Goal: Navigation & Orientation: Go to known website

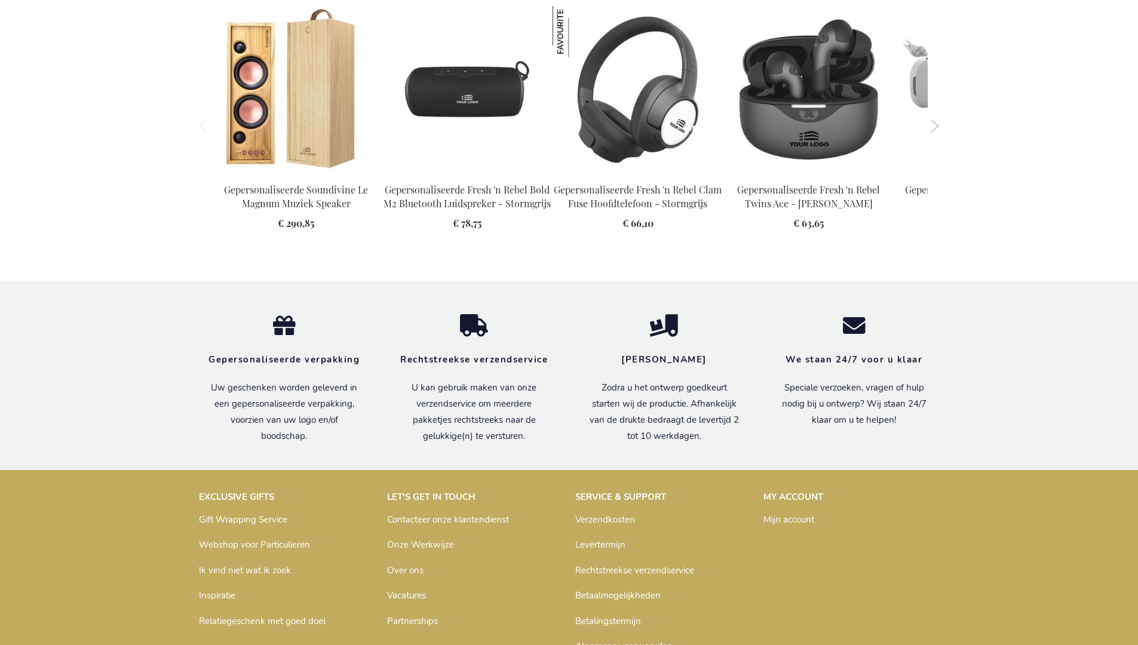
scroll to position [1612, 0]
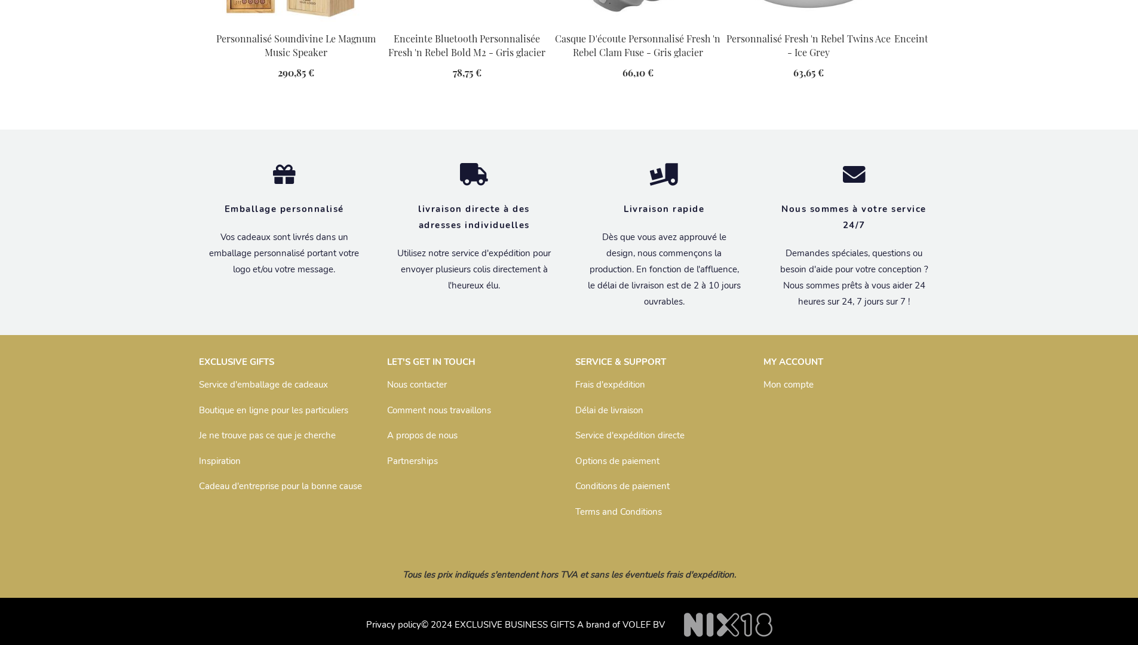
scroll to position [1612, 0]
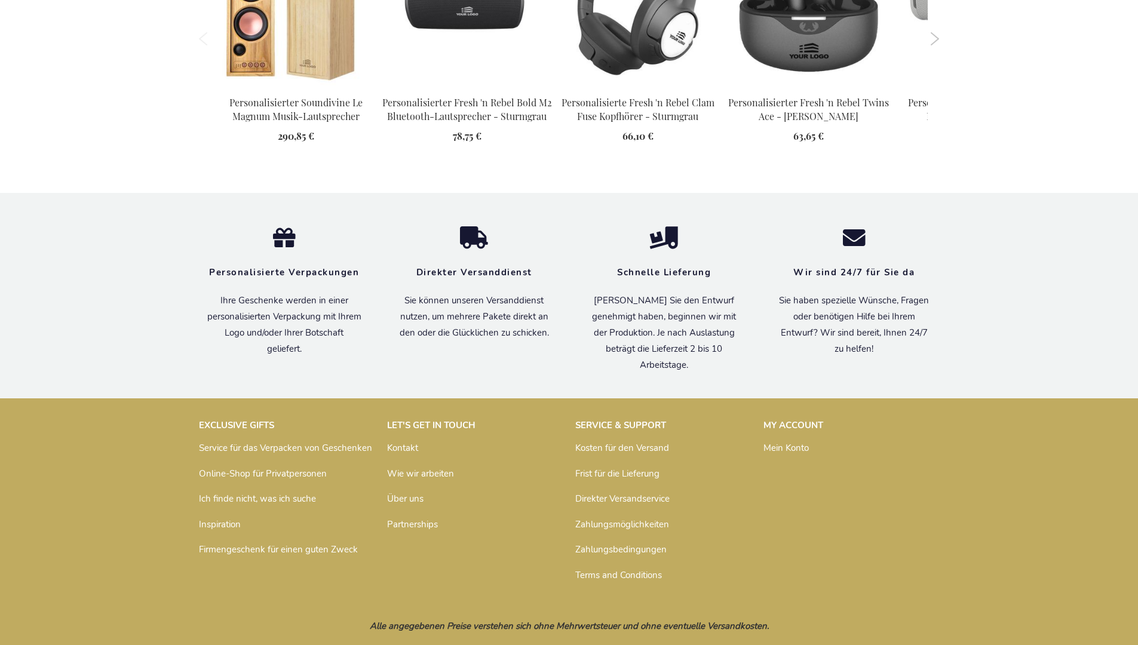
scroll to position [1626, 0]
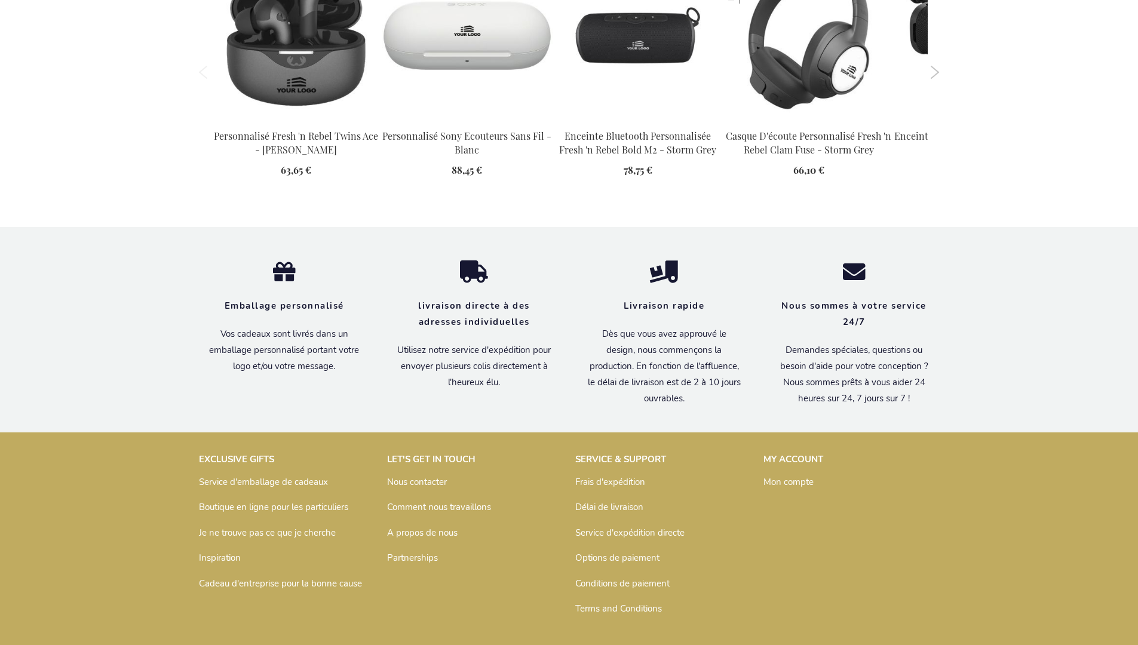
scroll to position [1624, 0]
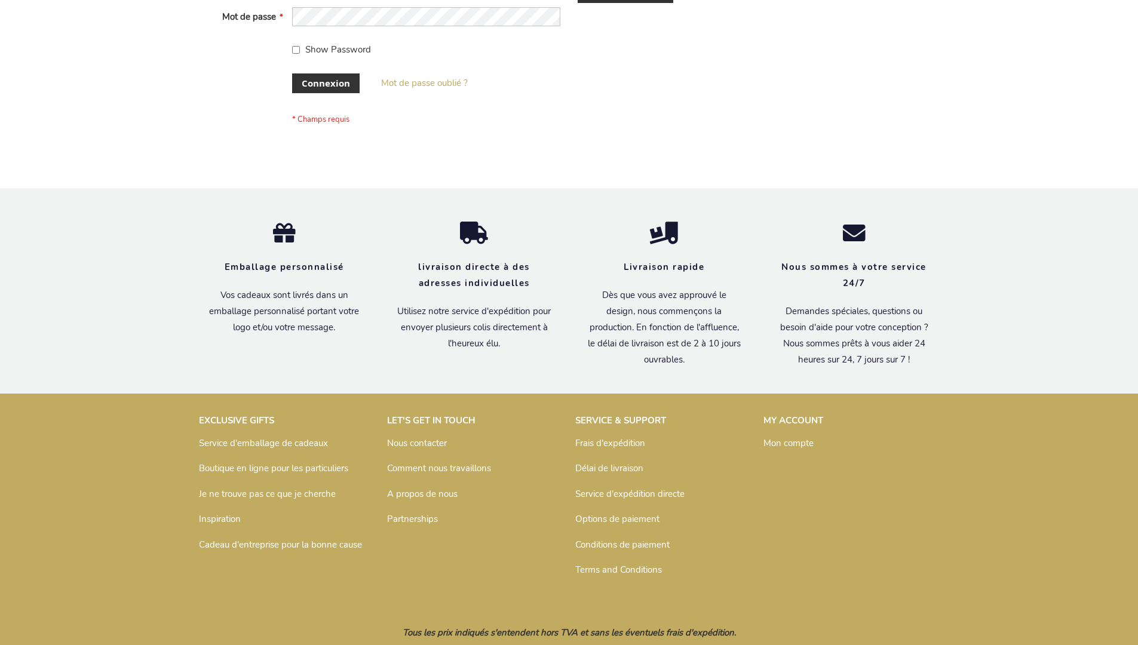
scroll to position [412, 0]
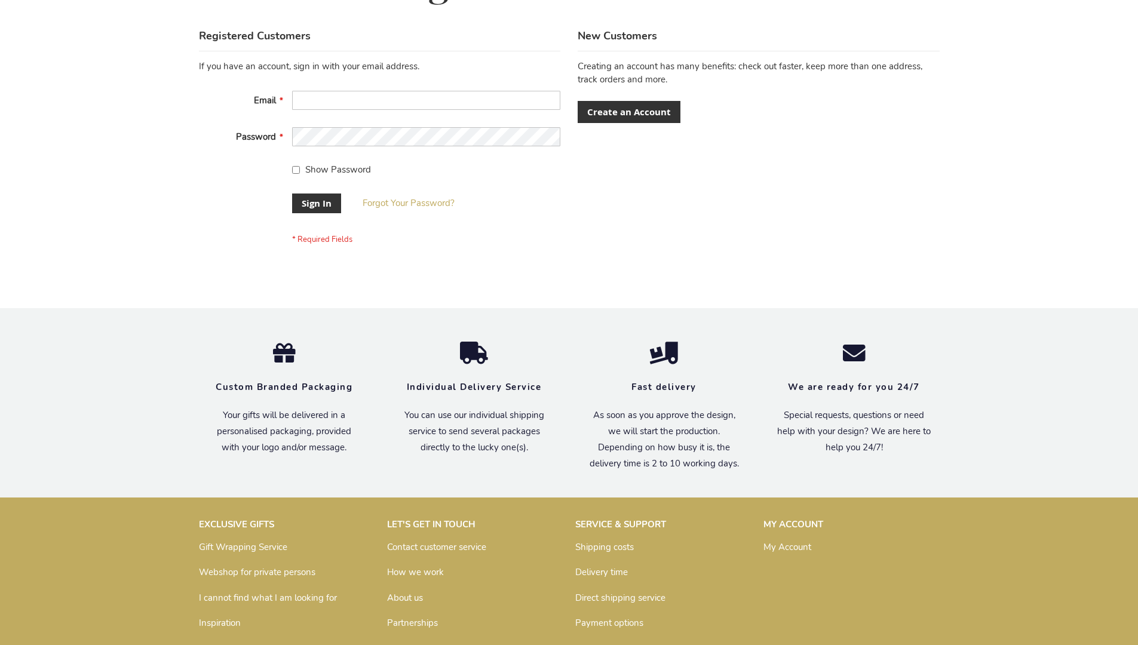
scroll to position [384, 0]
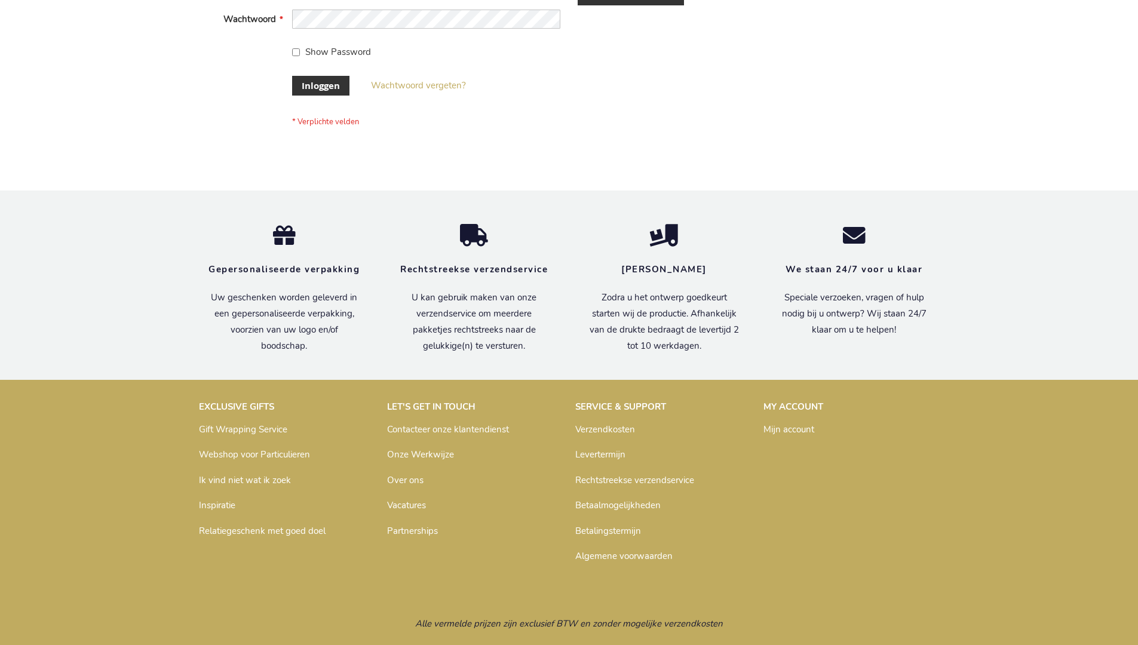
scroll to position [406, 0]
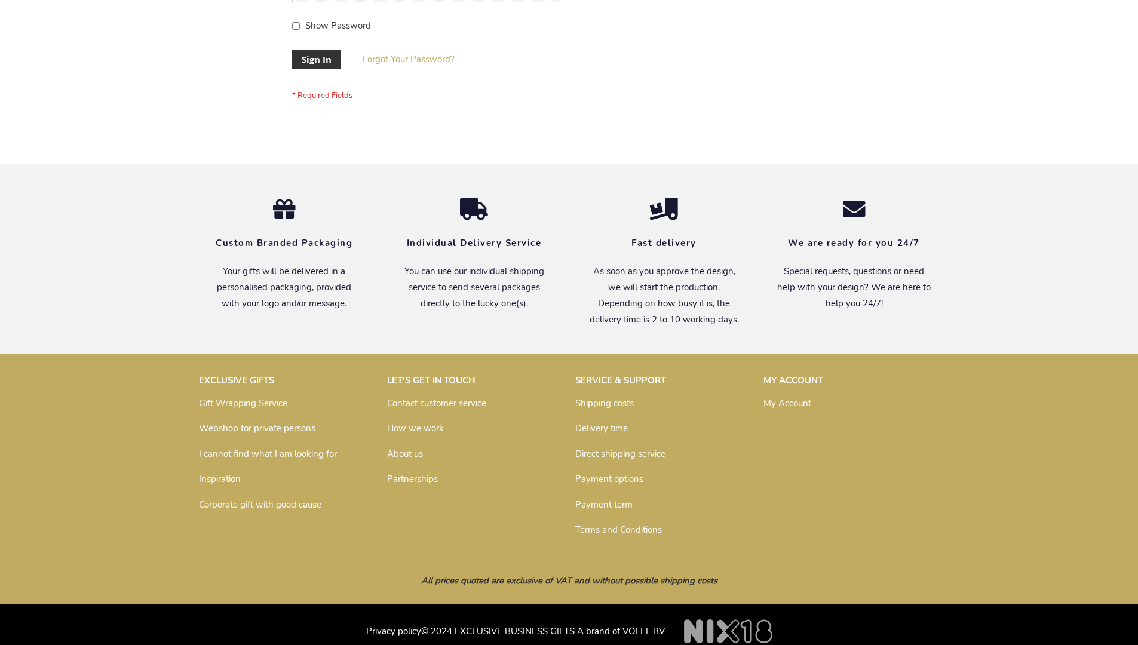
scroll to position [384, 0]
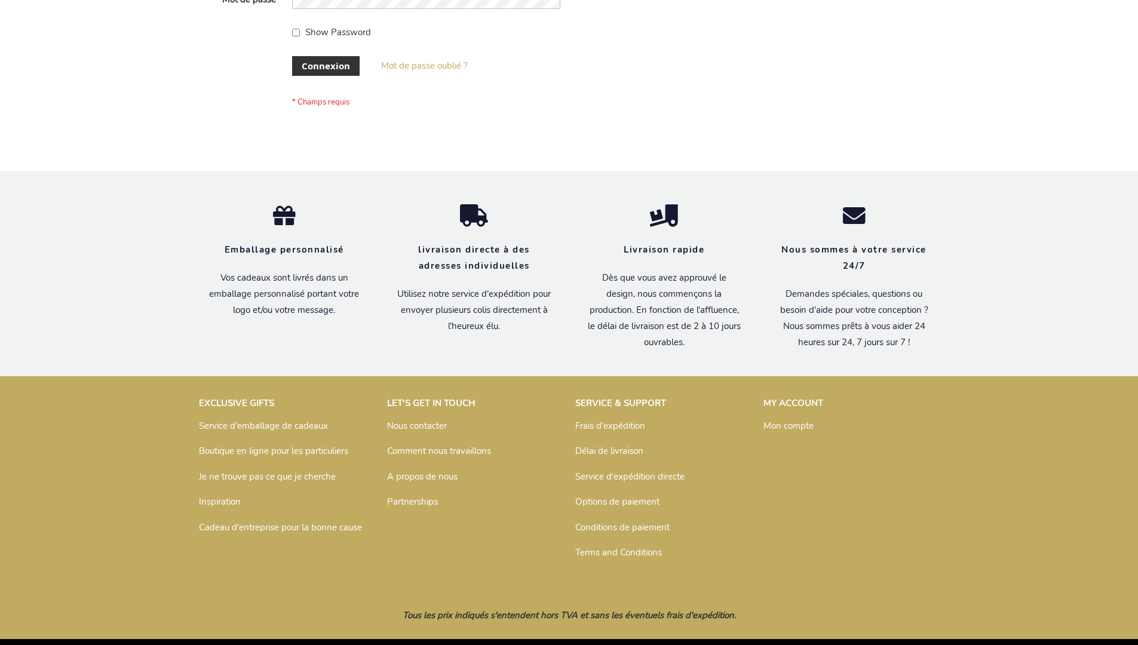
scroll to position [412, 0]
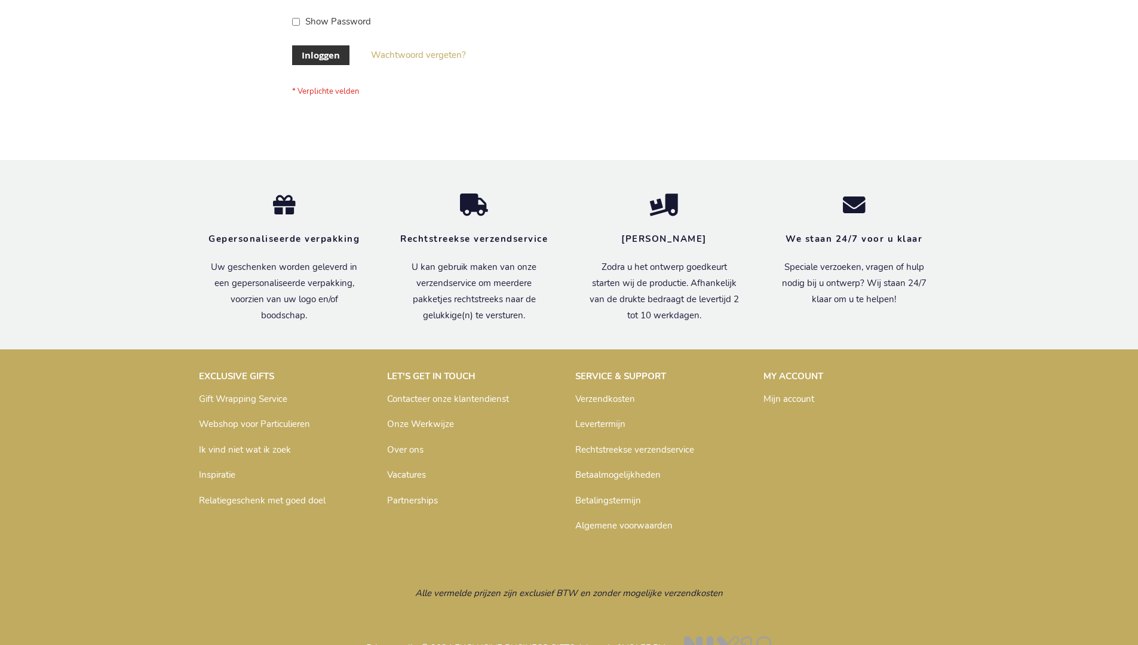
scroll to position [406, 0]
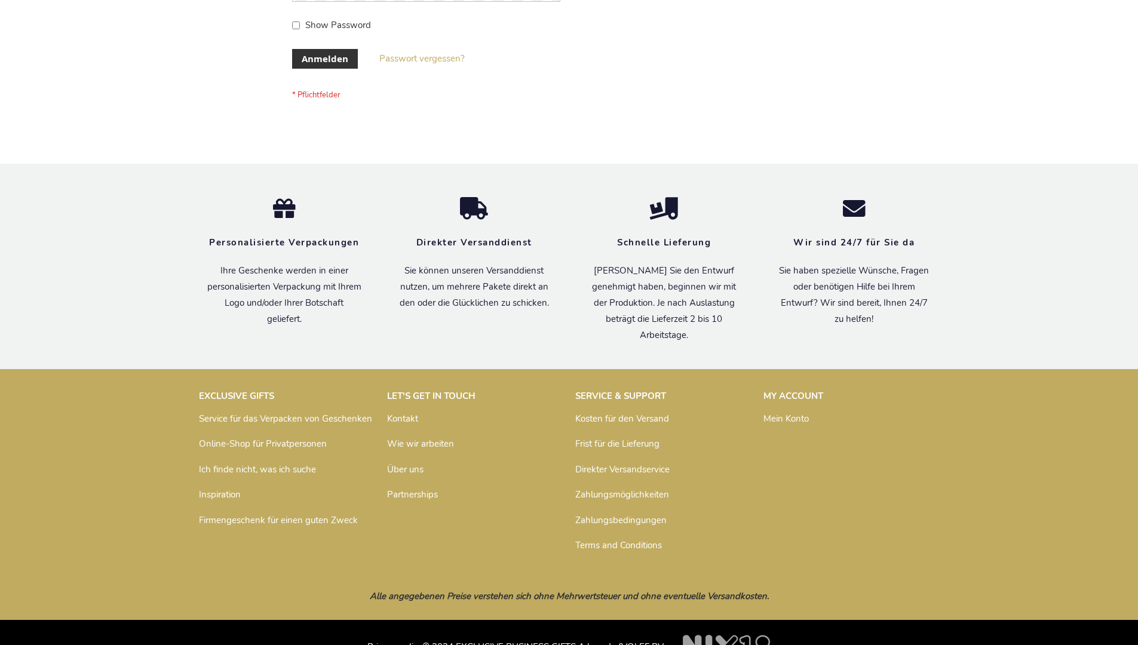
scroll to position [400, 0]
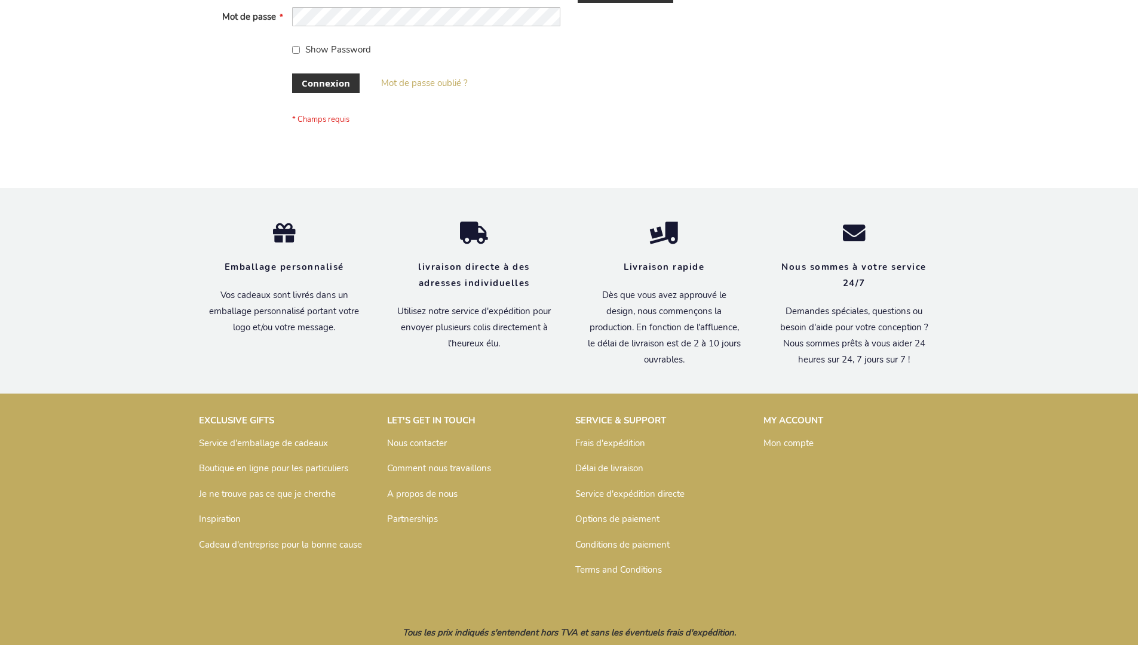
scroll to position [412, 0]
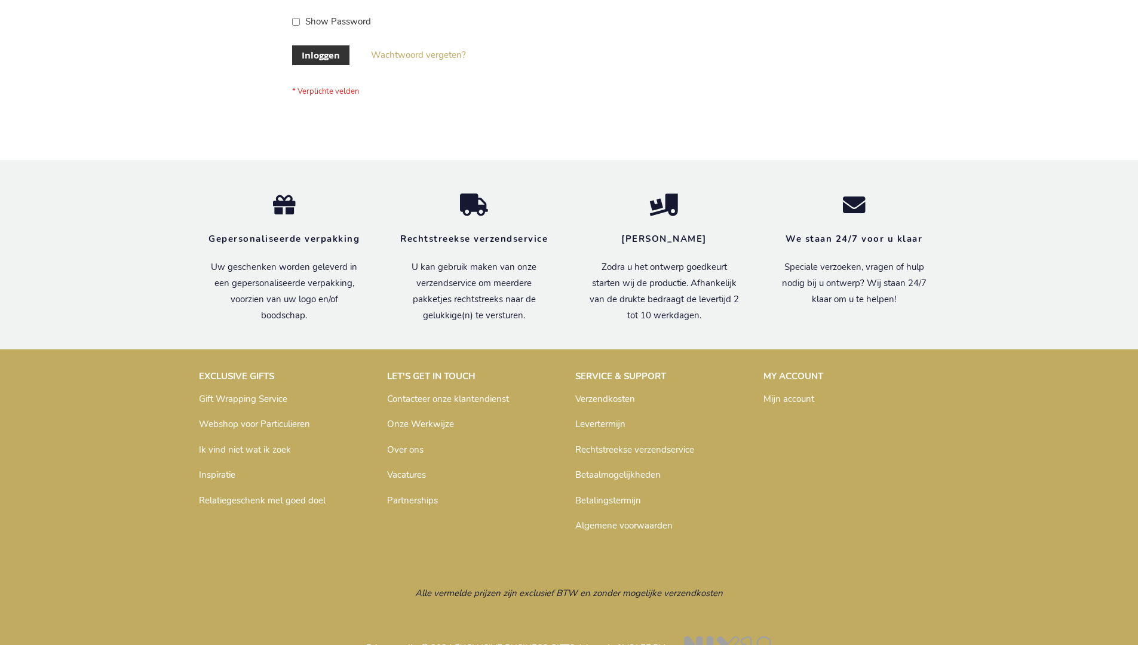
scroll to position [406, 0]
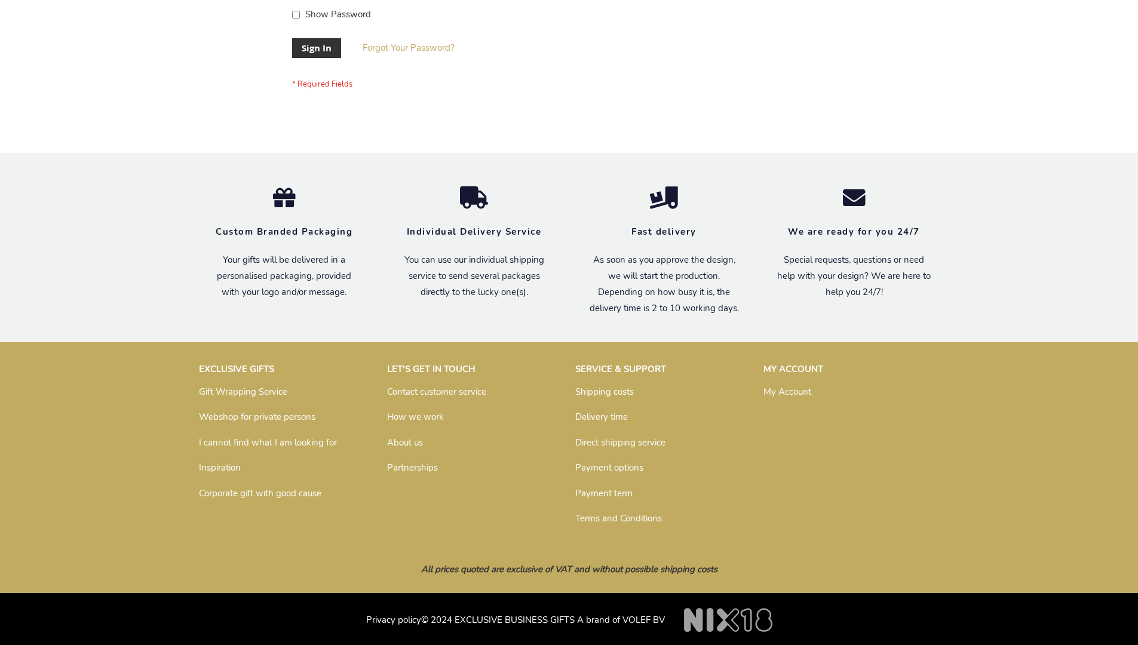
scroll to position [384, 0]
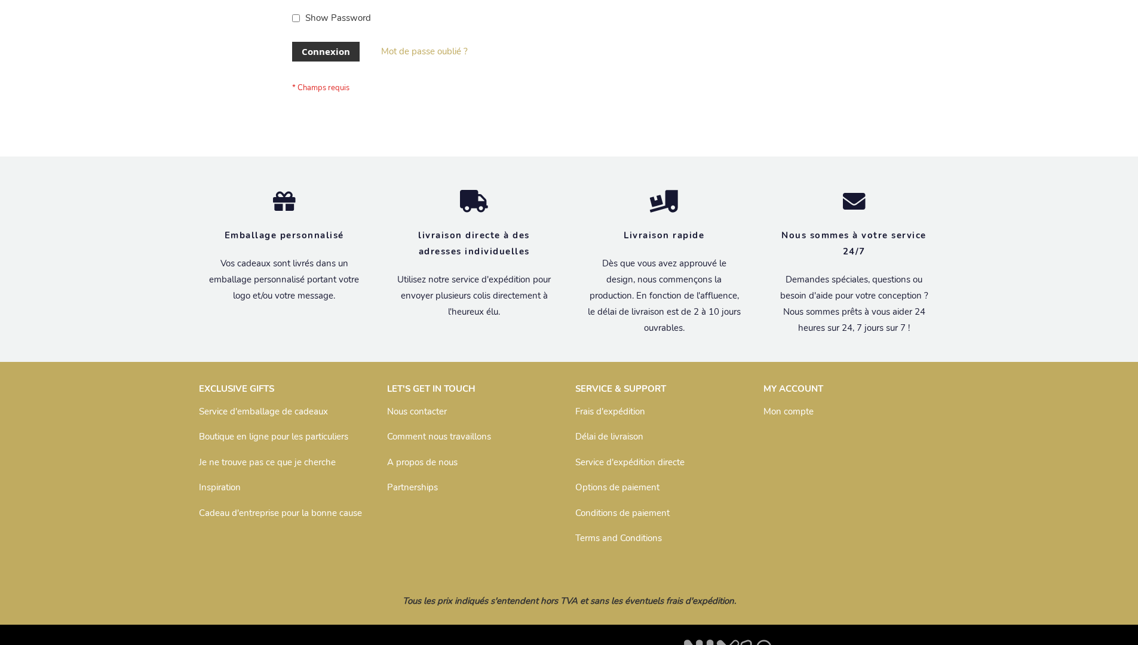
scroll to position [412, 0]
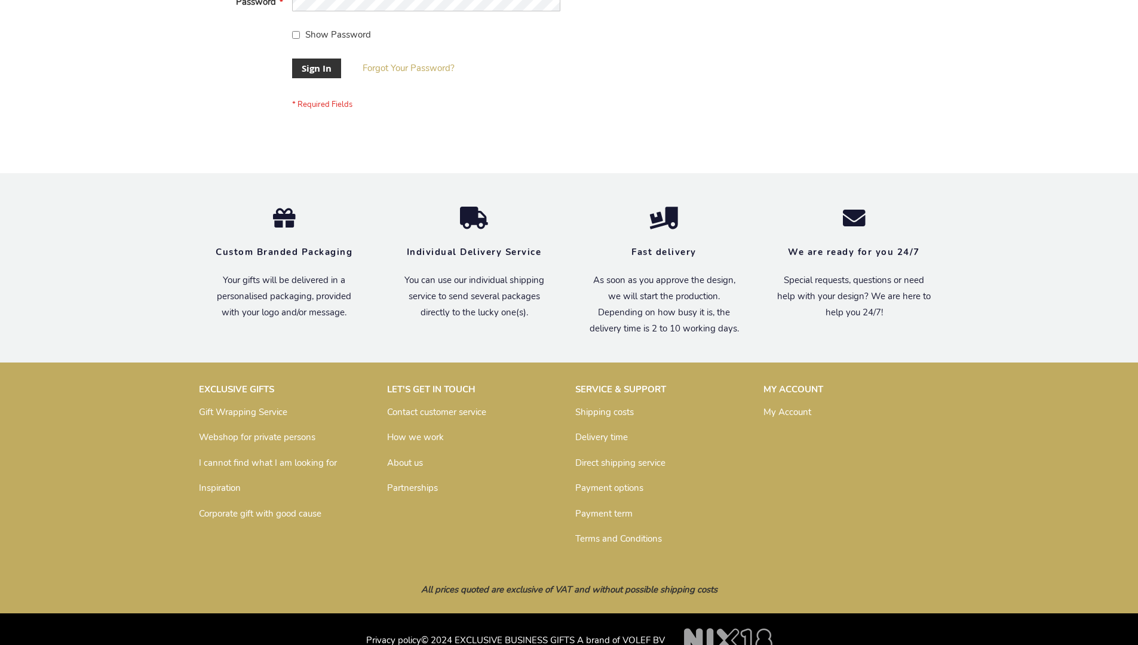
scroll to position [384, 0]
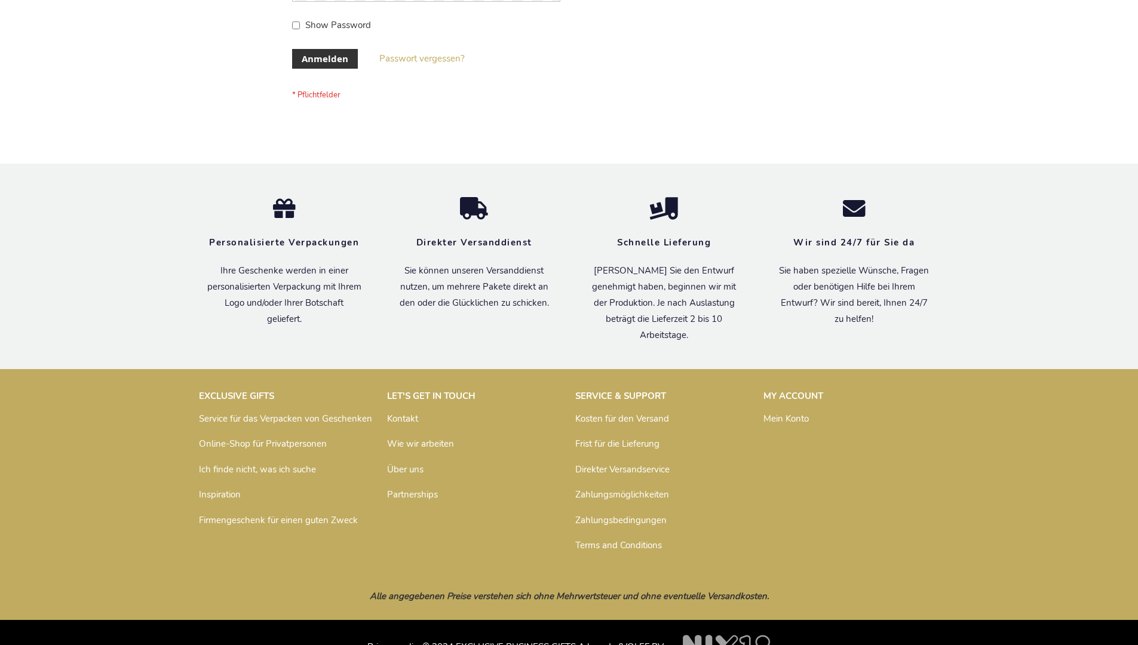
scroll to position [400, 0]
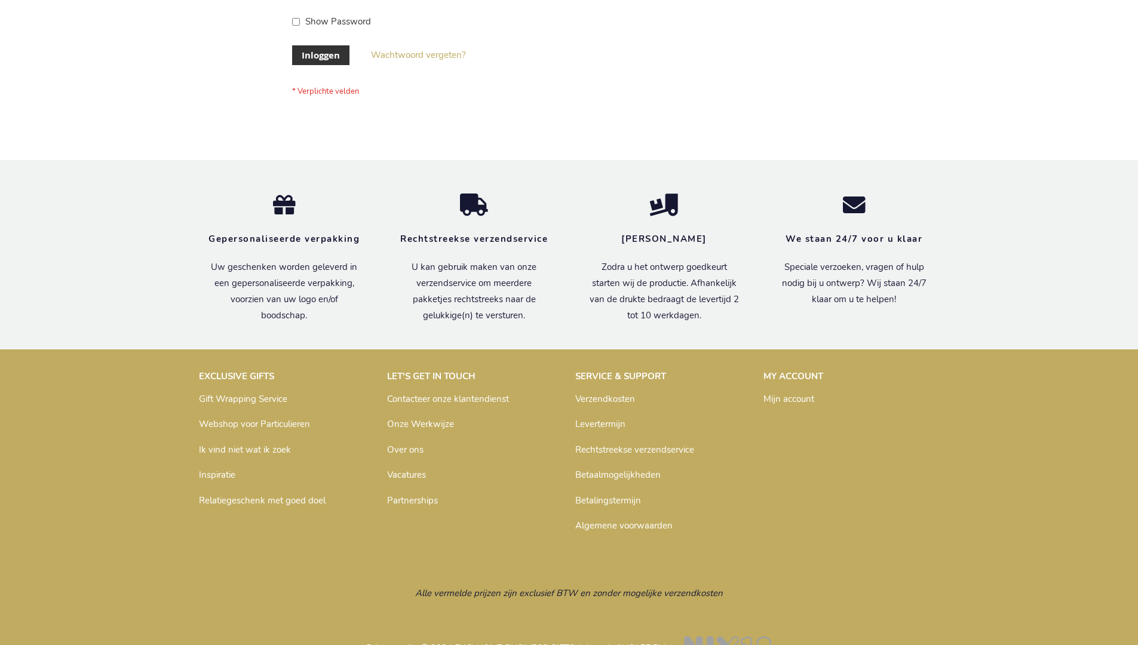
scroll to position [406, 0]
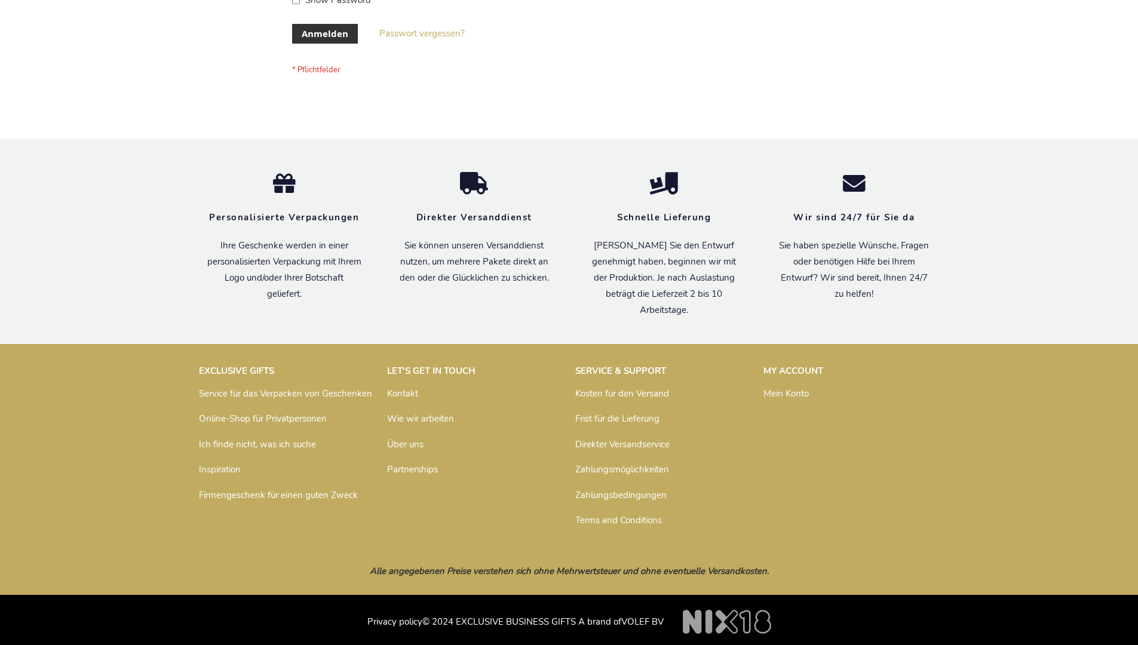
scroll to position [400, 0]
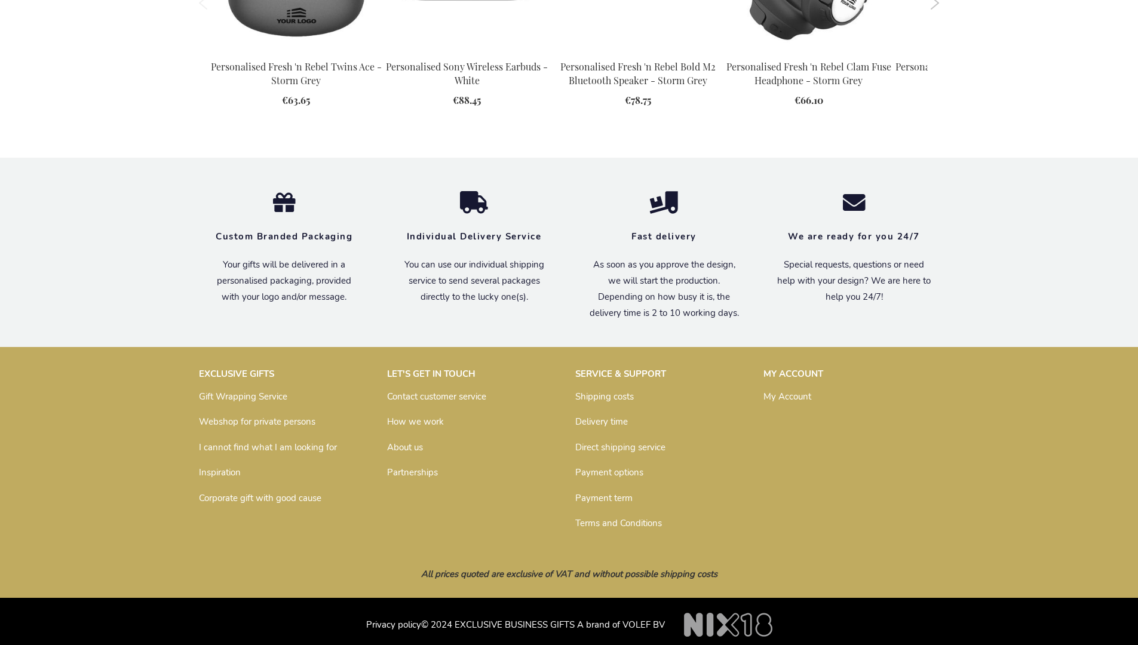
scroll to position [1571, 0]
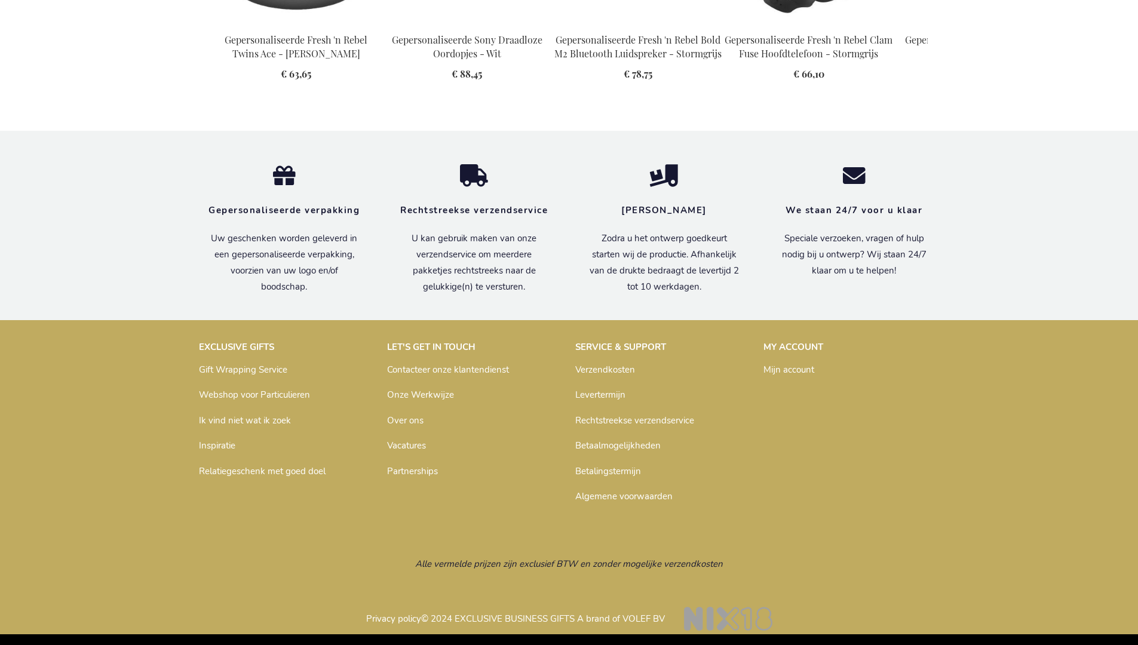
scroll to position [1624, 0]
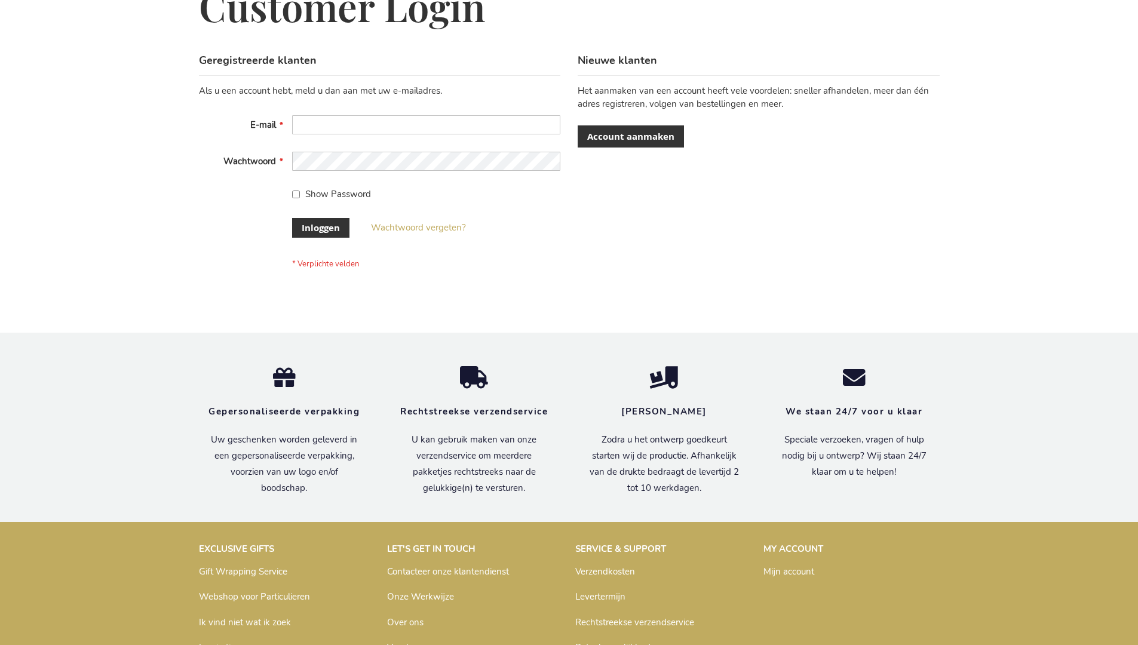
scroll to position [406, 0]
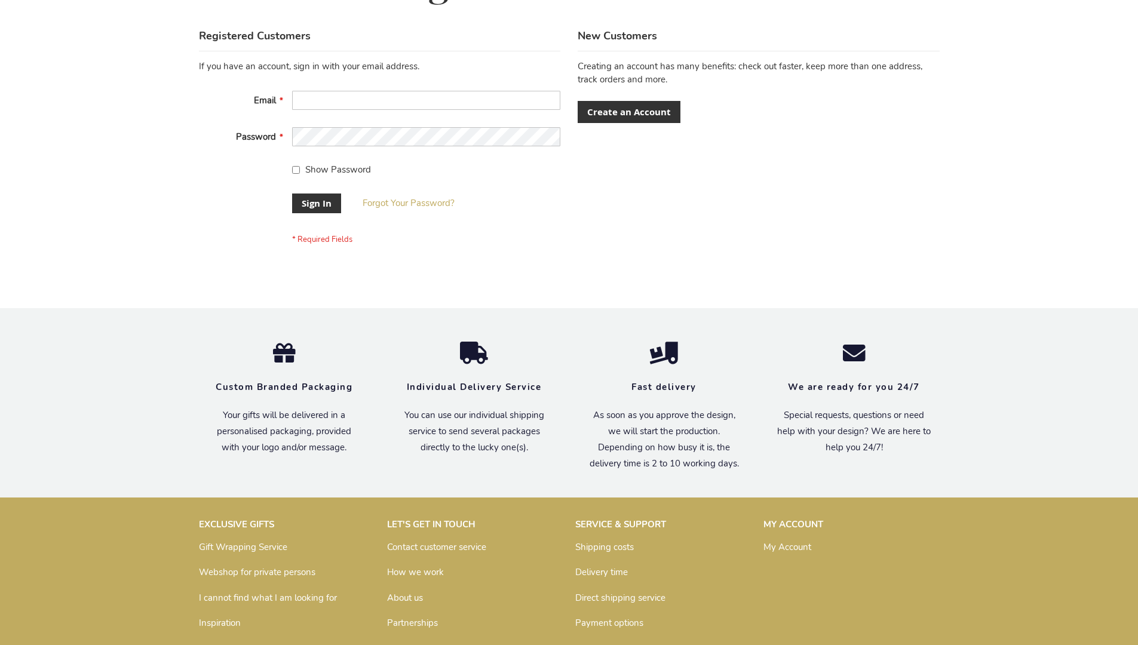
scroll to position [384, 0]
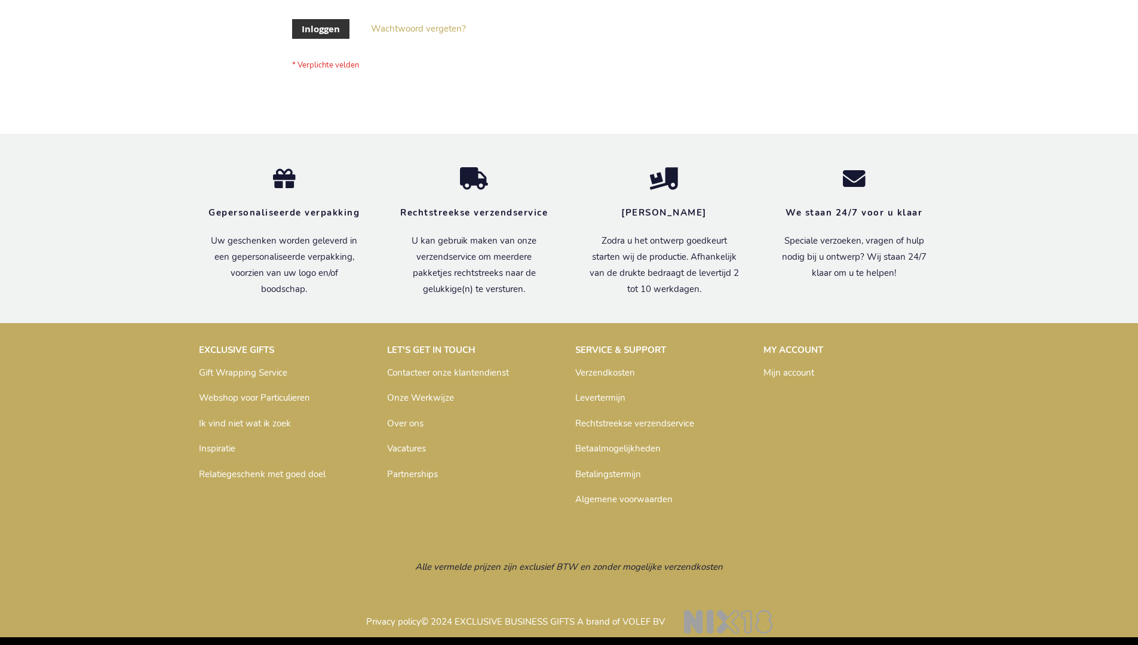
scroll to position [406, 0]
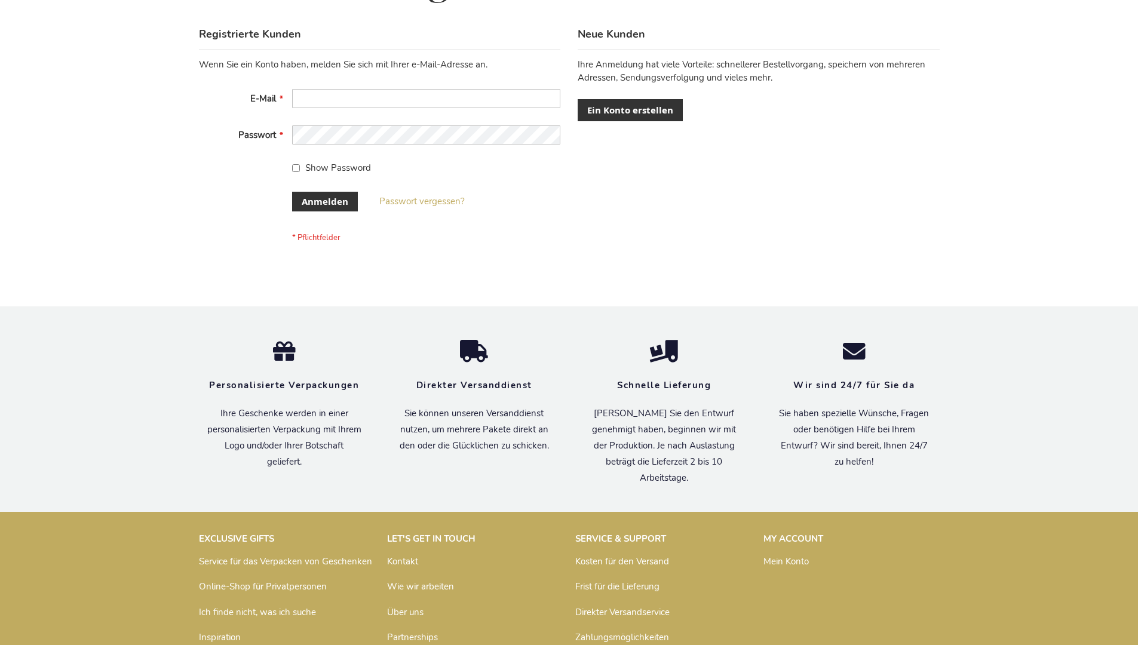
scroll to position [400, 0]
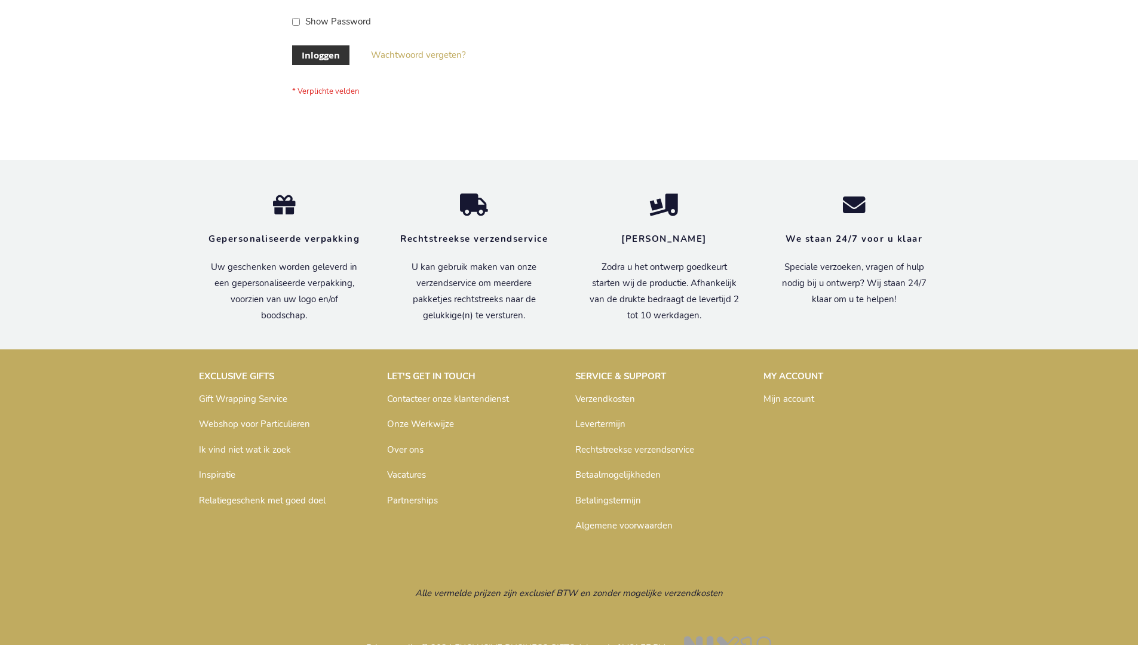
scroll to position [406, 0]
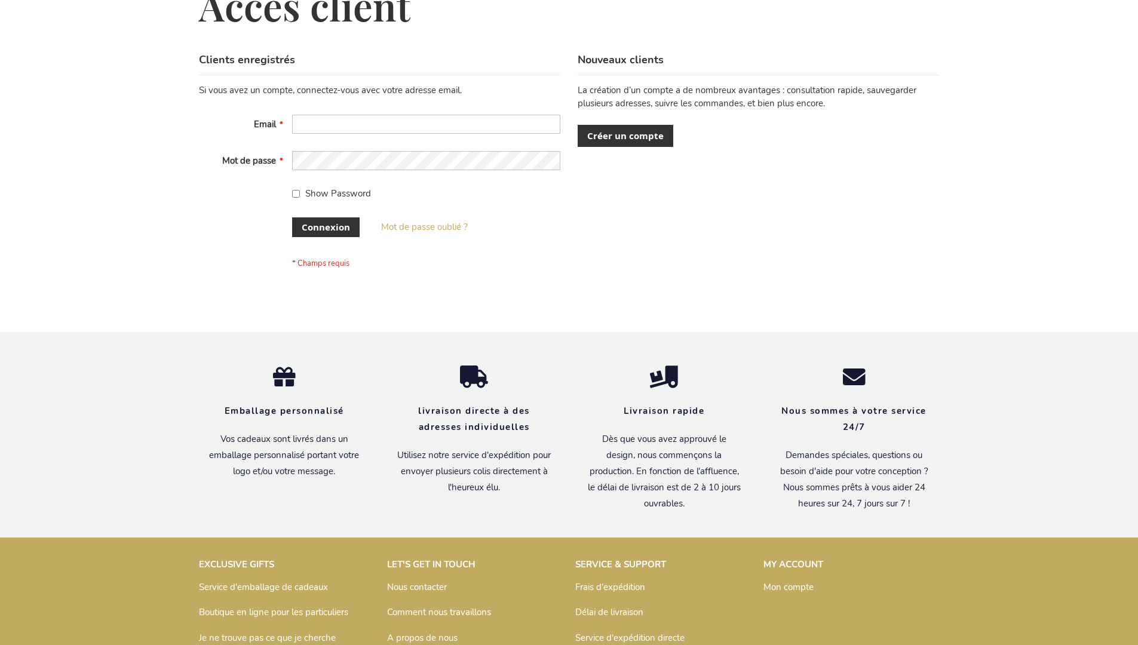
scroll to position [412, 0]
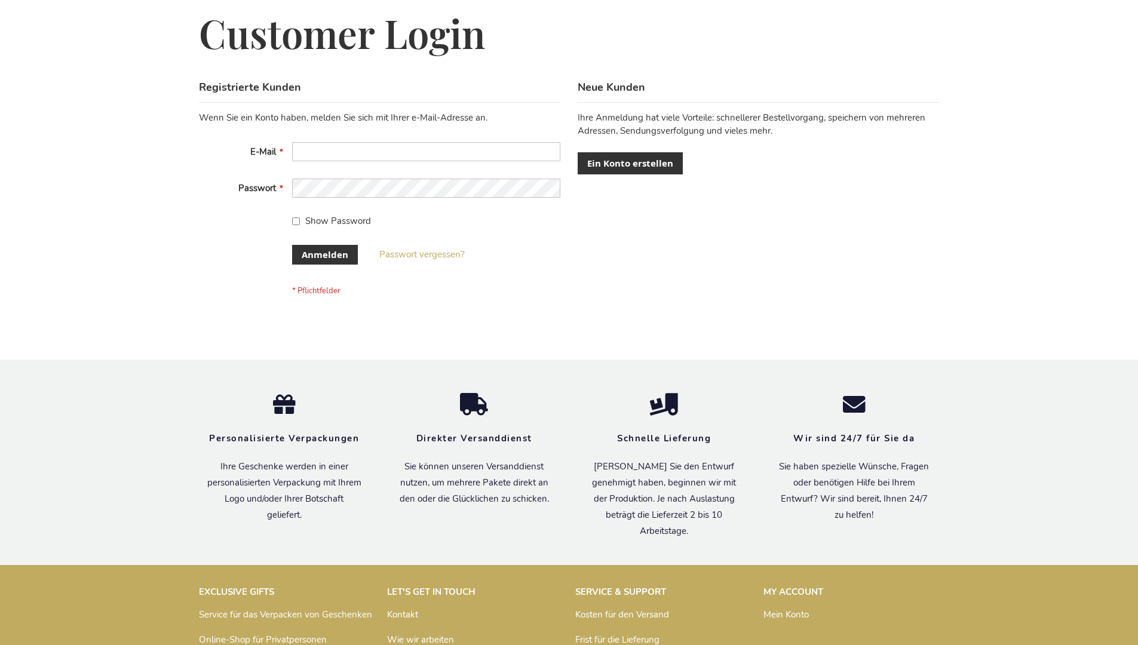
scroll to position [400, 0]
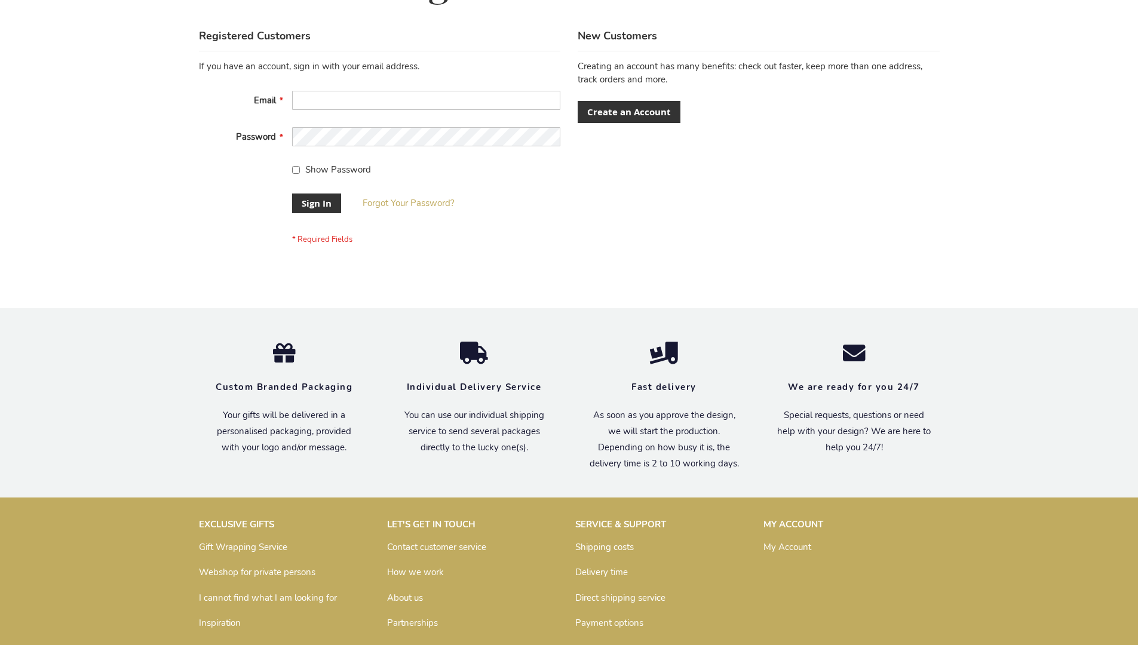
scroll to position [384, 0]
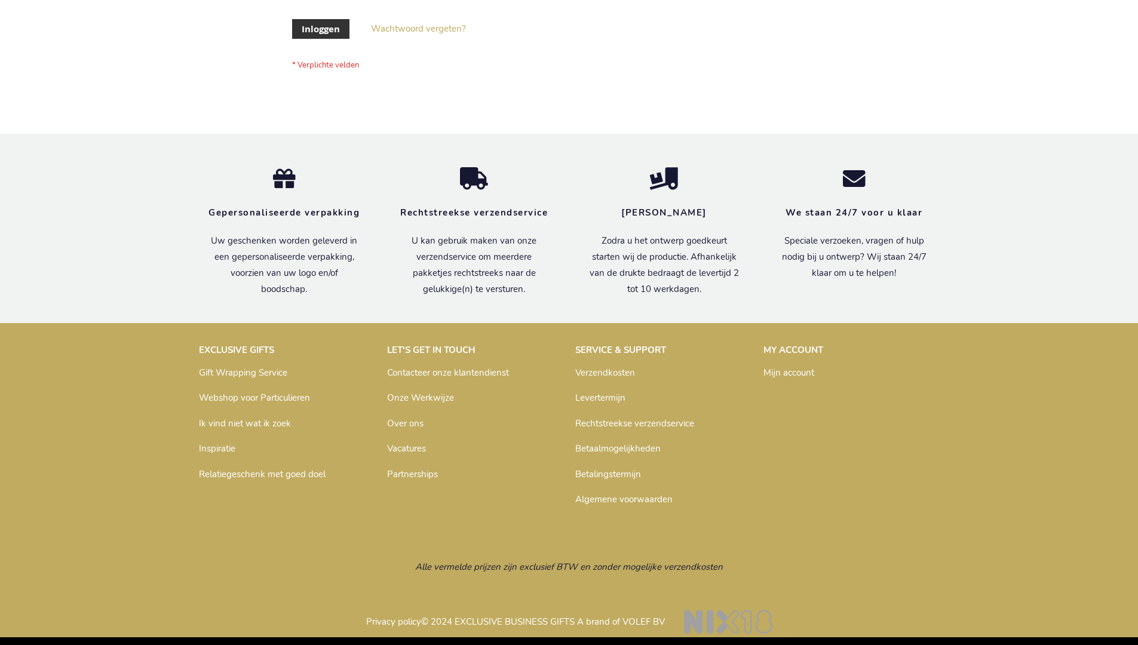
scroll to position [406, 0]
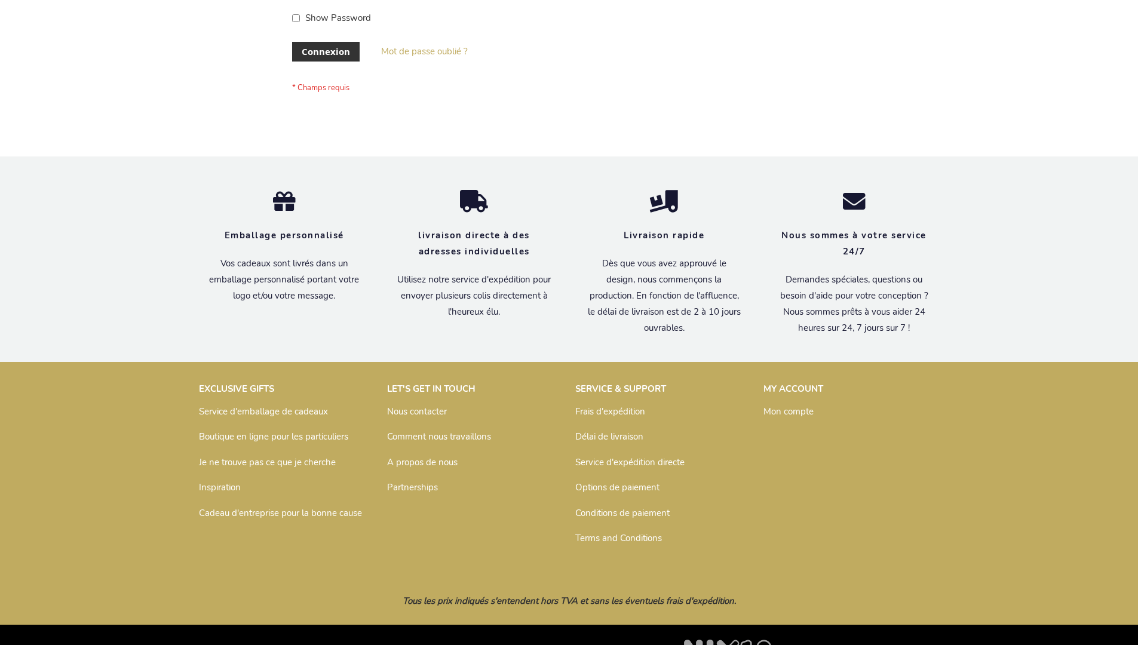
scroll to position [412, 0]
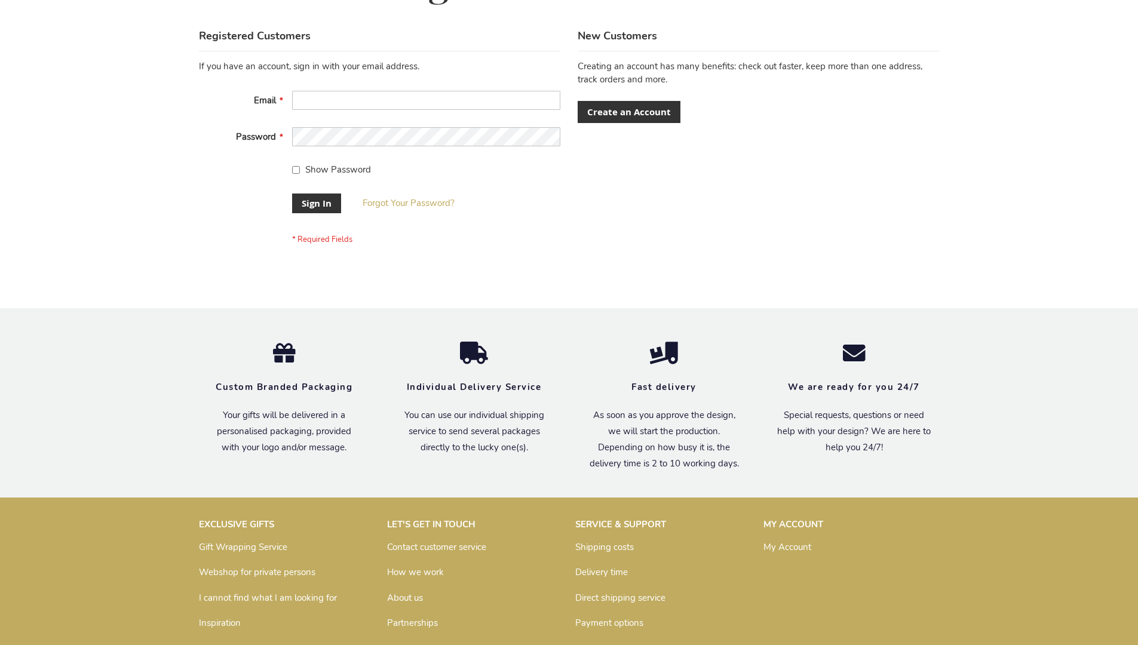
scroll to position [384, 0]
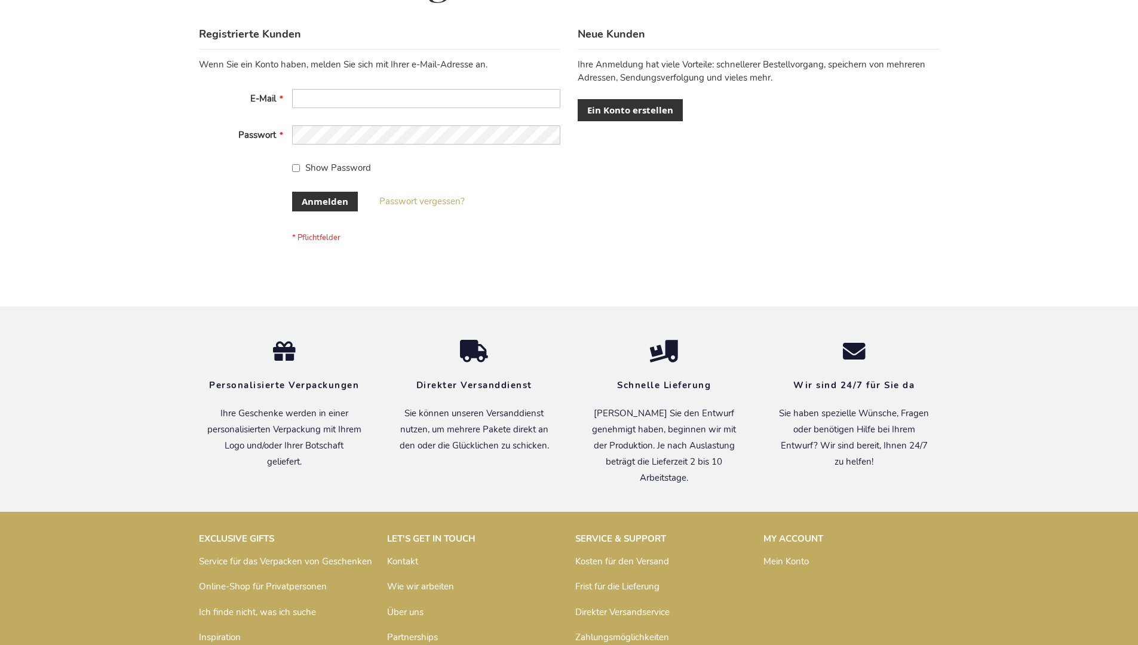
scroll to position [400, 0]
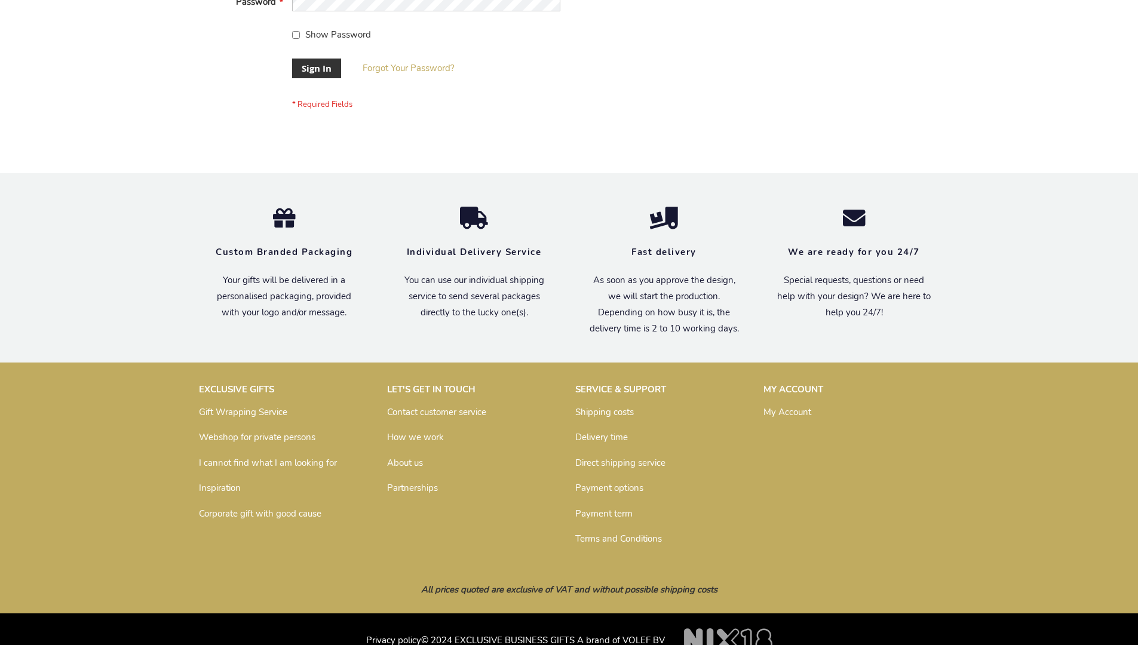
scroll to position [384, 0]
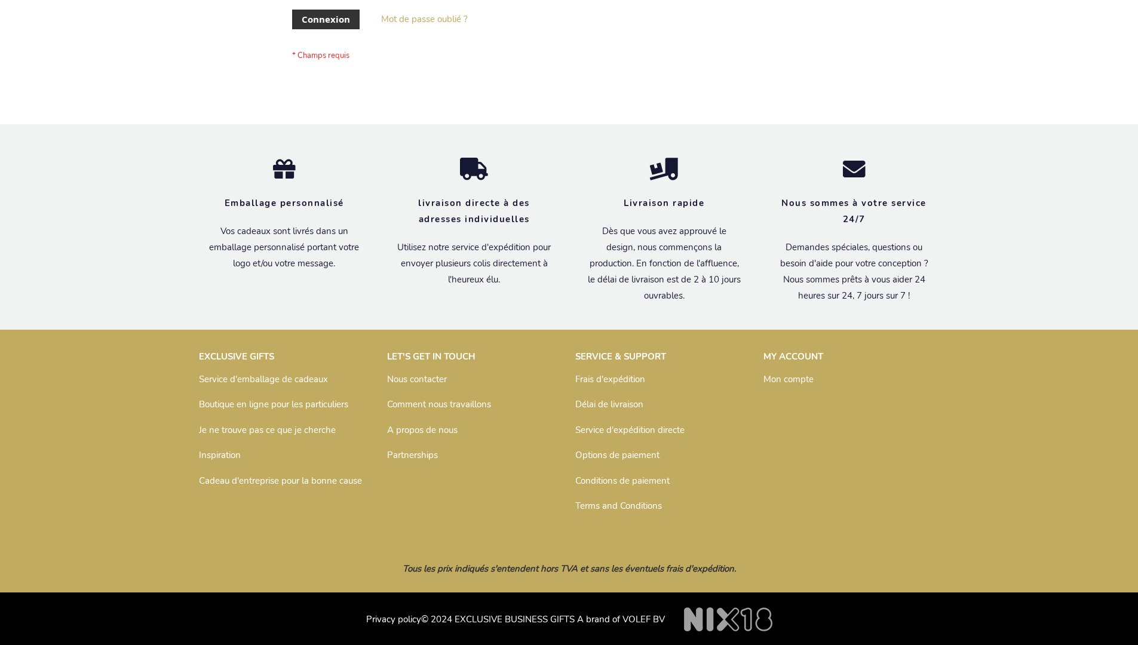
scroll to position [412, 0]
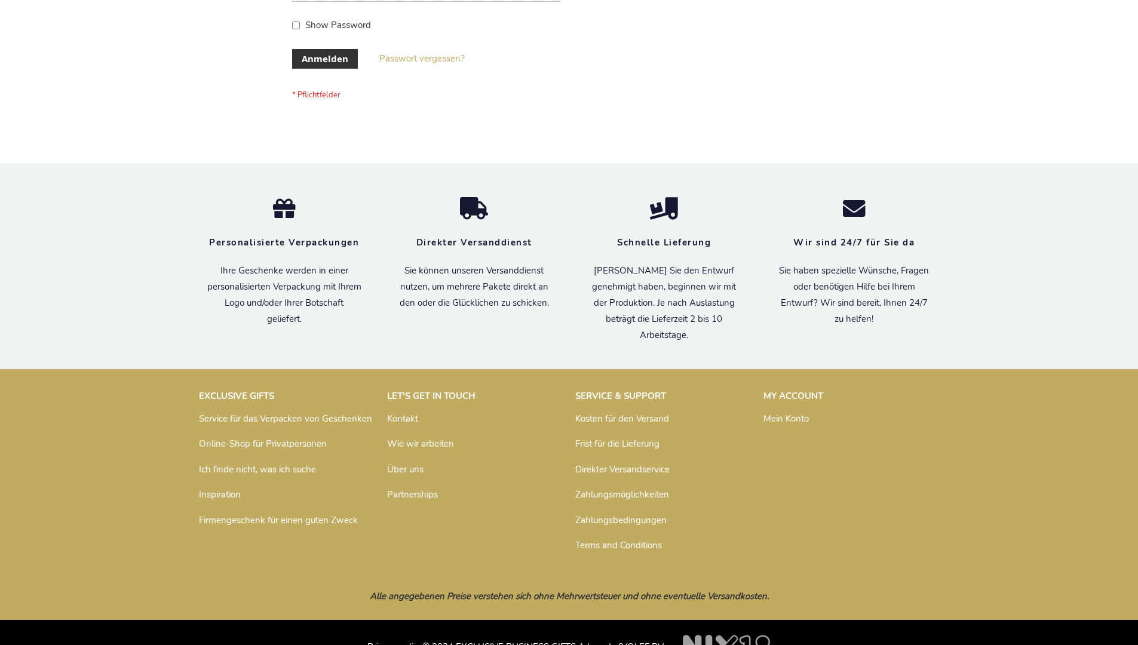
scroll to position [400, 0]
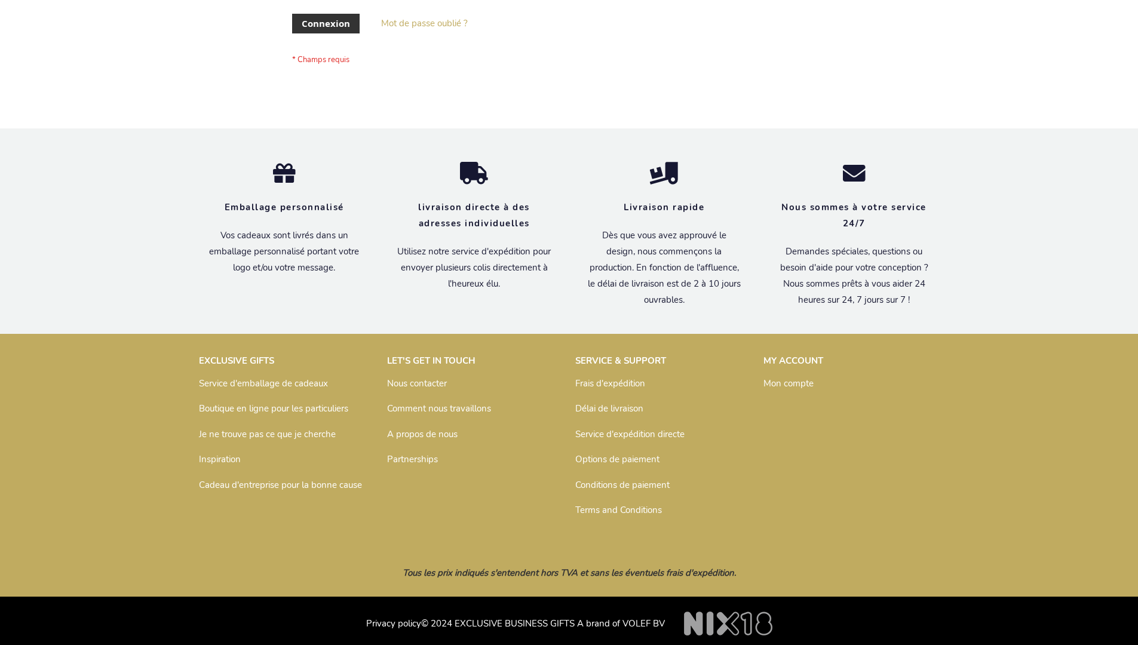
scroll to position [412, 0]
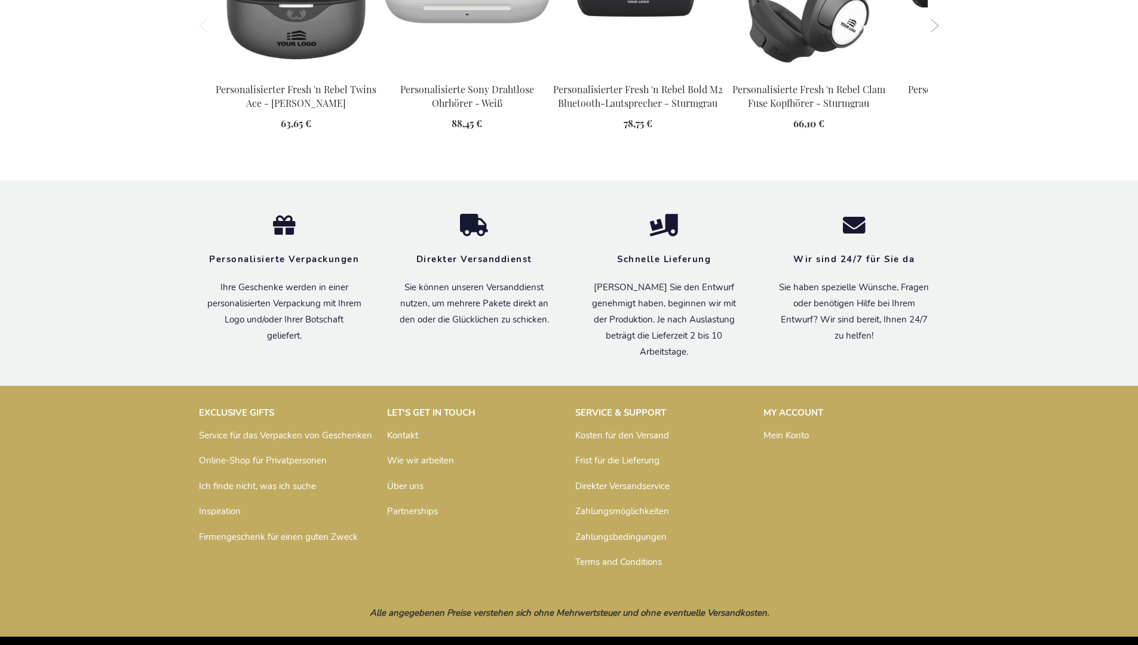
scroll to position [1626, 0]
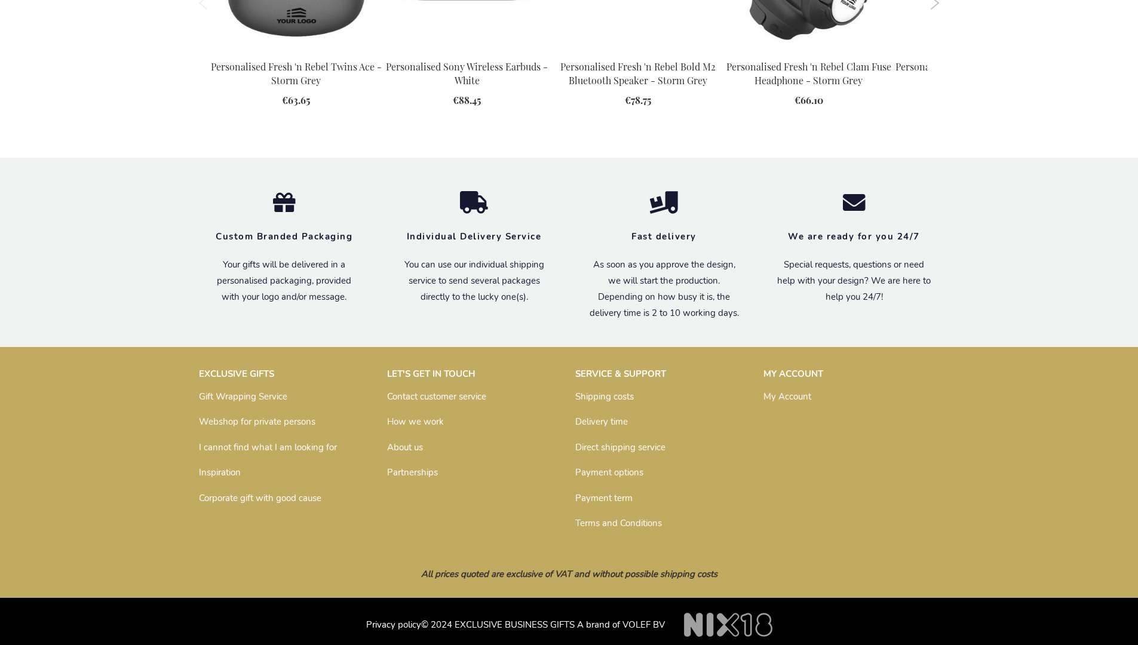
scroll to position [1571, 0]
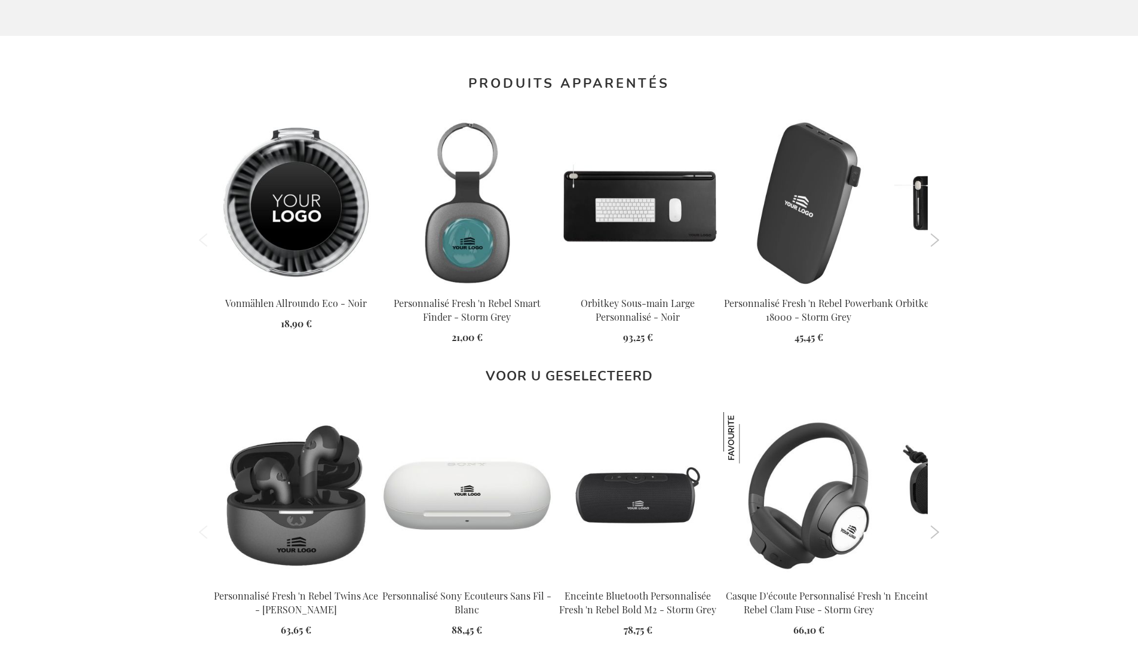
scroll to position [1624, 0]
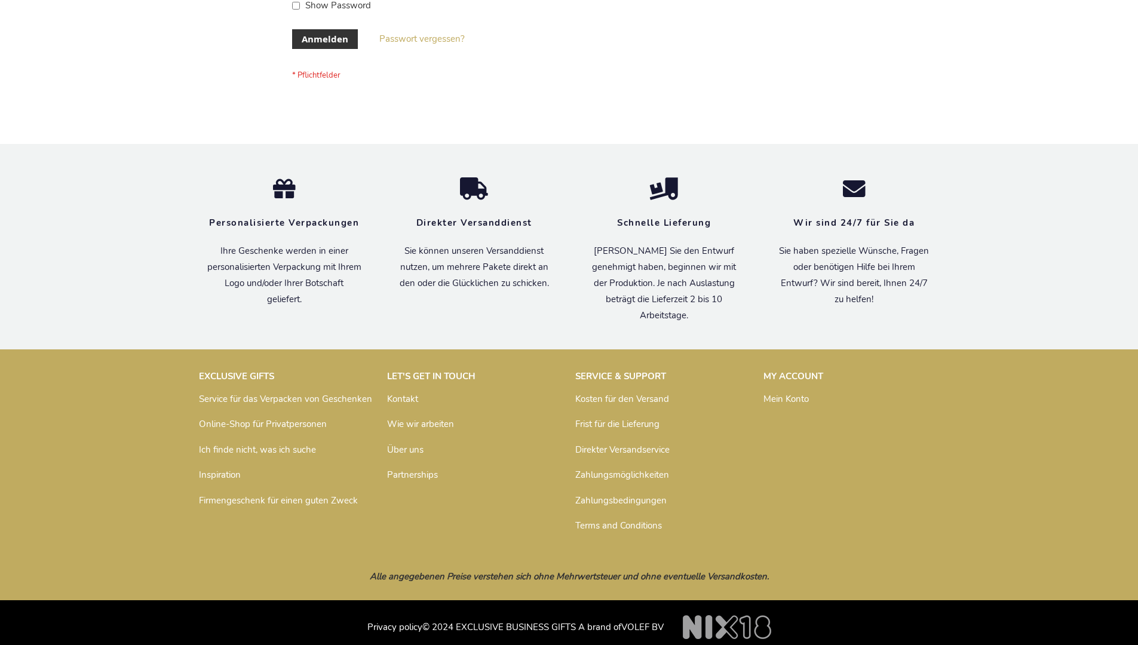
scroll to position [400, 0]
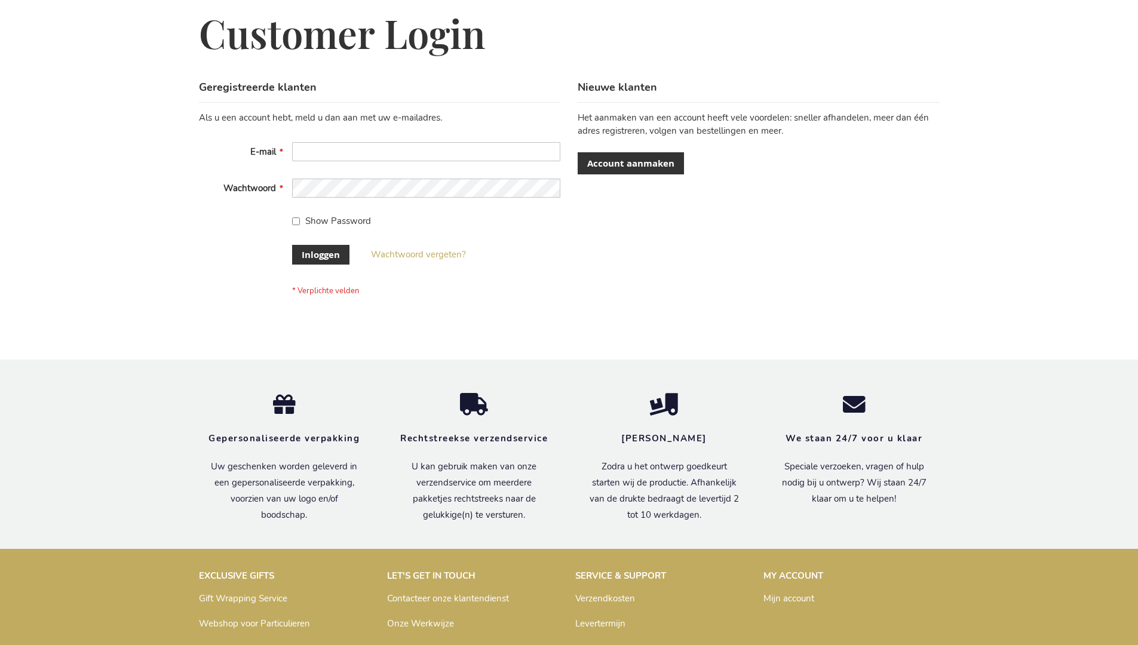
scroll to position [406, 0]
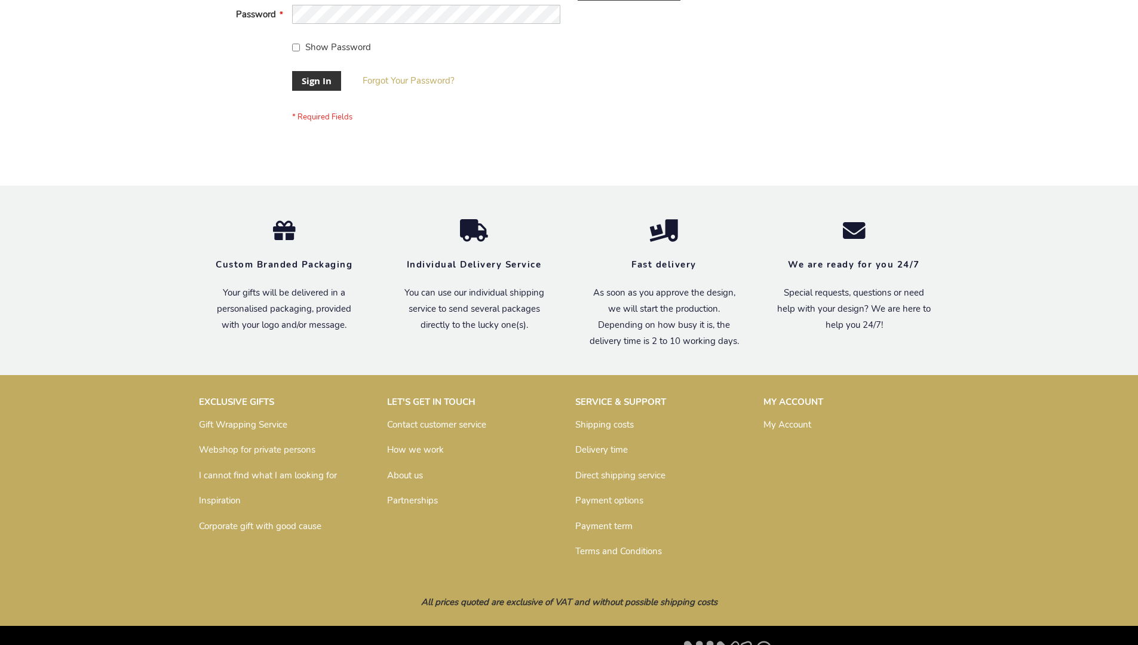
scroll to position [384, 0]
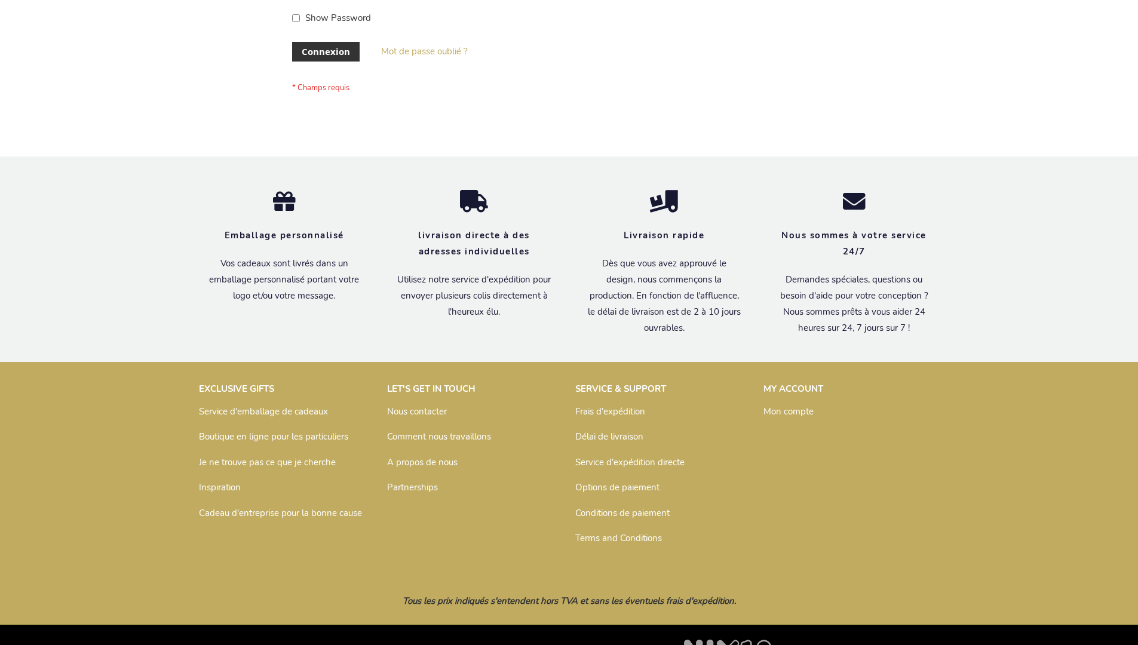
scroll to position [412, 0]
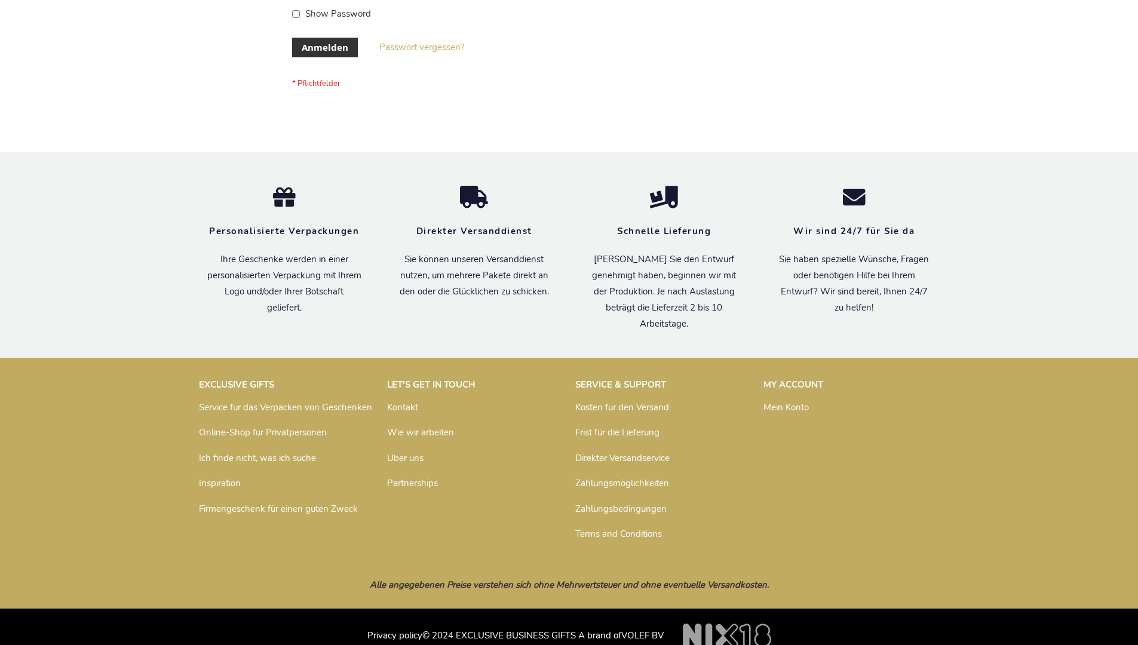
scroll to position [400, 0]
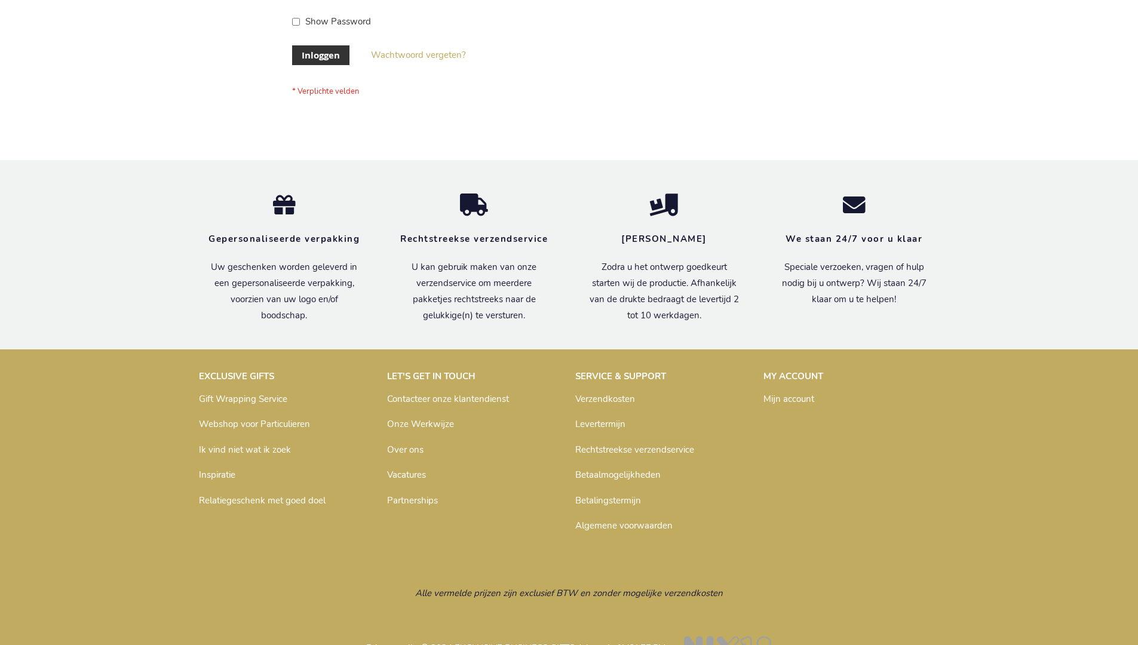
scroll to position [406, 0]
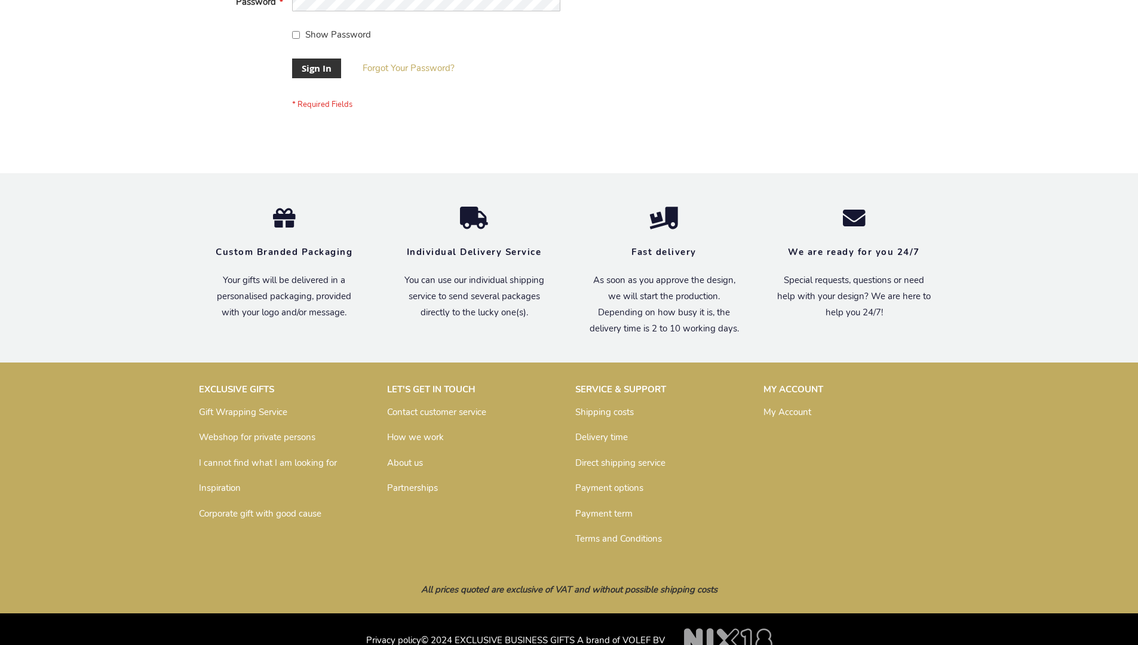
scroll to position [384, 0]
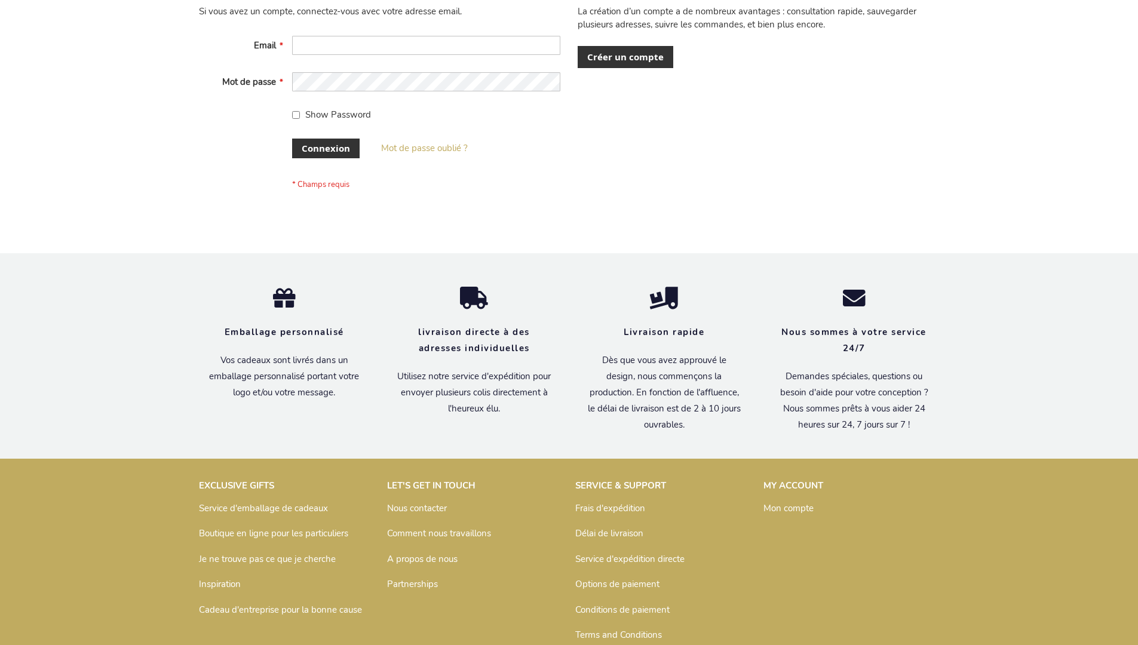
scroll to position [412, 0]
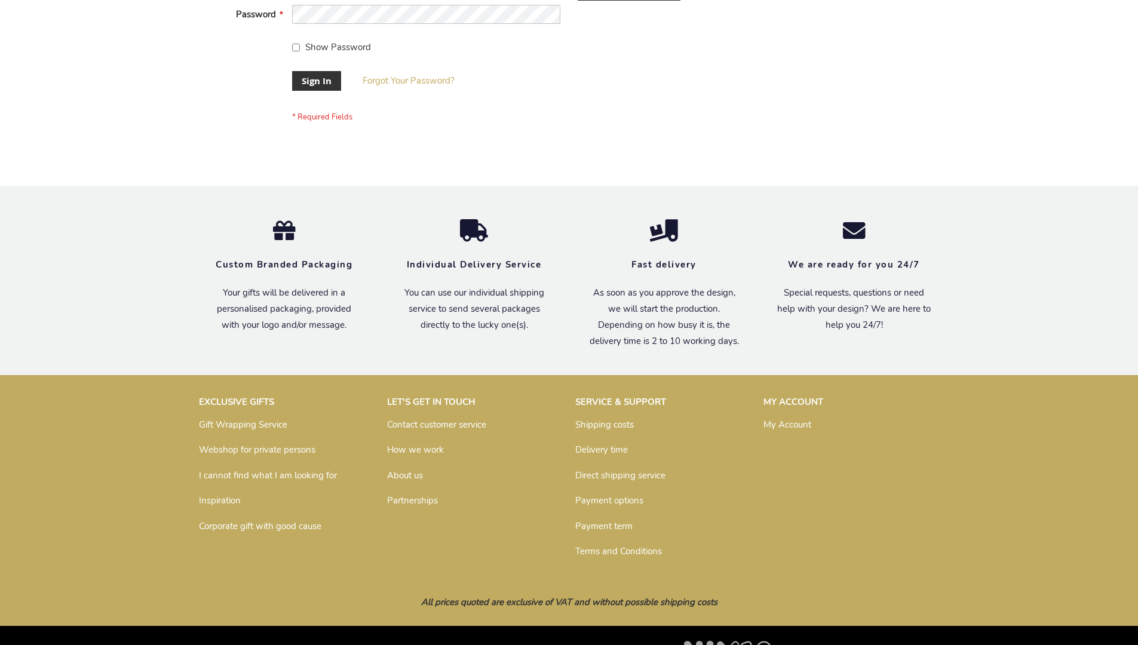
scroll to position [384, 0]
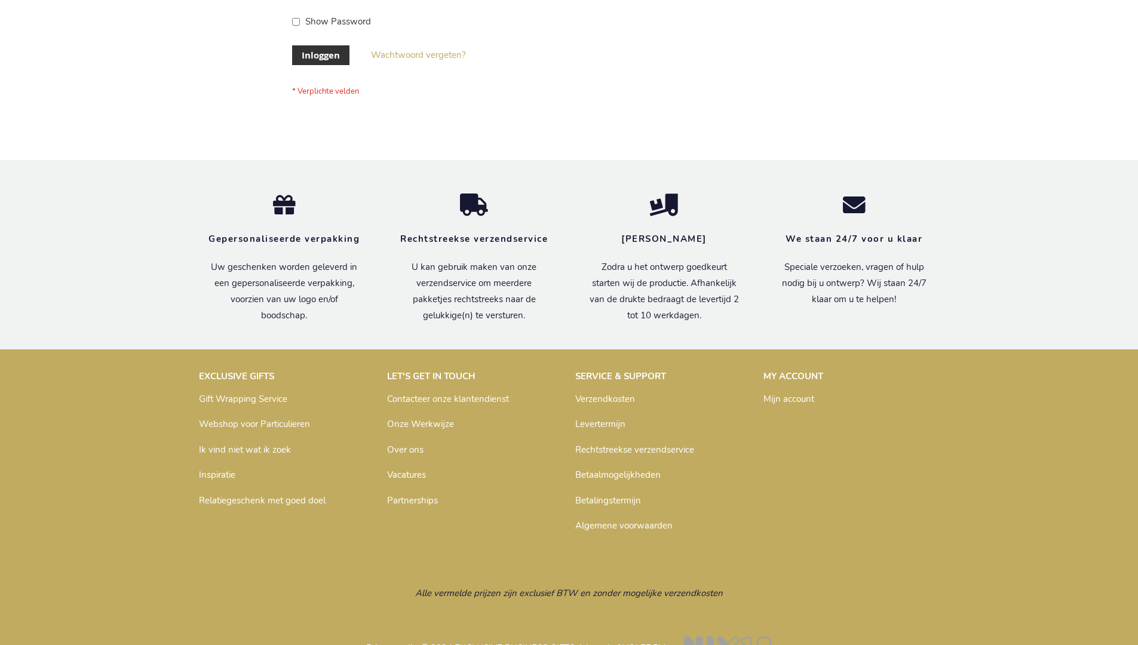
scroll to position [406, 0]
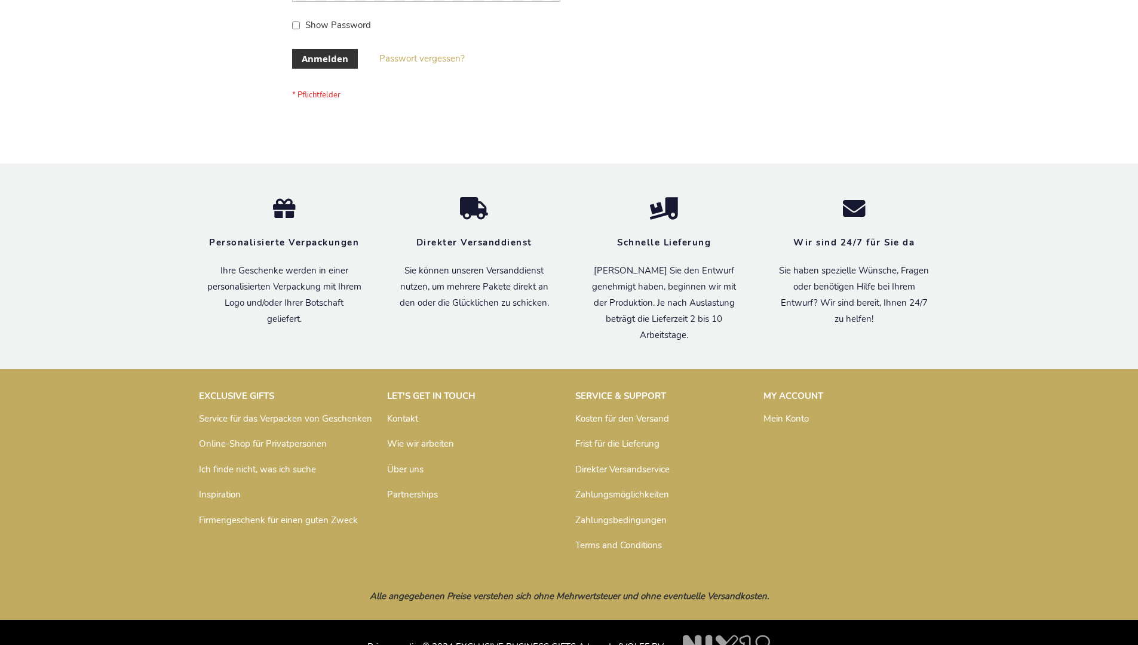
scroll to position [400, 0]
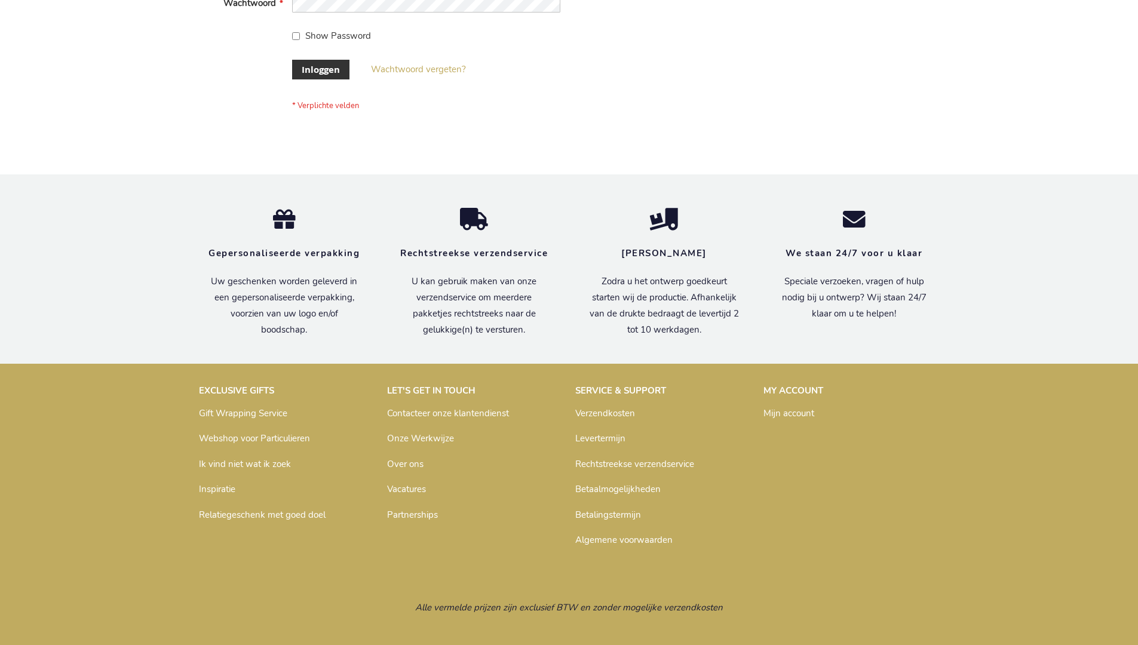
scroll to position [406, 0]
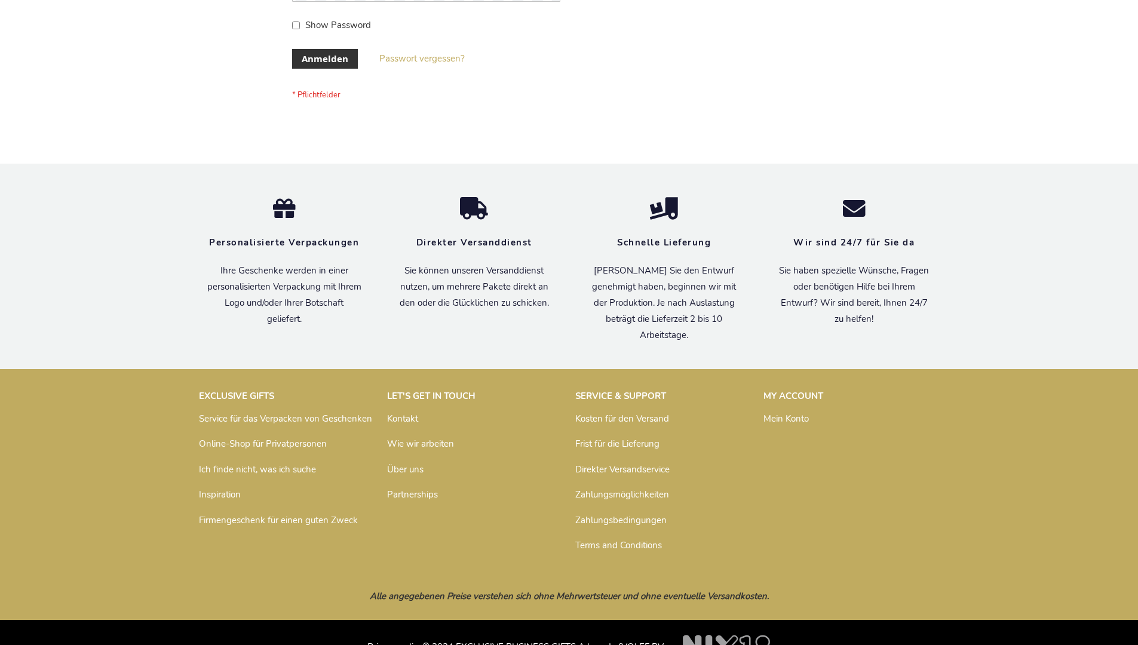
scroll to position [400, 0]
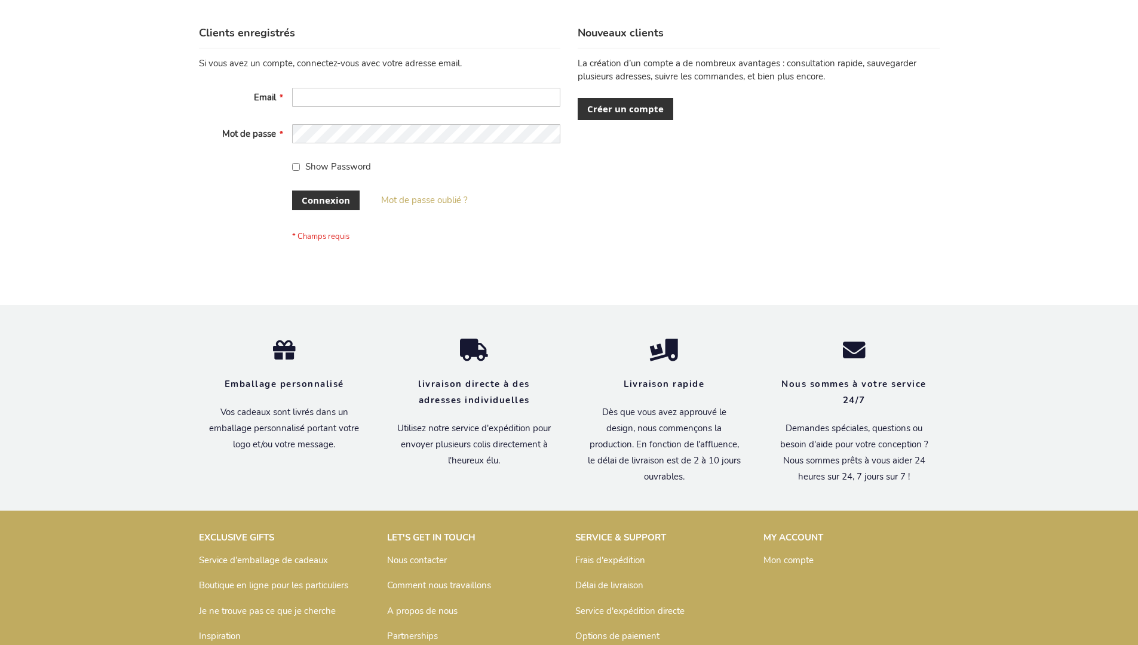
scroll to position [412, 0]
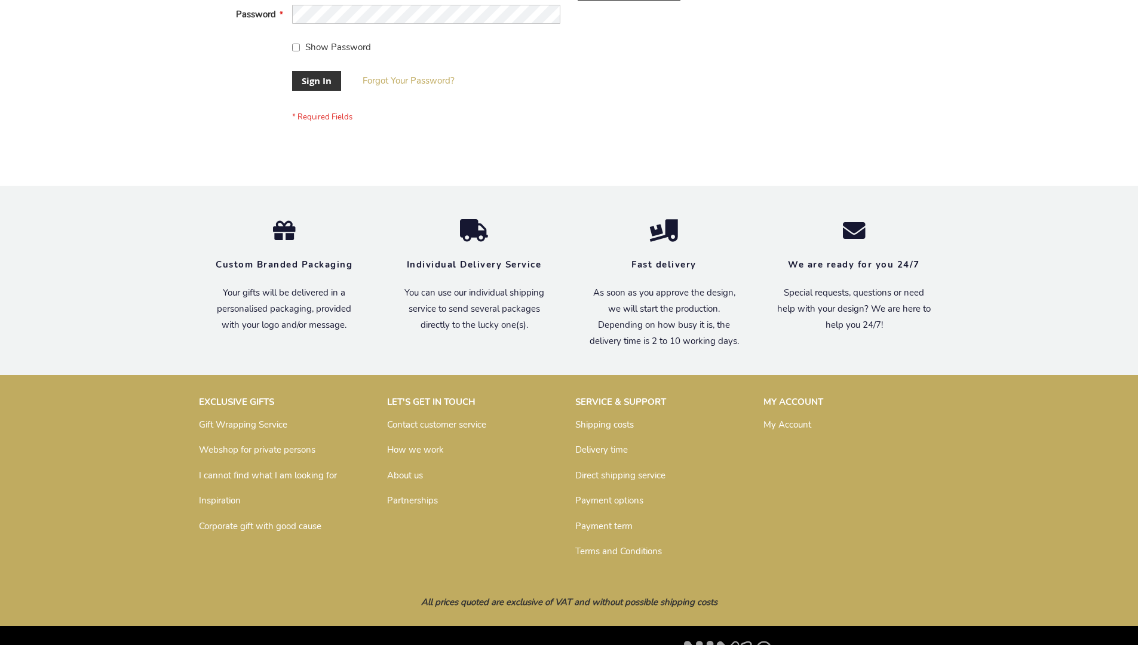
scroll to position [384, 0]
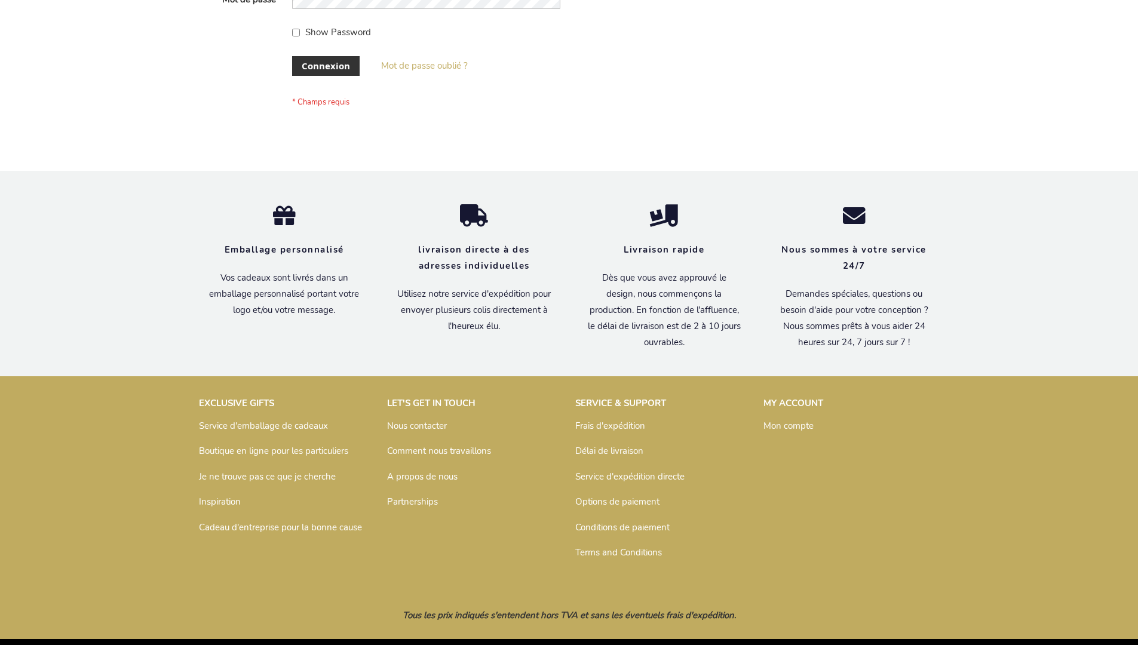
scroll to position [412, 0]
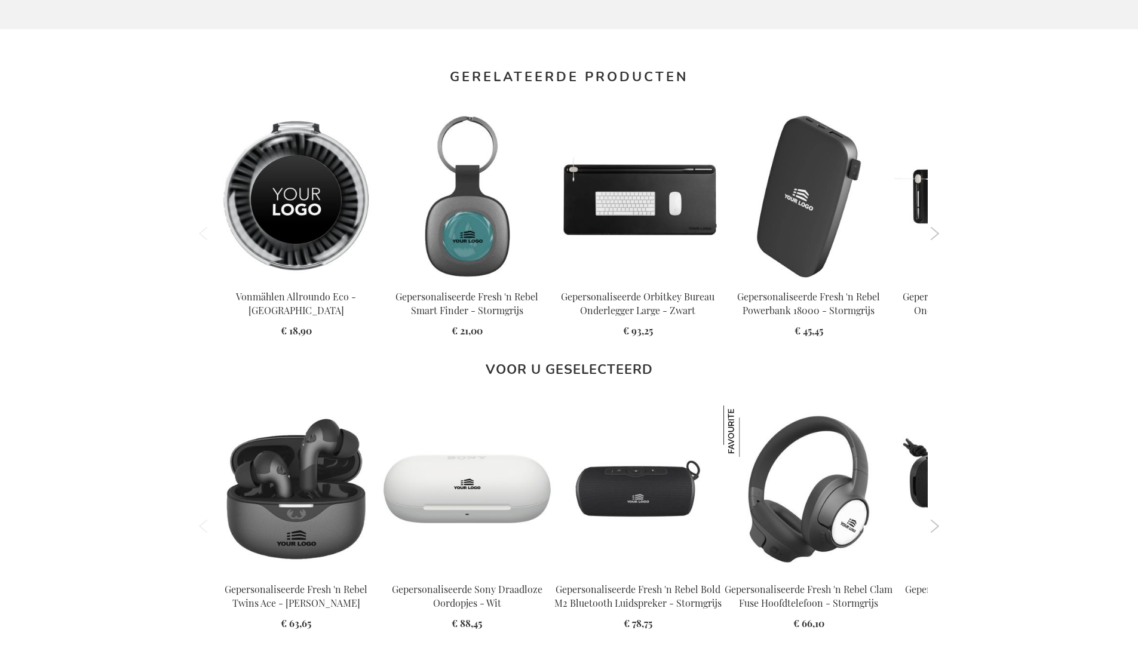
scroll to position [1624, 0]
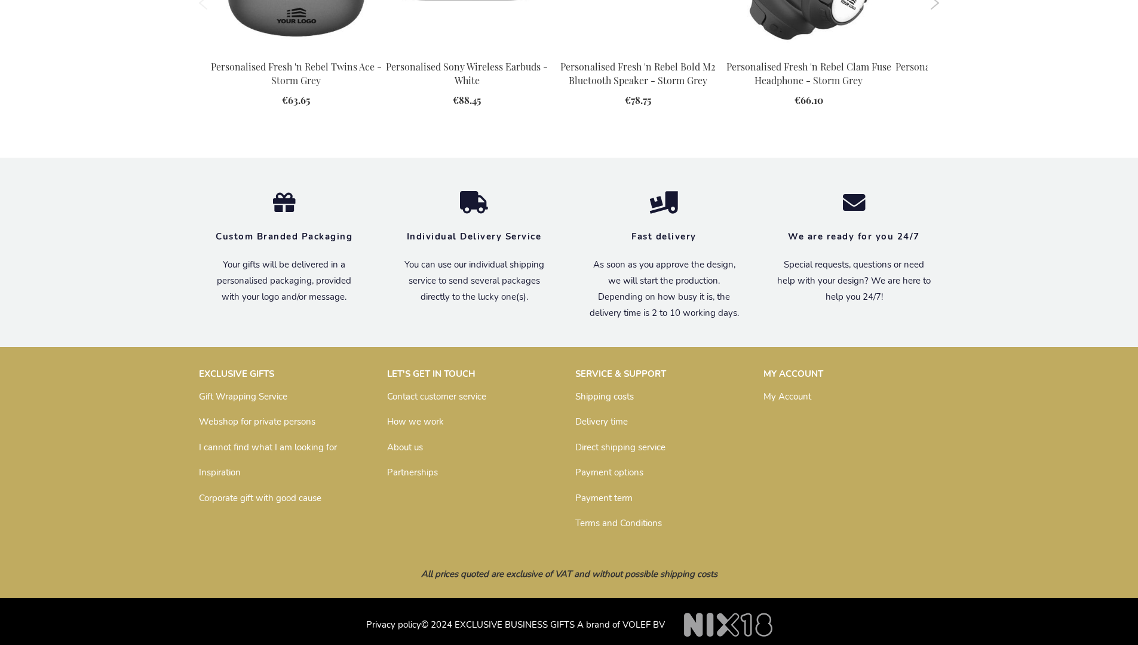
scroll to position [1571, 0]
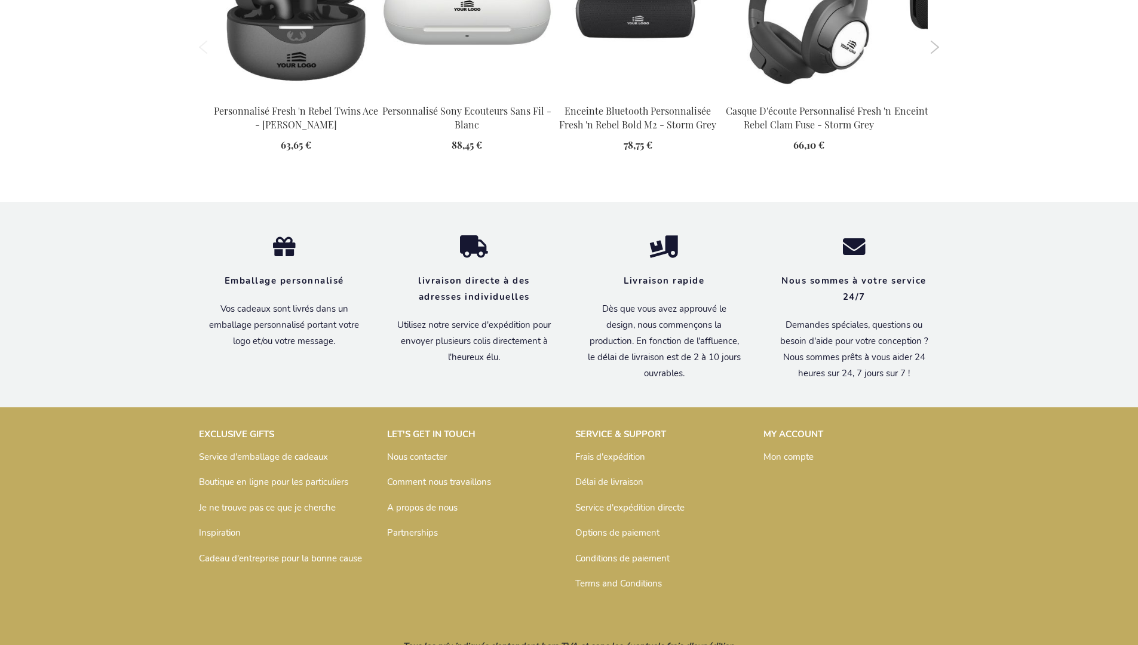
scroll to position [1624, 0]
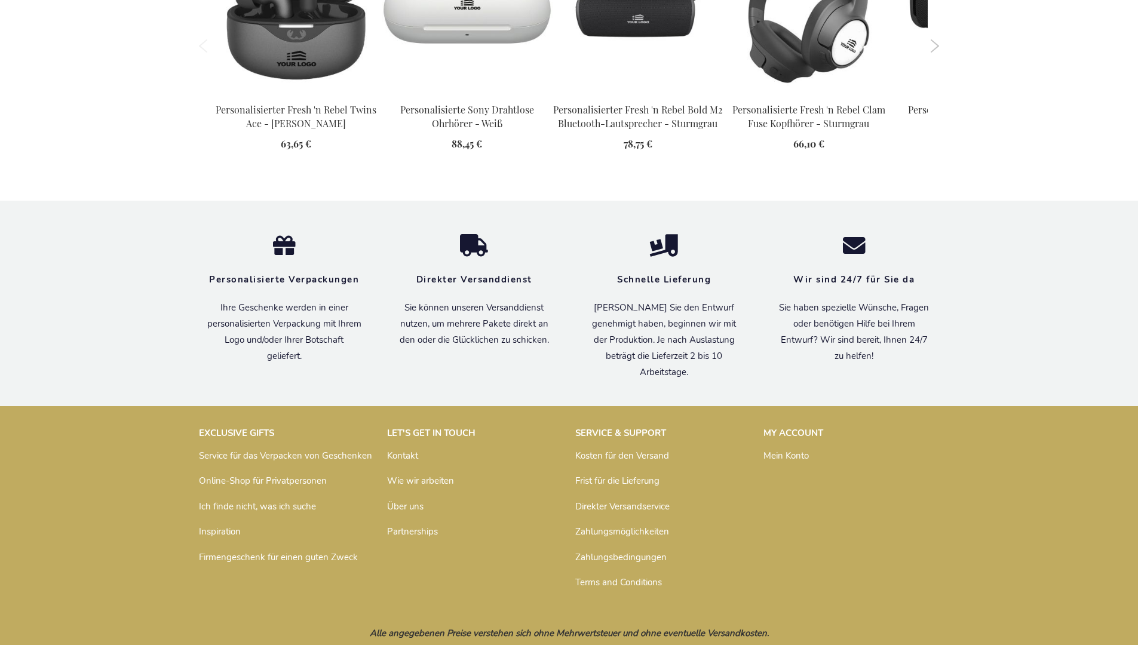
scroll to position [1626, 0]
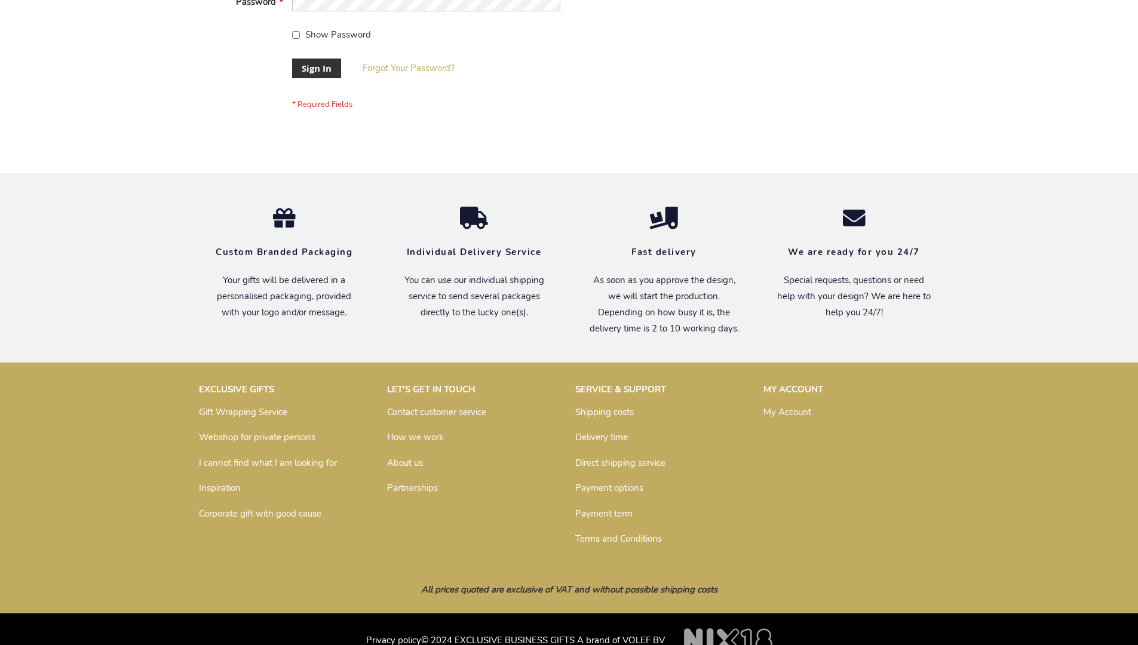
scroll to position [384, 0]
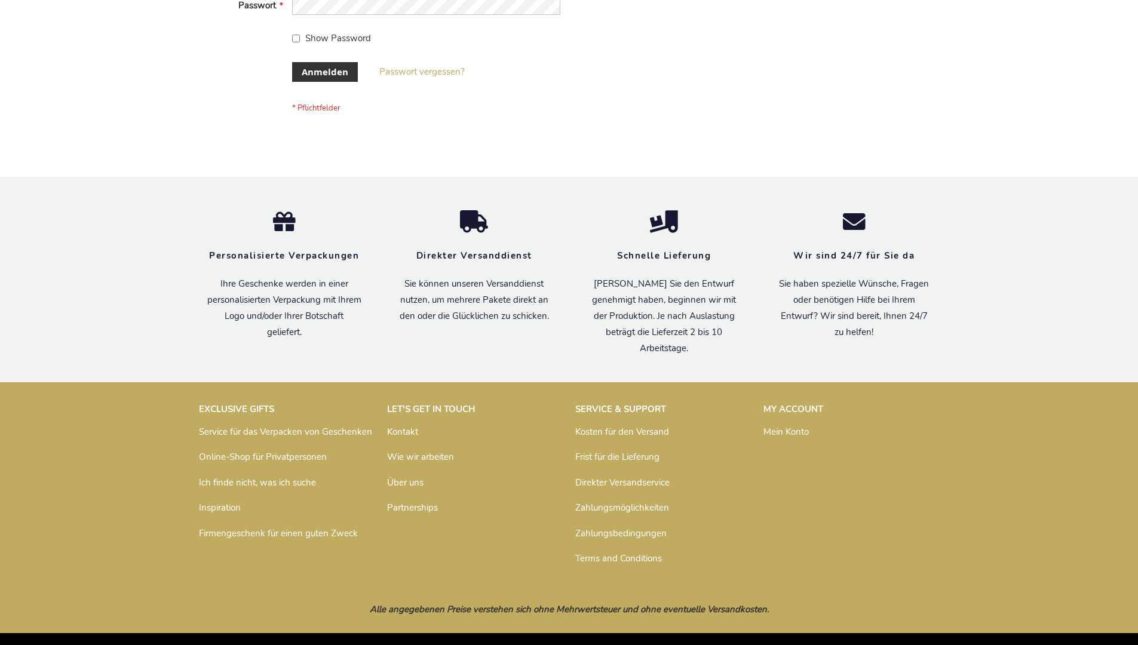
scroll to position [400, 0]
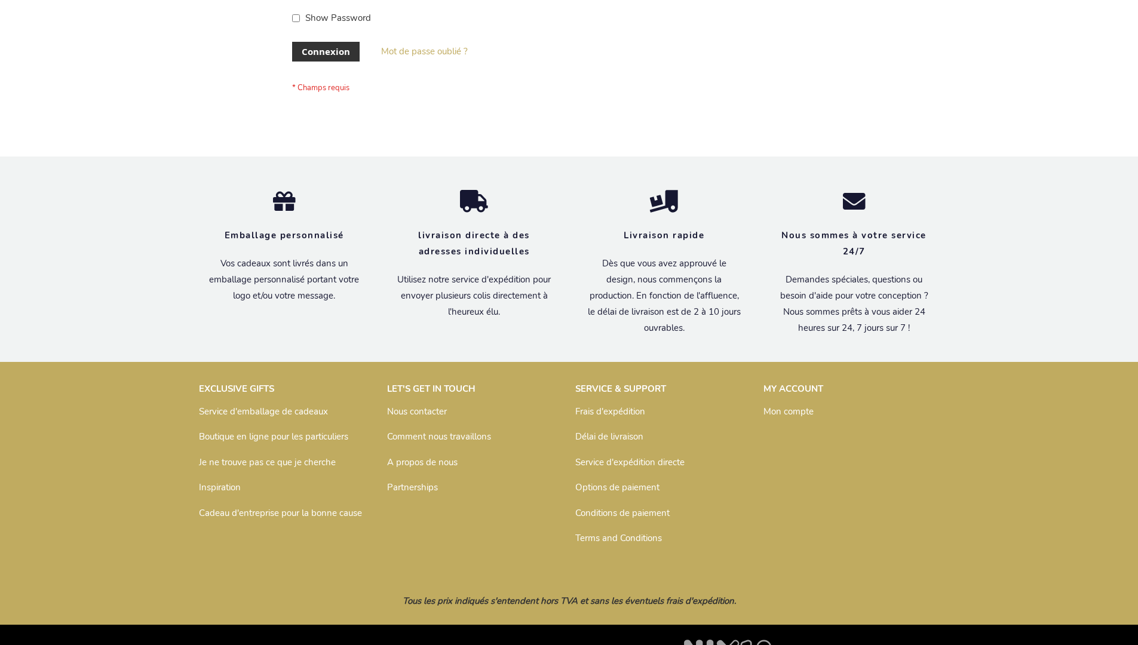
scroll to position [412, 0]
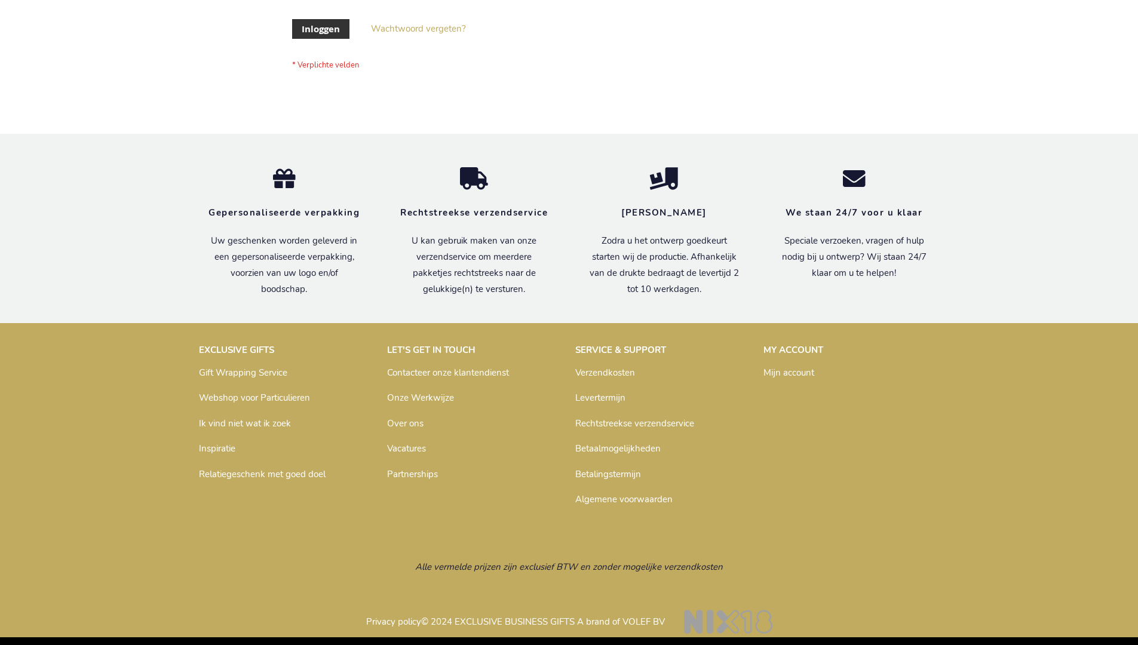
scroll to position [406, 0]
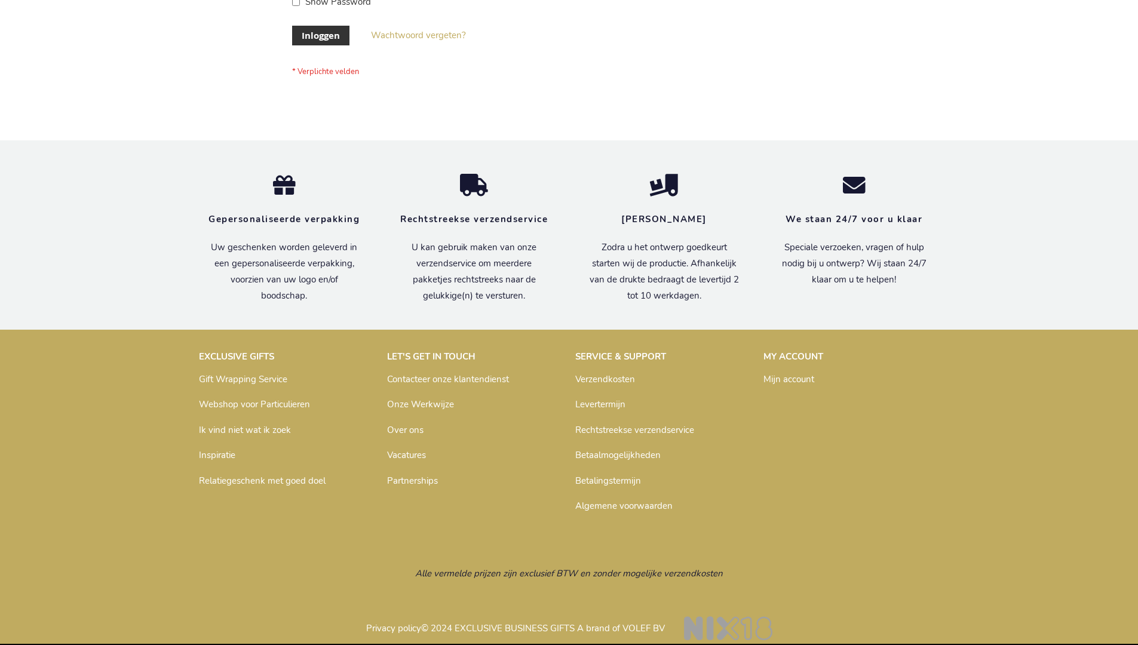
scroll to position [406, 0]
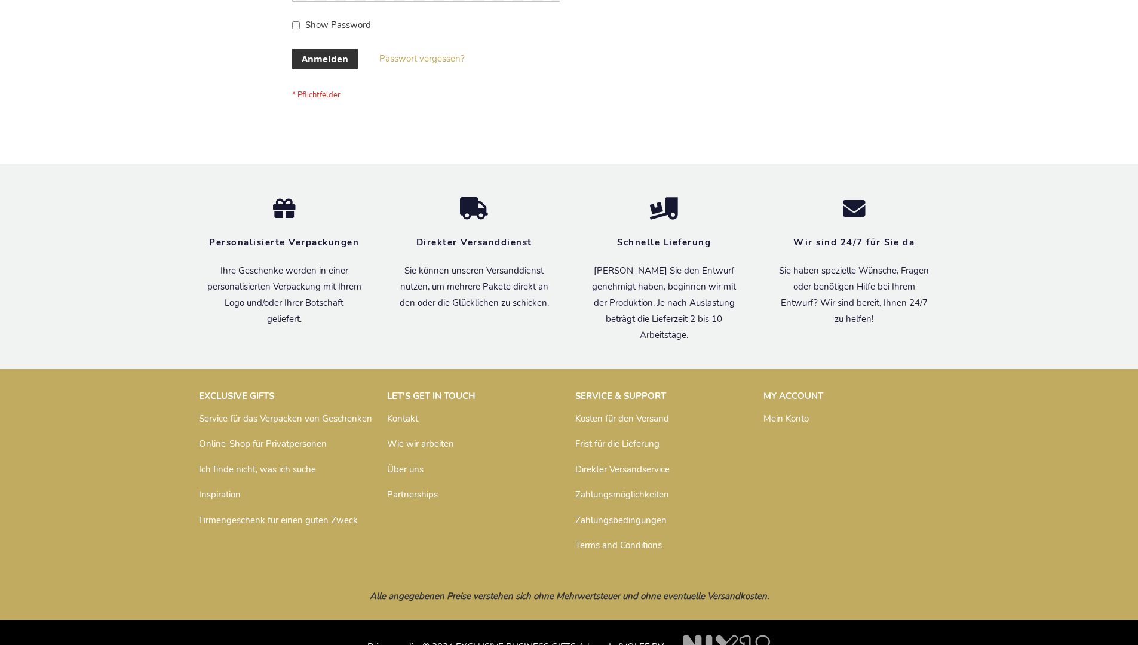
scroll to position [400, 0]
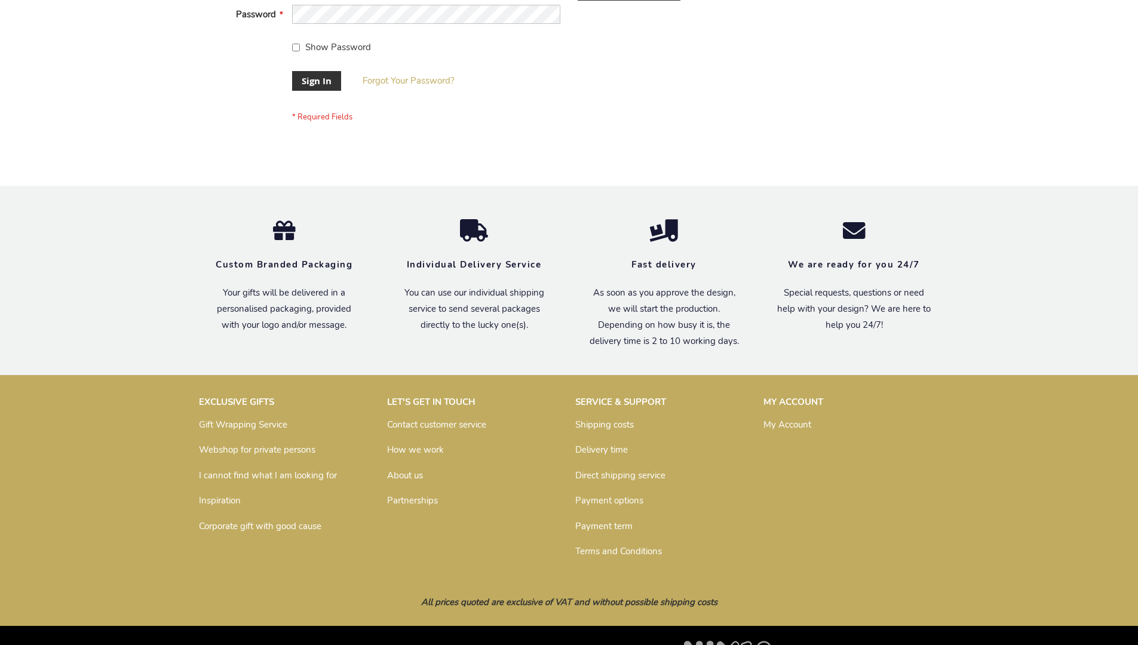
scroll to position [384, 0]
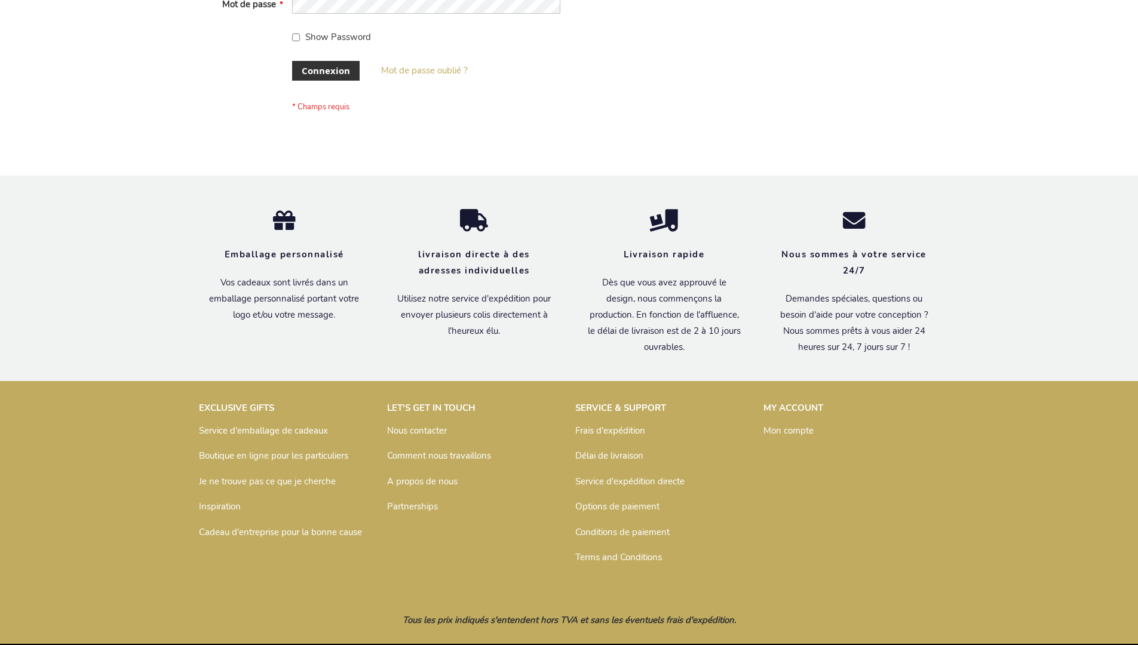
scroll to position [403, 0]
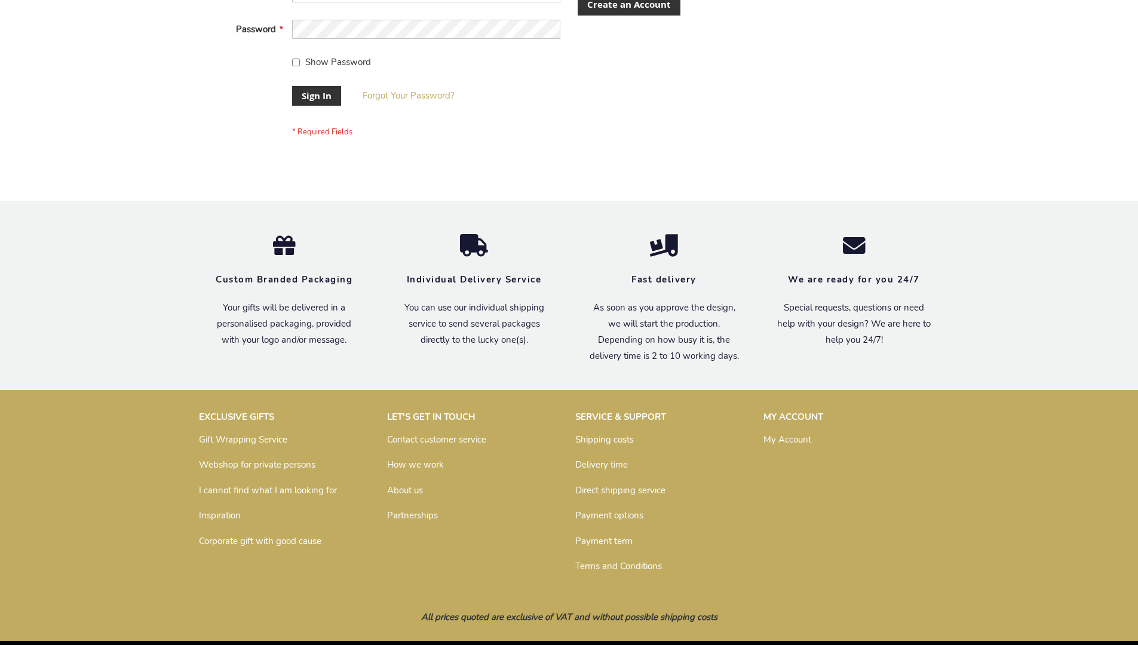
scroll to position [384, 0]
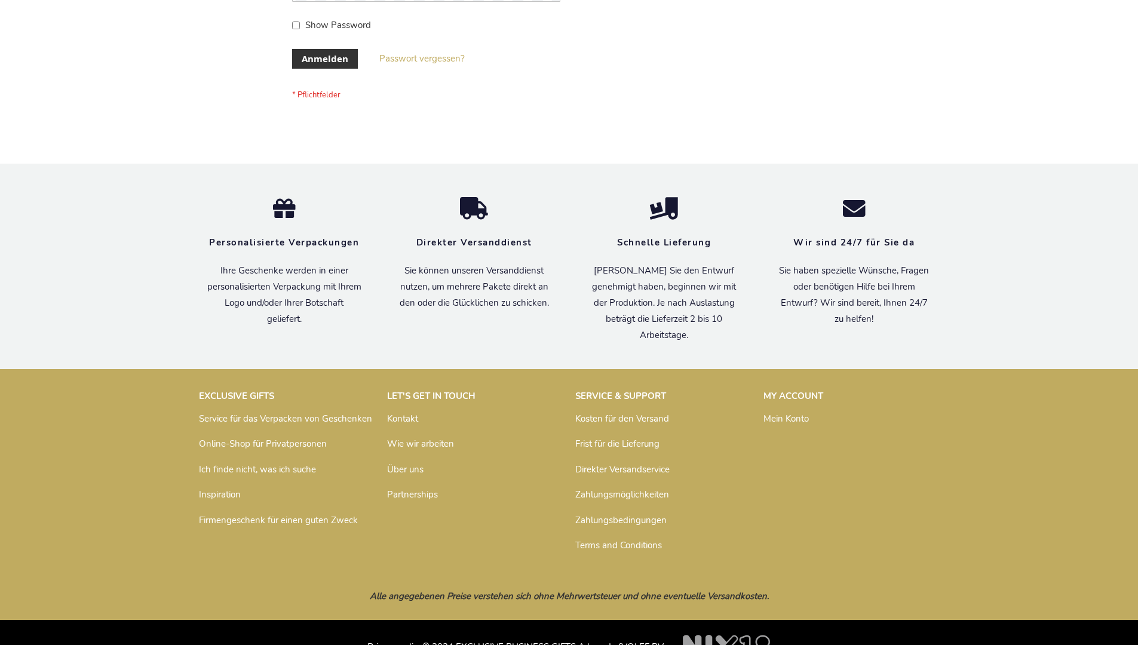
scroll to position [400, 0]
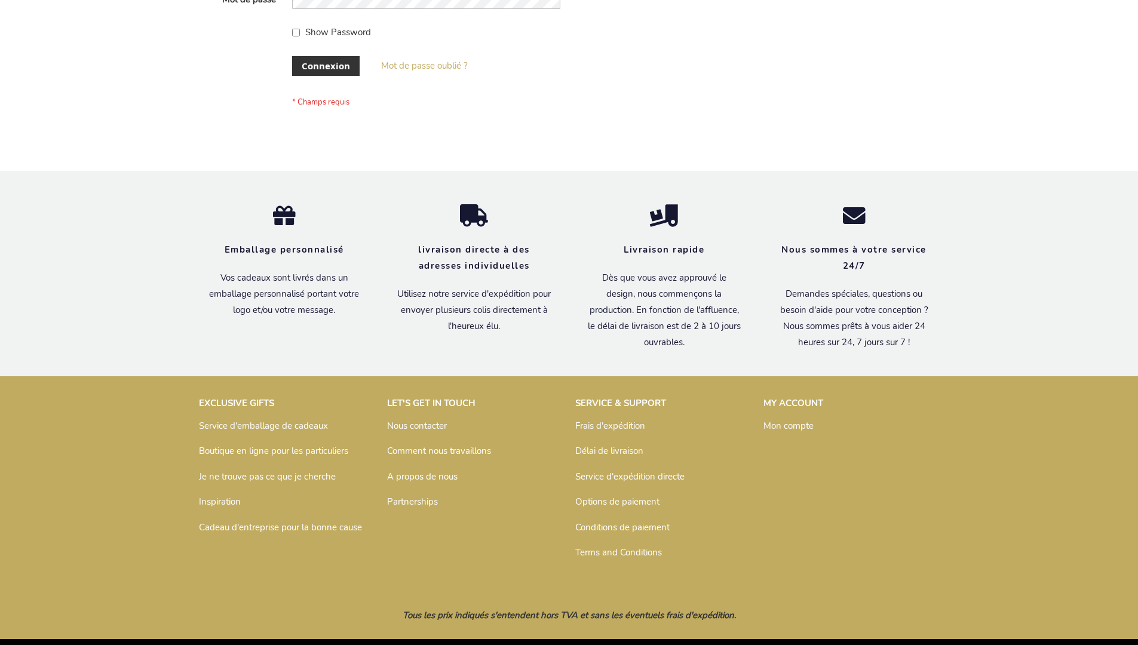
scroll to position [412, 0]
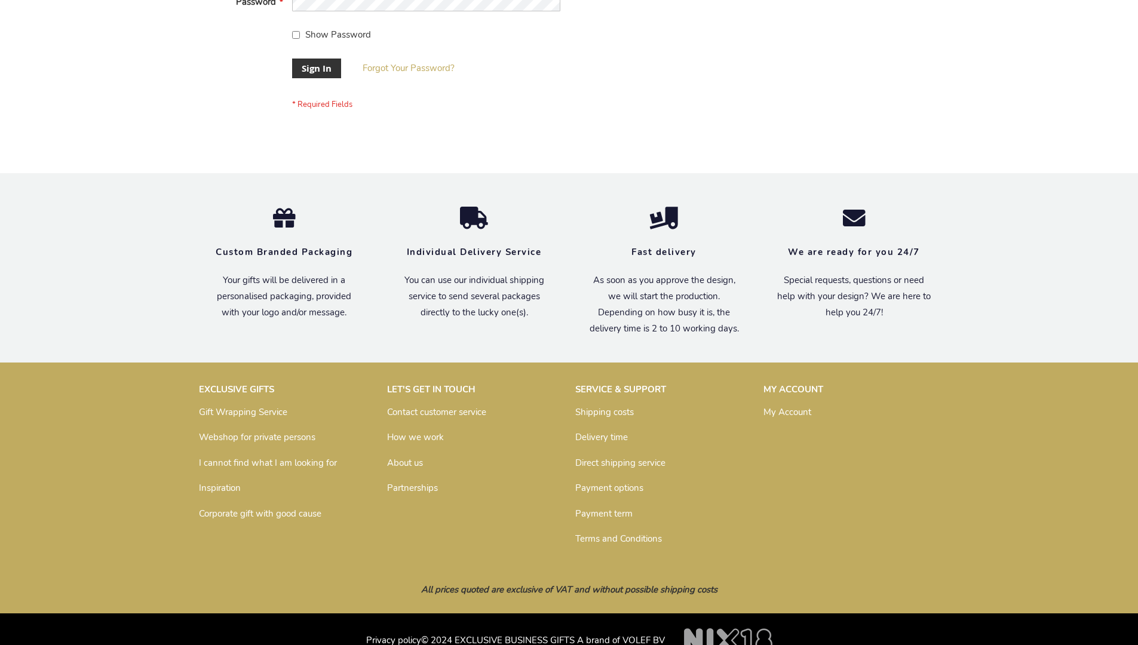
scroll to position [384, 0]
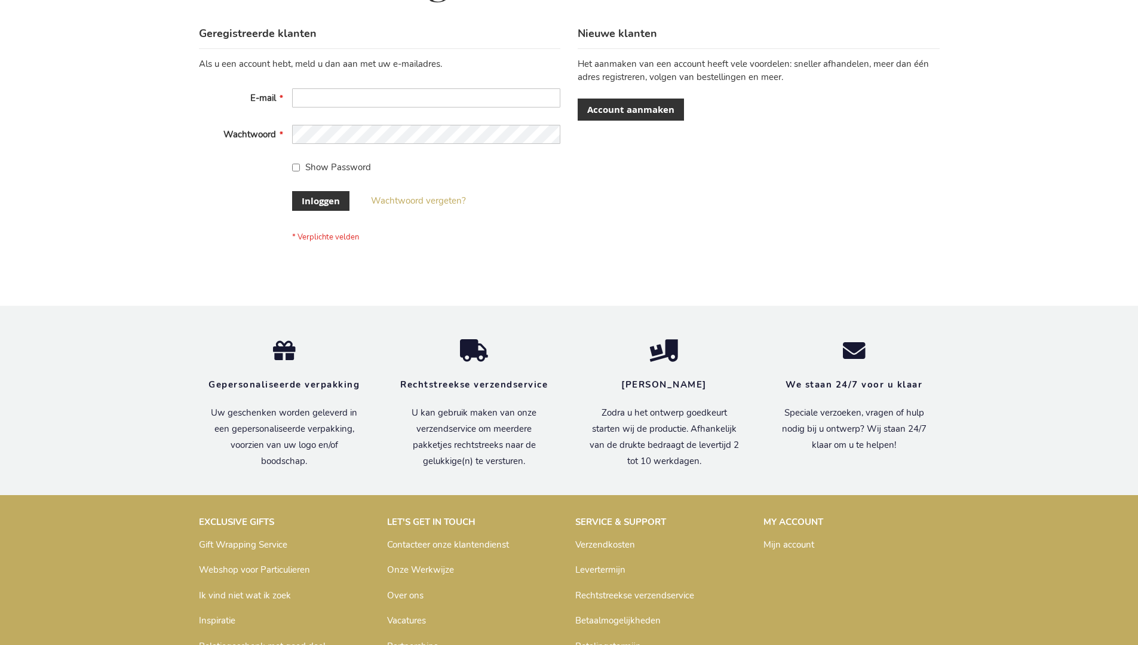
scroll to position [406, 0]
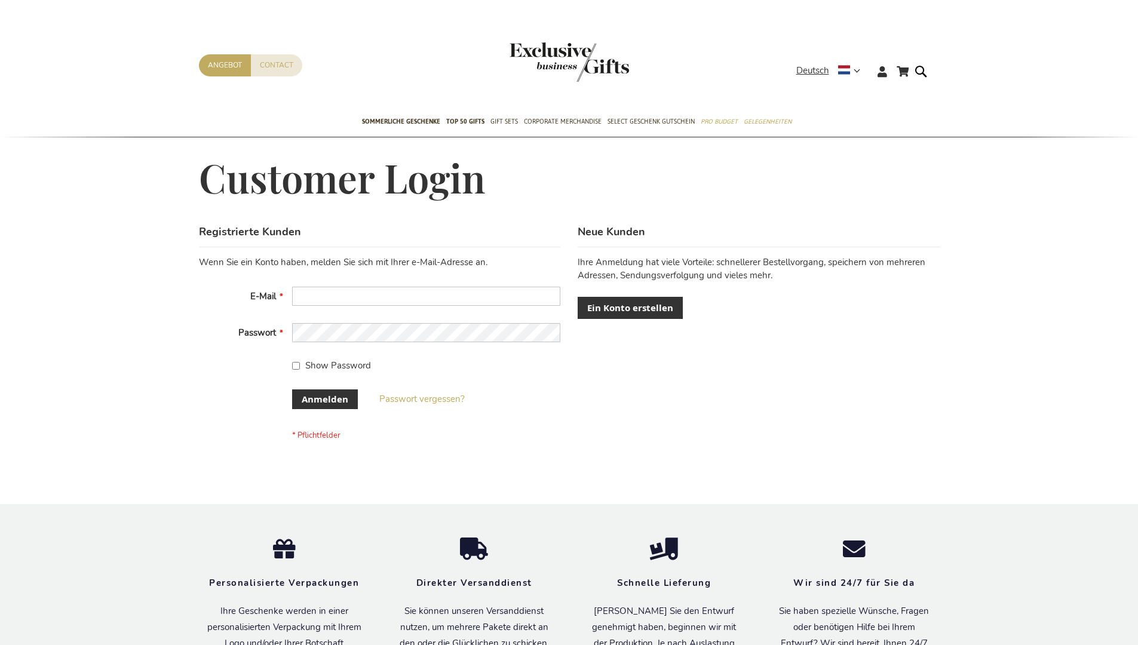
scroll to position [400, 0]
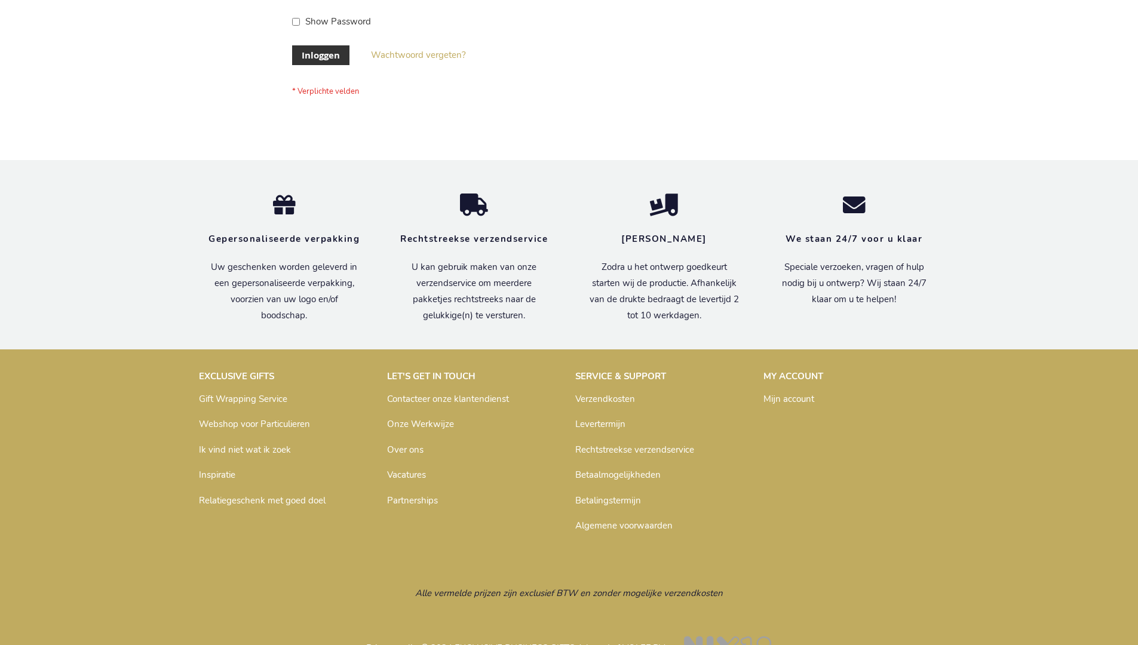
scroll to position [406, 0]
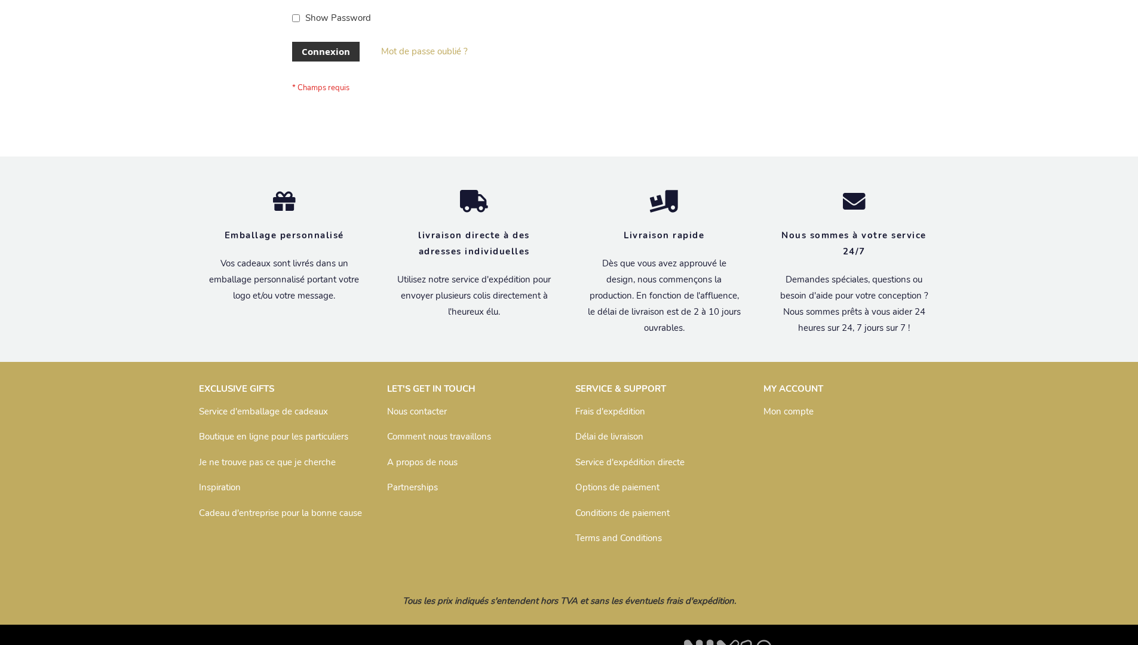
scroll to position [412, 0]
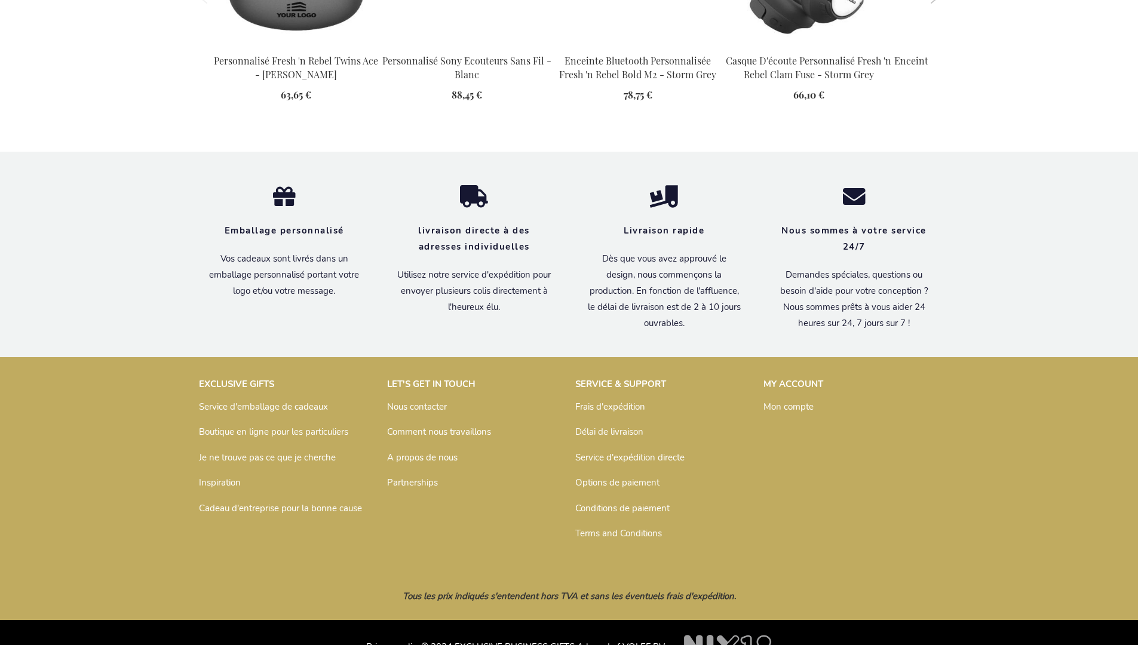
scroll to position [1624, 0]
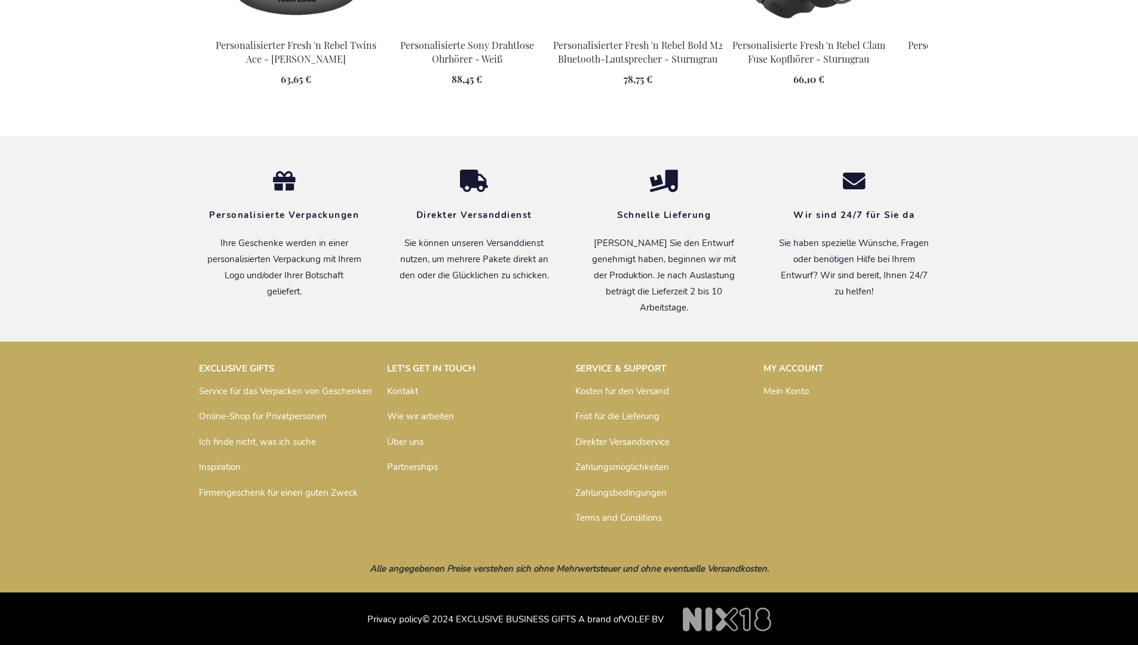
scroll to position [1626, 0]
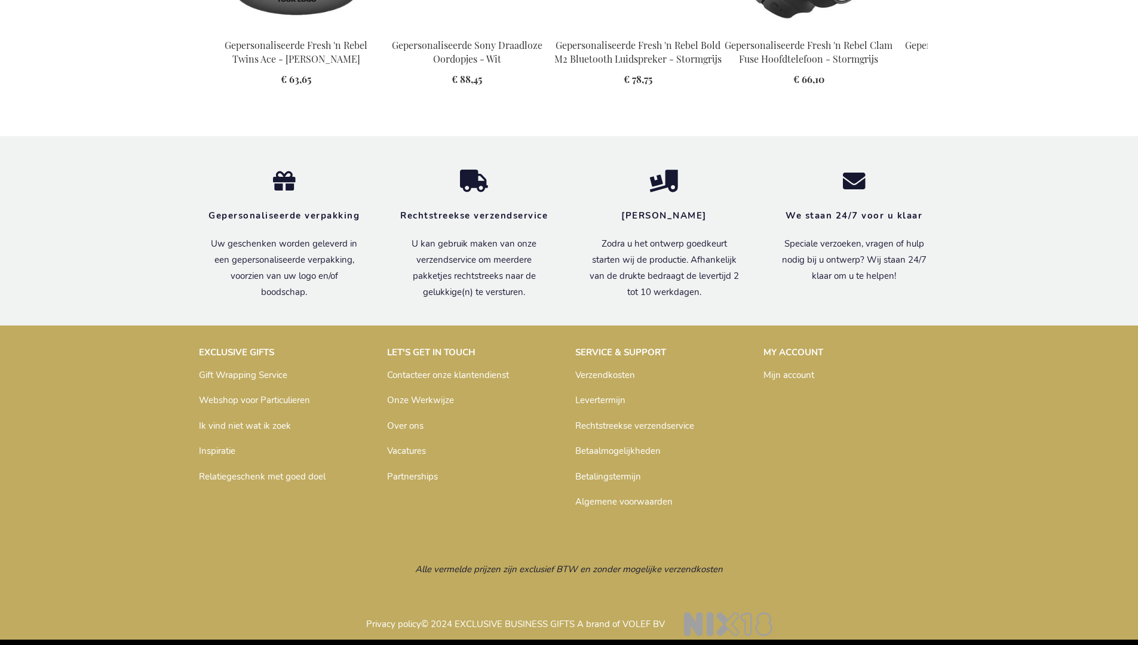
scroll to position [1624, 0]
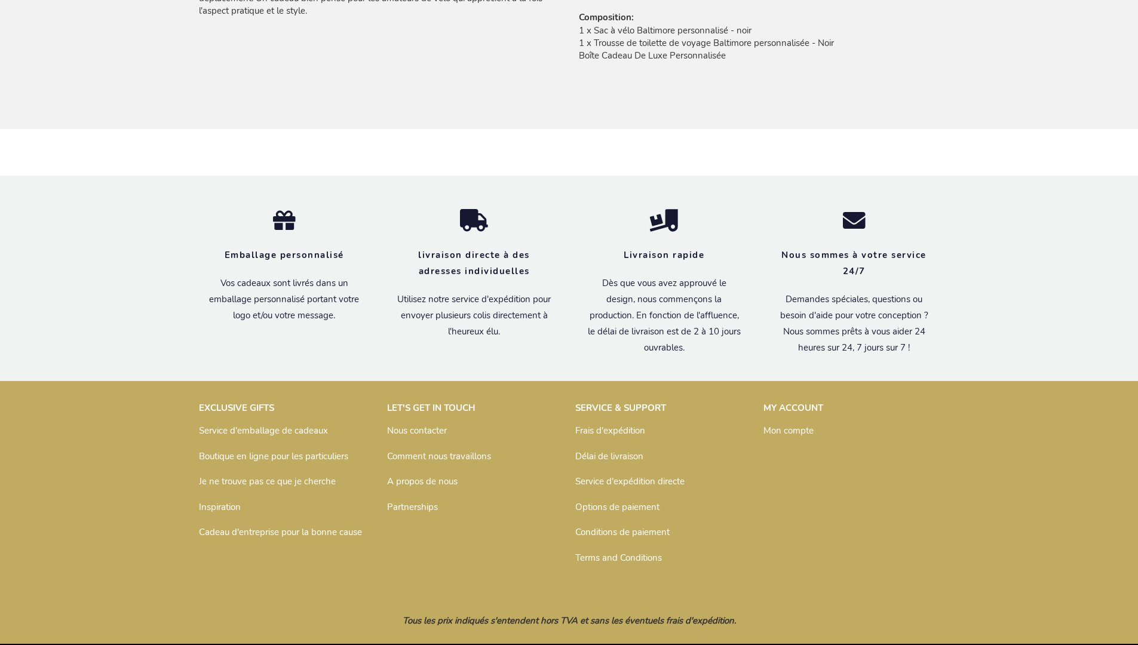
scroll to position [939, 0]
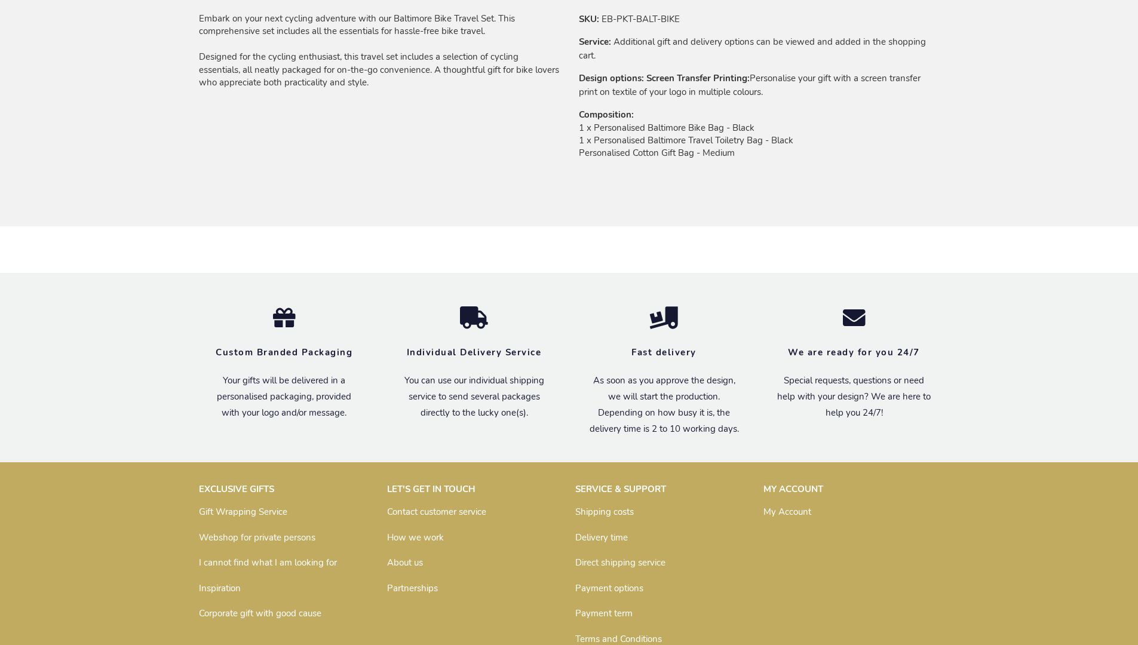
scroll to position [911, 0]
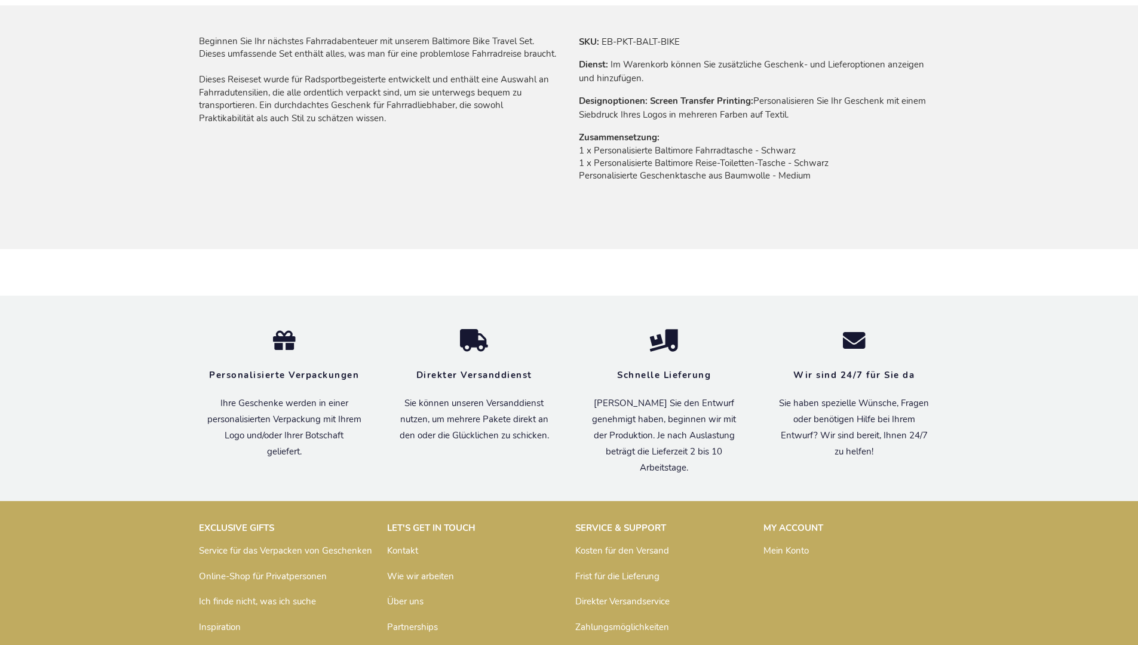
scroll to position [927, 0]
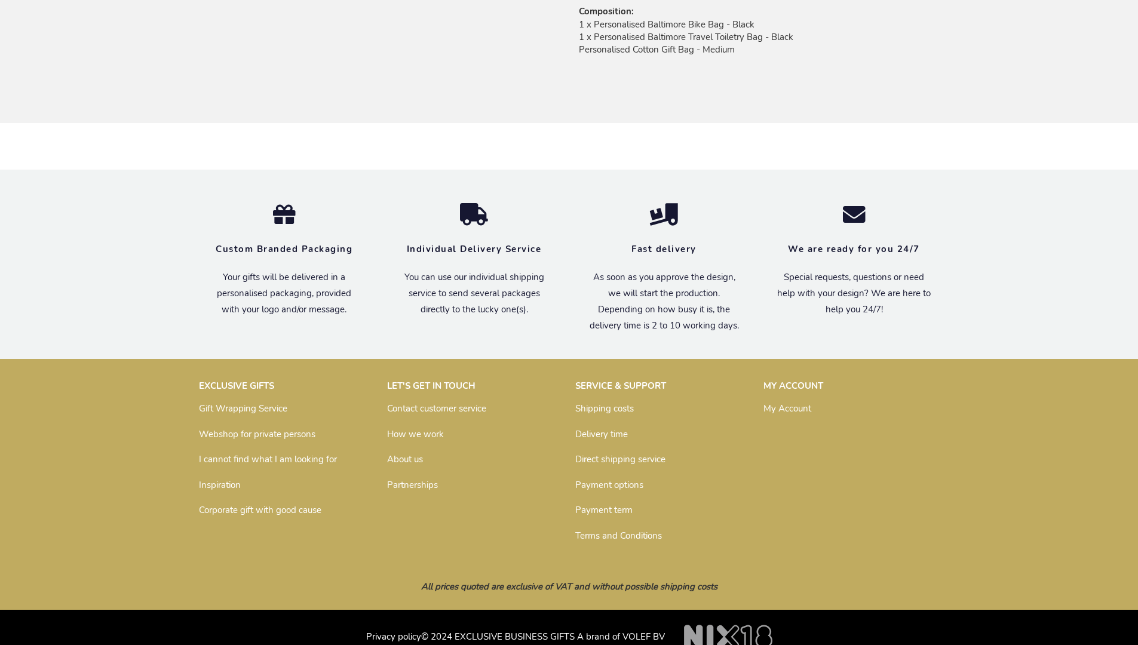
scroll to position [911, 0]
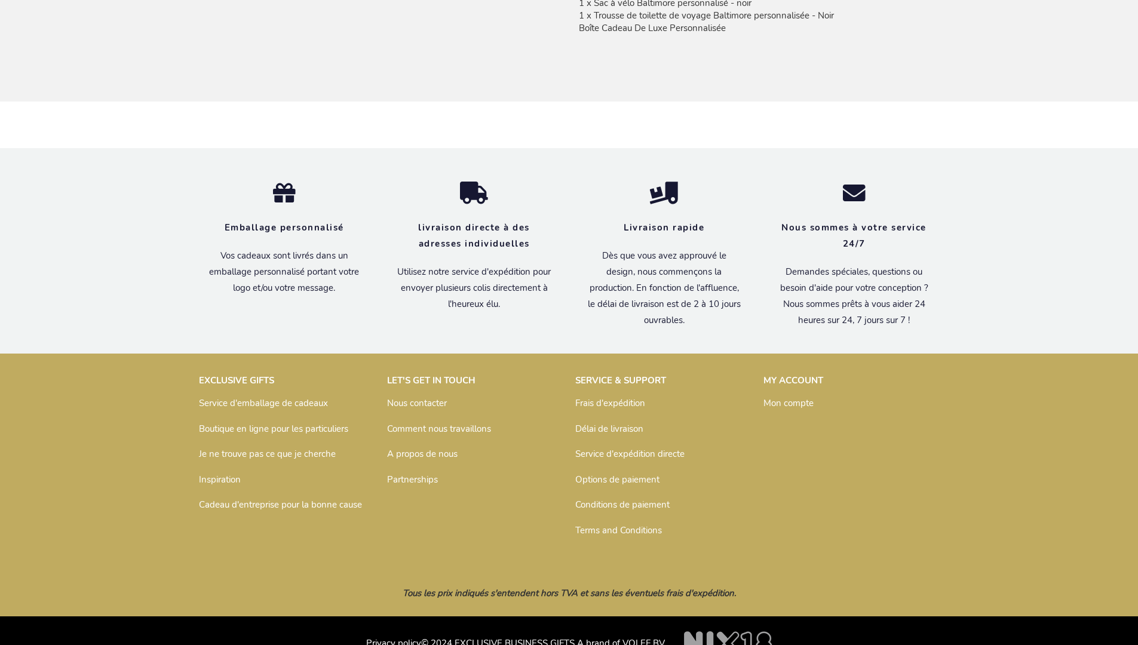
scroll to position [939, 0]
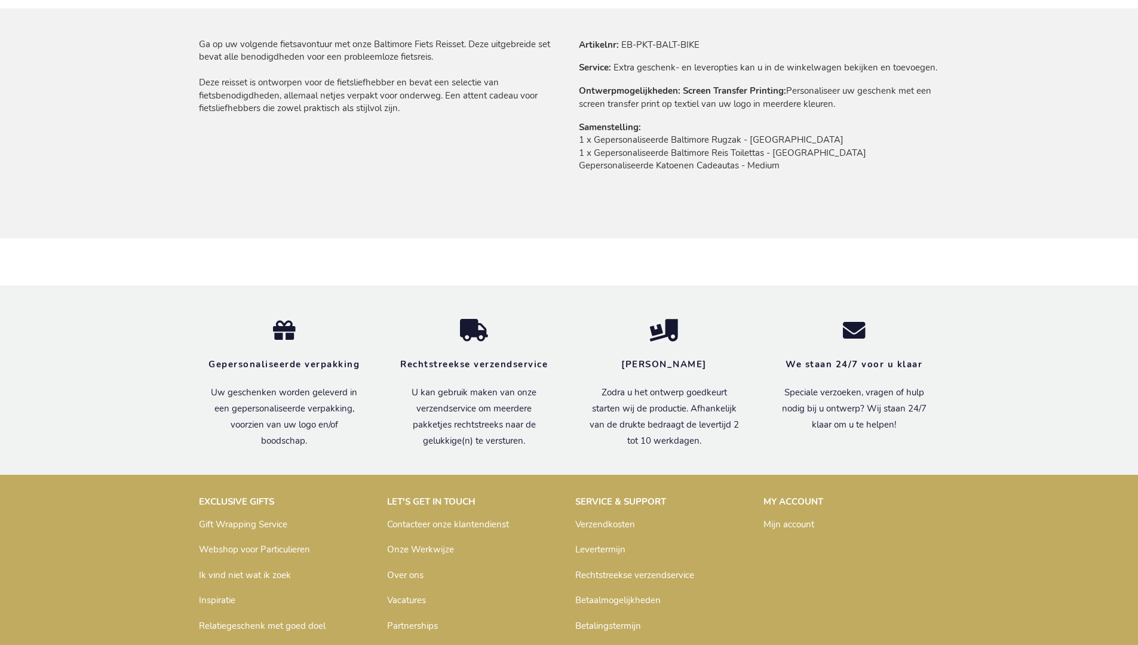
scroll to position [919, 0]
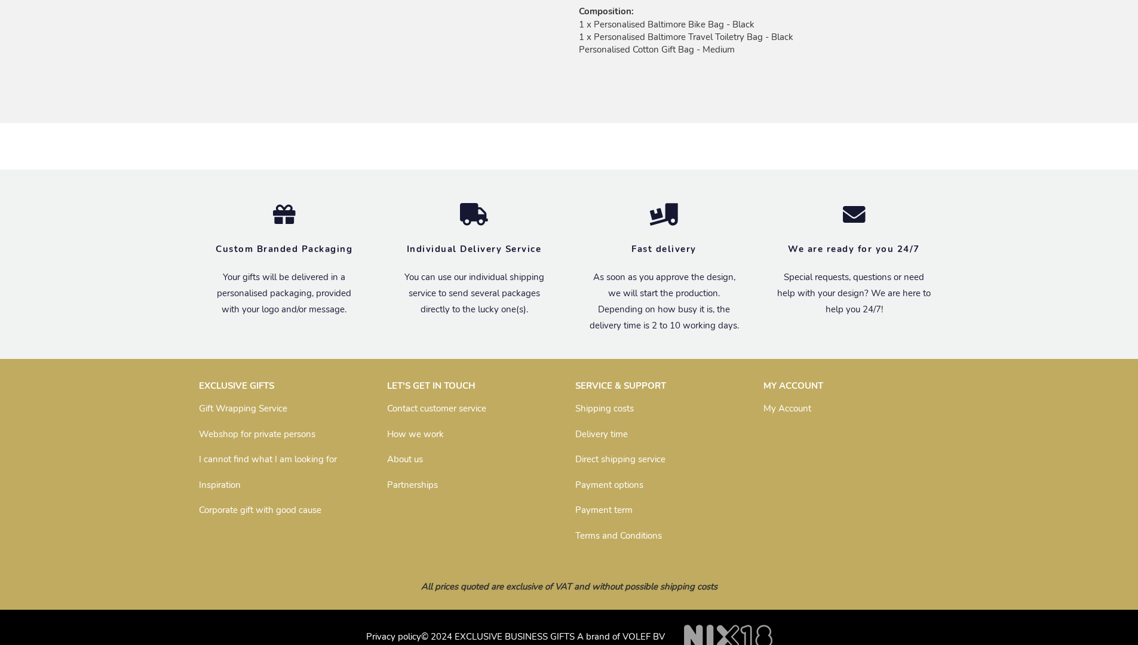
scroll to position [911, 0]
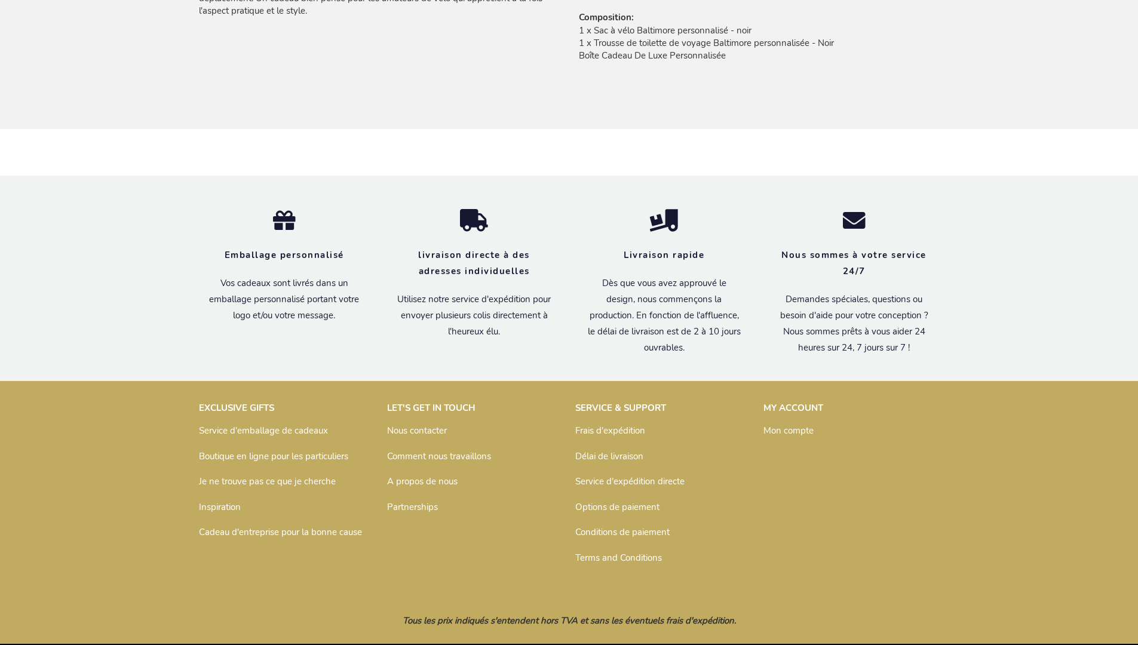
scroll to position [939, 0]
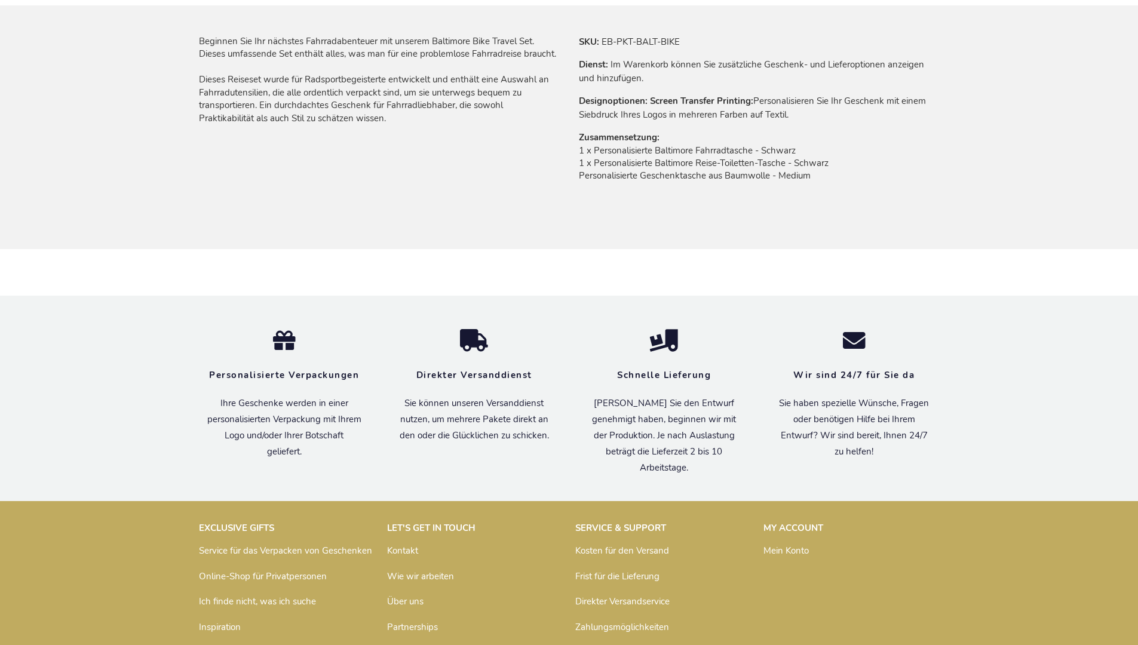
scroll to position [927, 0]
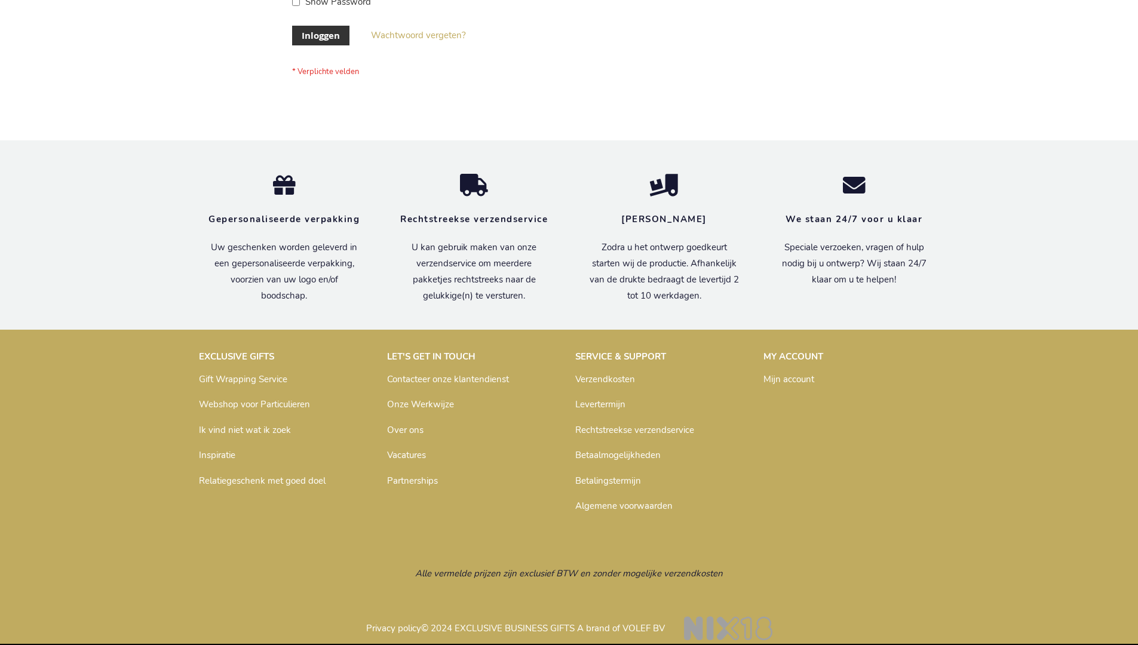
scroll to position [406, 0]
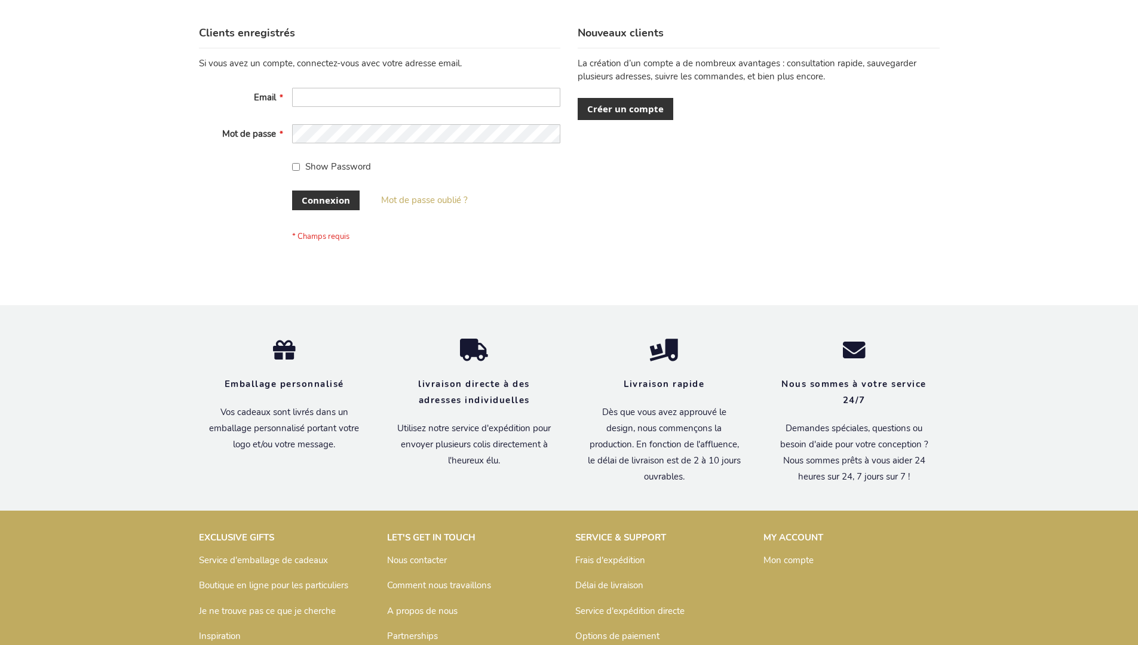
scroll to position [412, 0]
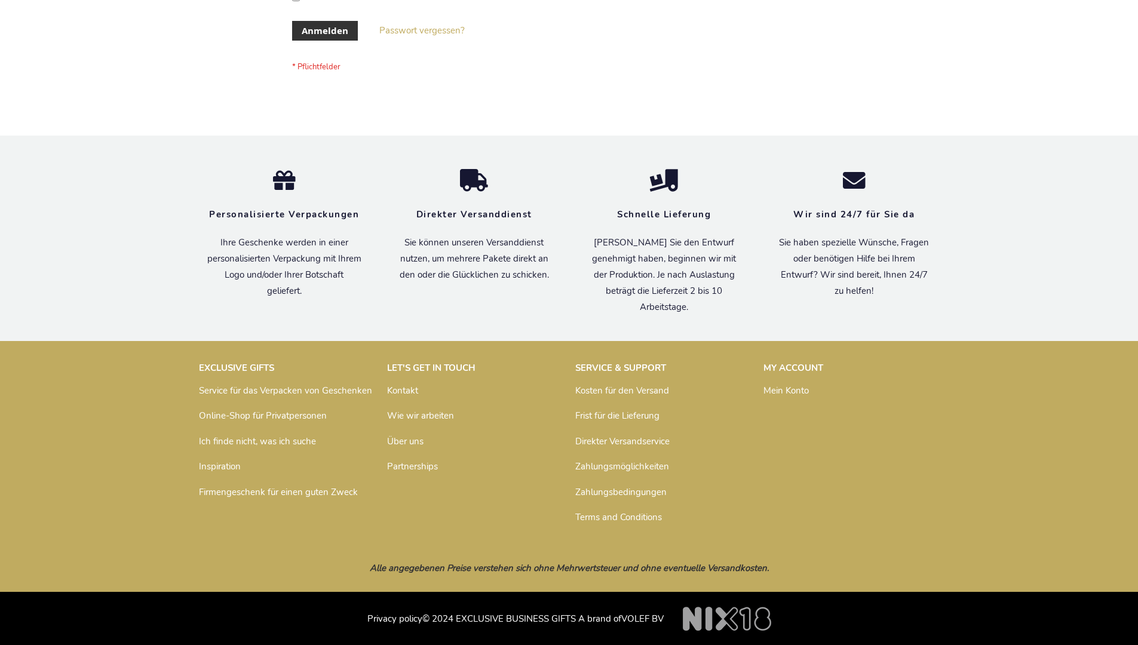
scroll to position [400, 0]
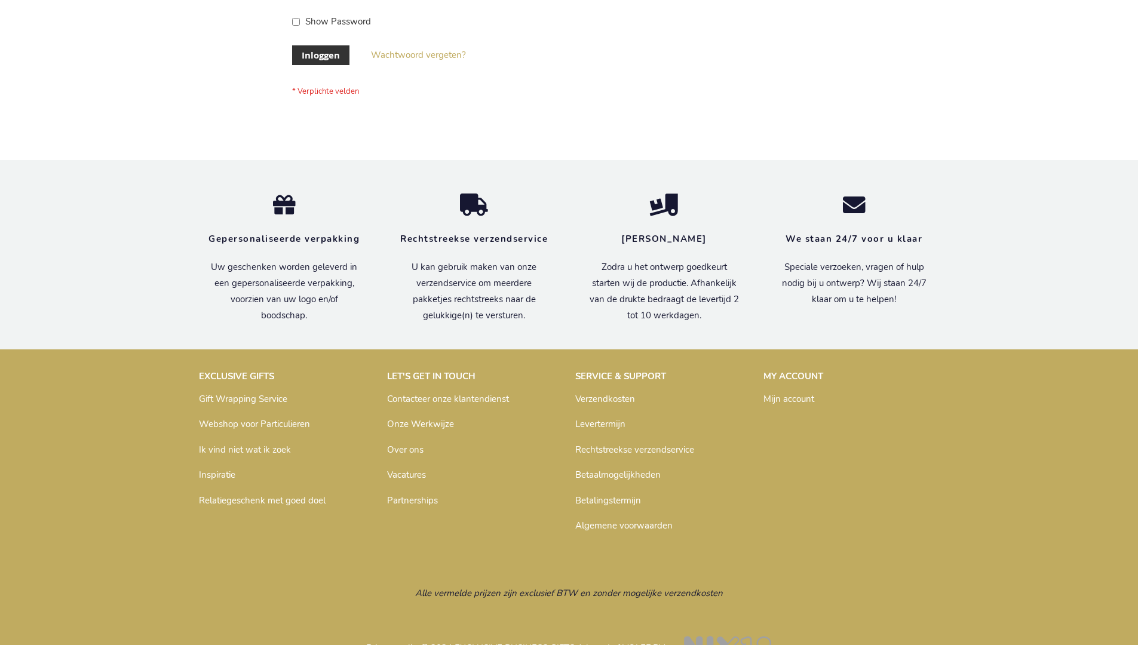
scroll to position [406, 0]
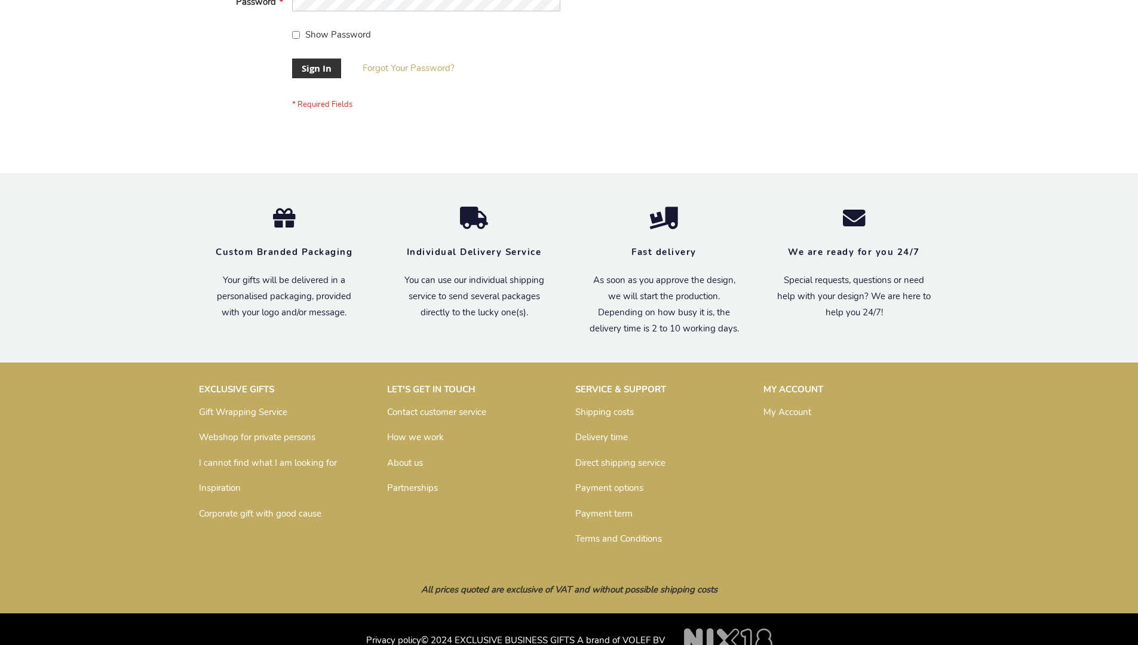
scroll to position [384, 0]
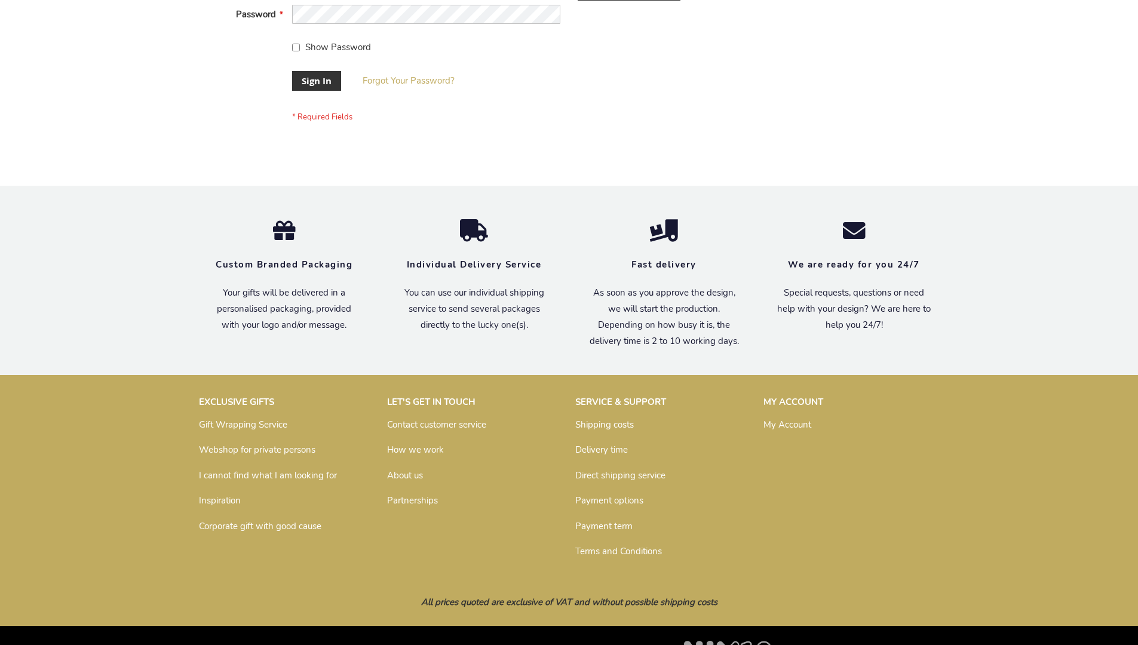
scroll to position [384, 0]
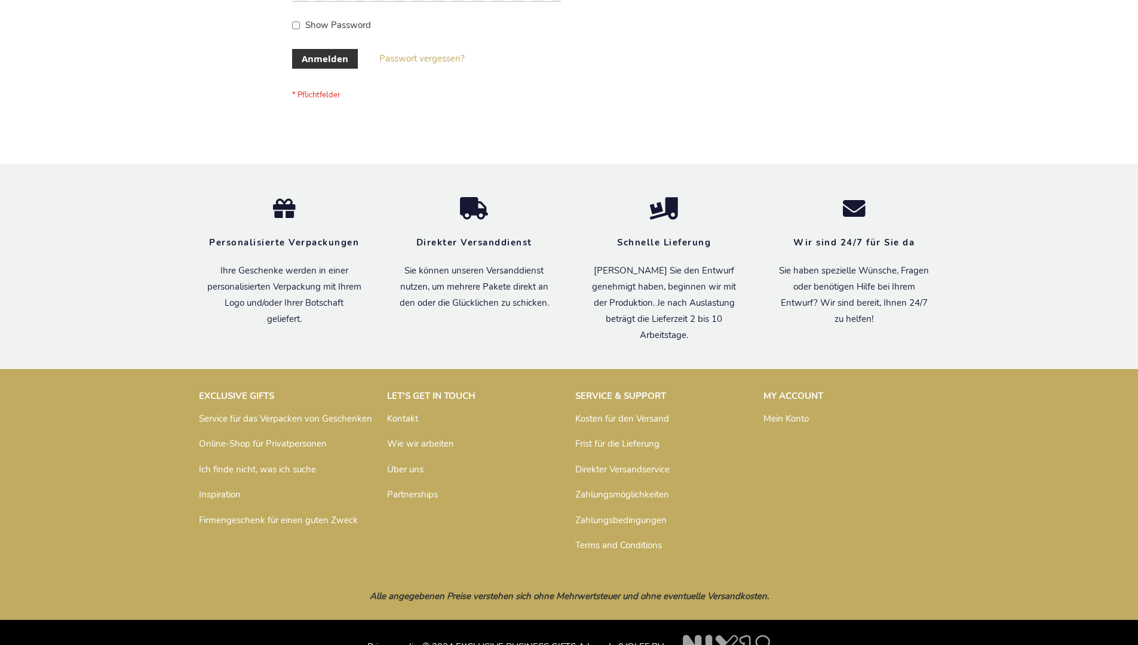
scroll to position [400, 0]
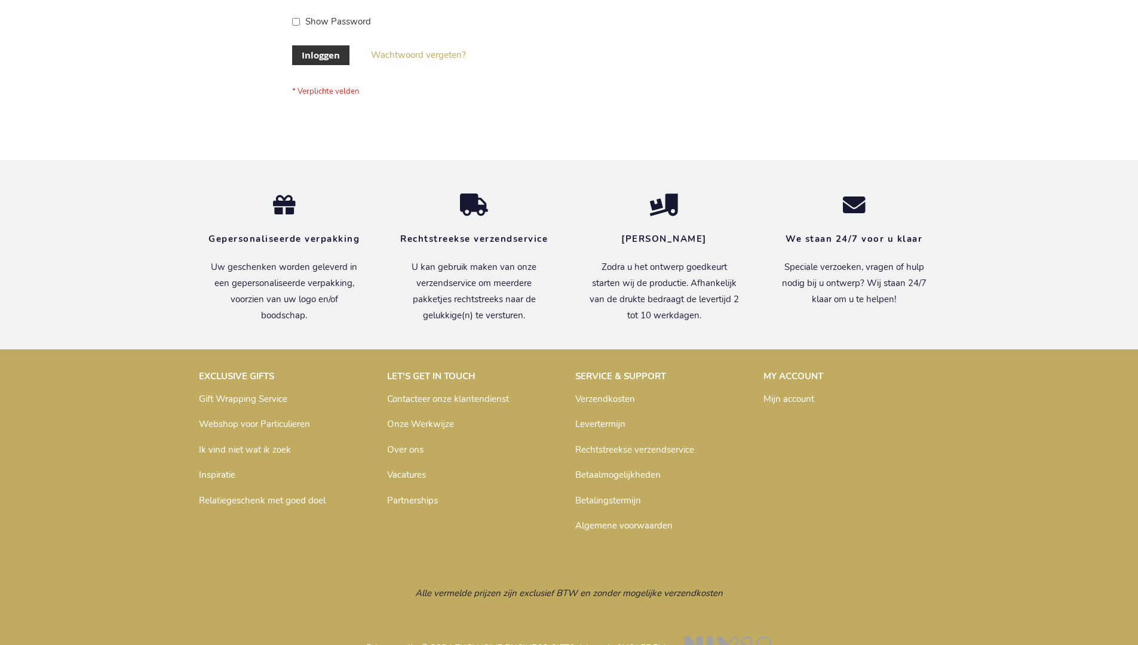
scroll to position [406, 0]
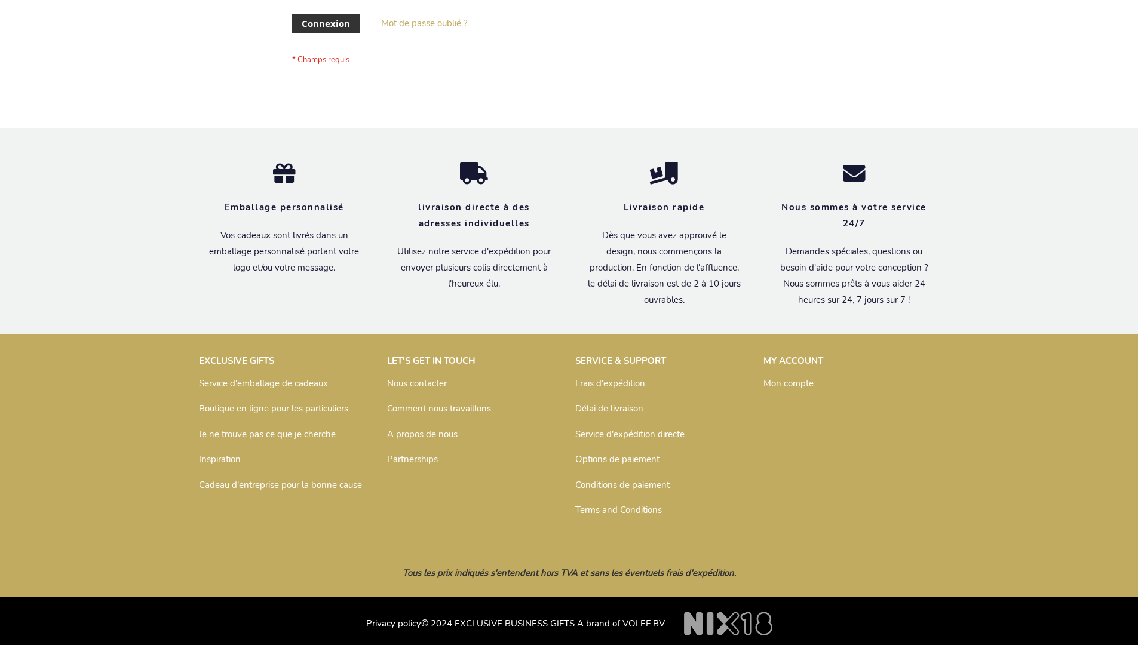
scroll to position [412, 0]
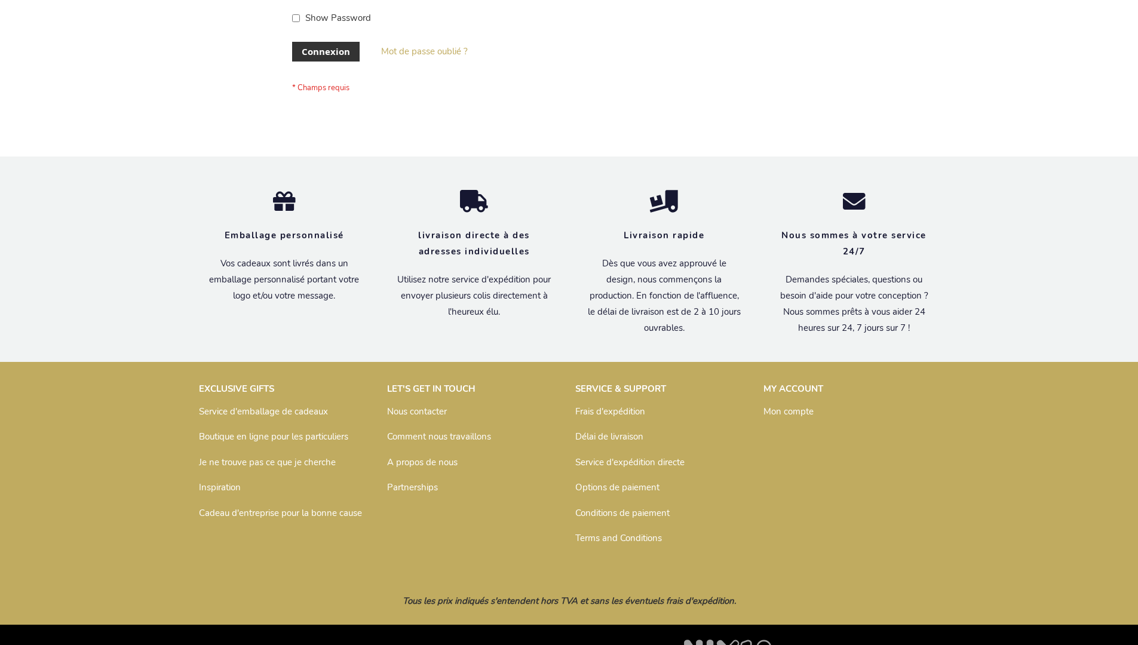
scroll to position [412, 0]
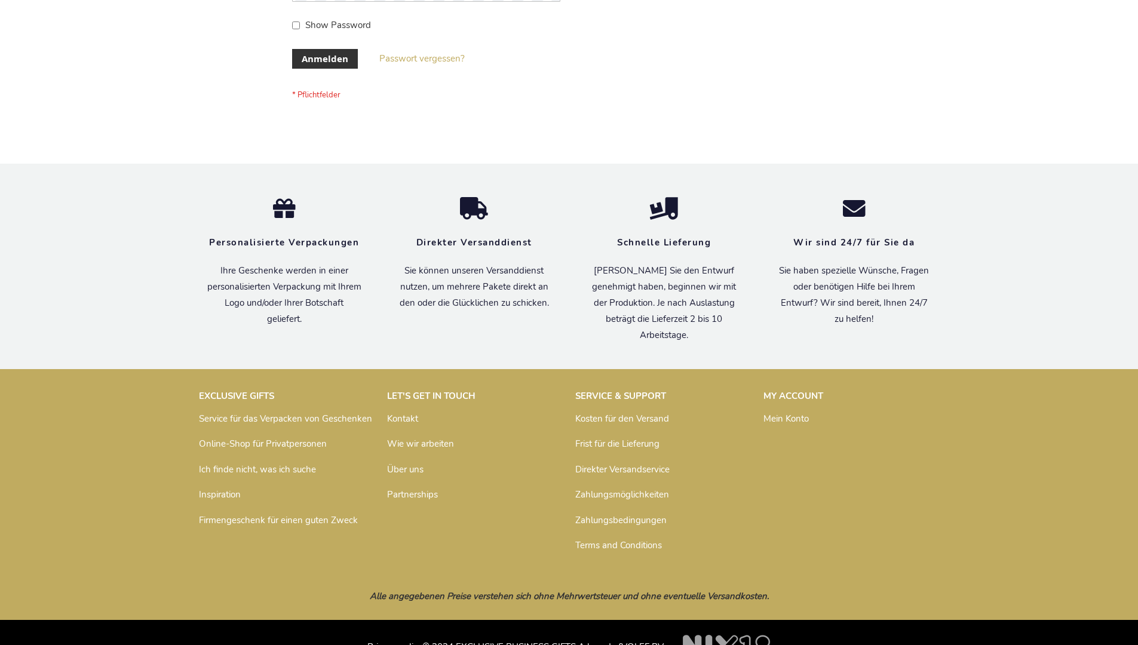
scroll to position [400, 0]
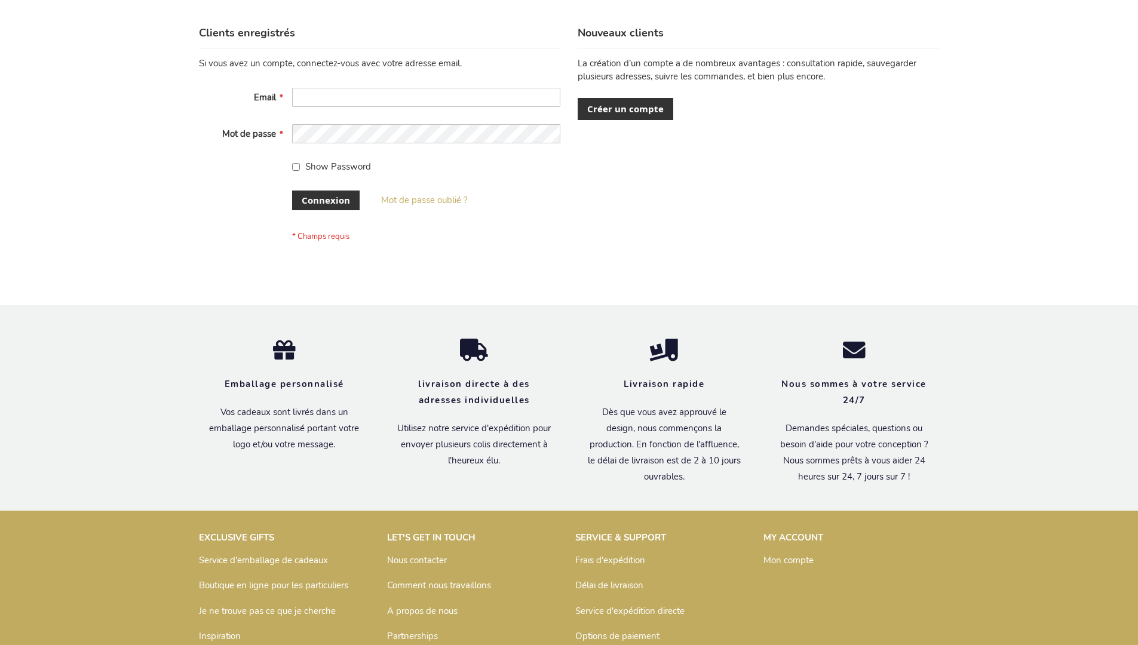
scroll to position [412, 0]
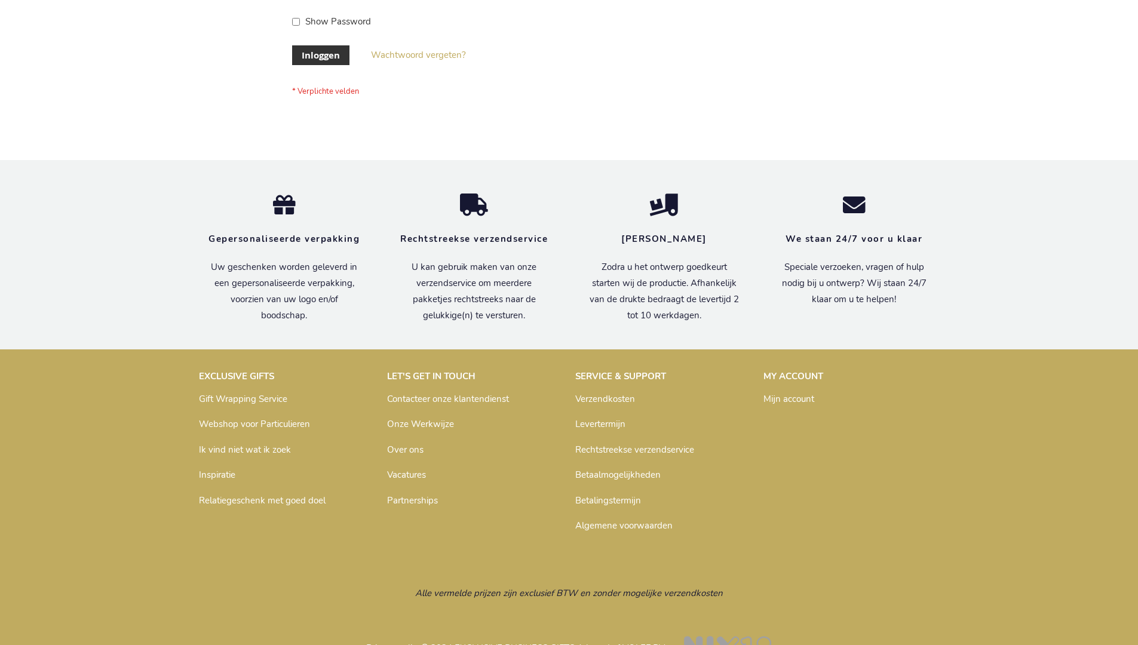
scroll to position [406, 0]
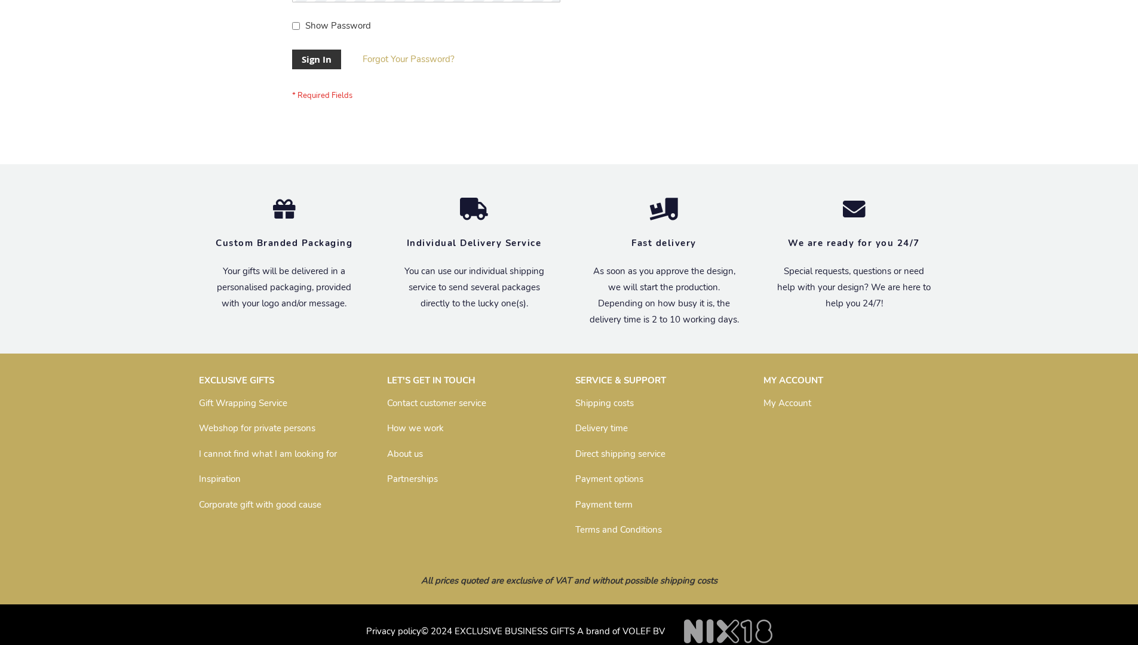
scroll to position [384, 0]
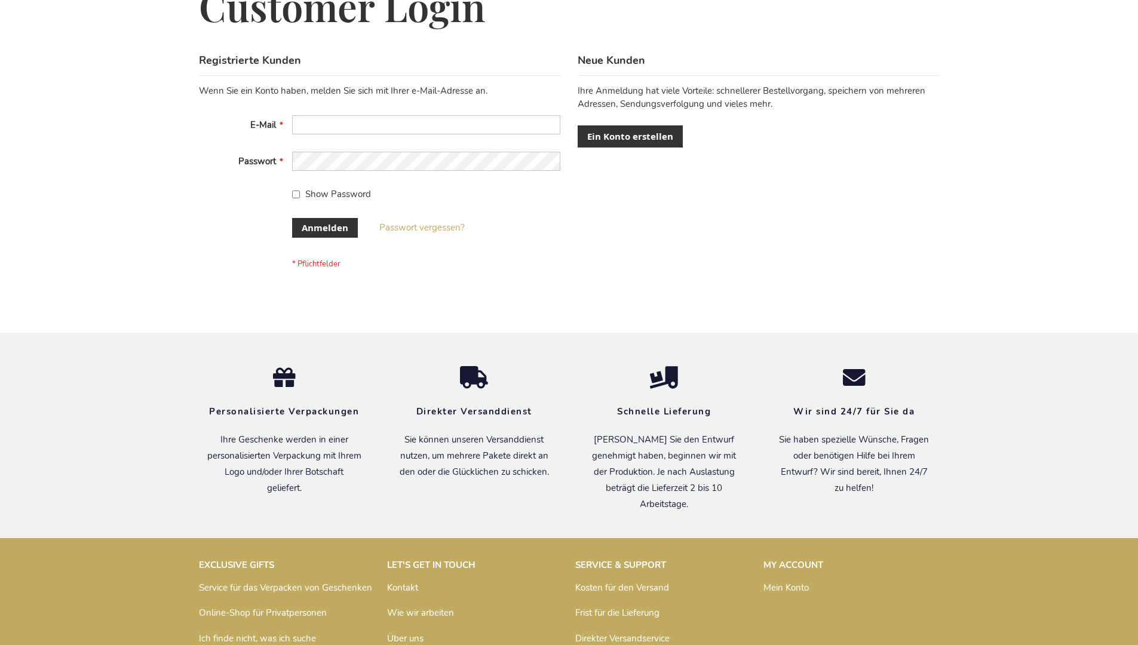
scroll to position [400, 0]
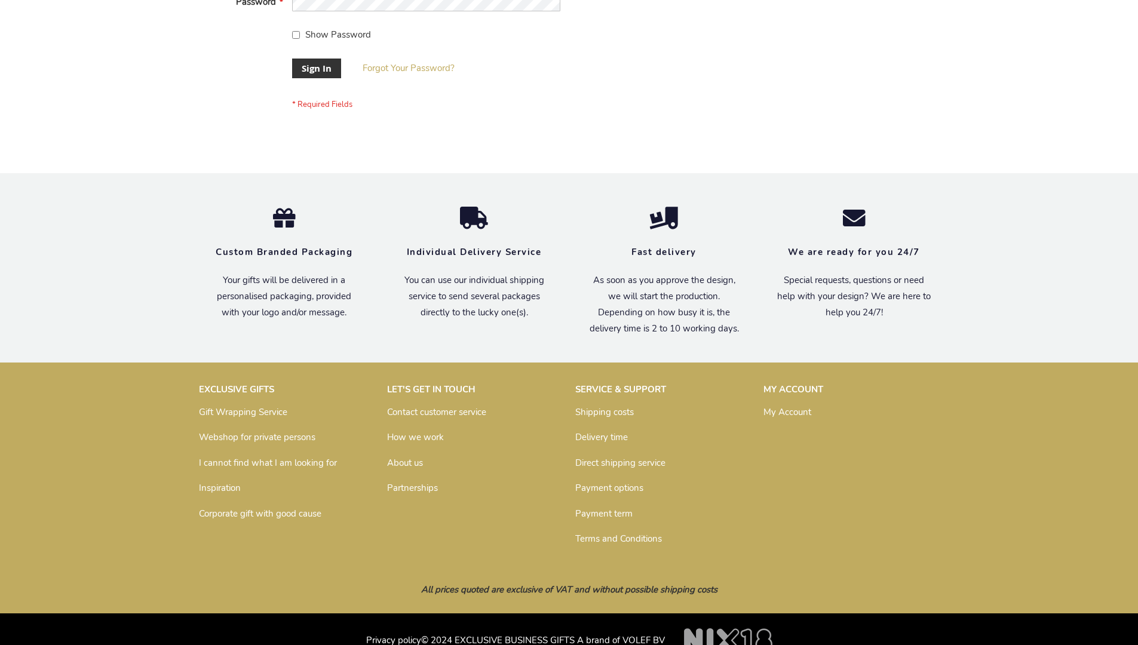
scroll to position [384, 0]
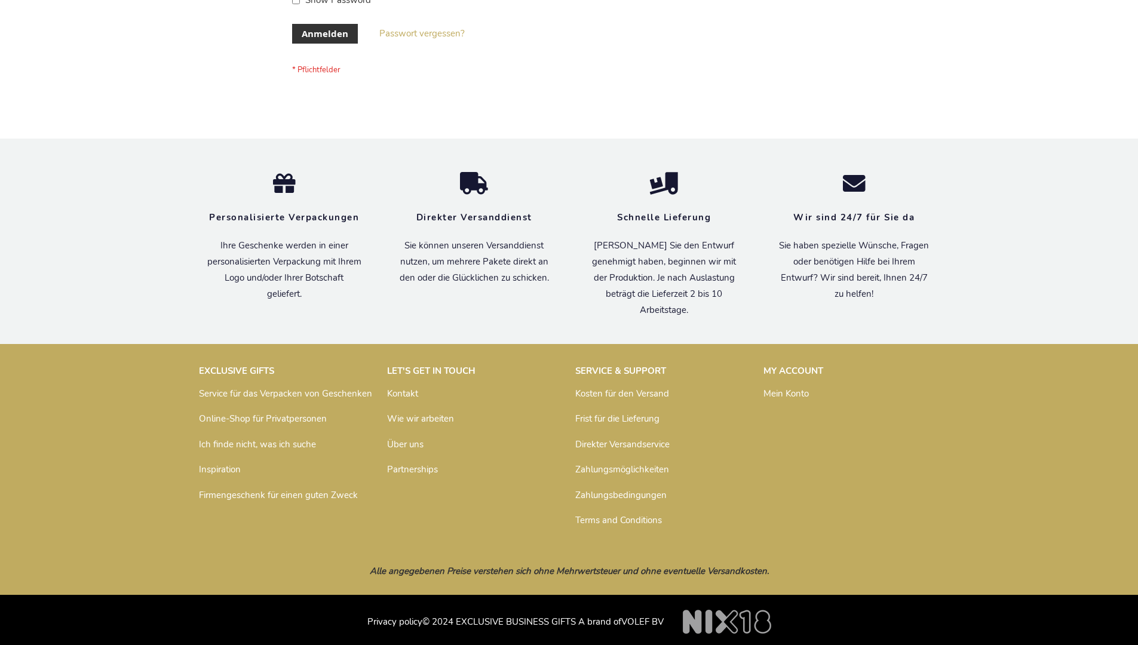
scroll to position [400, 0]
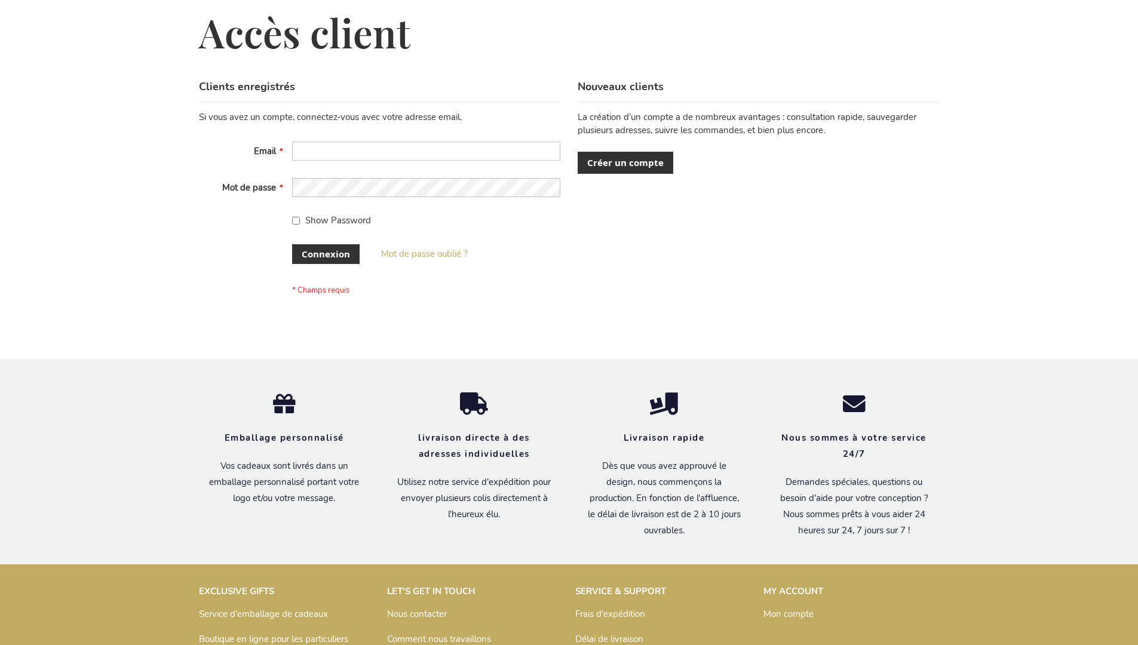
scroll to position [412, 0]
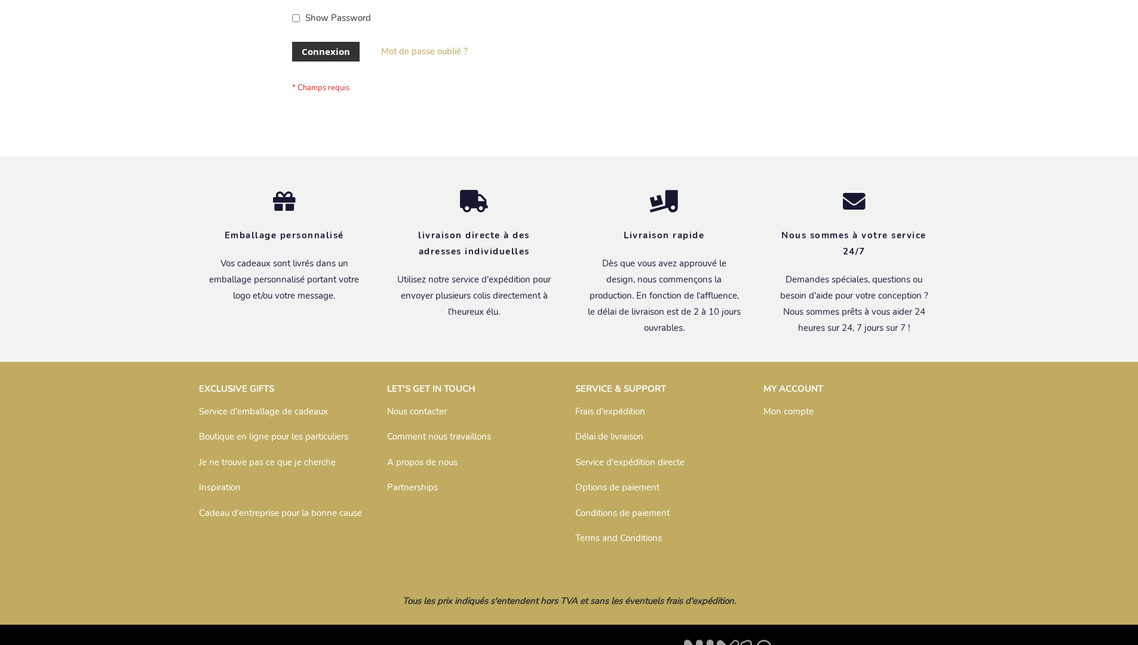
scroll to position [412, 0]
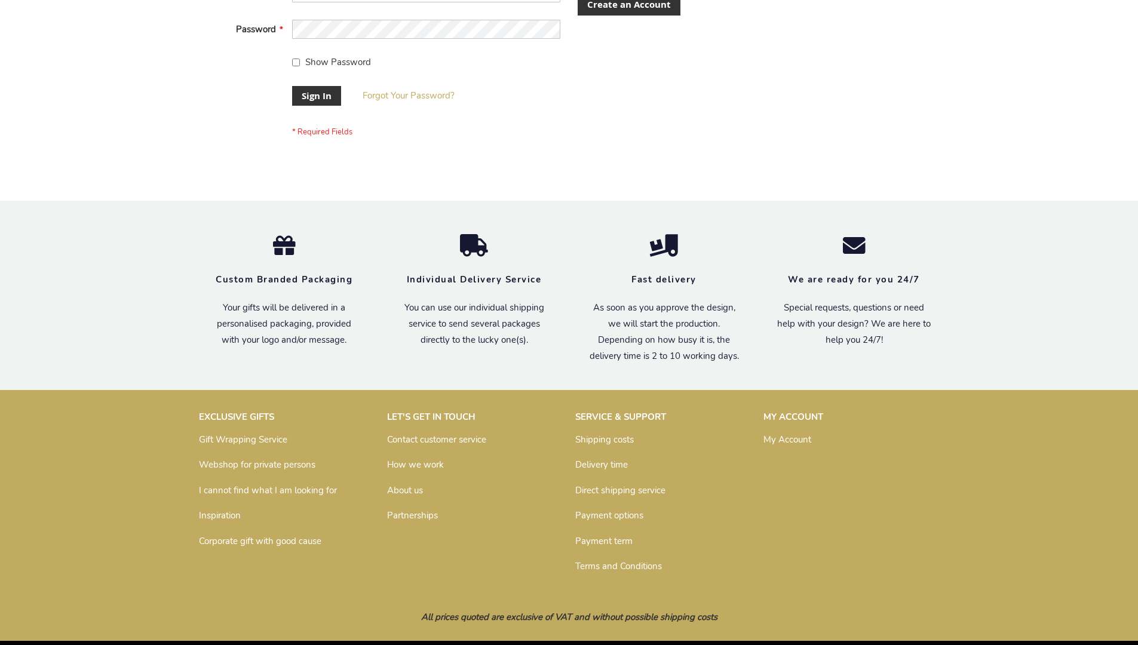
scroll to position [384, 0]
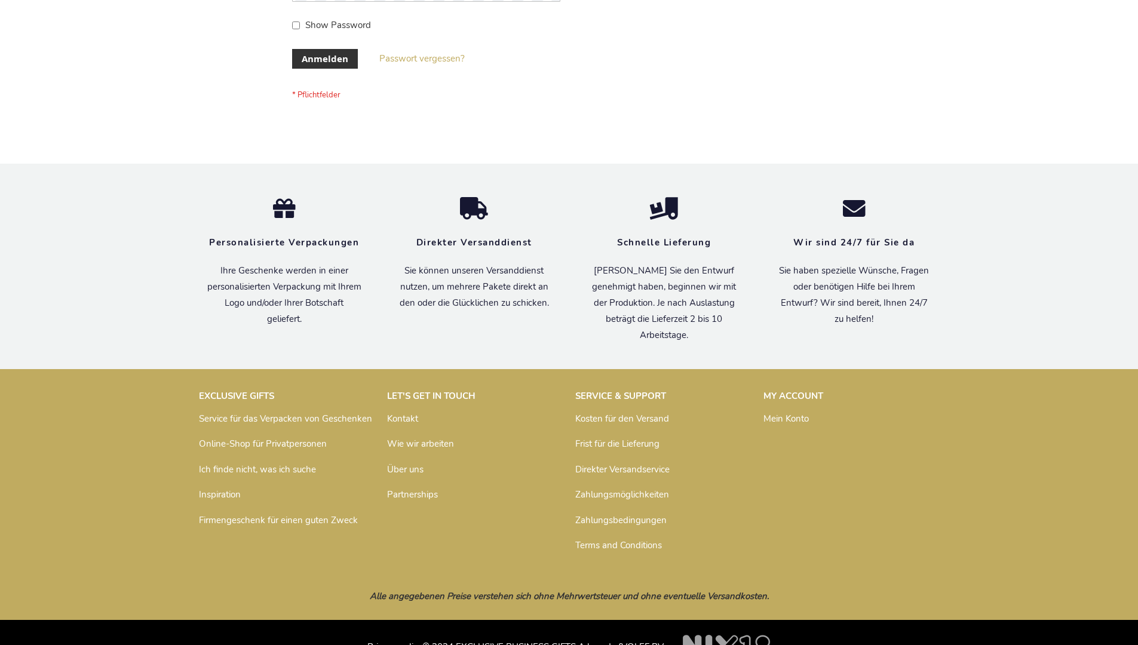
scroll to position [400, 0]
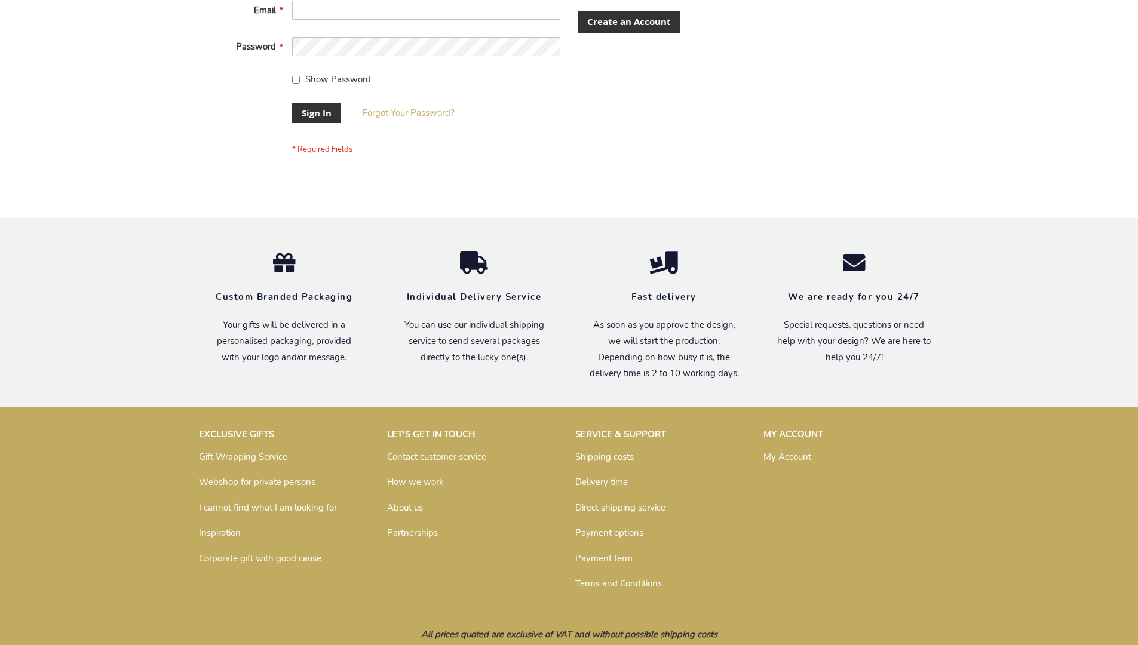
scroll to position [384, 0]
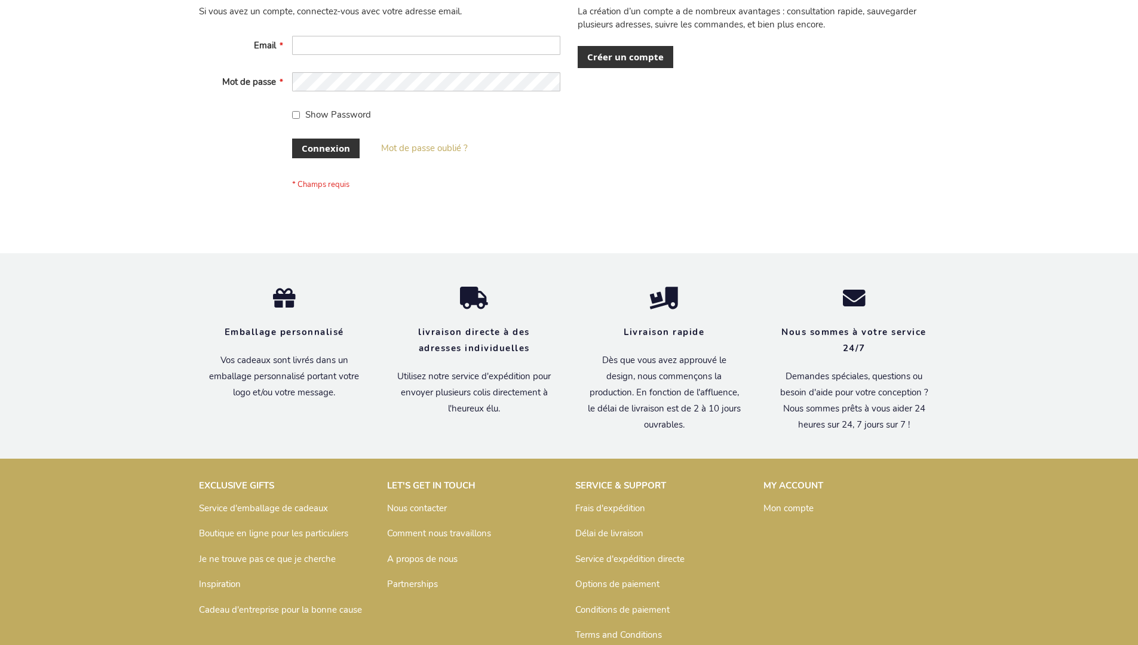
scroll to position [412, 0]
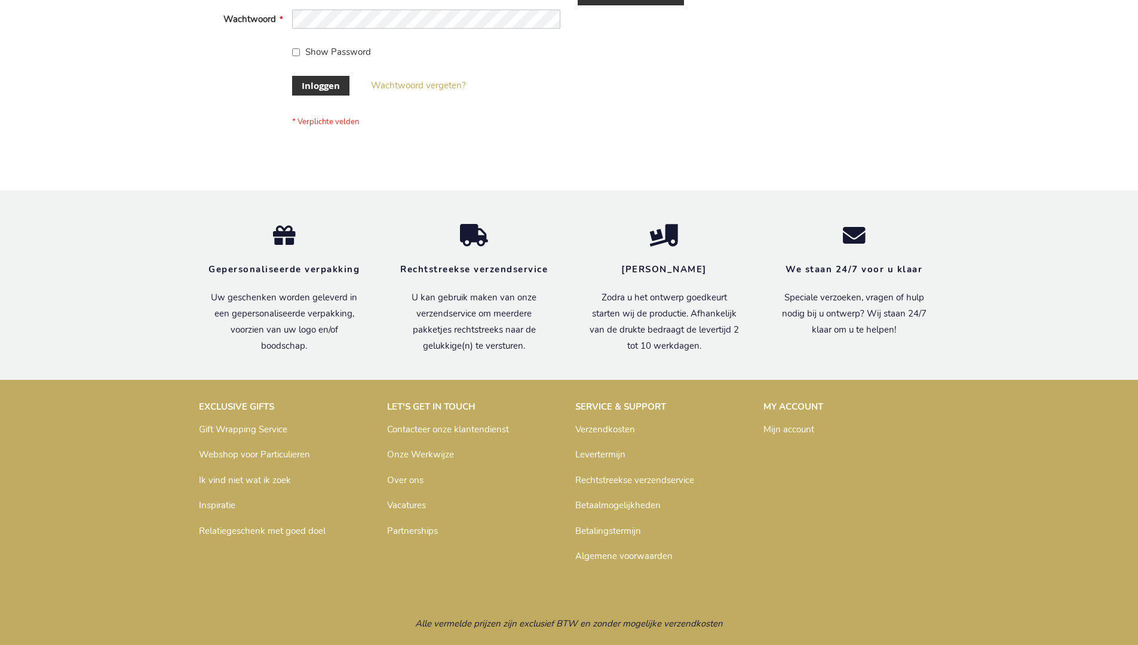
scroll to position [406, 0]
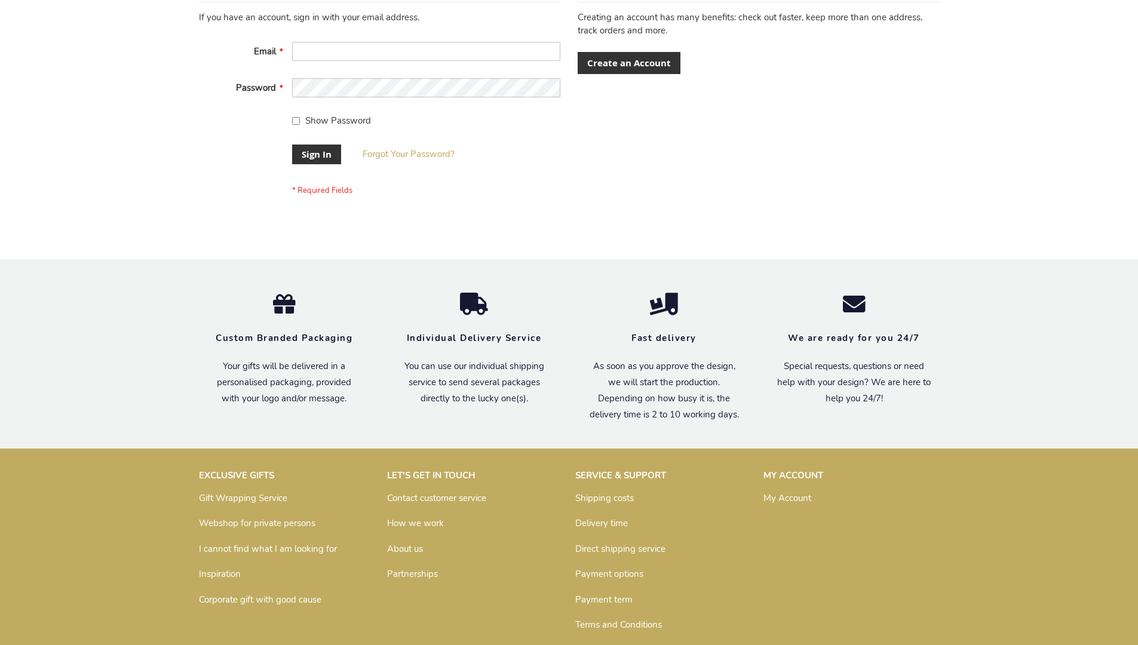
scroll to position [384, 0]
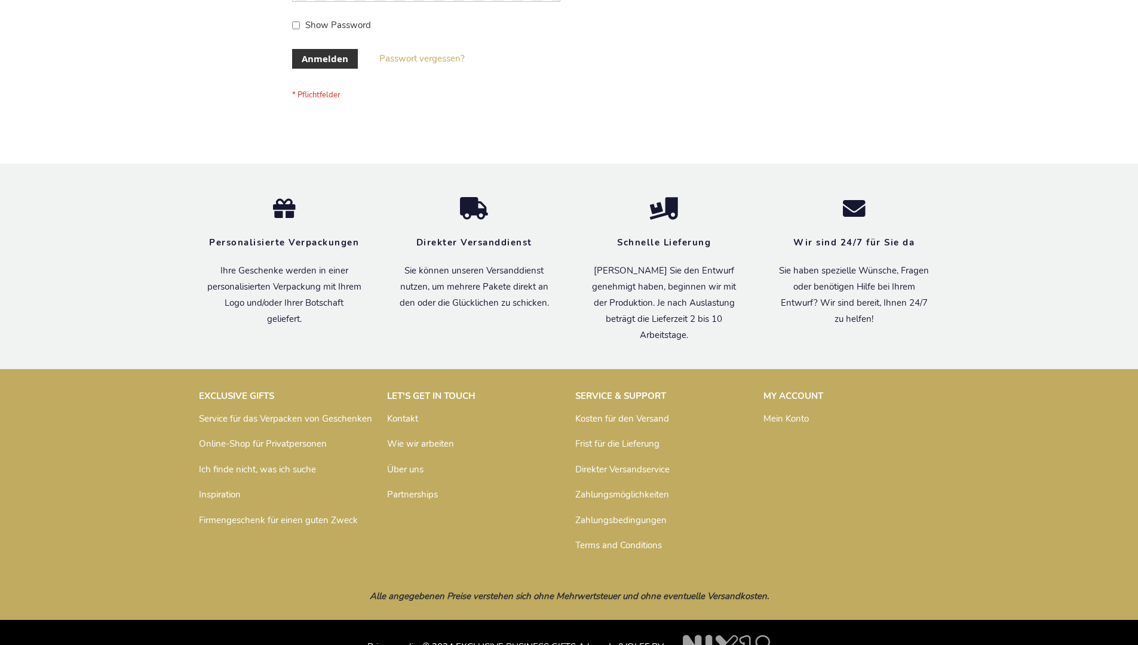
scroll to position [400, 0]
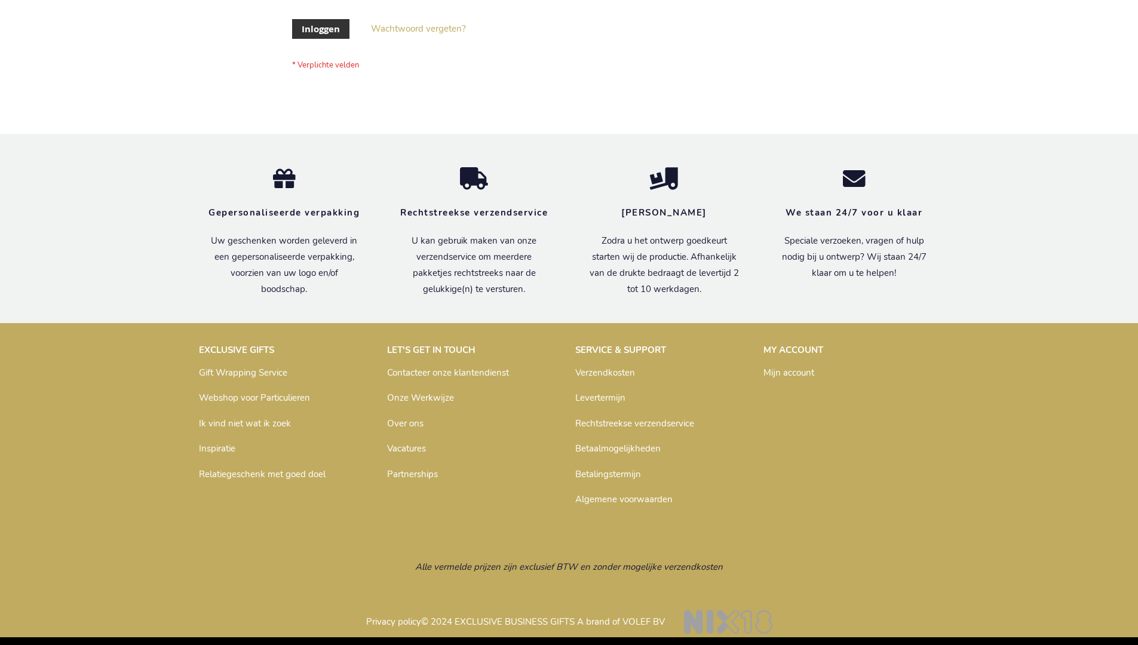
scroll to position [406, 0]
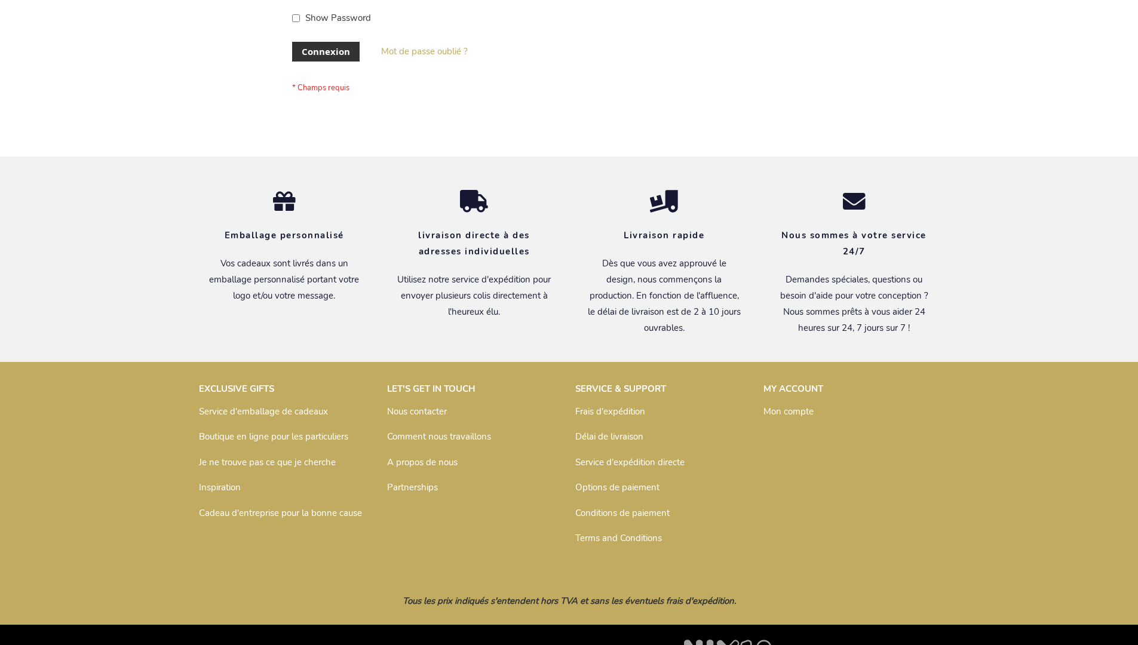
scroll to position [412, 0]
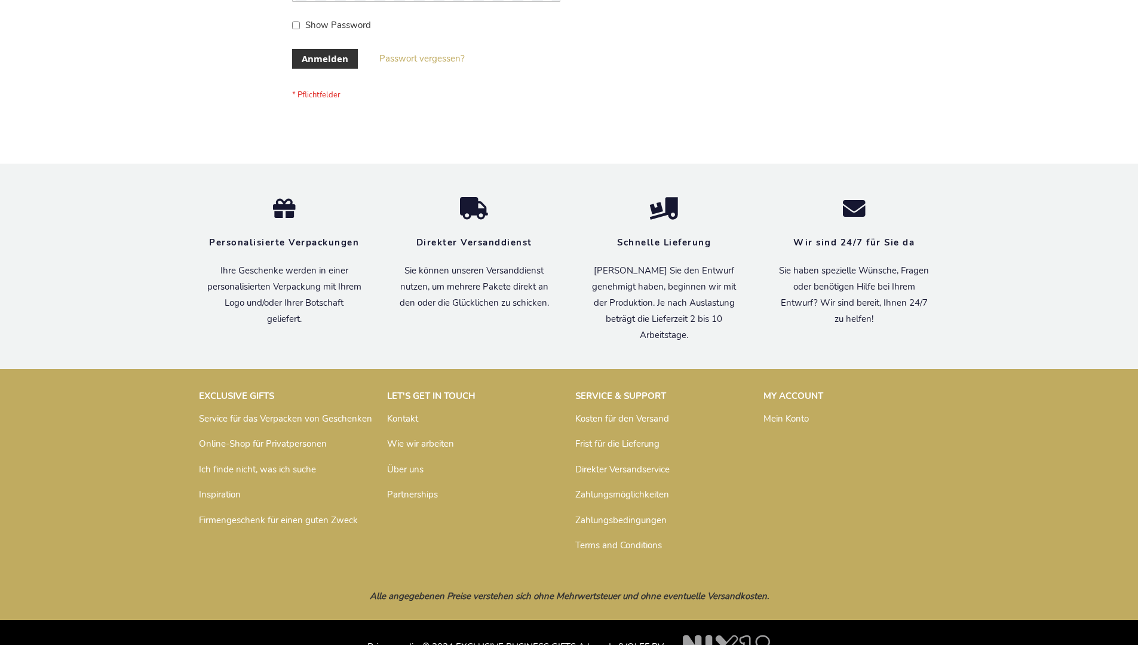
scroll to position [400, 0]
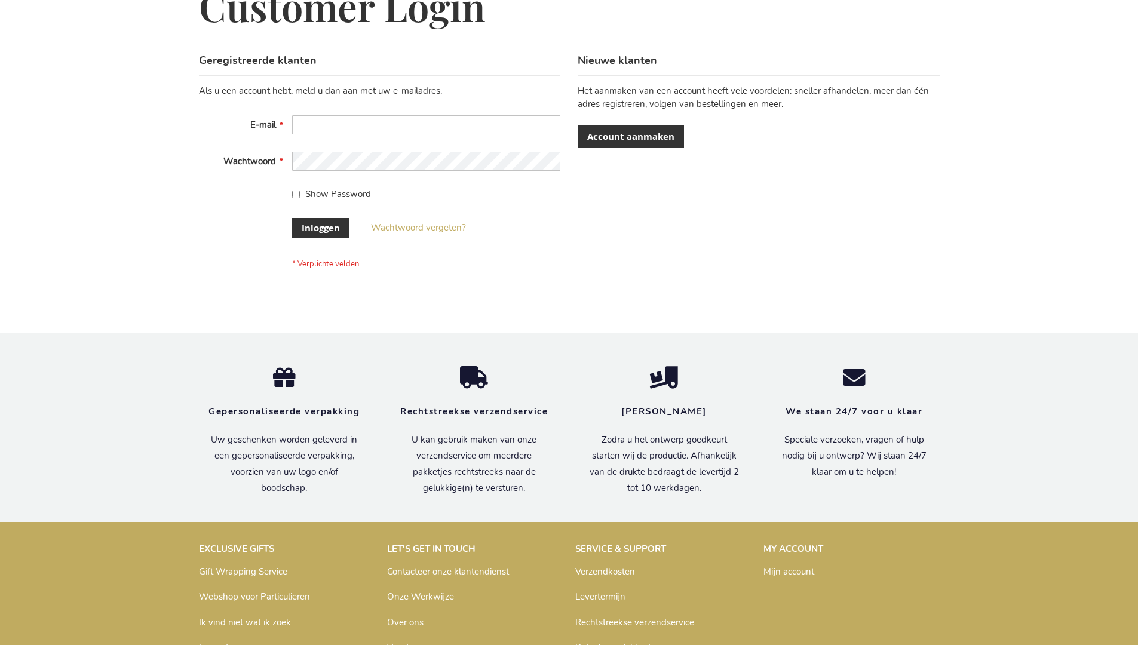
scroll to position [406, 0]
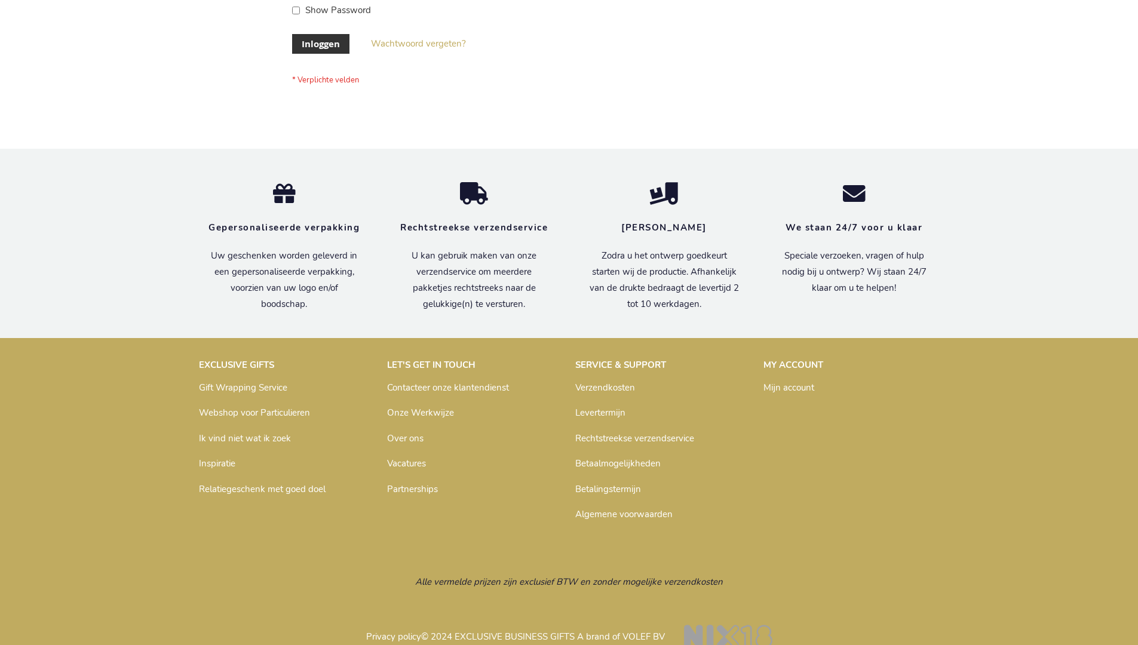
scroll to position [406, 0]
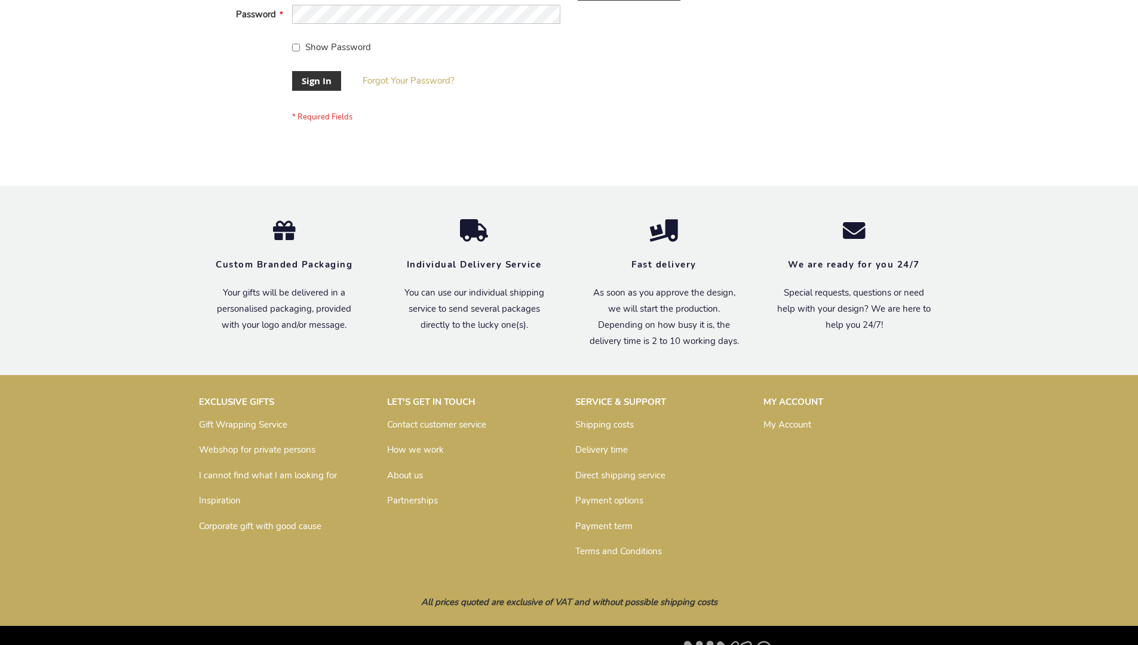
scroll to position [384, 0]
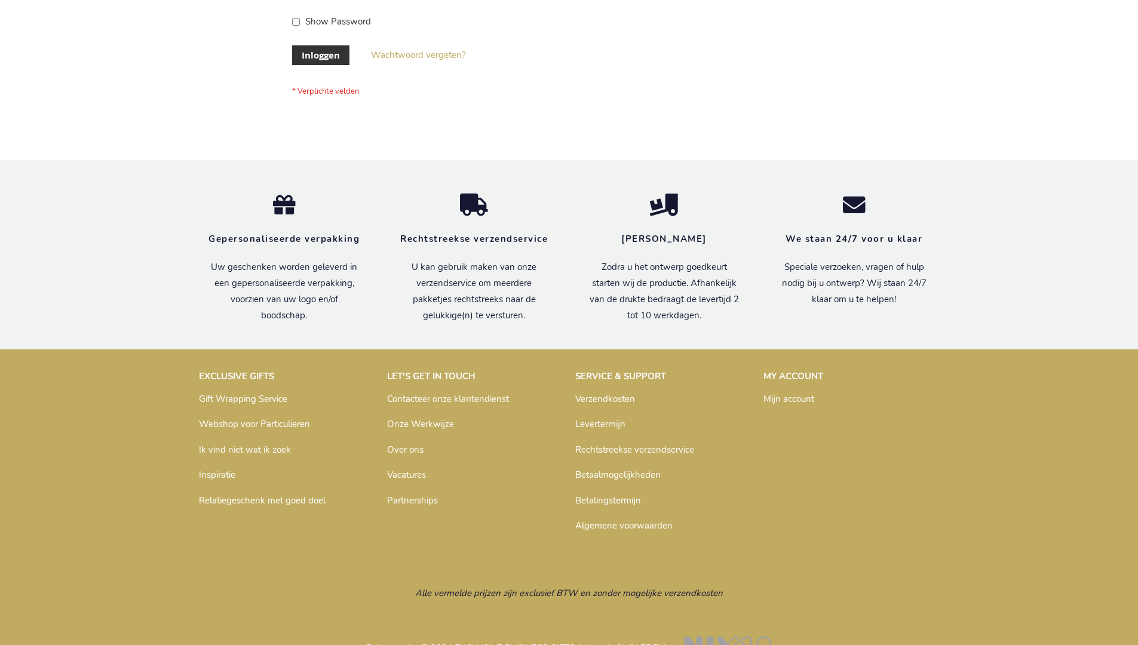
scroll to position [406, 0]
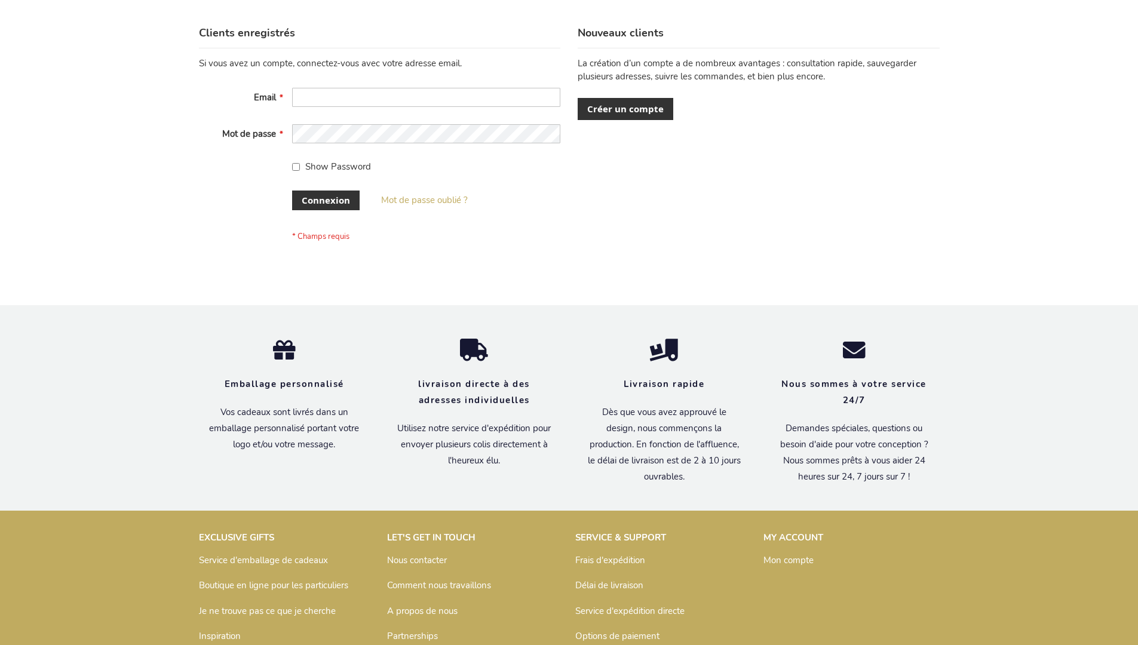
scroll to position [412, 0]
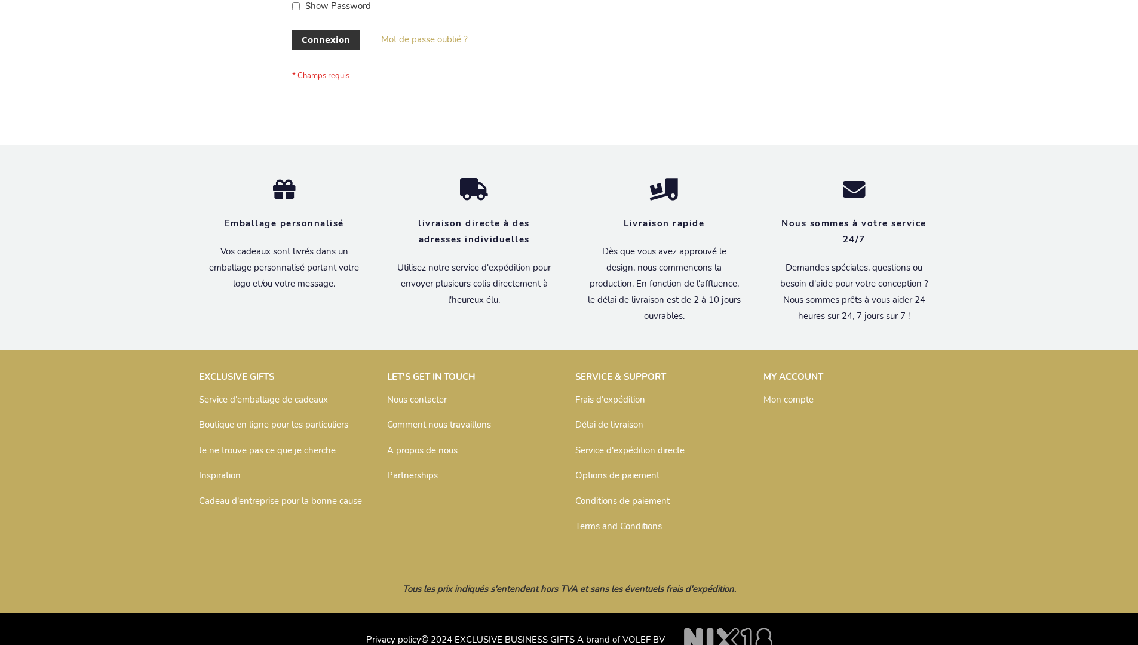
scroll to position [412, 0]
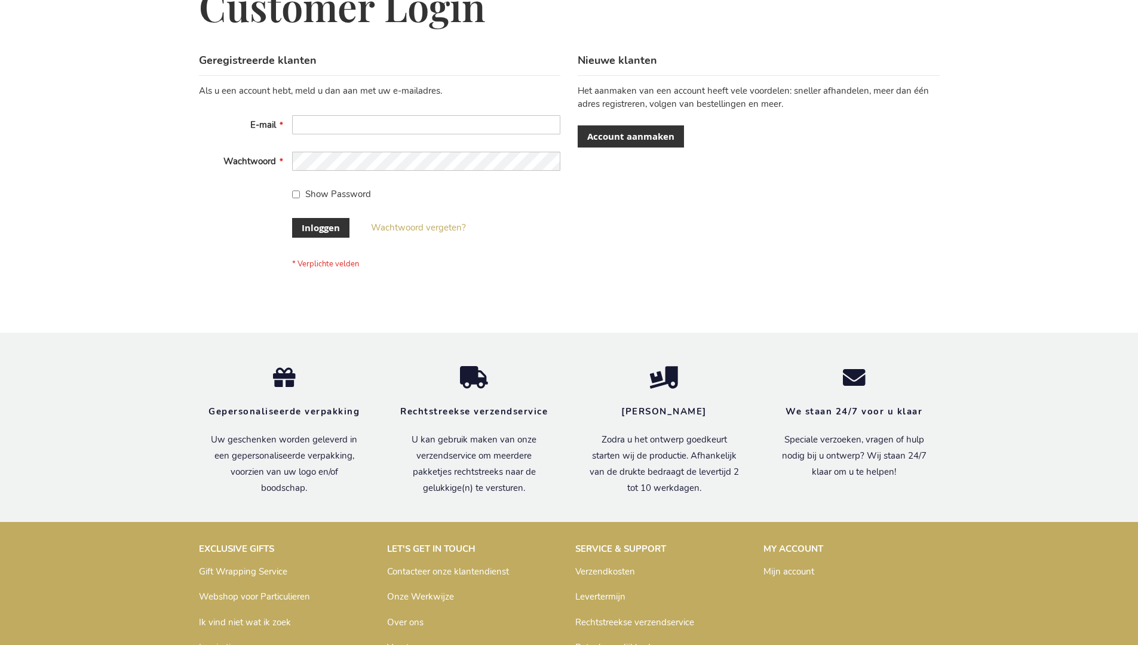
scroll to position [406, 0]
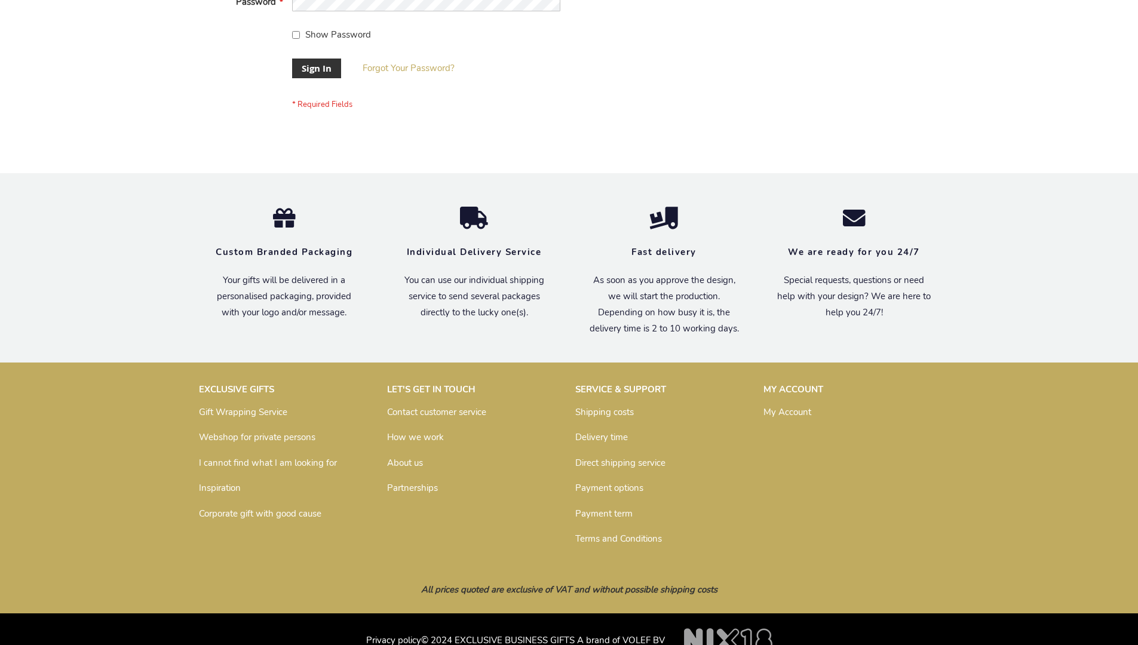
scroll to position [384, 0]
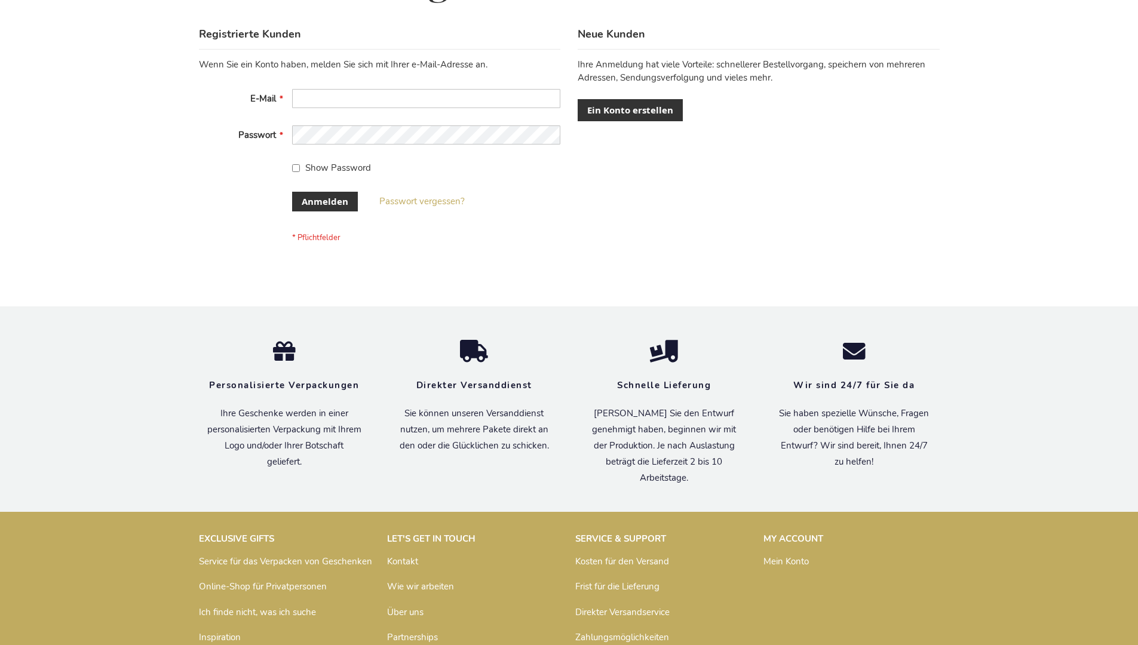
scroll to position [400, 0]
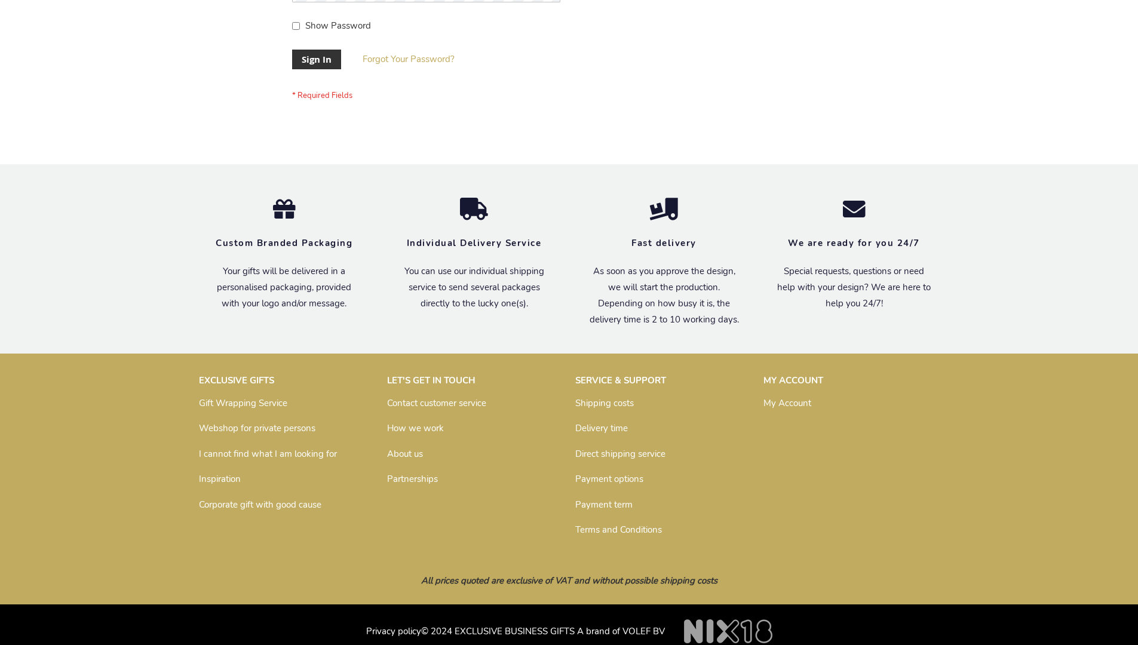
scroll to position [384, 0]
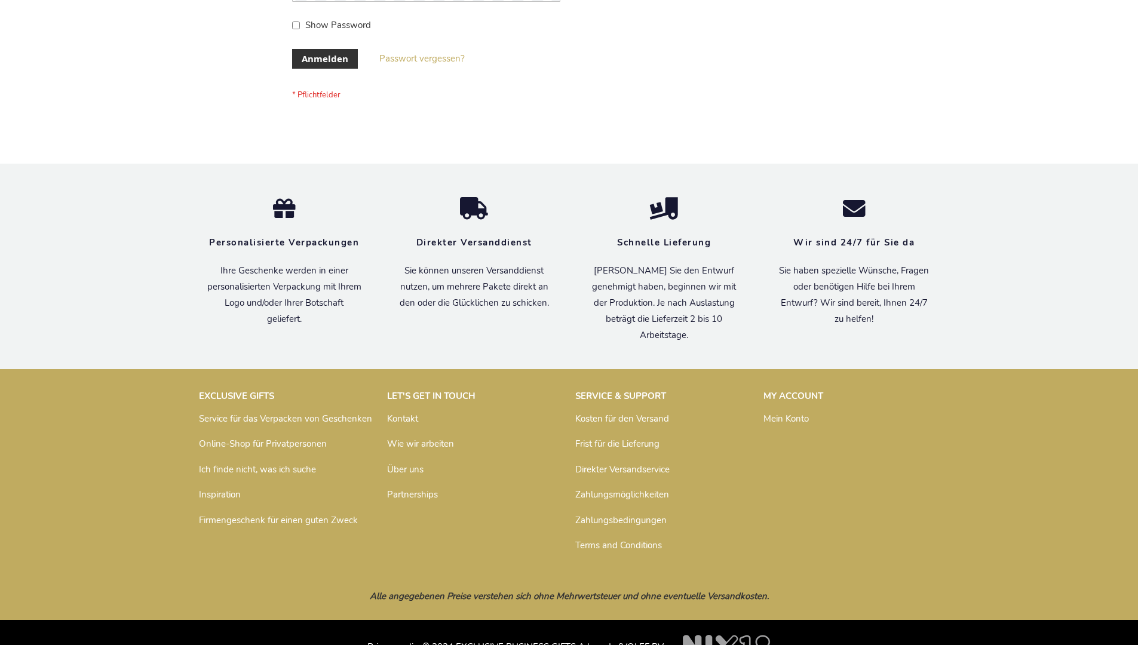
scroll to position [400, 0]
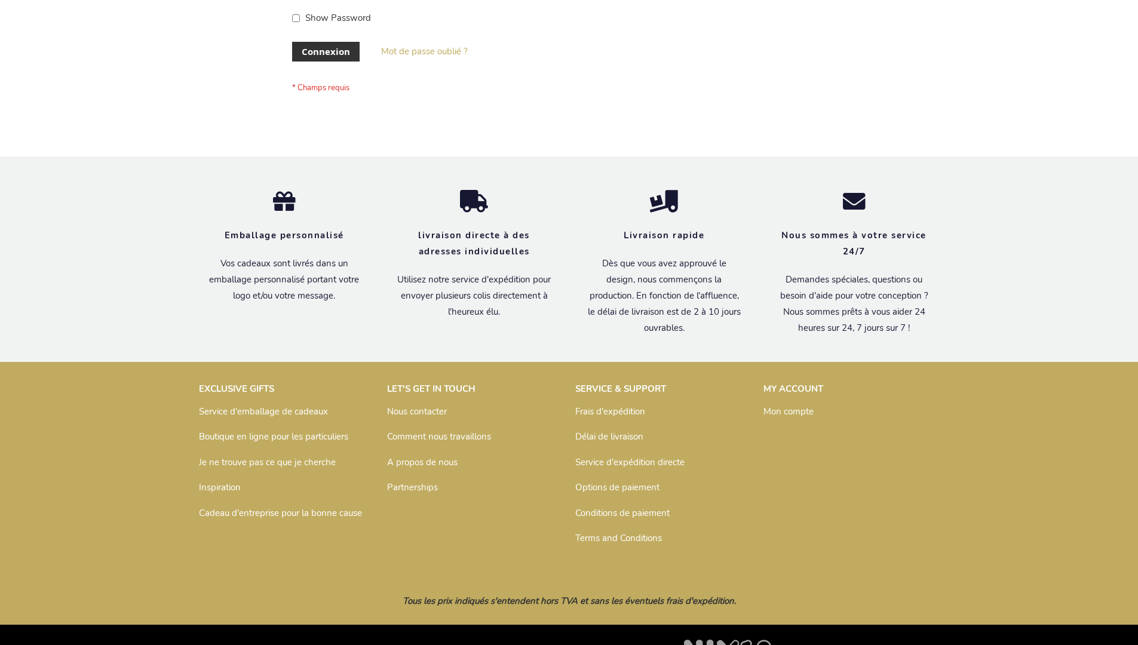
scroll to position [412, 0]
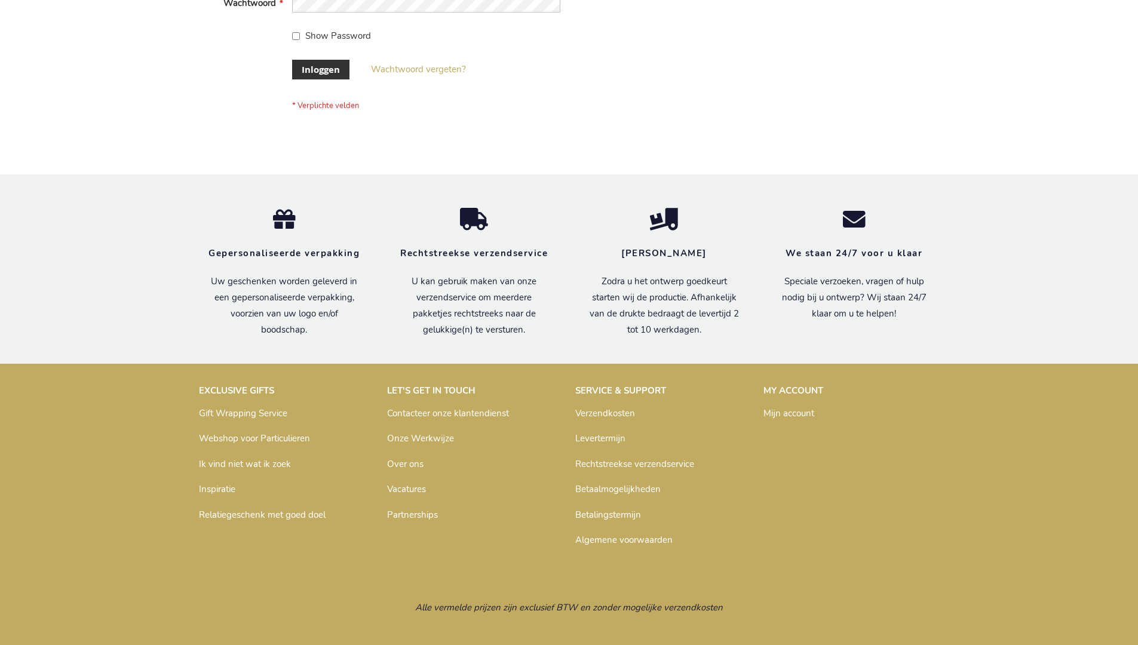
scroll to position [406, 0]
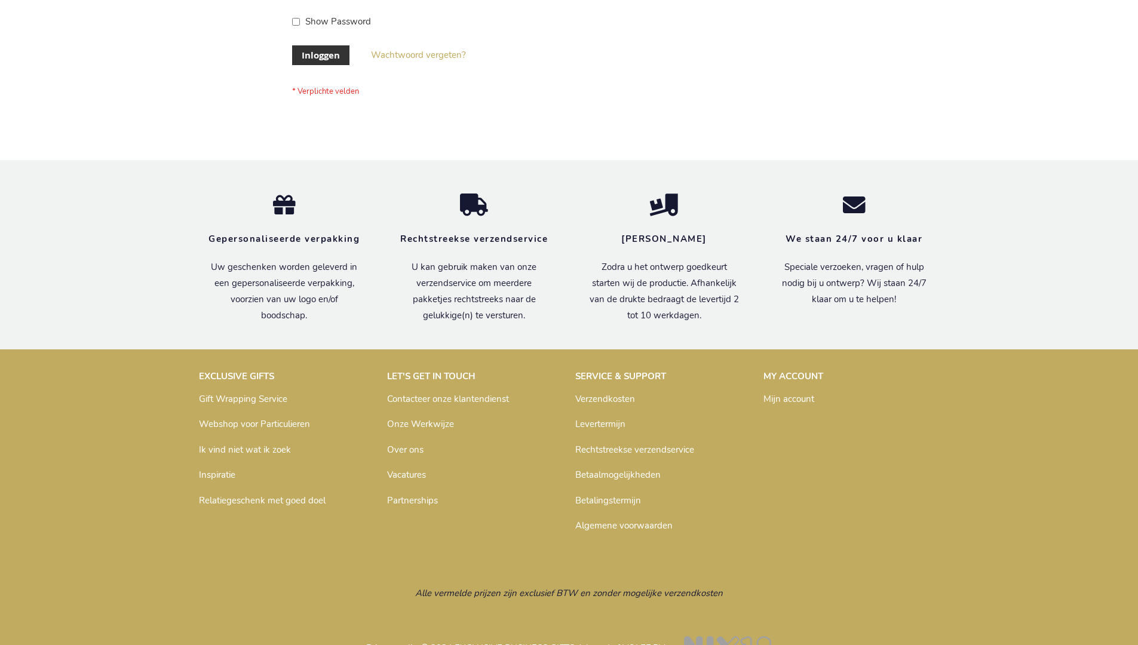
scroll to position [406, 0]
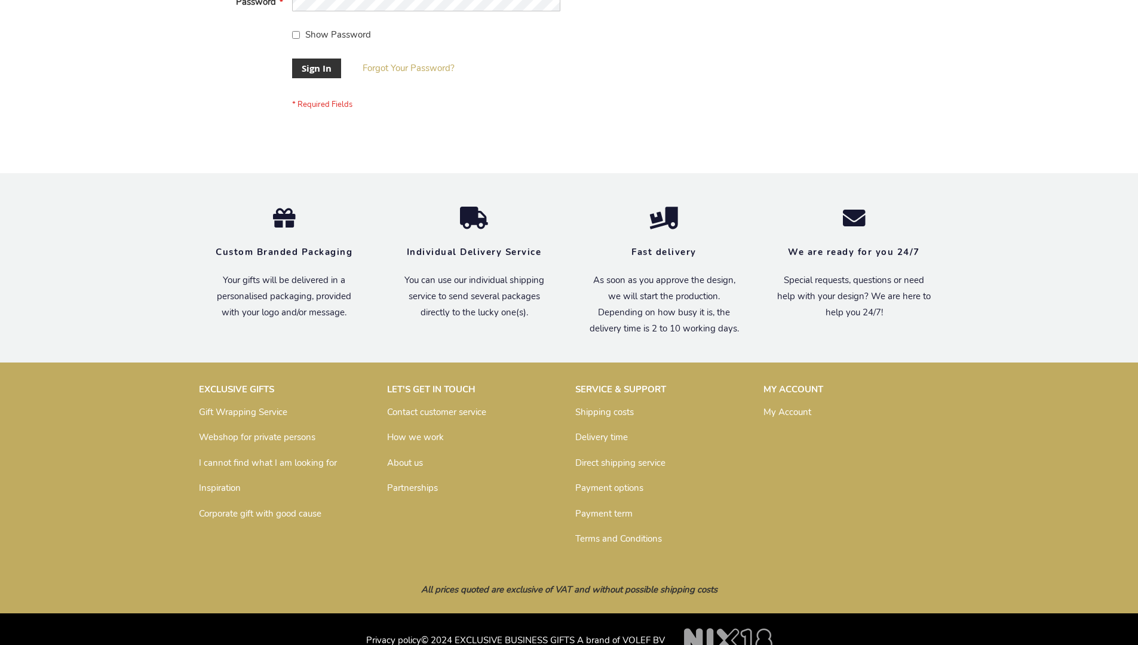
scroll to position [384, 0]
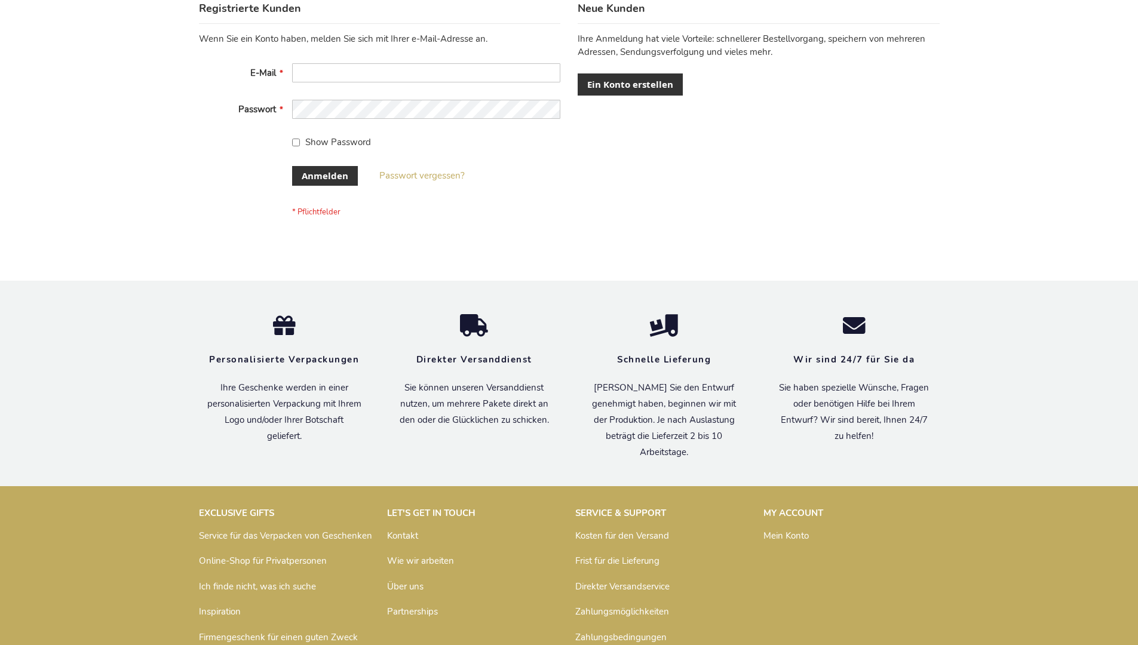
scroll to position [400, 0]
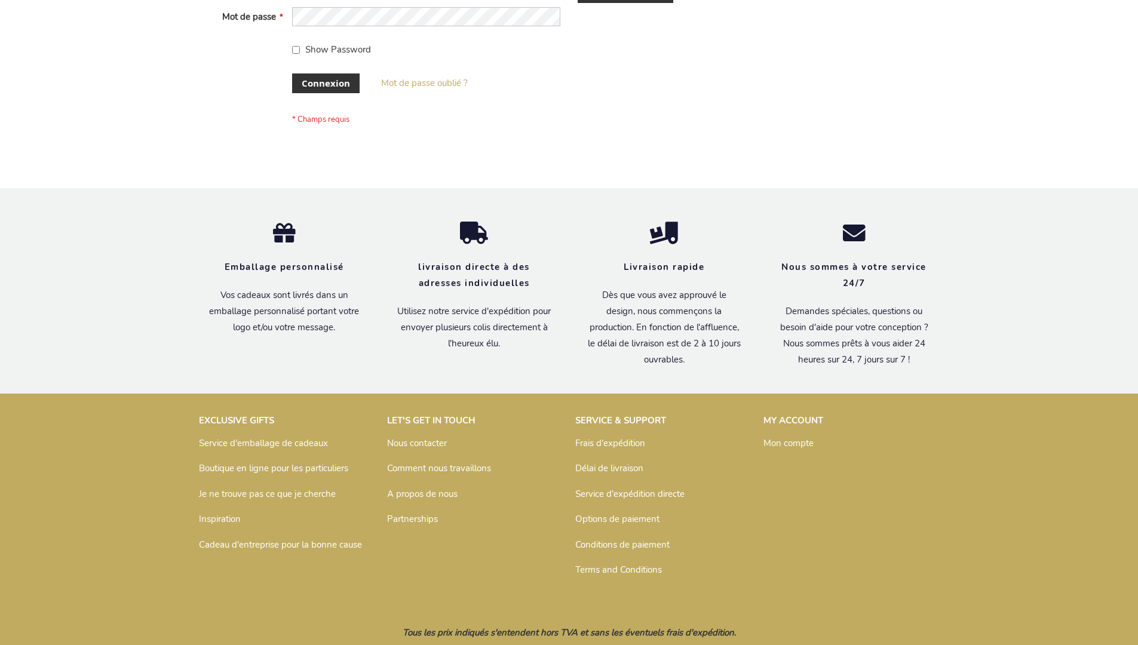
scroll to position [412, 0]
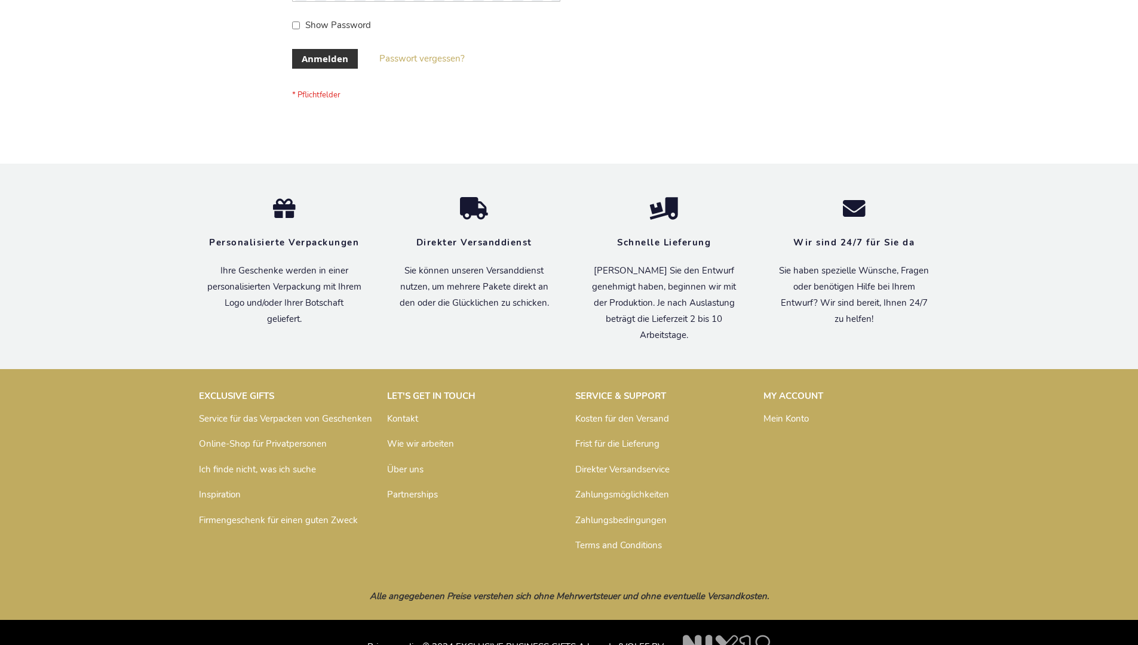
scroll to position [400, 0]
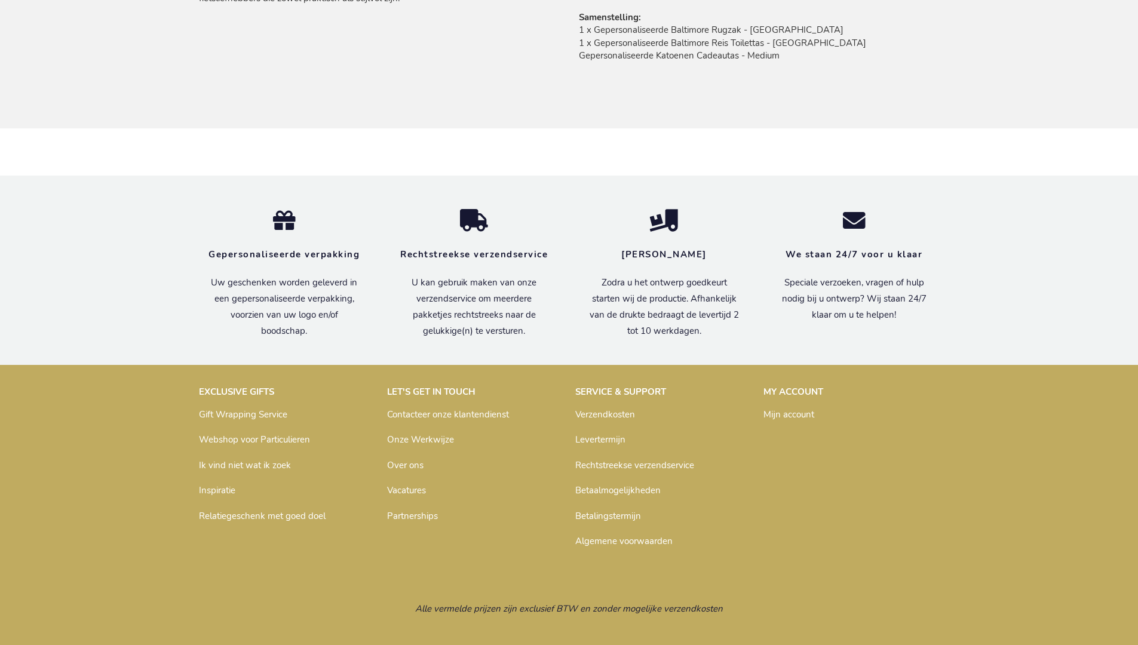
scroll to position [919, 0]
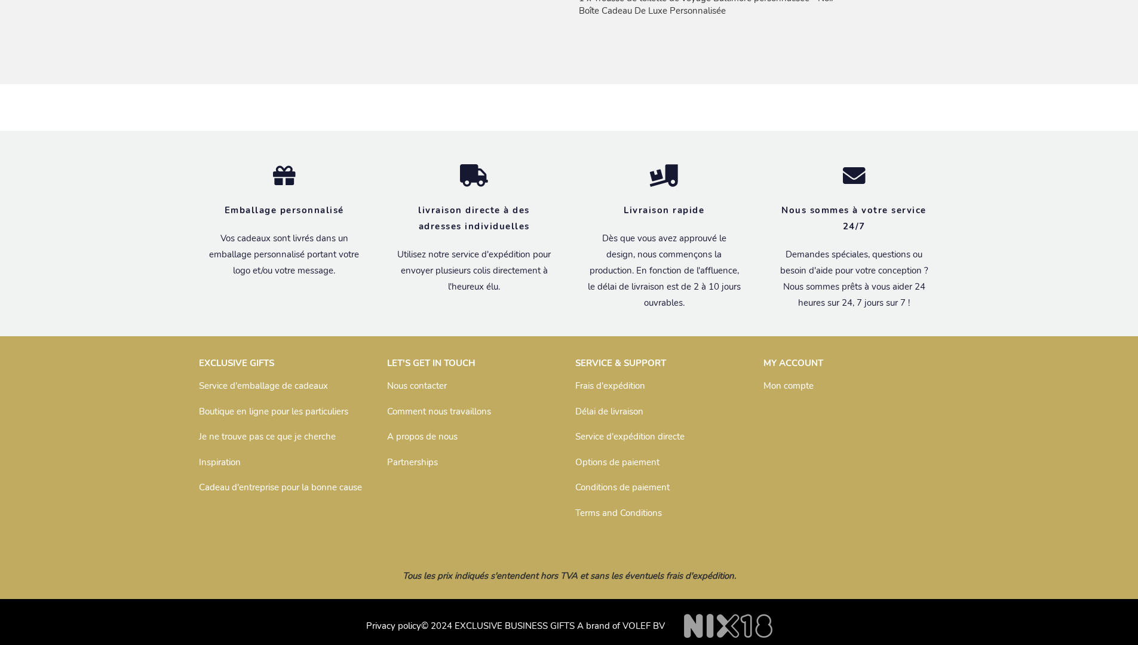
scroll to position [939, 0]
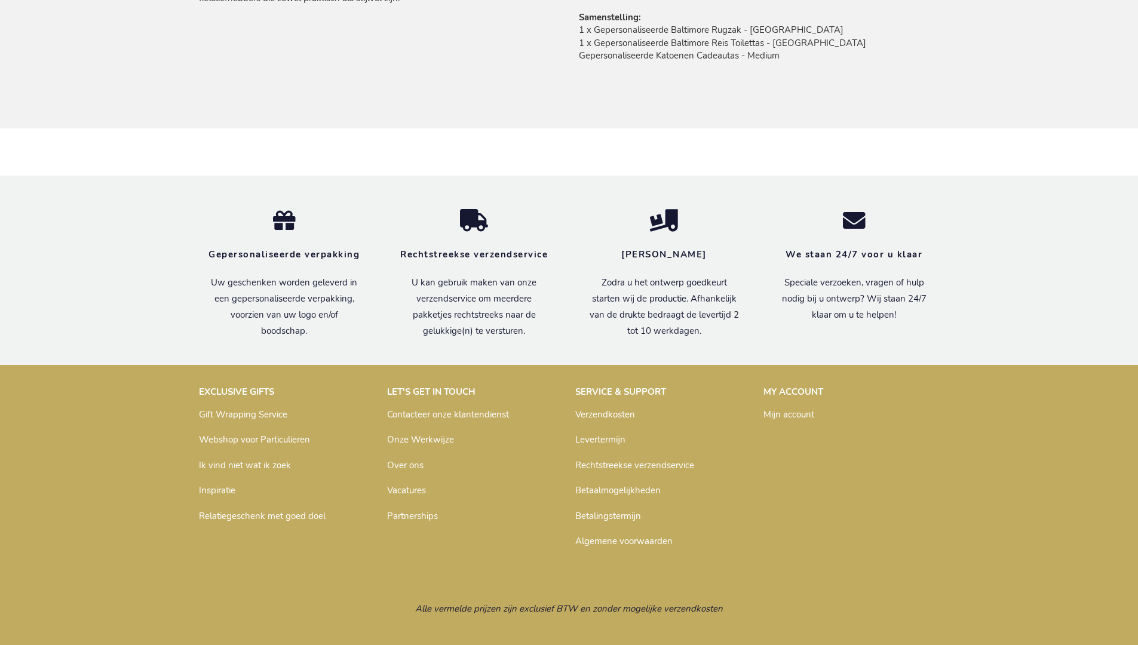
scroll to position [919, 0]
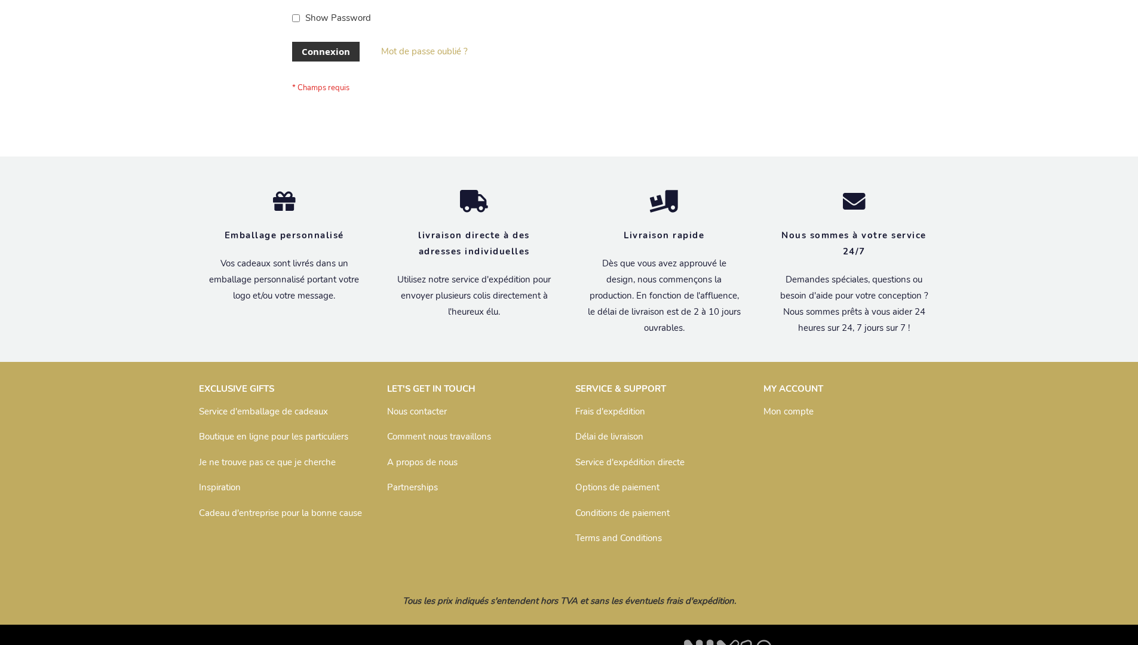
scroll to position [412, 0]
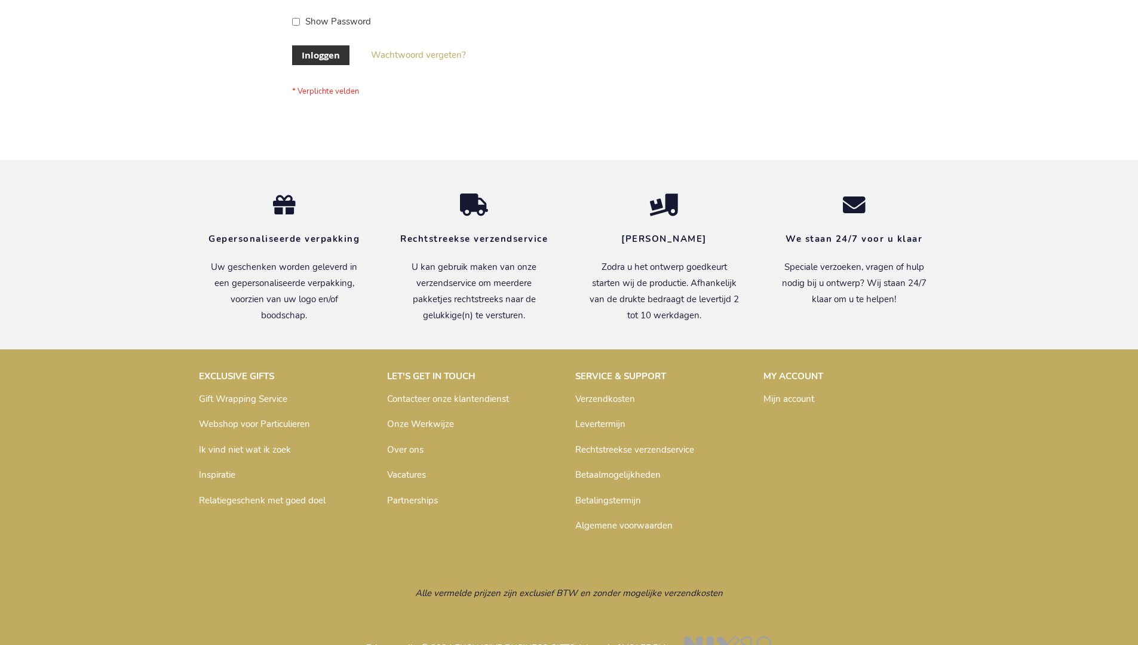
scroll to position [406, 0]
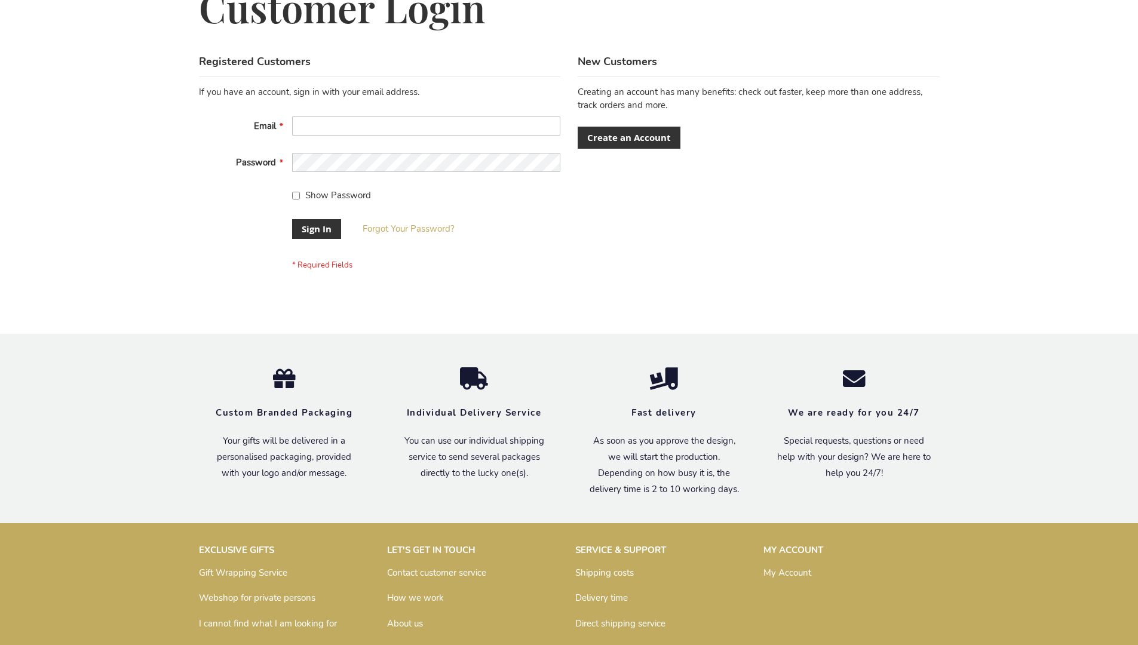
scroll to position [384, 0]
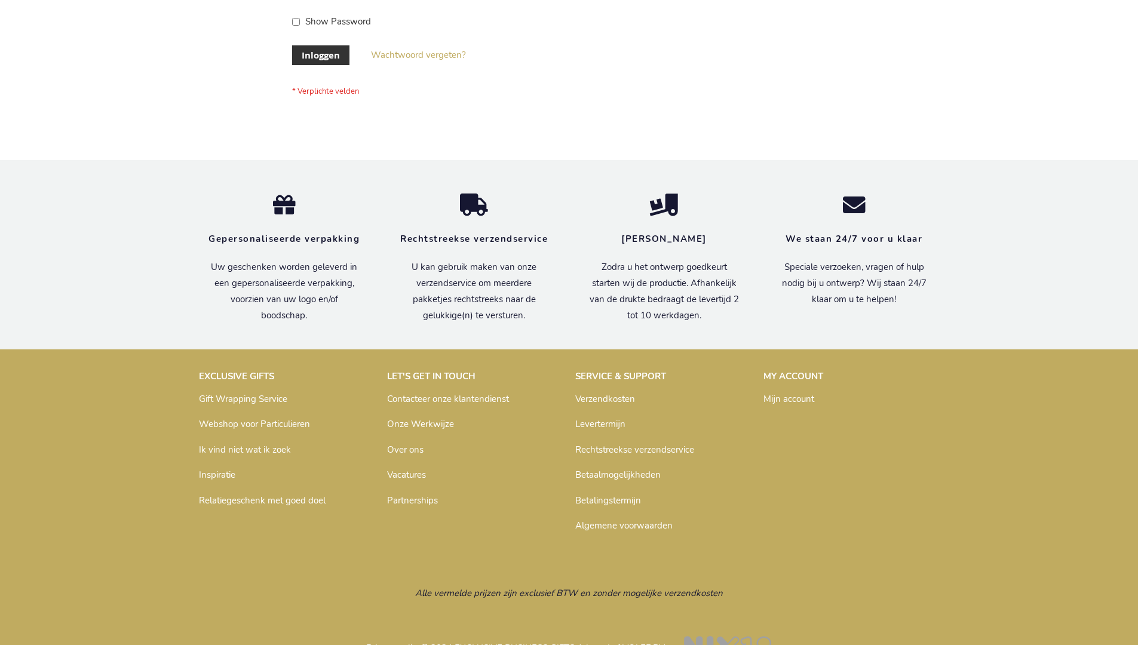
scroll to position [406, 0]
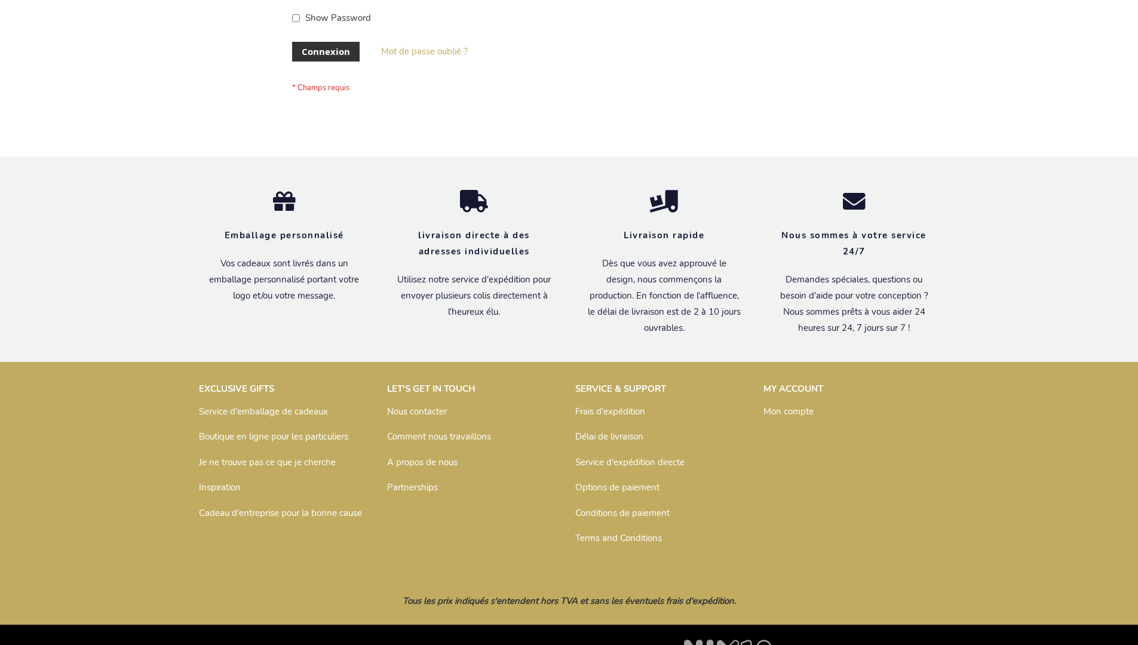
scroll to position [412, 0]
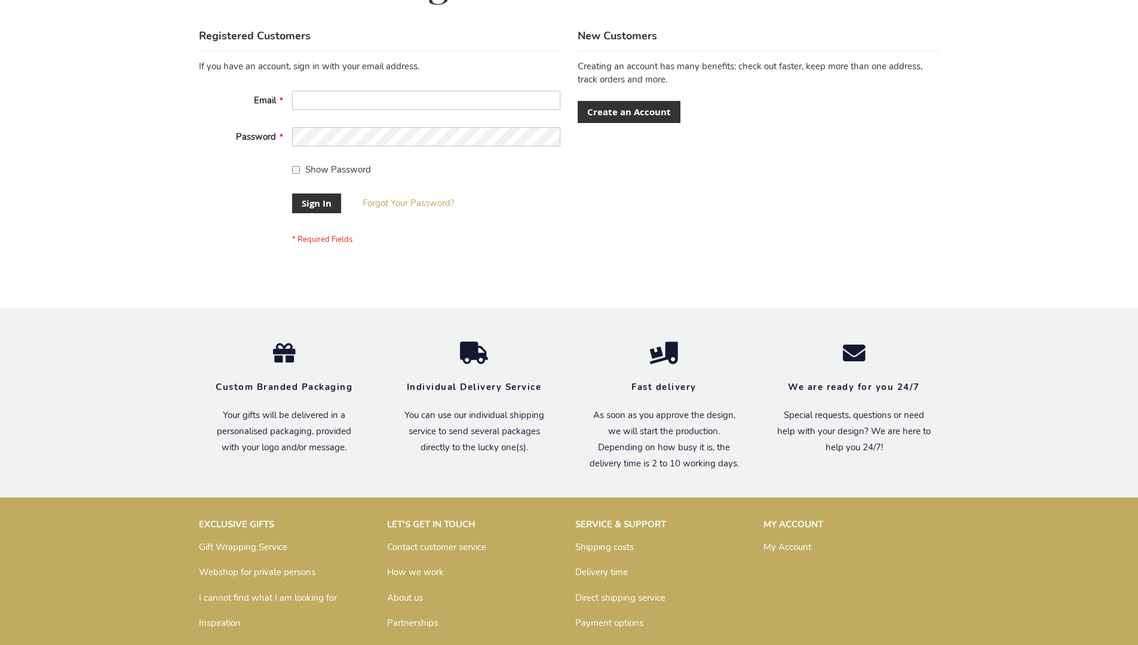
scroll to position [384, 0]
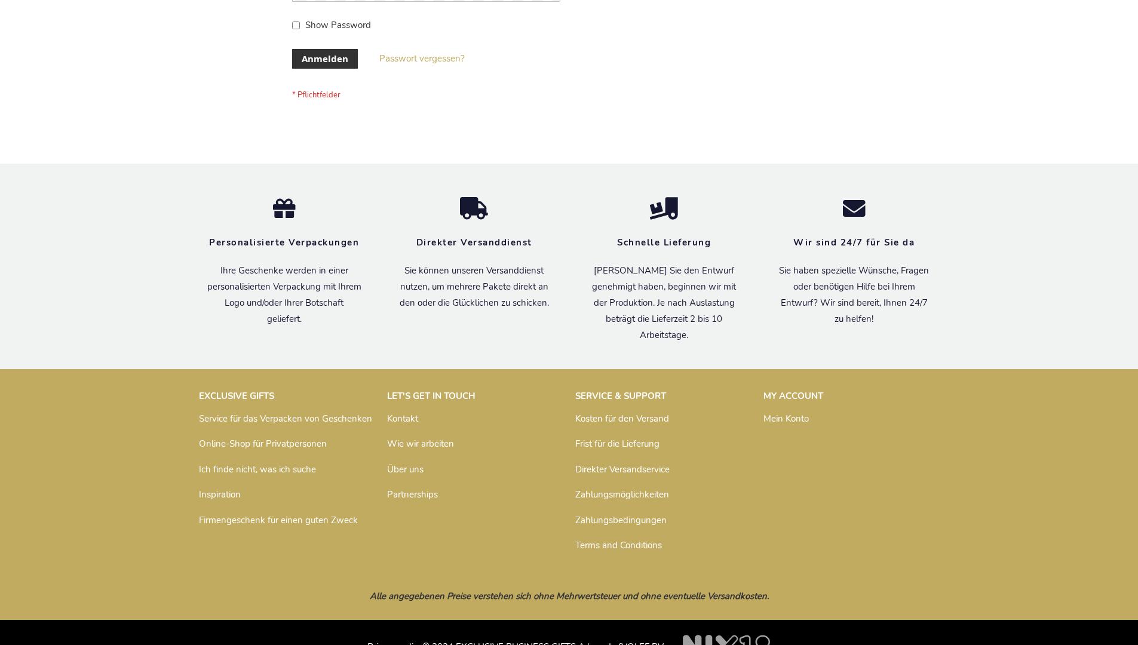
scroll to position [400, 0]
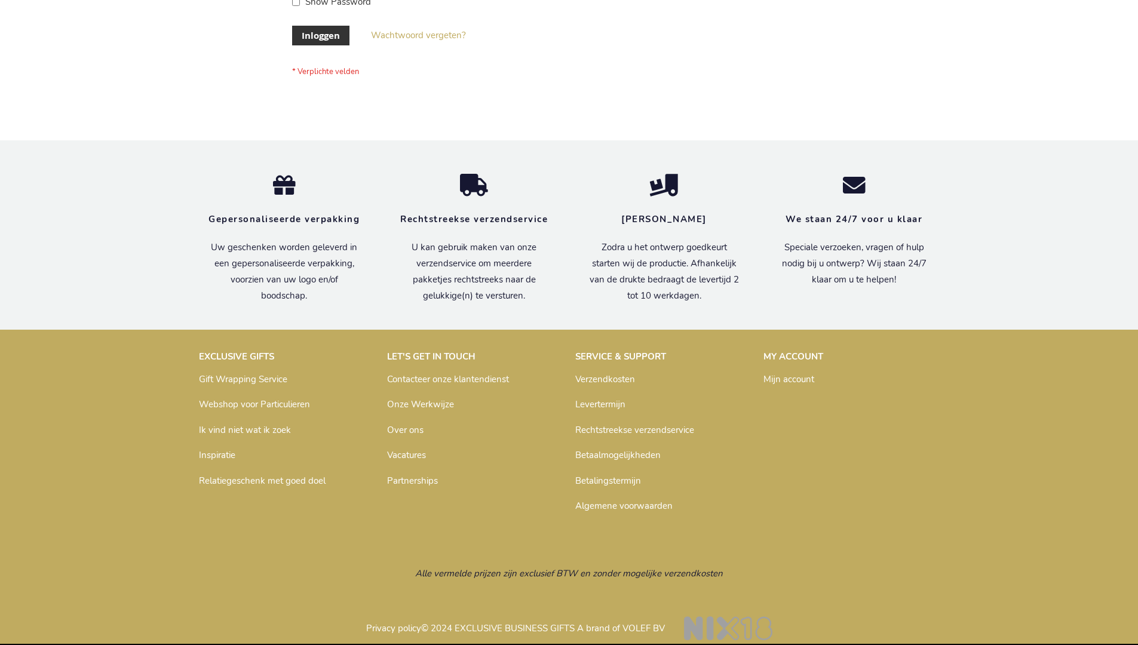
scroll to position [406, 0]
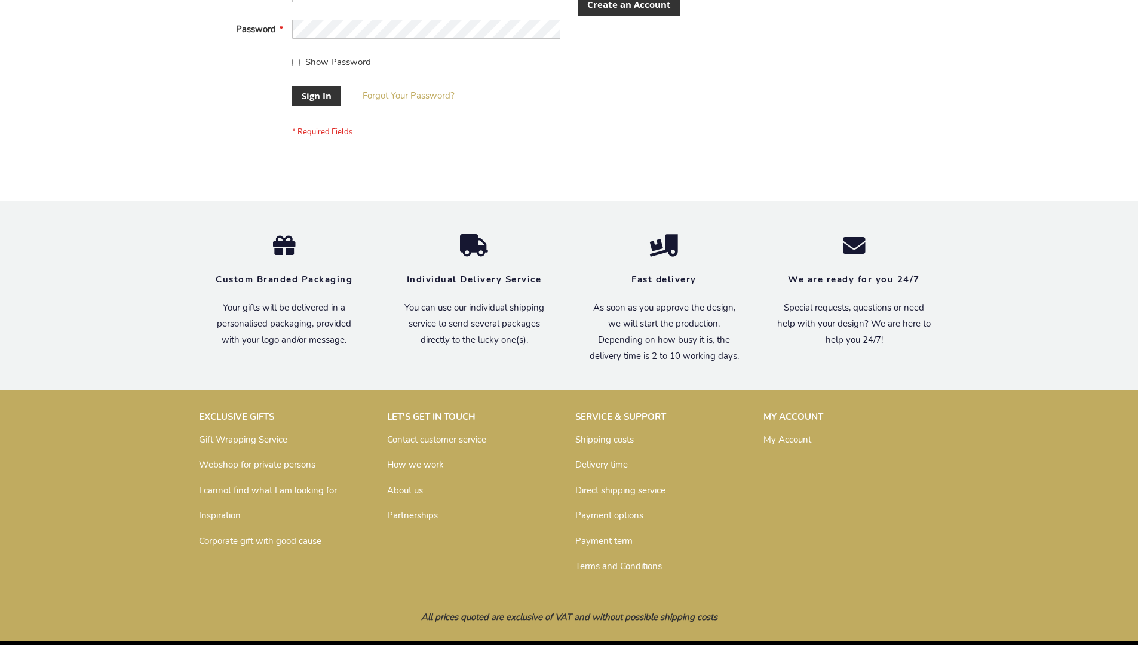
scroll to position [384, 0]
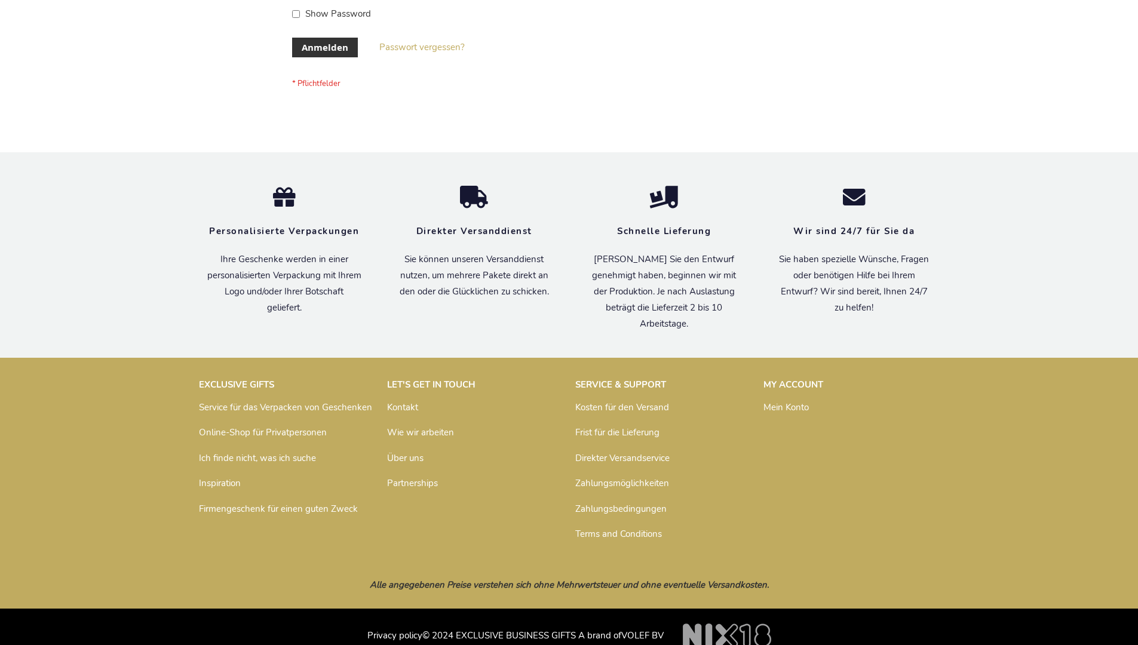
scroll to position [400, 0]
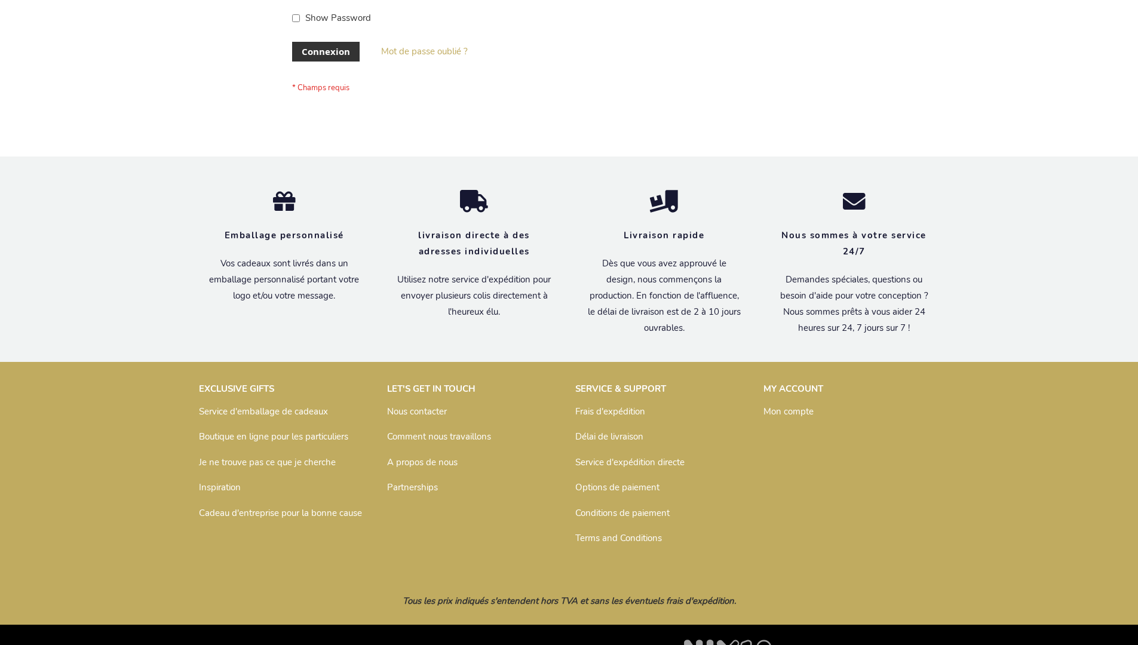
scroll to position [412, 0]
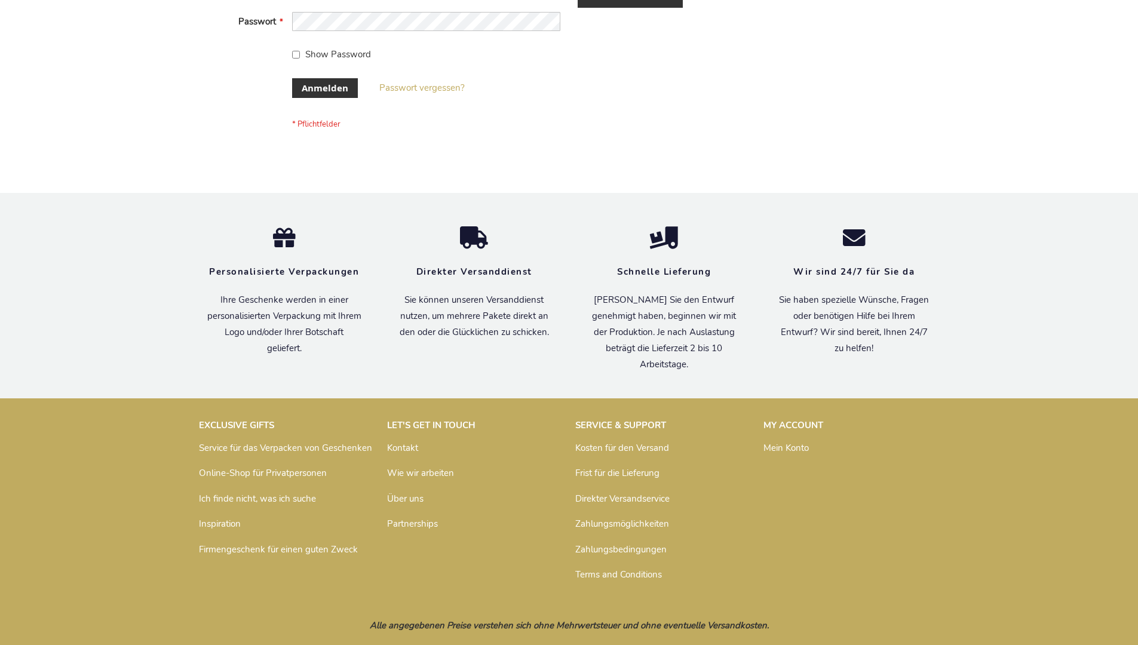
scroll to position [400, 0]
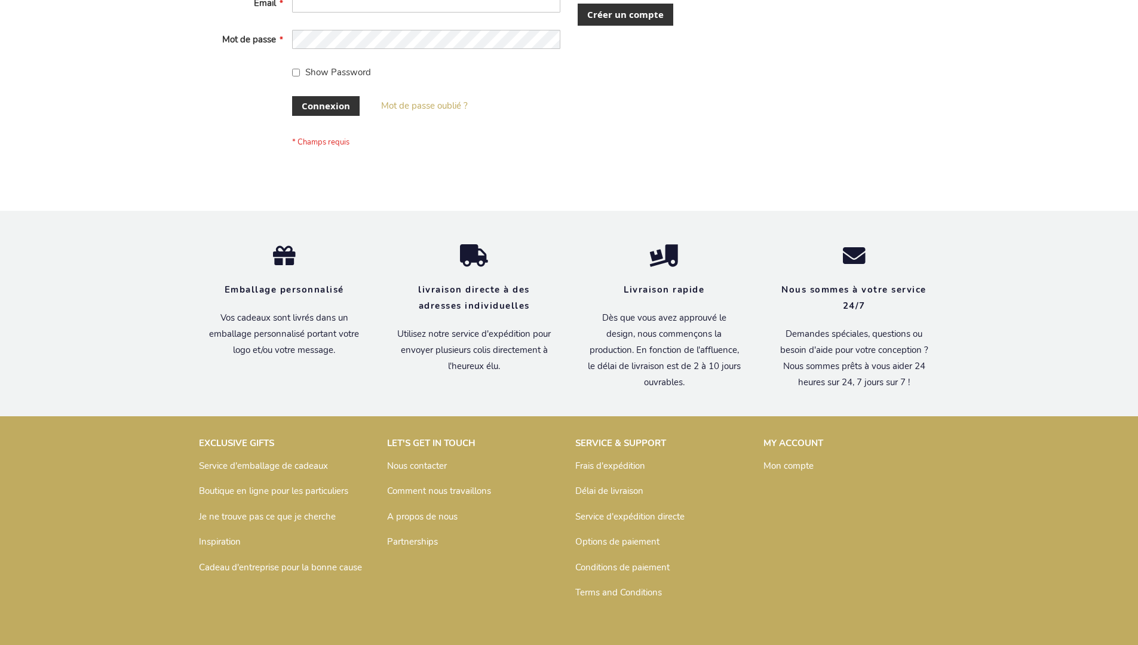
scroll to position [403, 0]
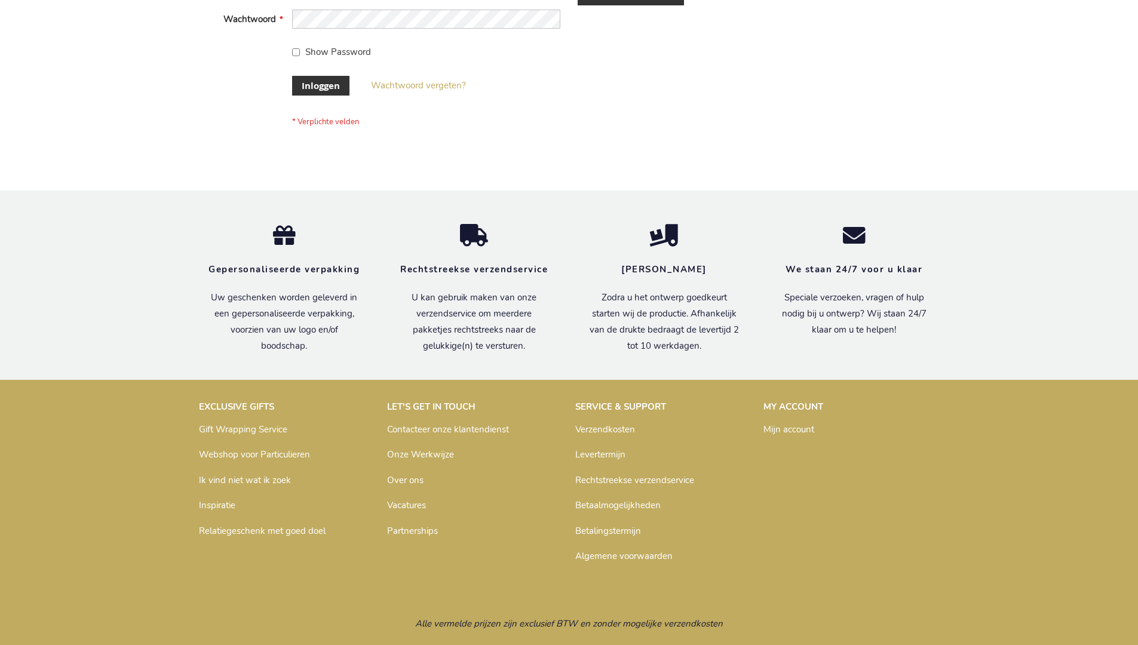
scroll to position [406, 0]
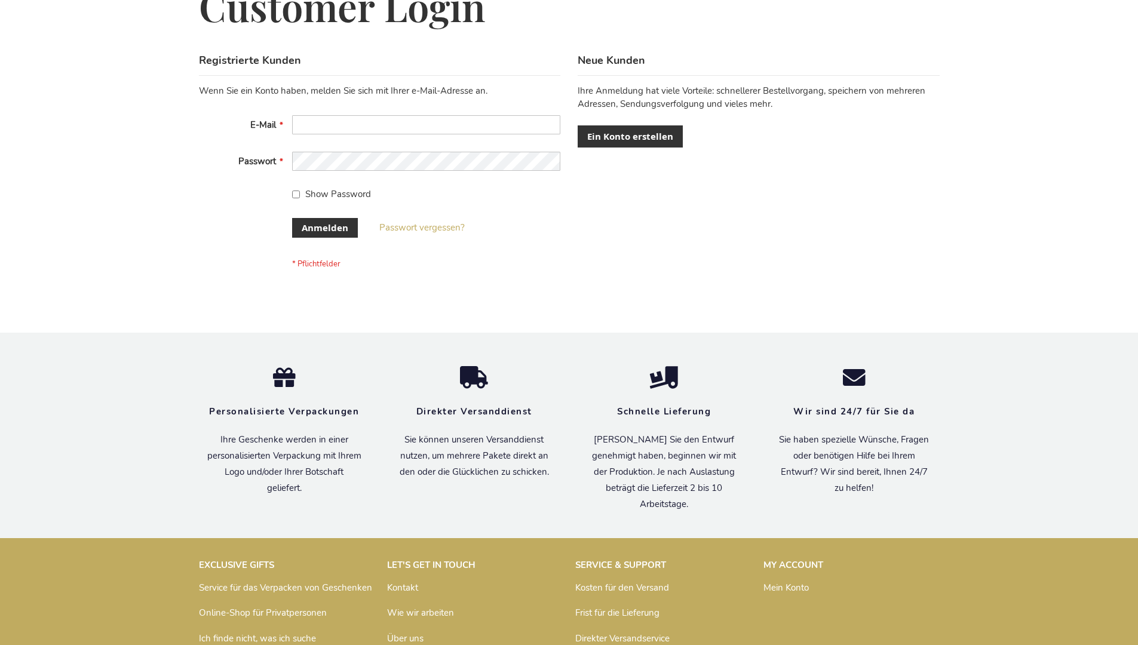
scroll to position [400, 0]
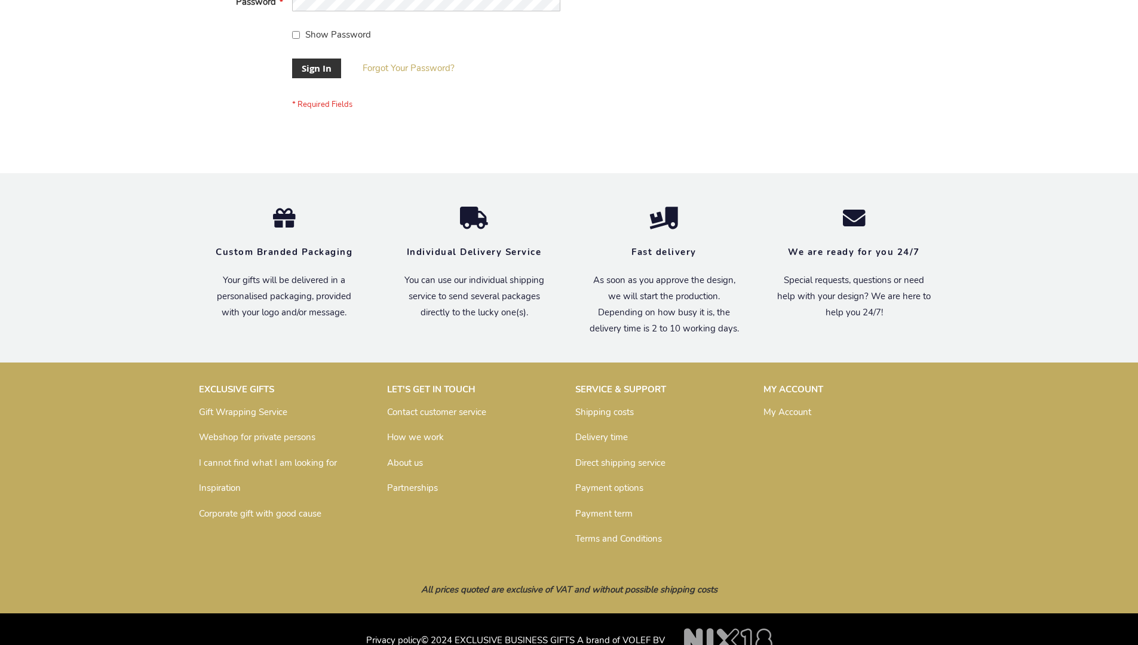
scroll to position [384, 0]
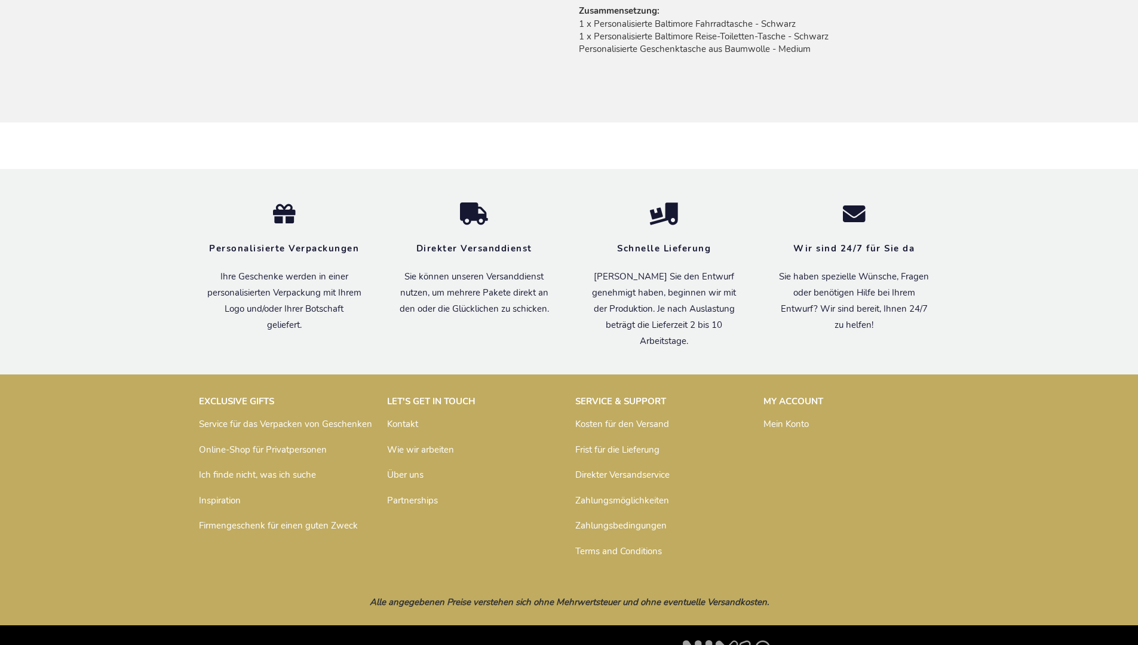
scroll to position [927, 0]
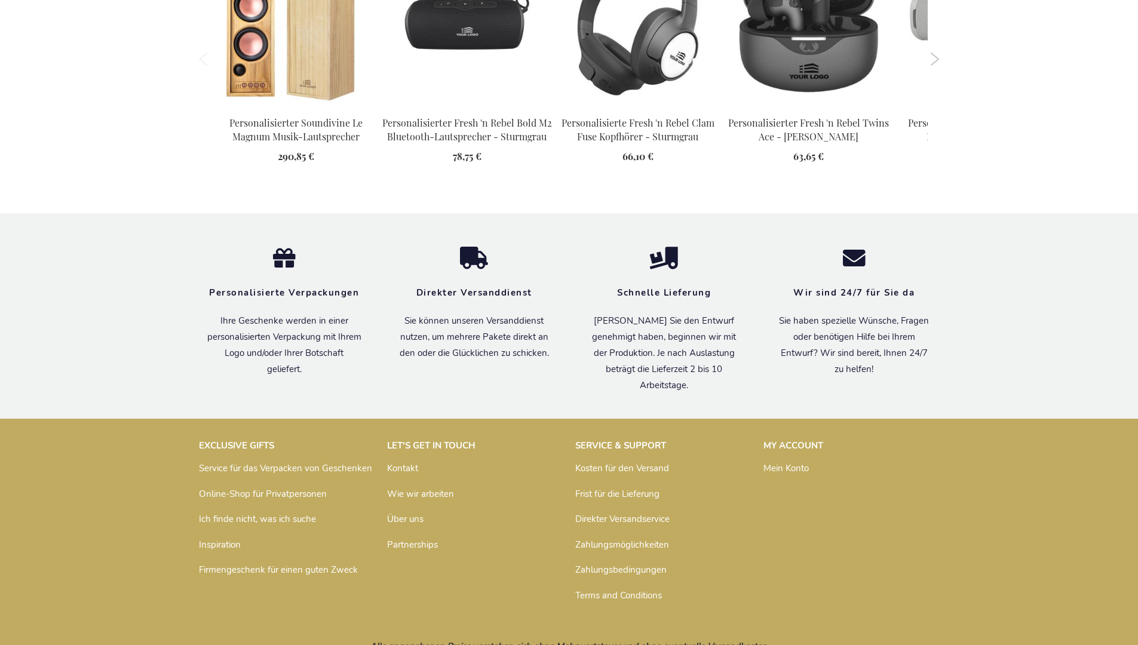
scroll to position [1626, 0]
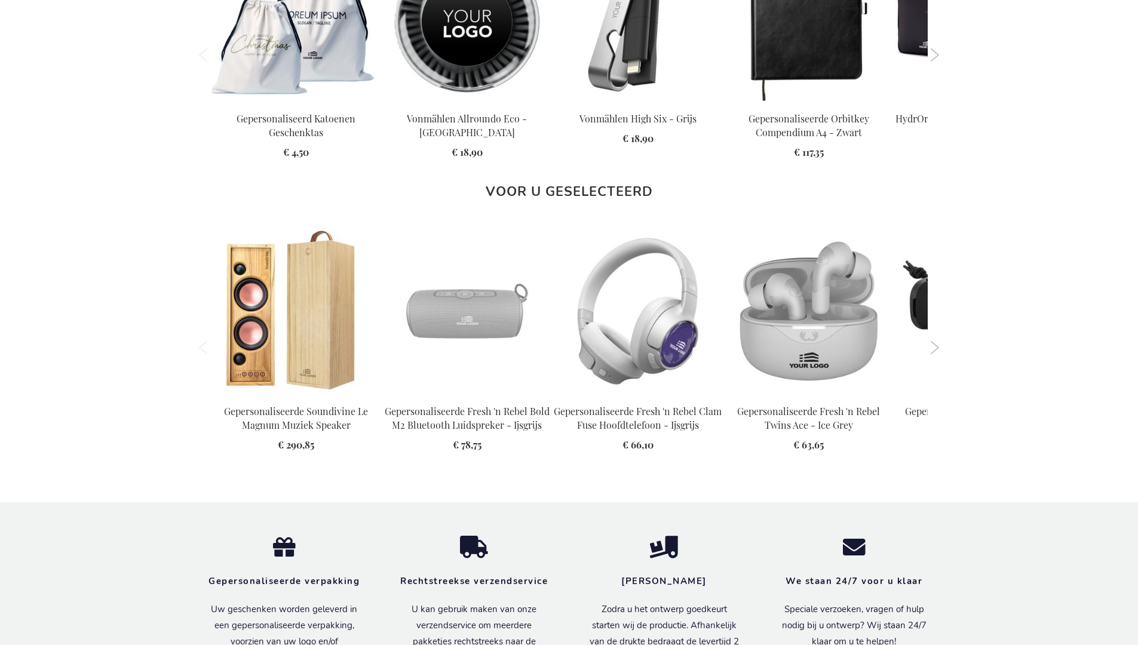
scroll to position [1612, 0]
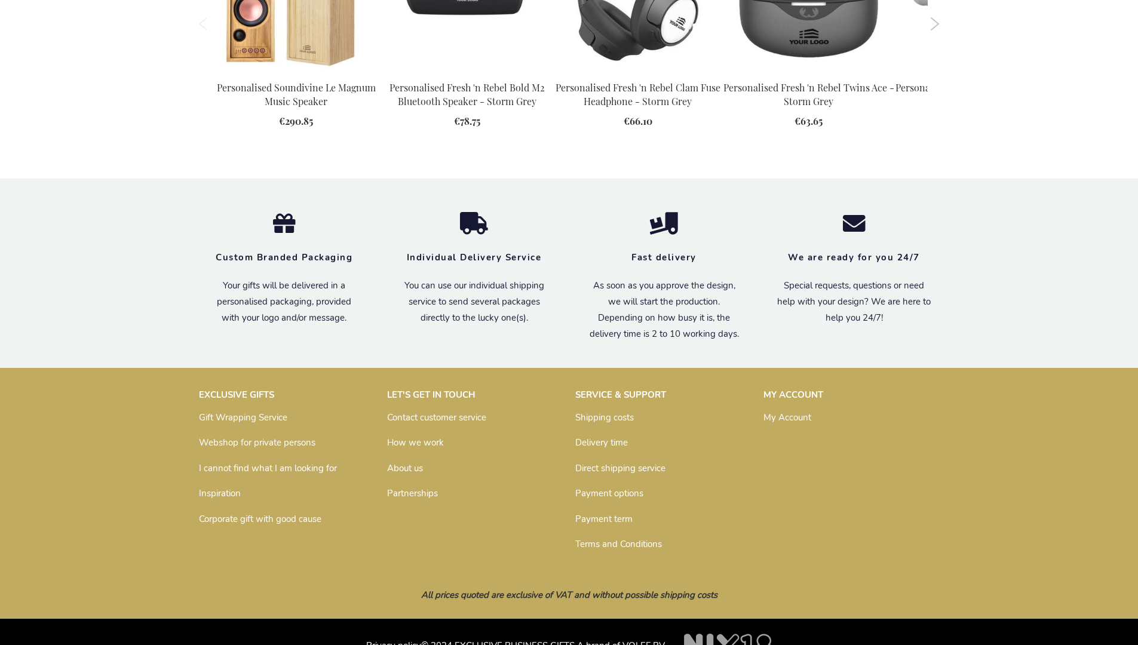
scroll to position [1571, 0]
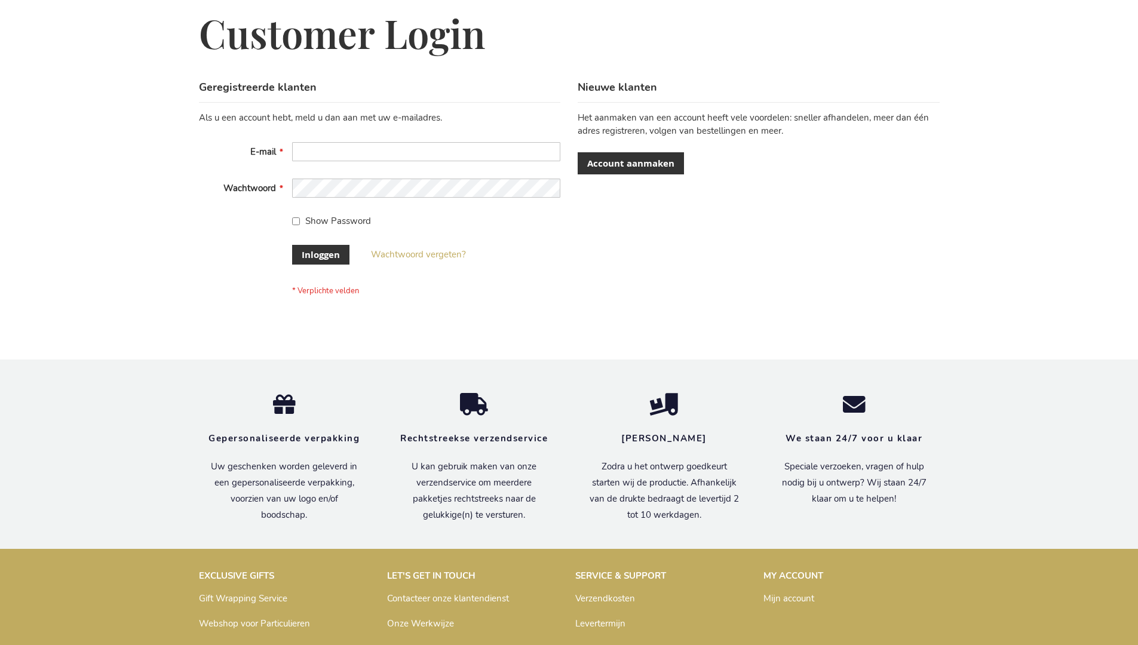
scroll to position [406, 0]
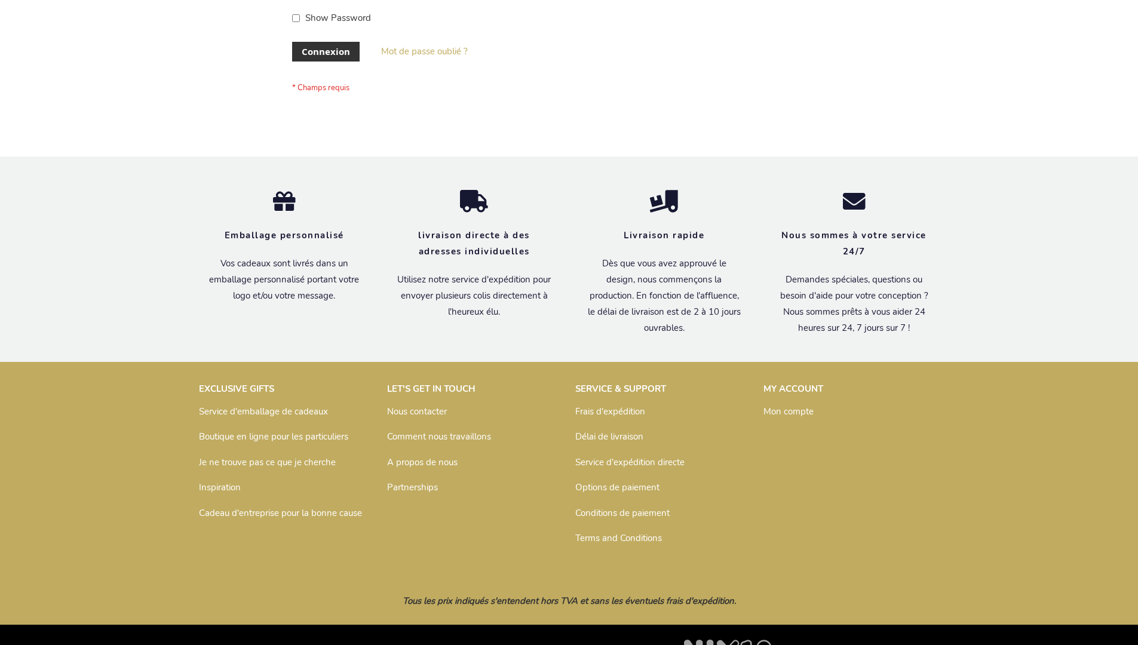
scroll to position [412, 0]
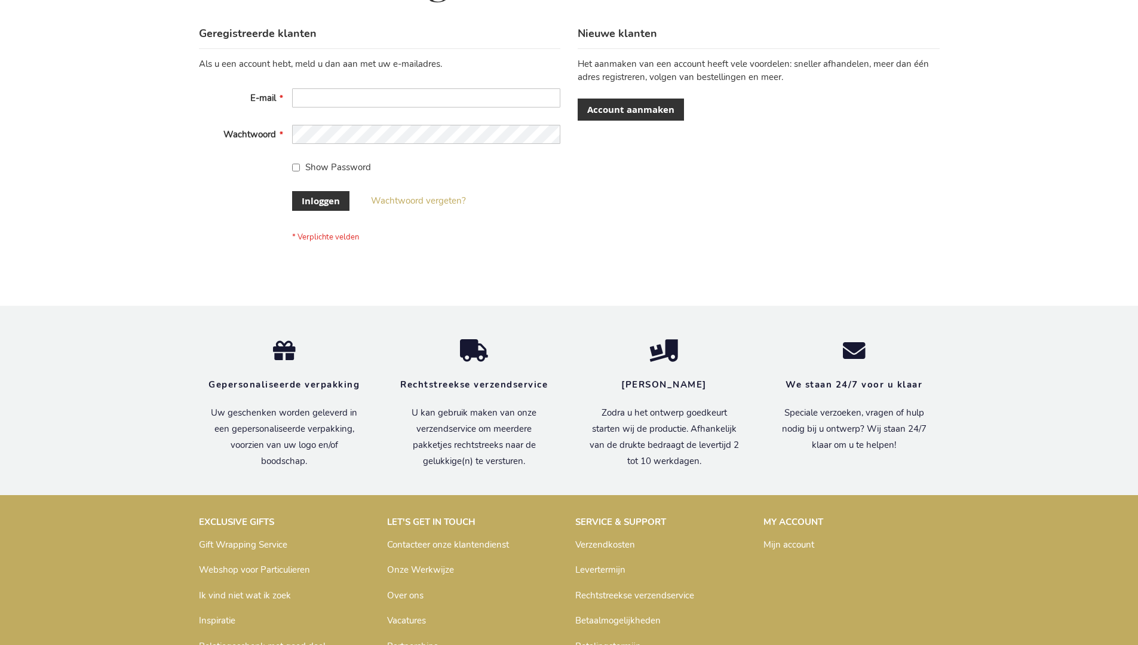
scroll to position [406, 0]
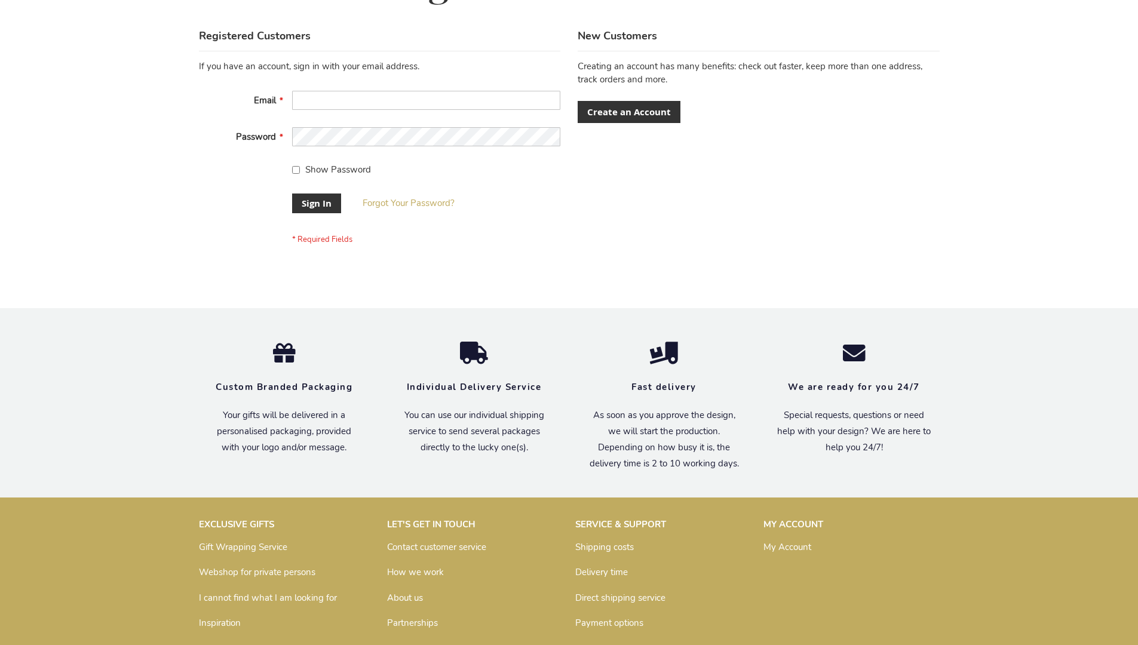
scroll to position [384, 0]
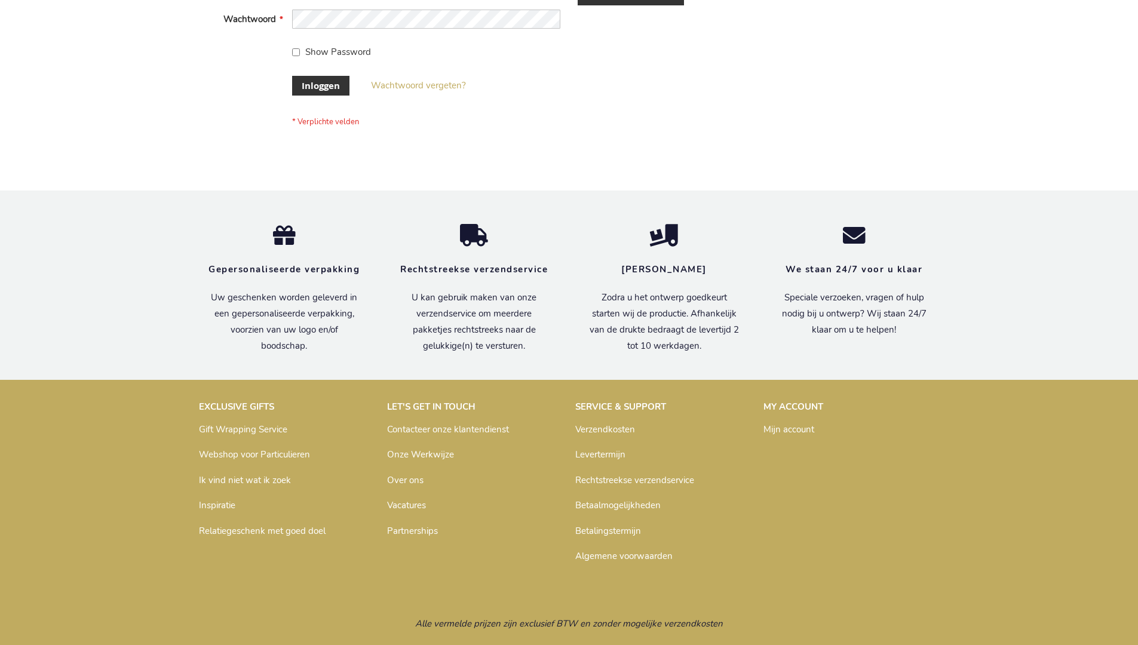
scroll to position [406, 0]
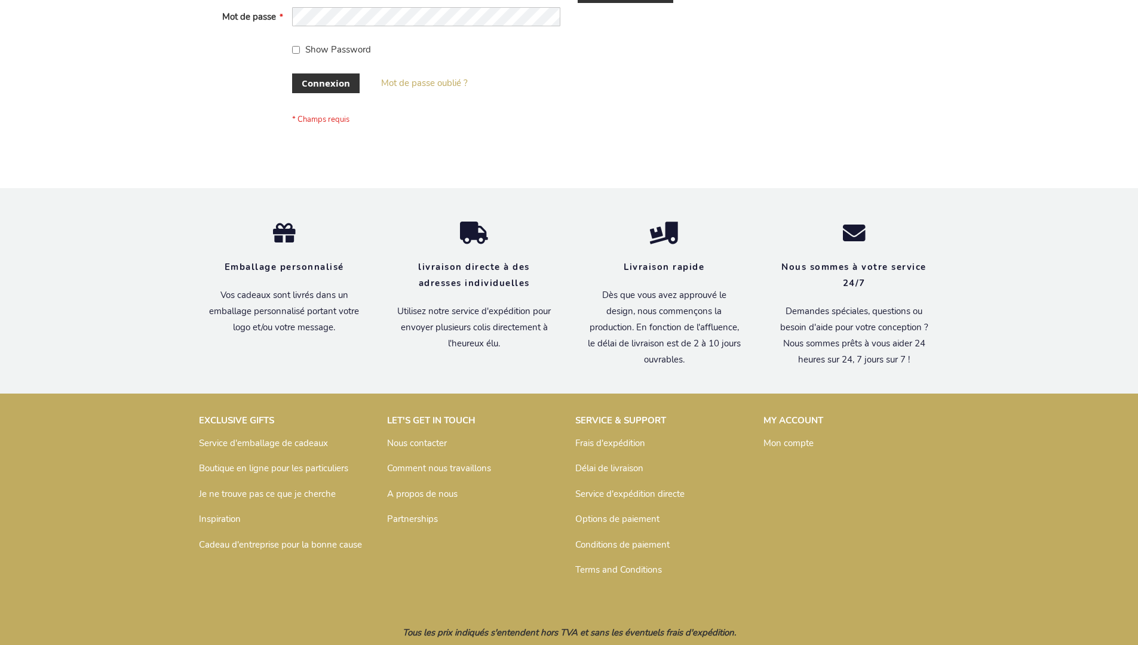
scroll to position [412, 0]
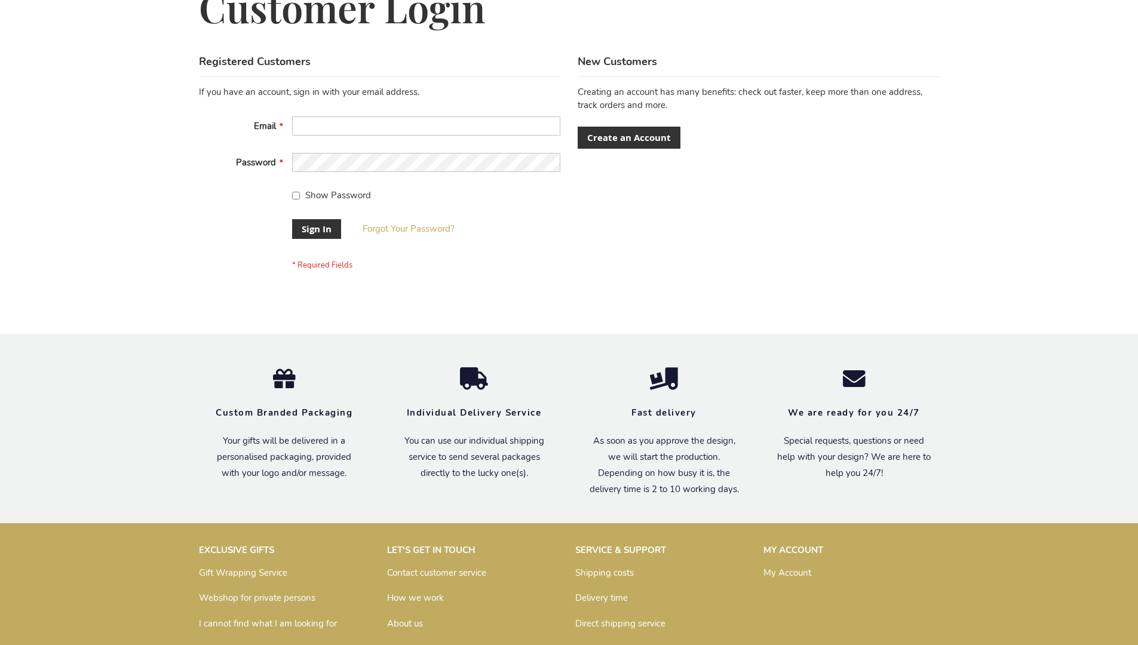
scroll to position [384, 0]
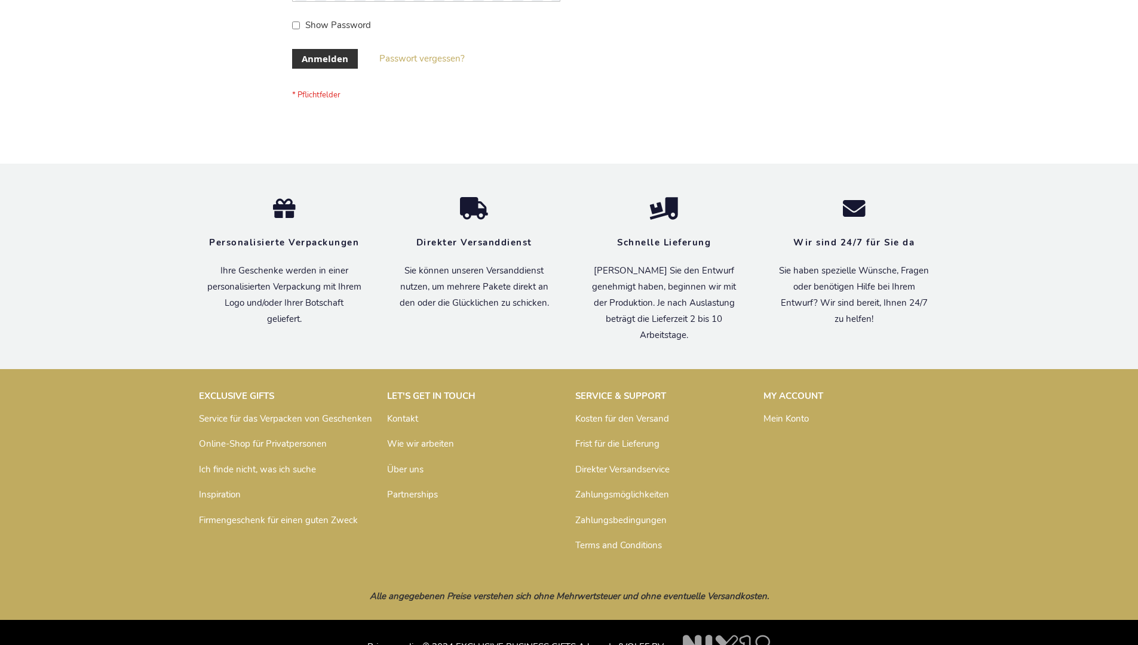
scroll to position [400, 0]
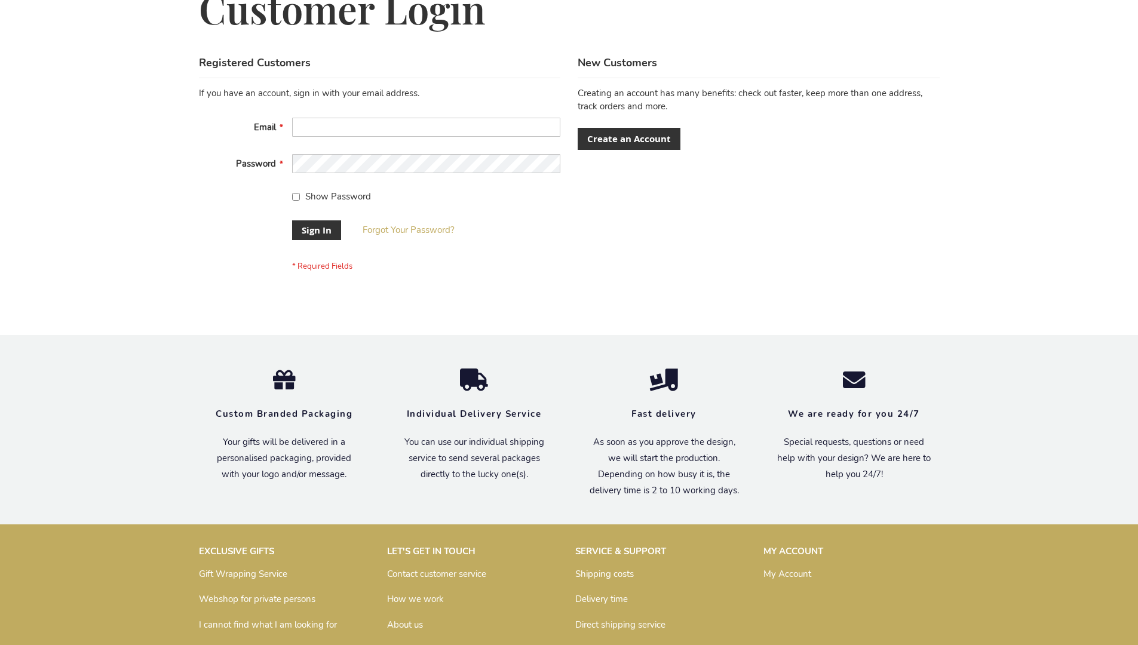
scroll to position [375, 0]
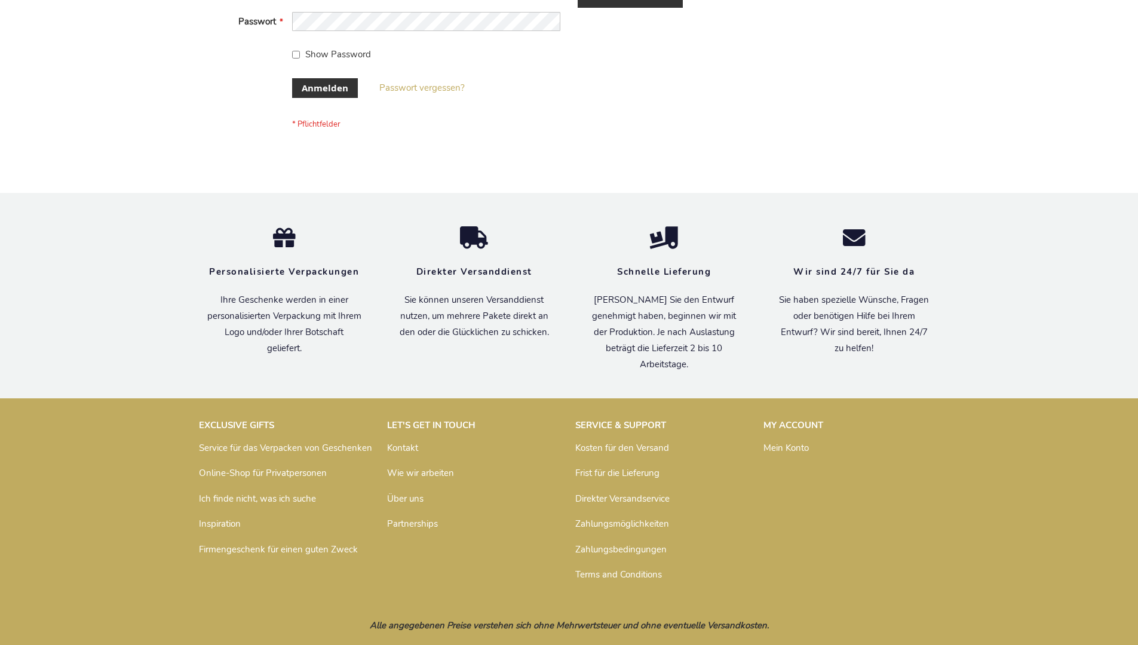
scroll to position [400, 0]
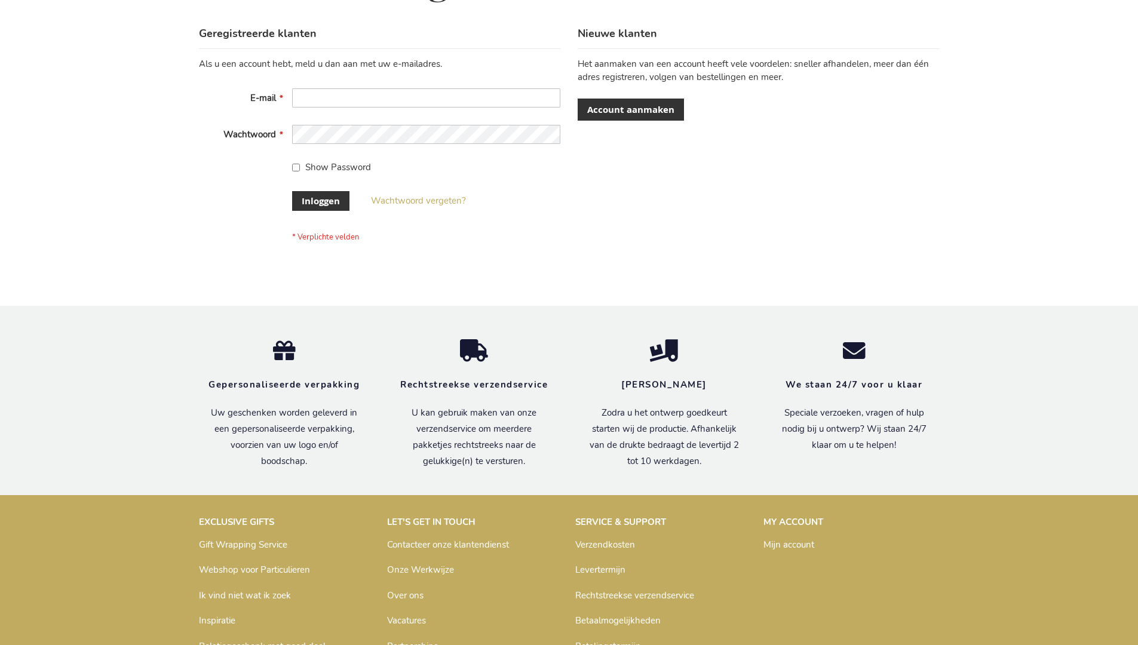
scroll to position [406, 0]
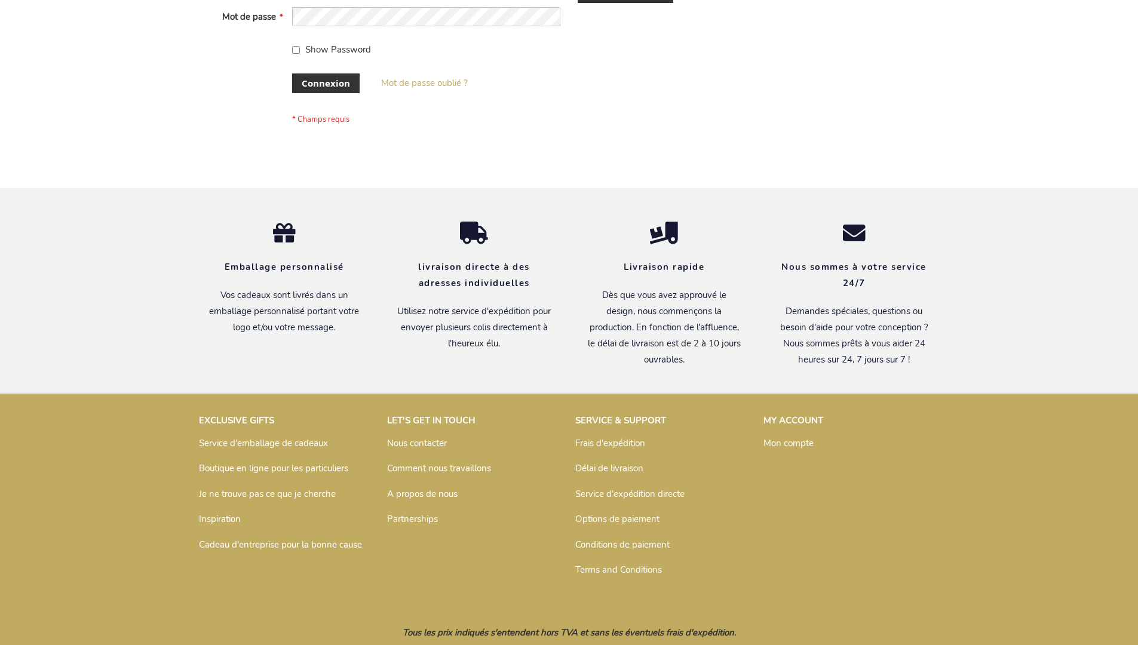
scroll to position [412, 0]
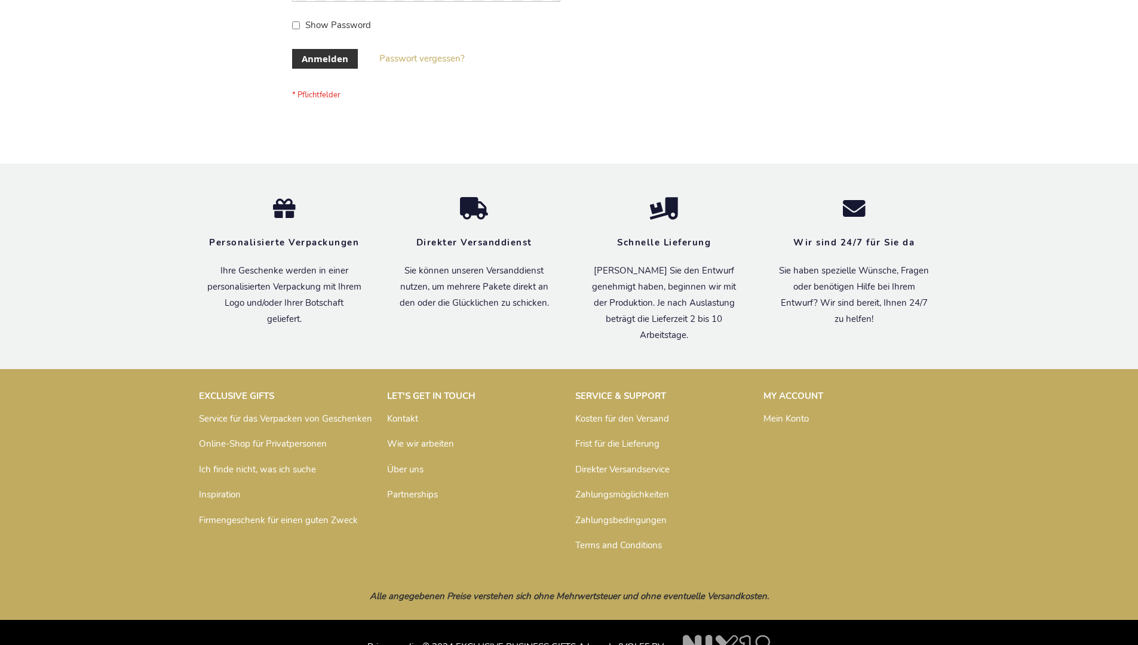
scroll to position [400, 0]
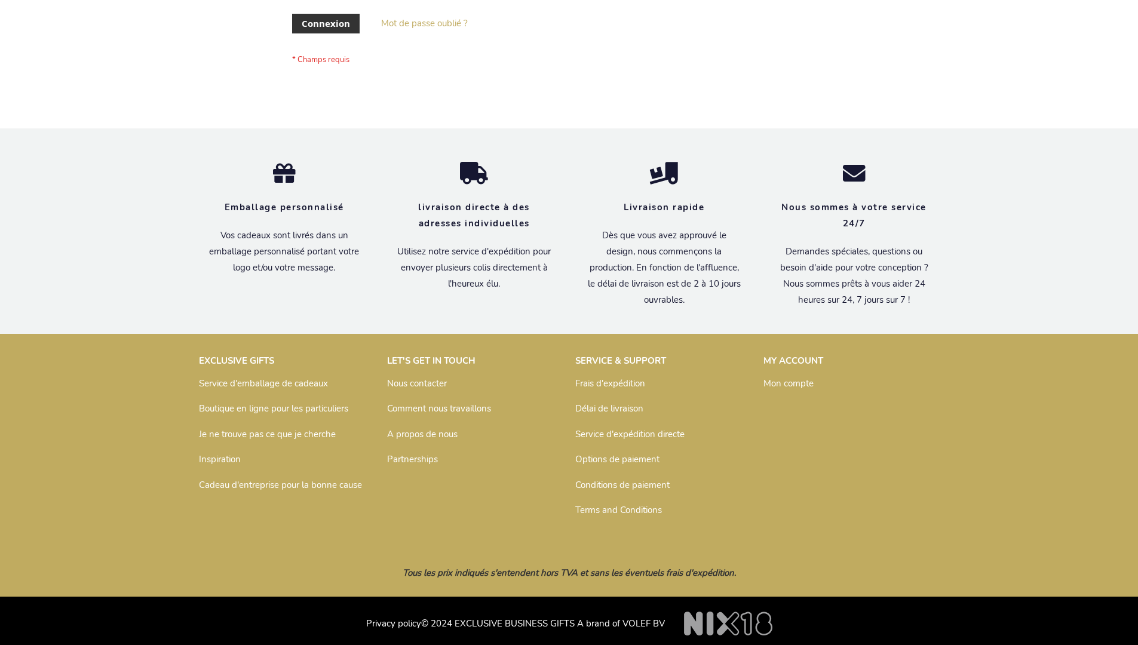
scroll to position [412, 0]
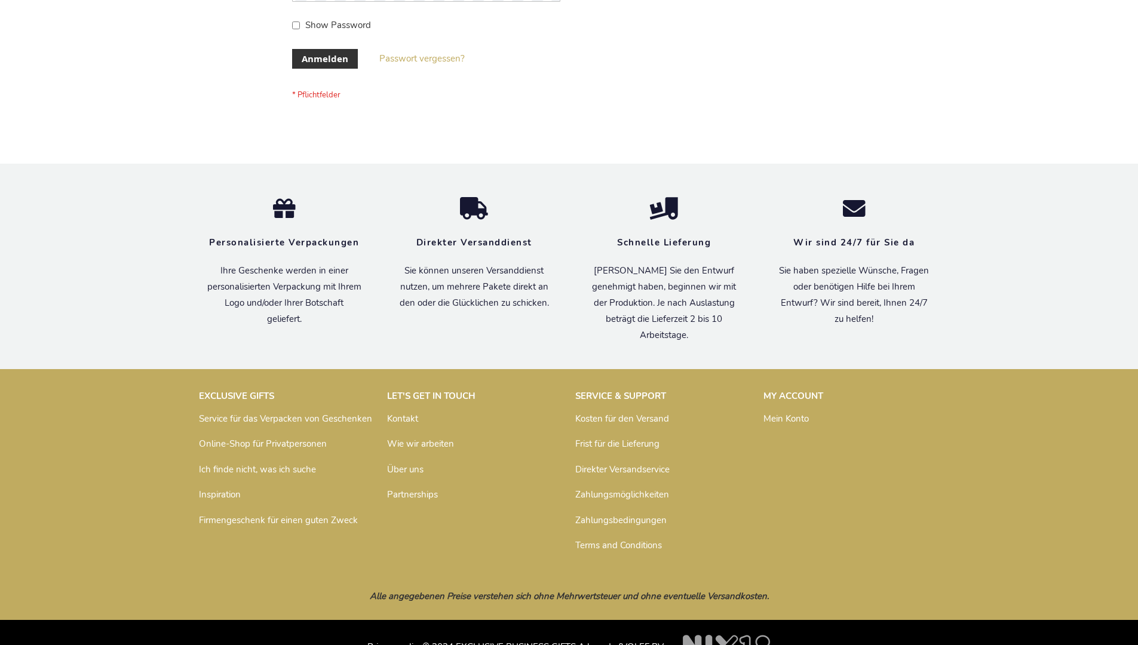
scroll to position [400, 0]
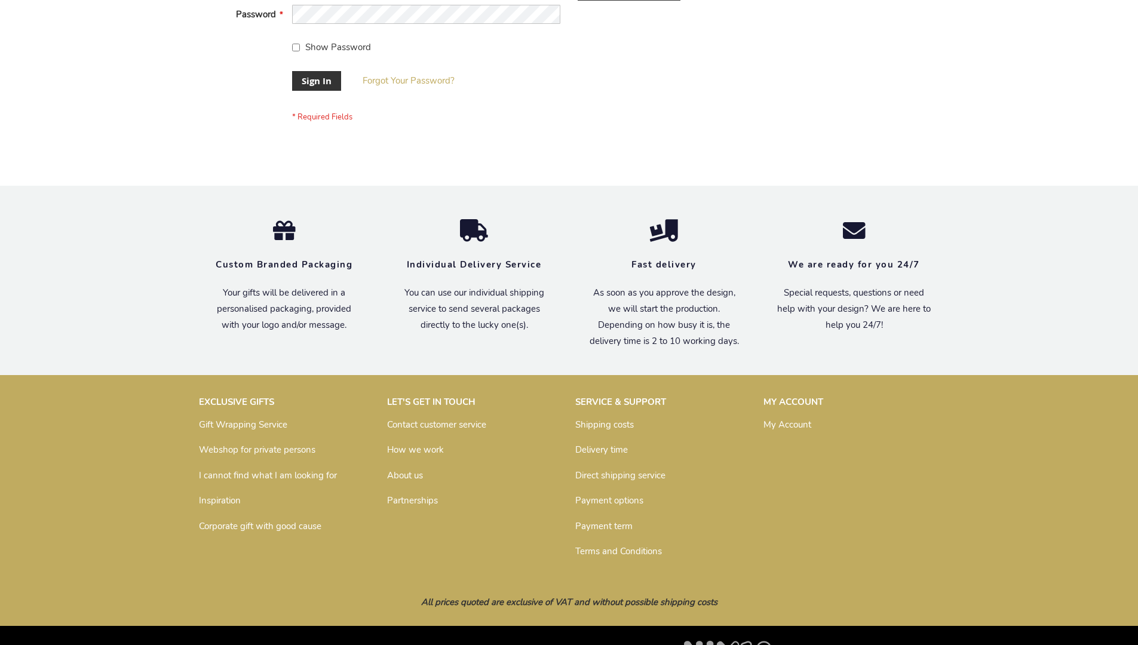
scroll to position [384, 0]
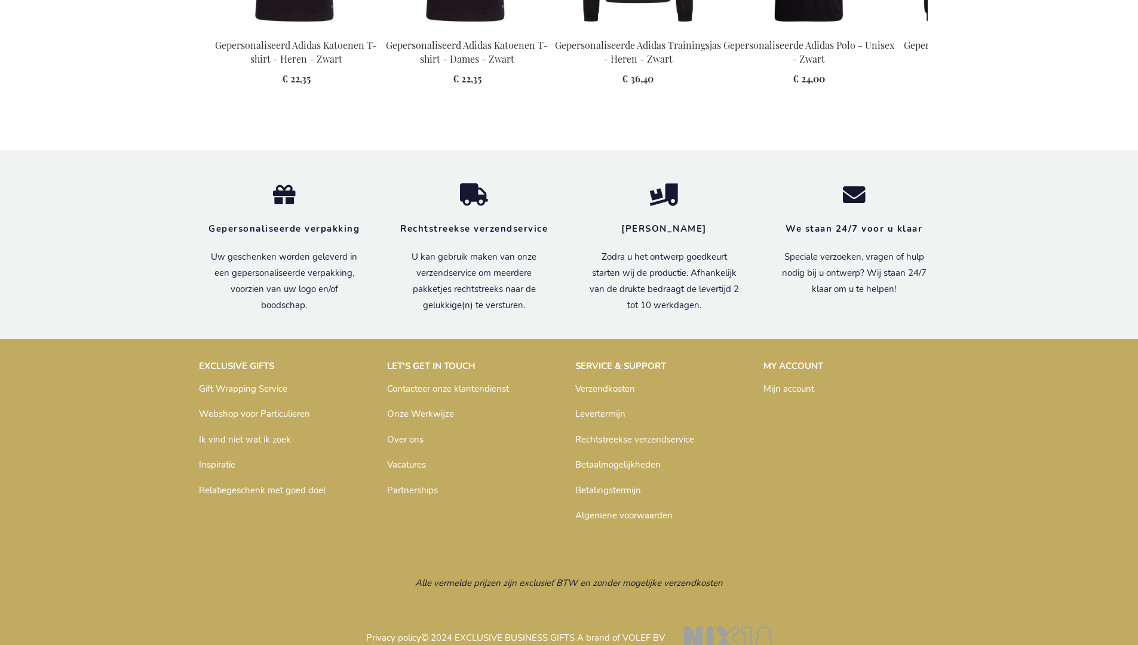
scroll to position [1580, 0]
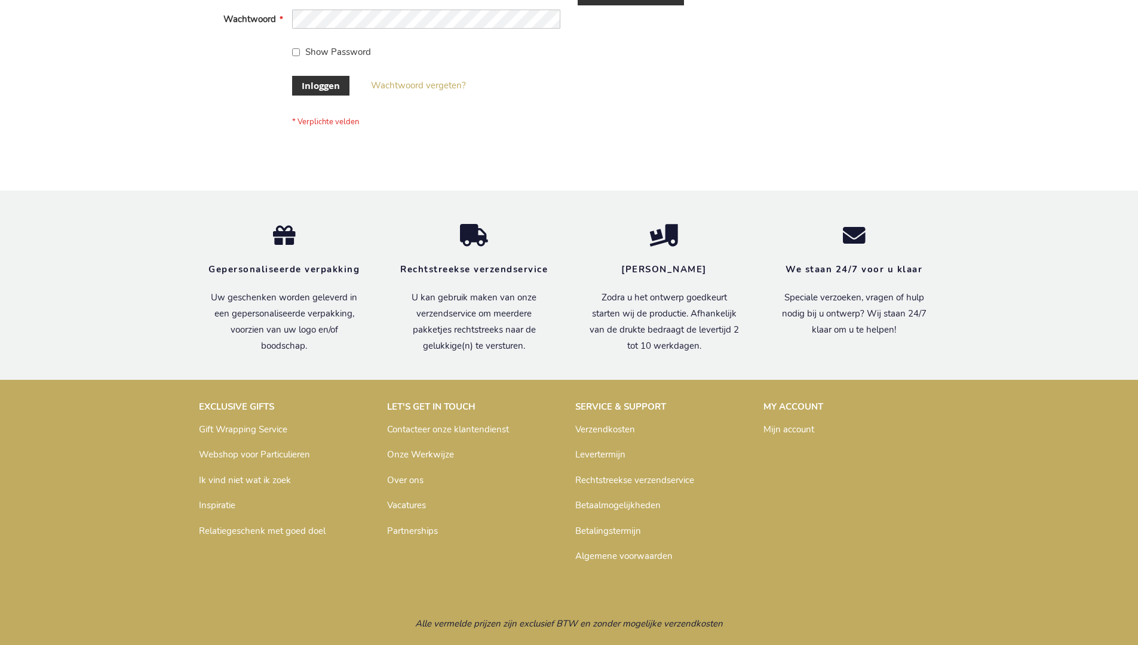
scroll to position [406, 0]
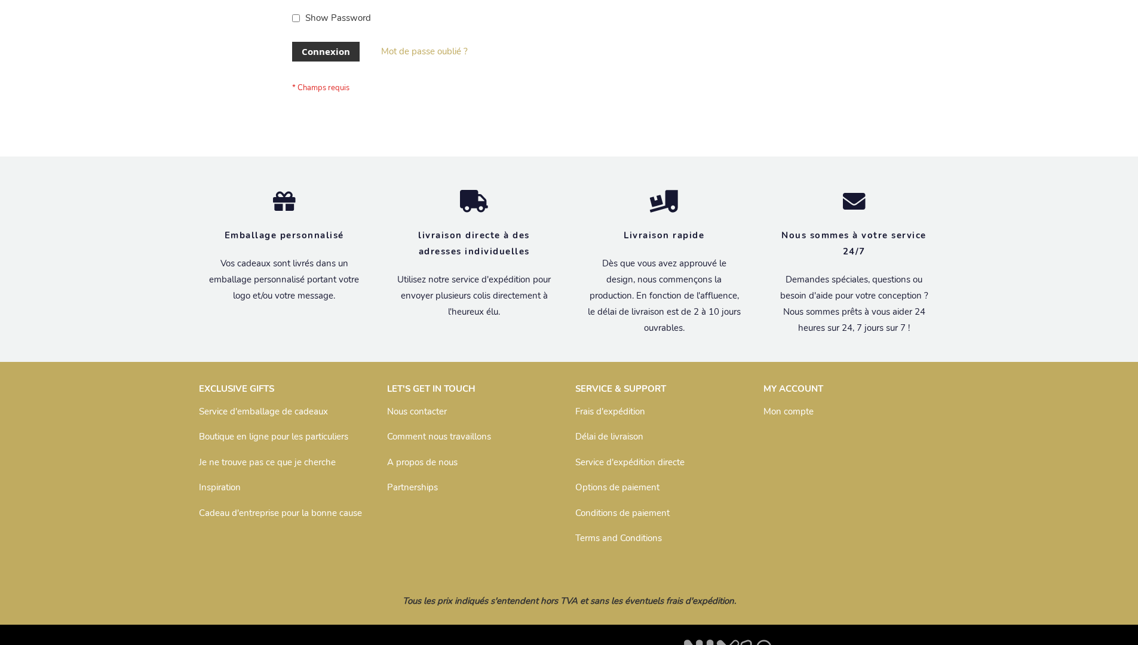
scroll to position [412, 0]
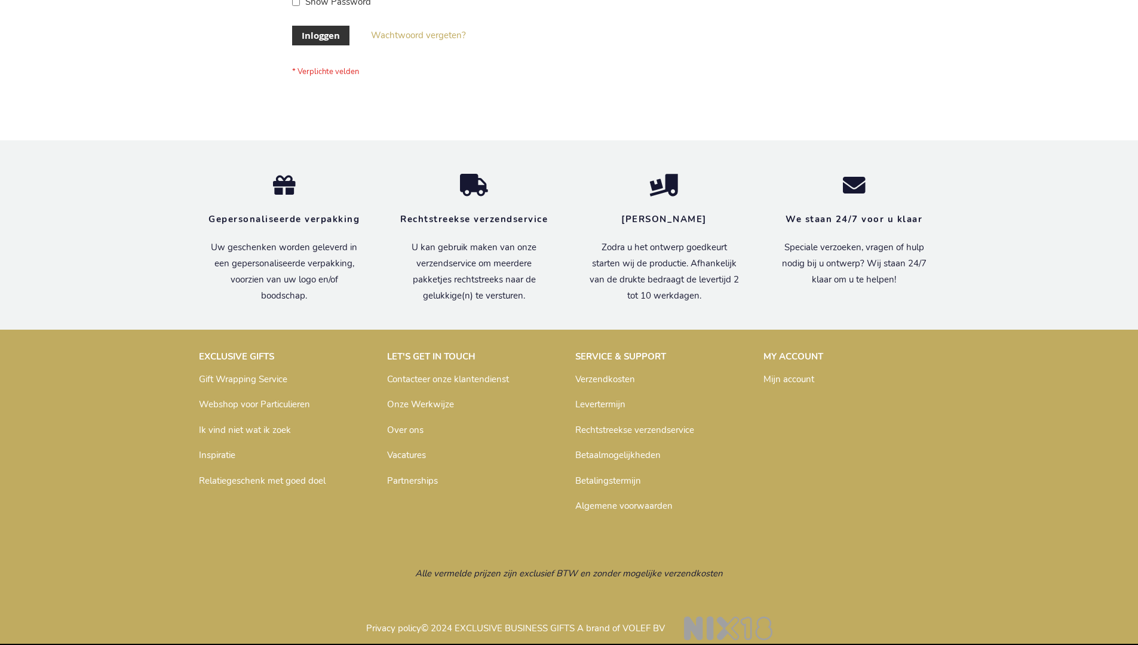
scroll to position [406, 0]
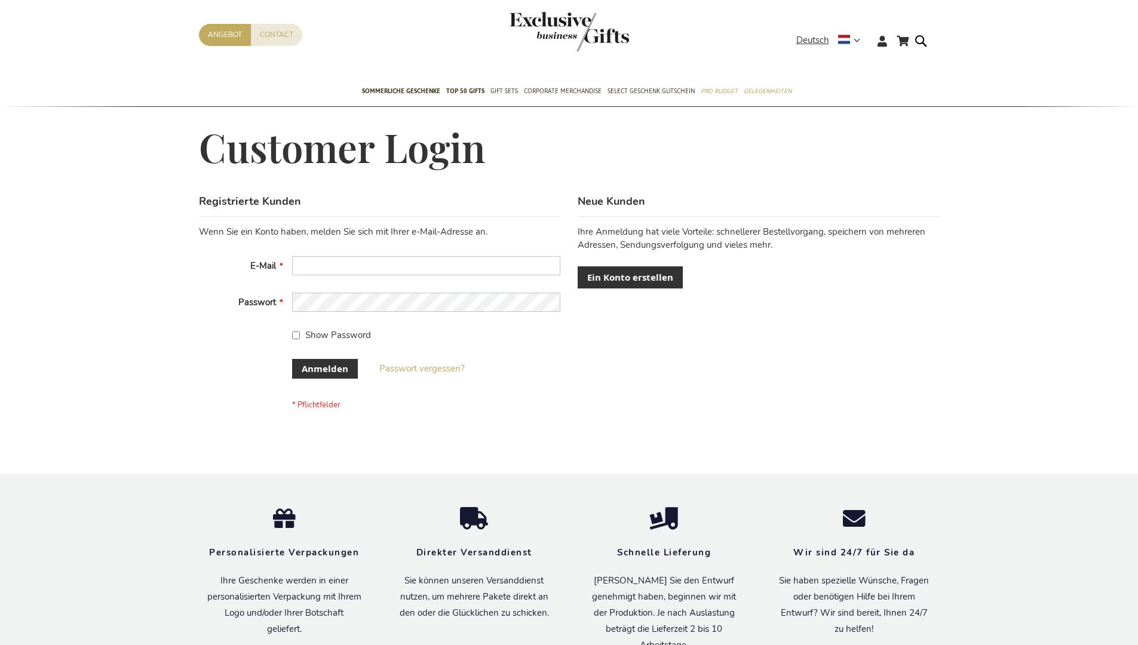
scroll to position [391, 0]
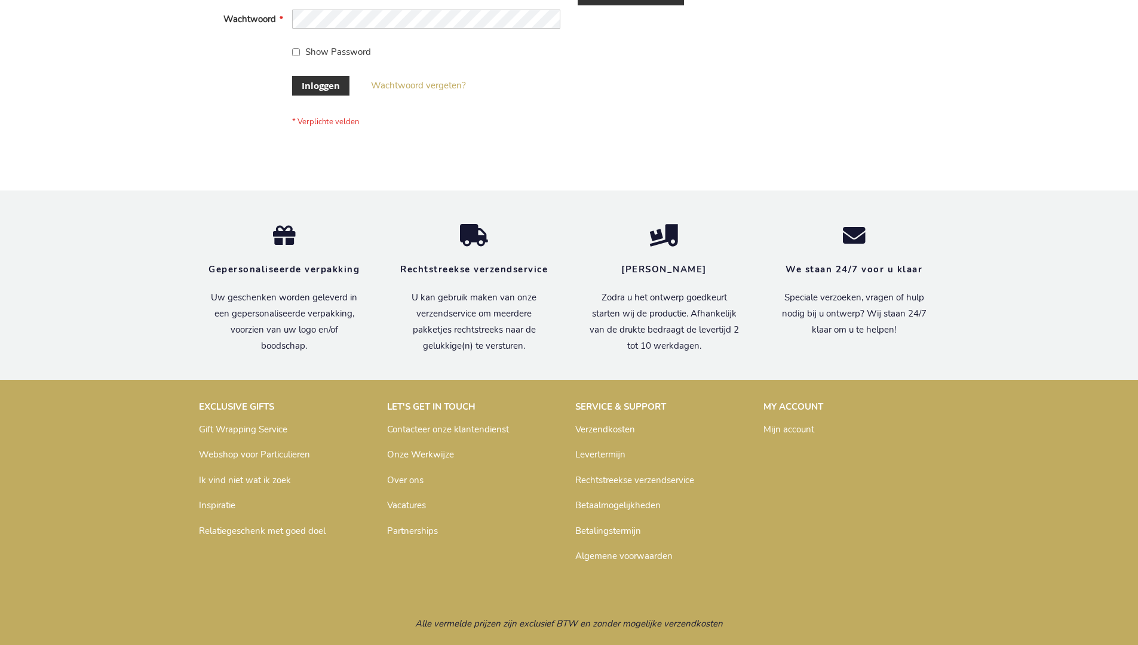
scroll to position [406, 0]
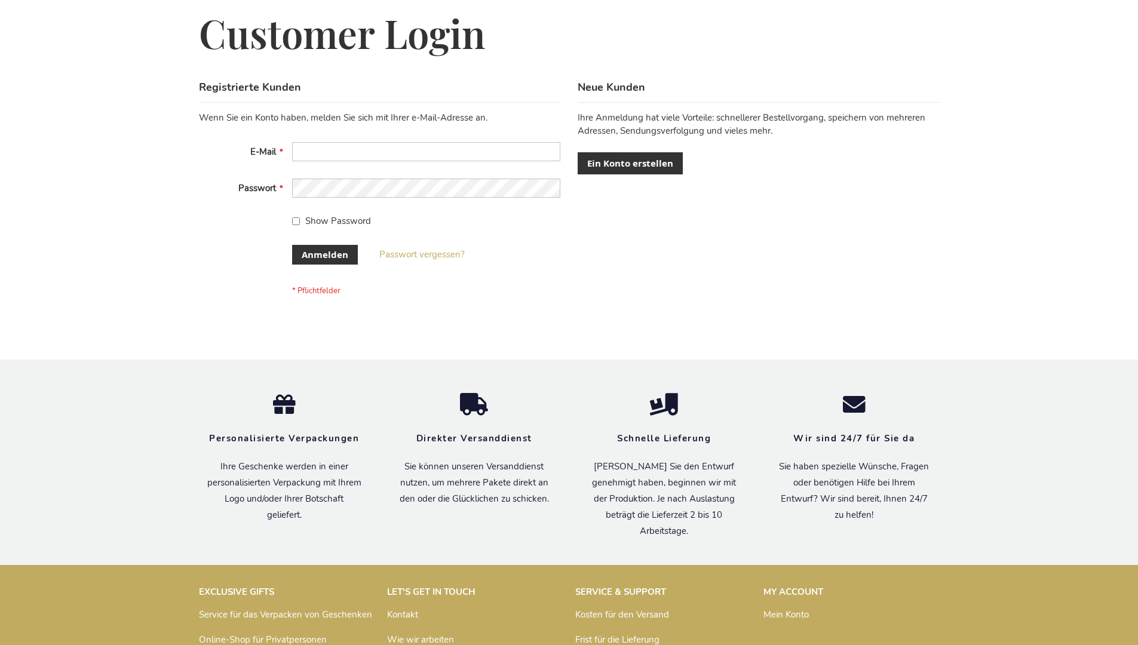
scroll to position [400, 0]
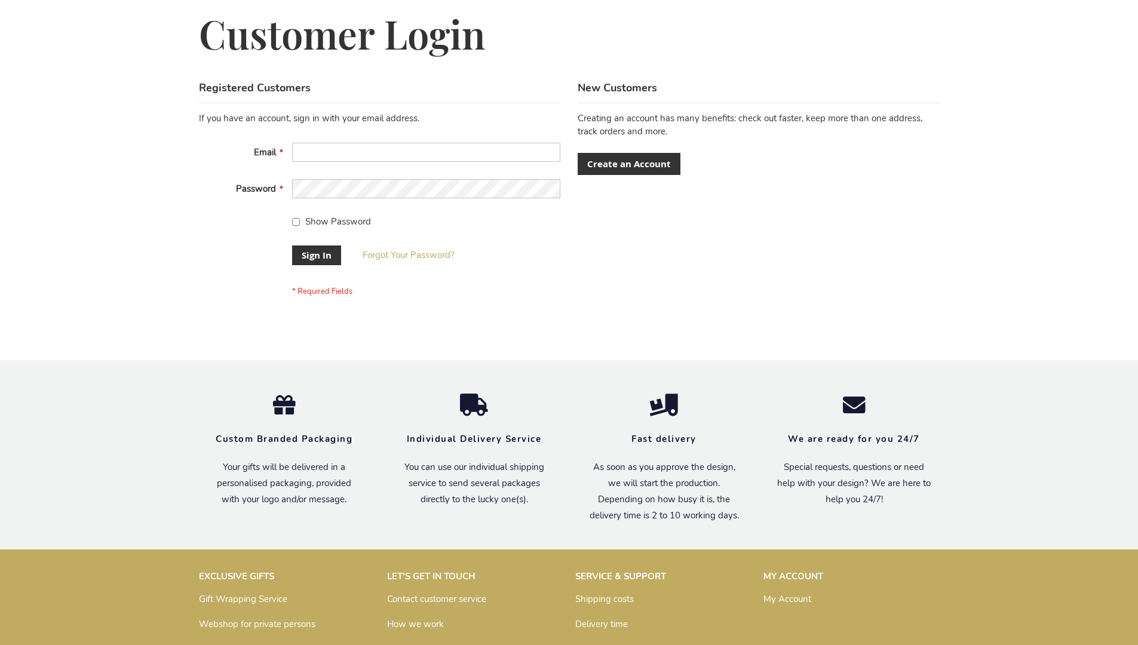
scroll to position [384, 0]
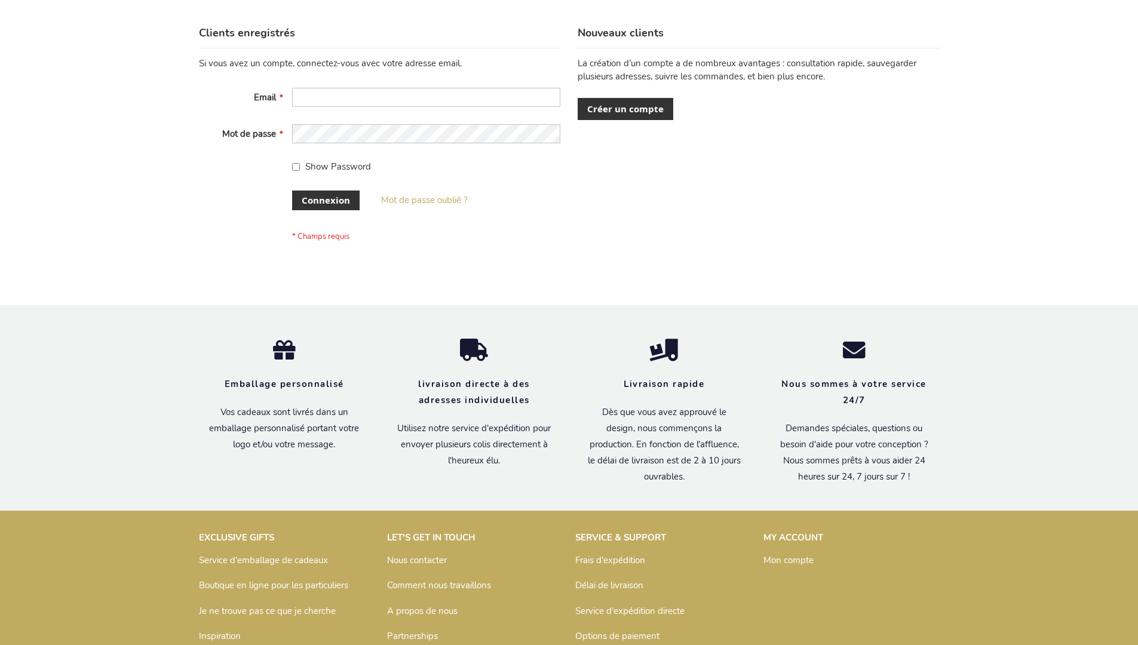
scroll to position [412, 0]
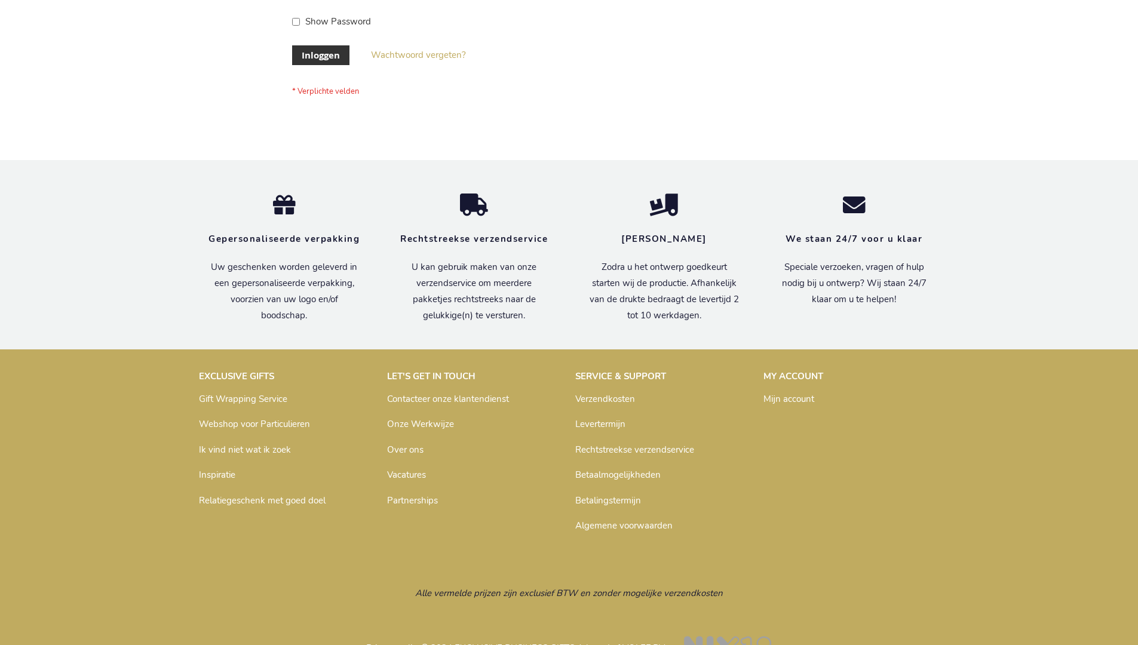
scroll to position [406, 0]
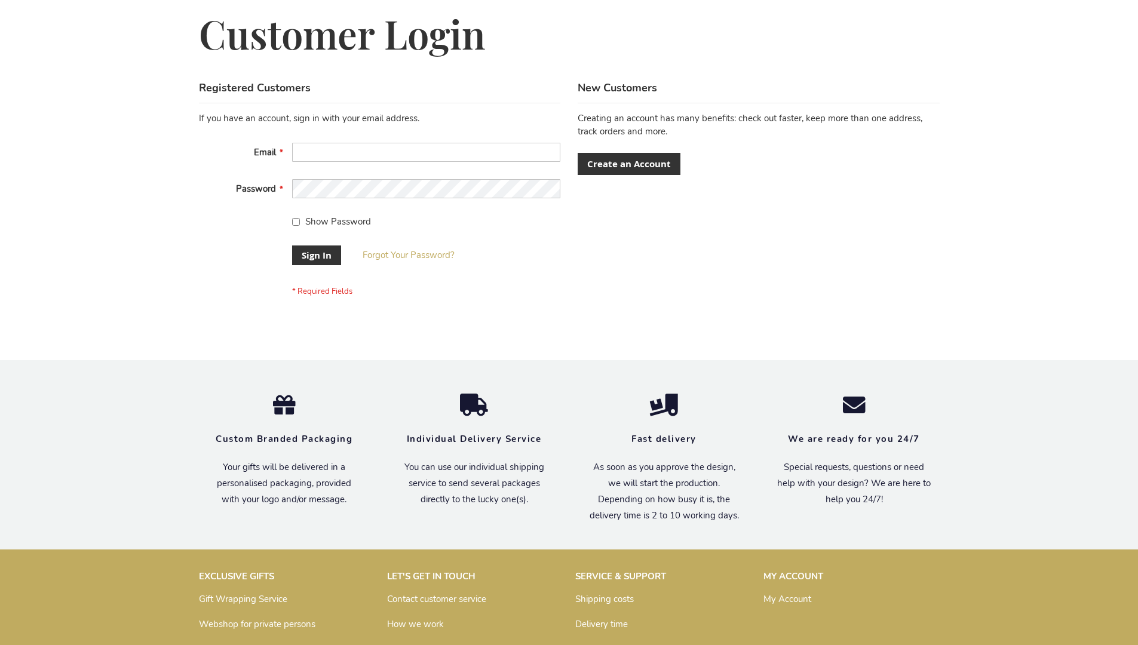
scroll to position [384, 0]
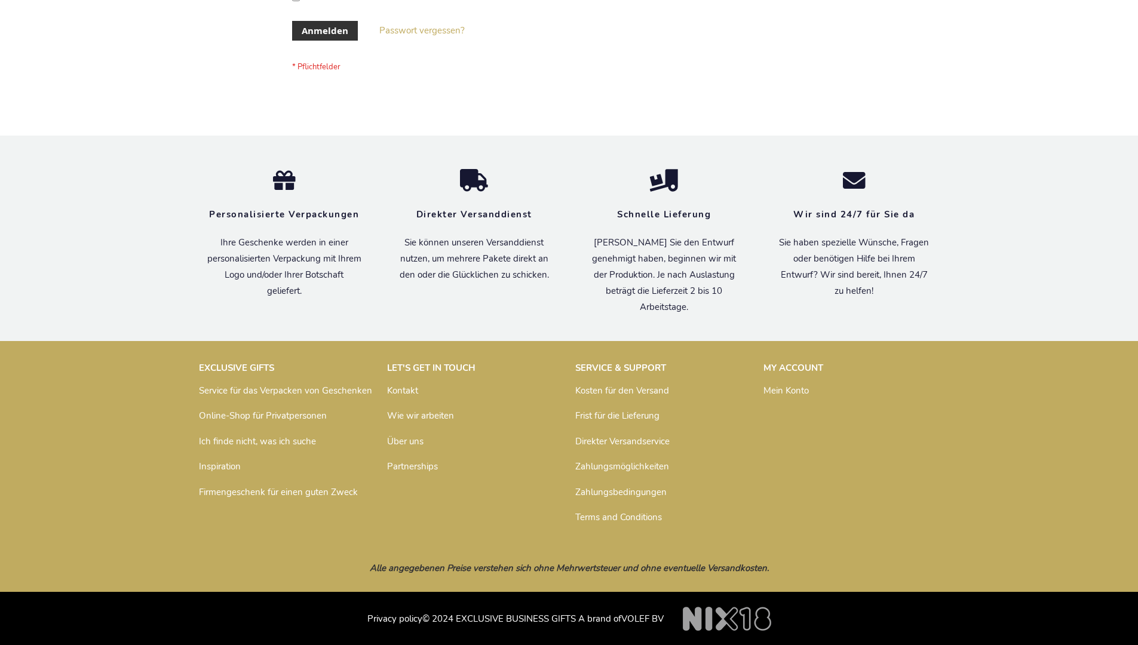
scroll to position [400, 0]
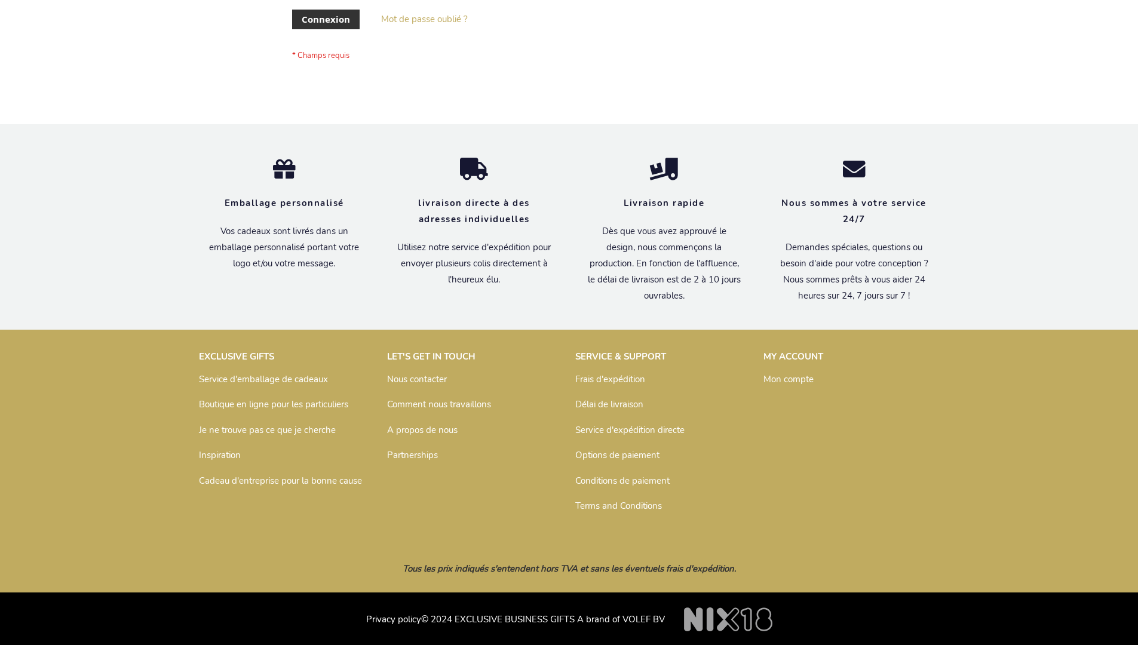
scroll to position [412, 0]
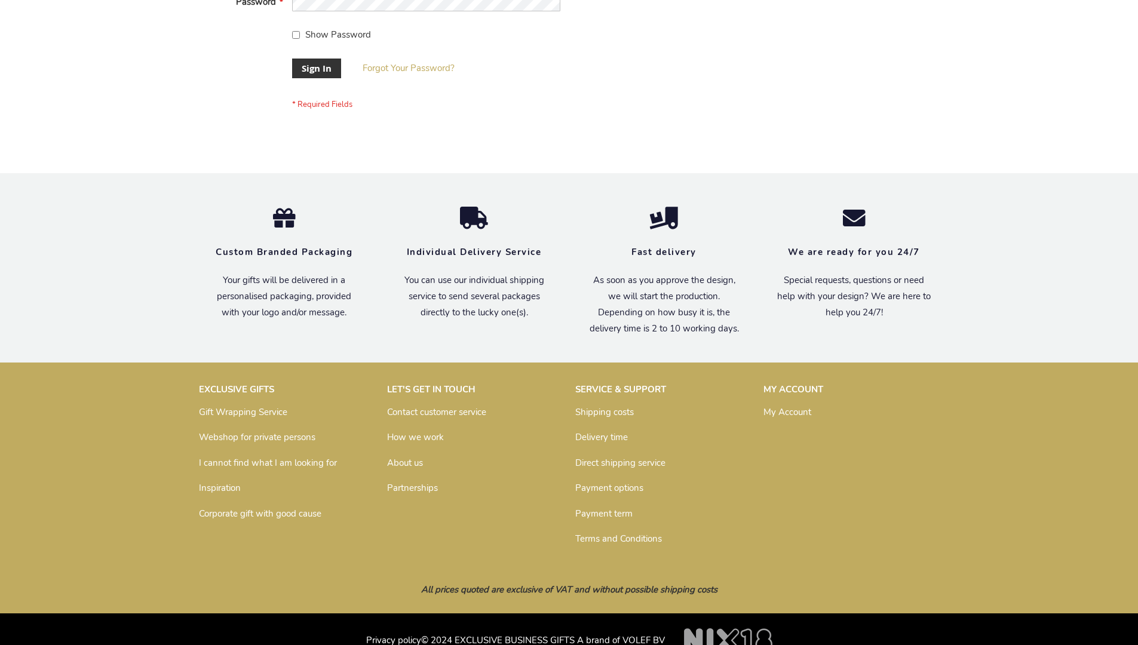
scroll to position [384, 0]
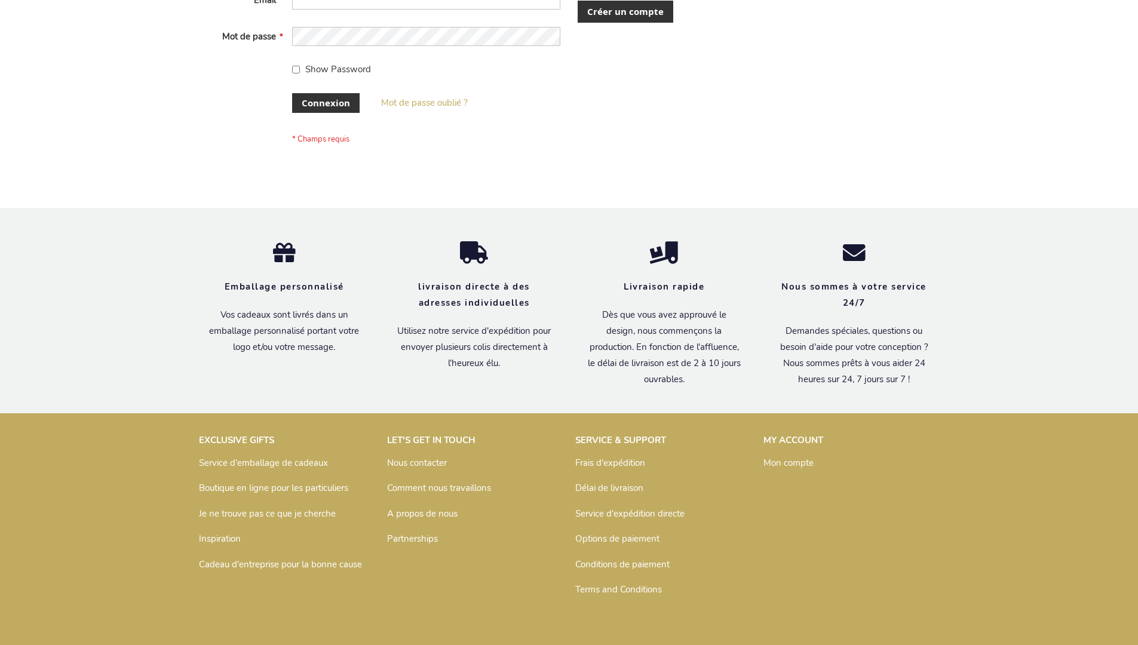
scroll to position [412, 0]
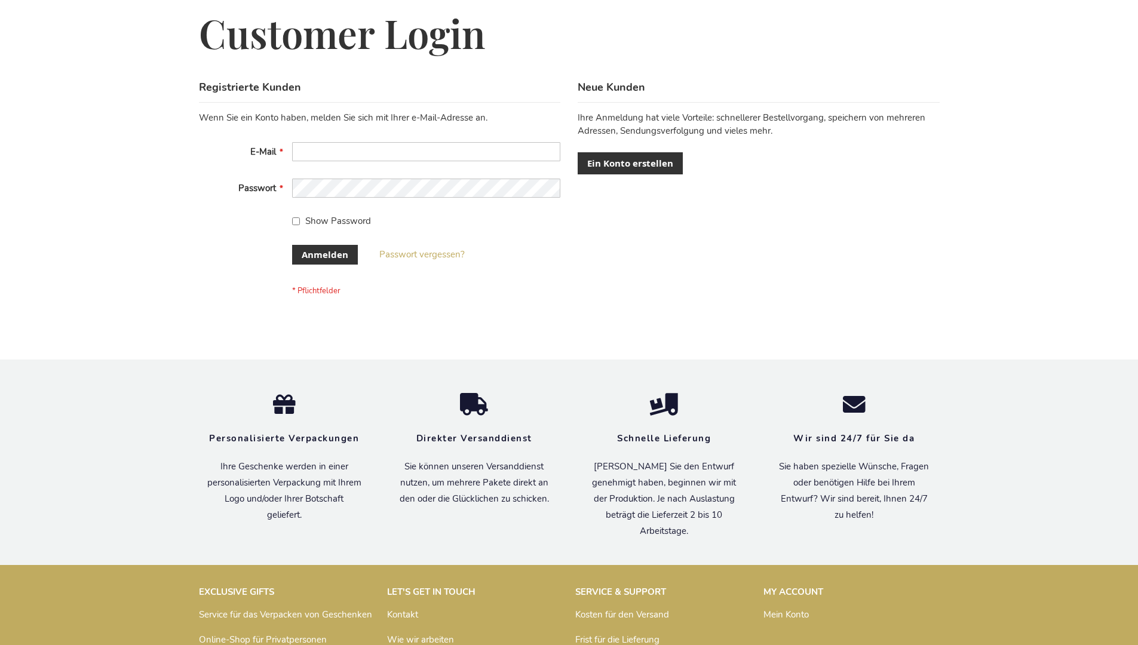
scroll to position [400, 0]
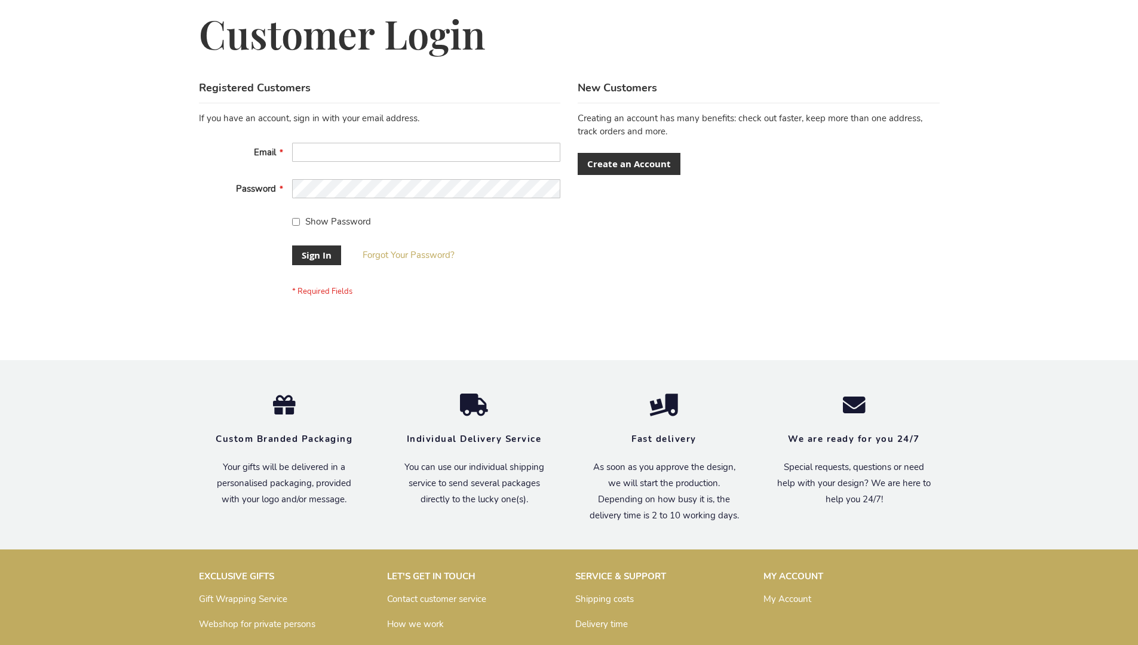
scroll to position [384, 0]
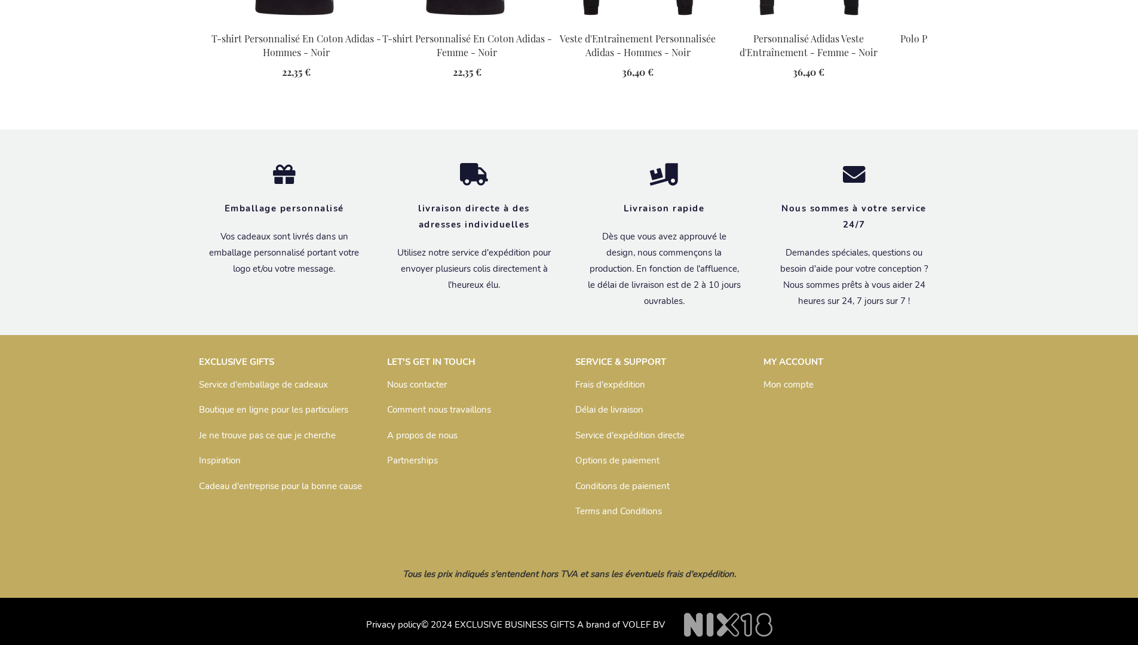
scroll to position [1586, 0]
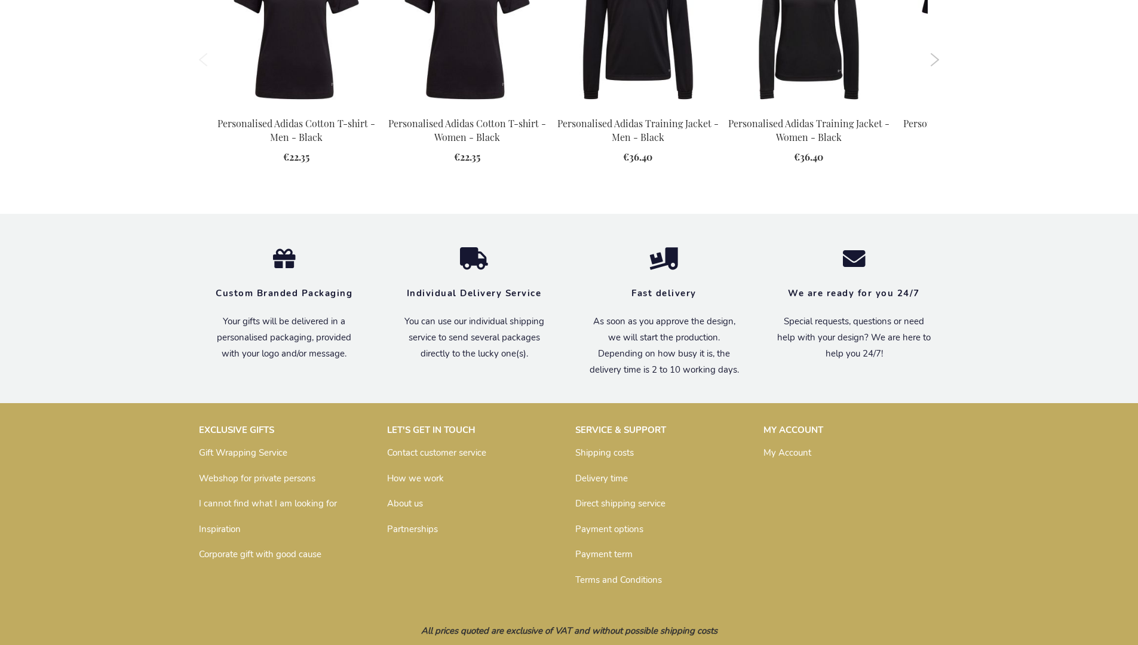
scroll to position [1544, 0]
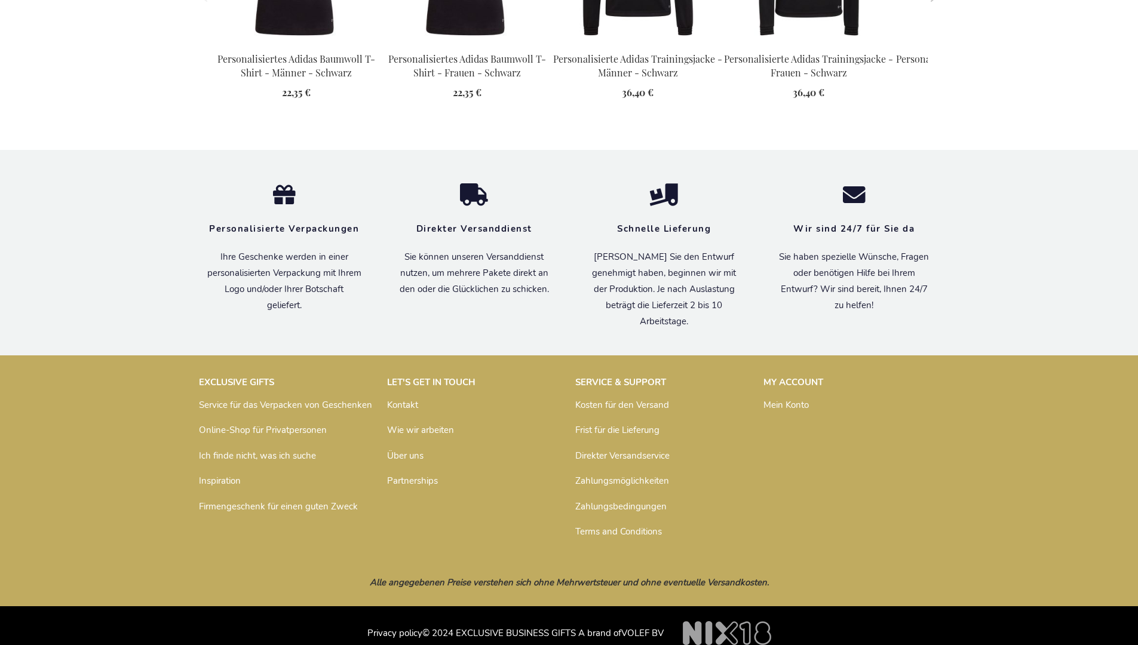
scroll to position [1574, 0]
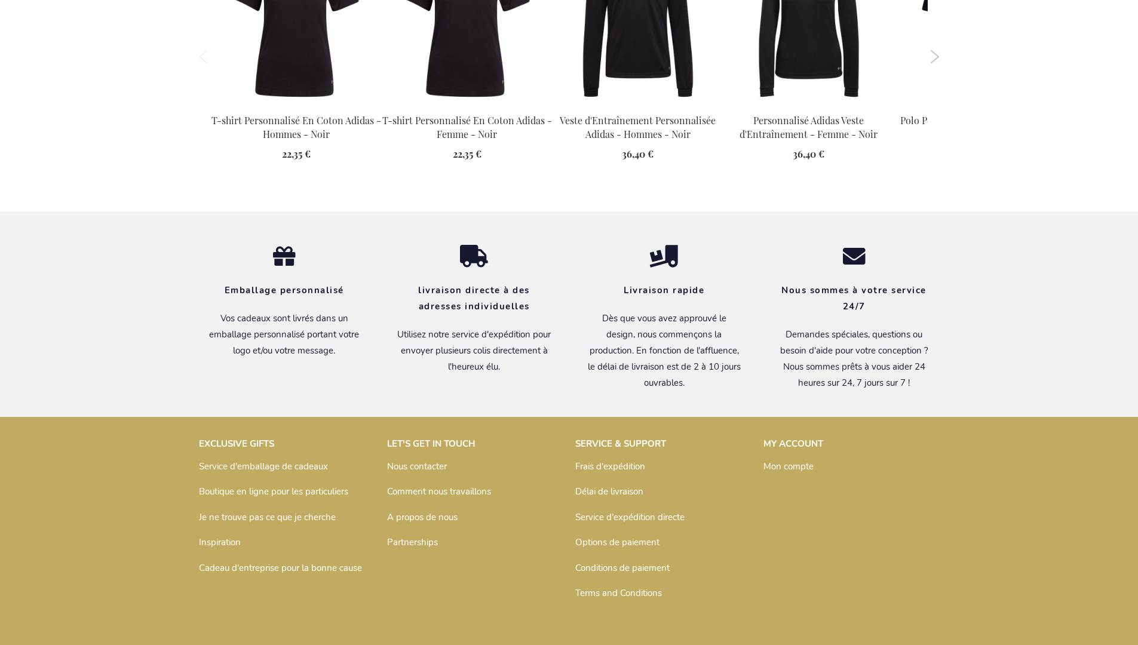
scroll to position [1586, 0]
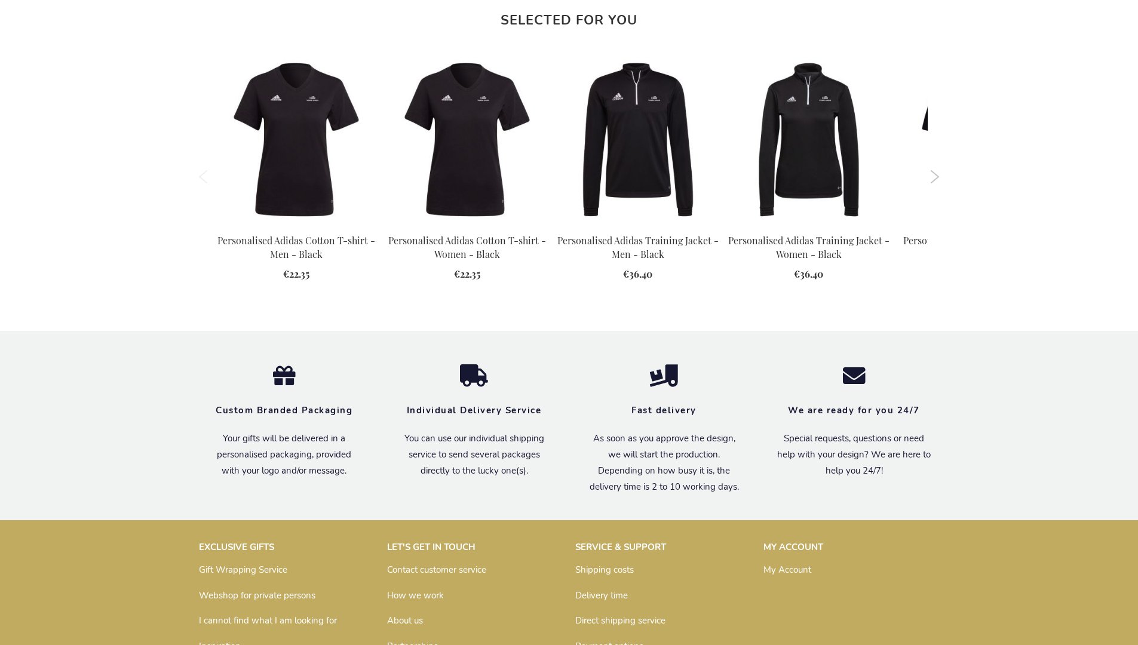
scroll to position [1544, 0]
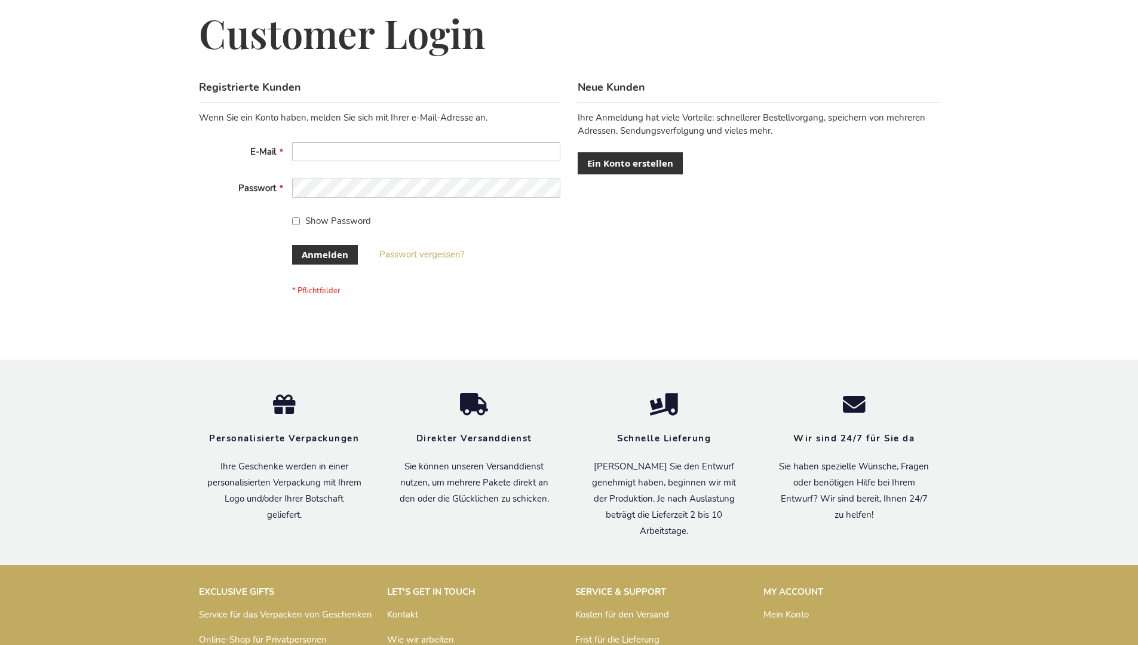
scroll to position [400, 0]
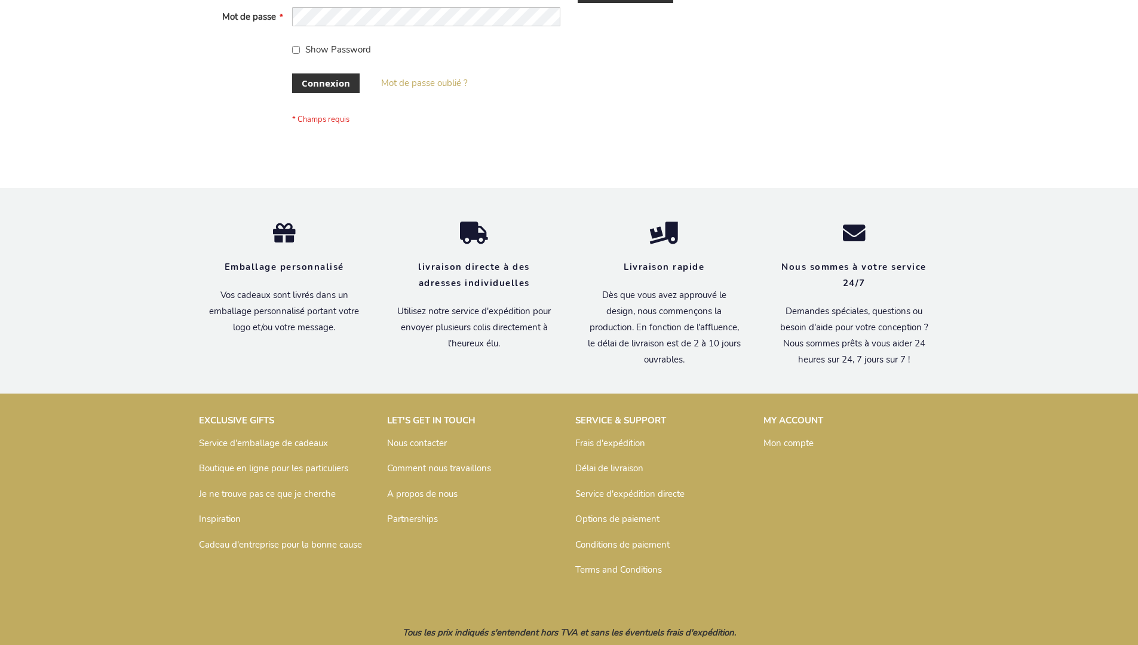
scroll to position [412, 0]
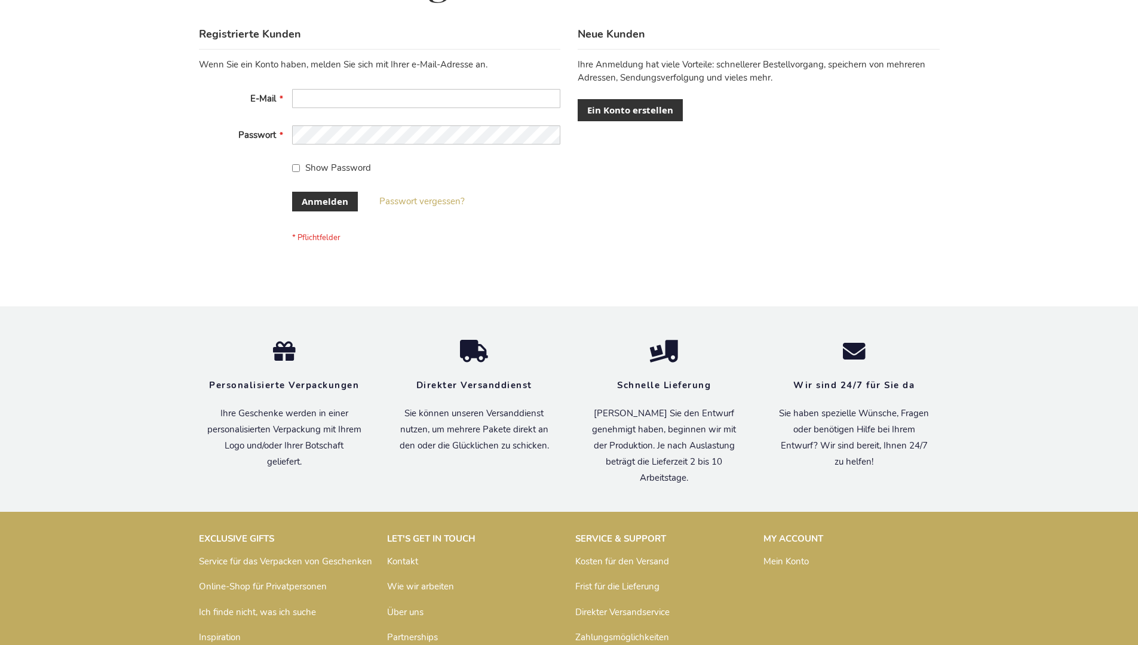
scroll to position [400, 0]
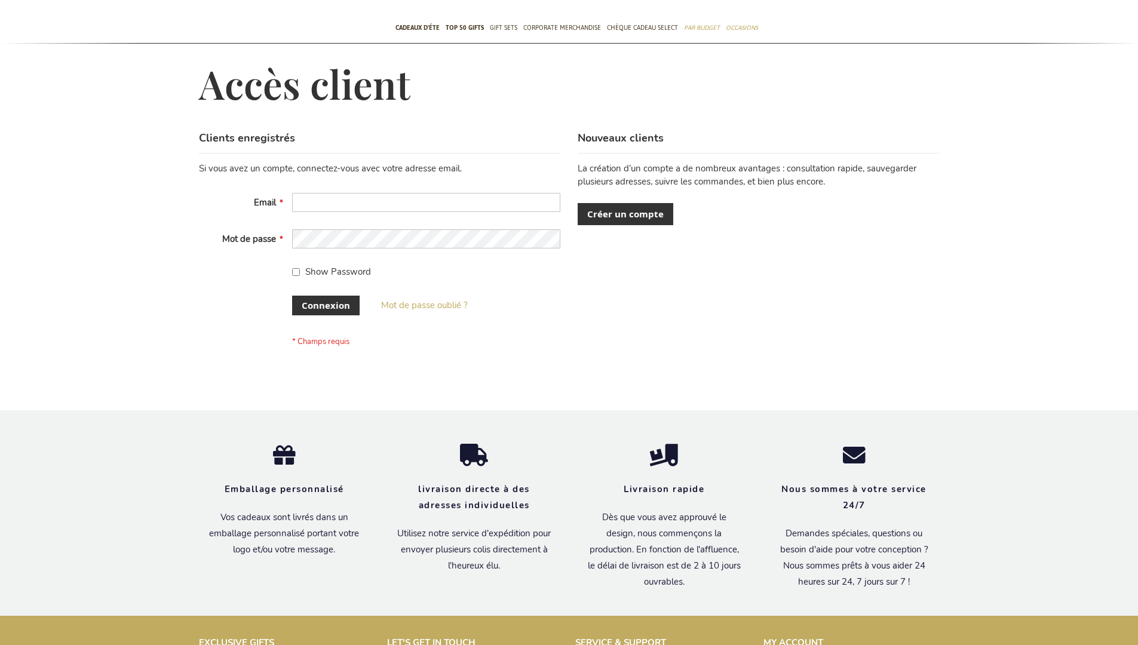
scroll to position [412, 0]
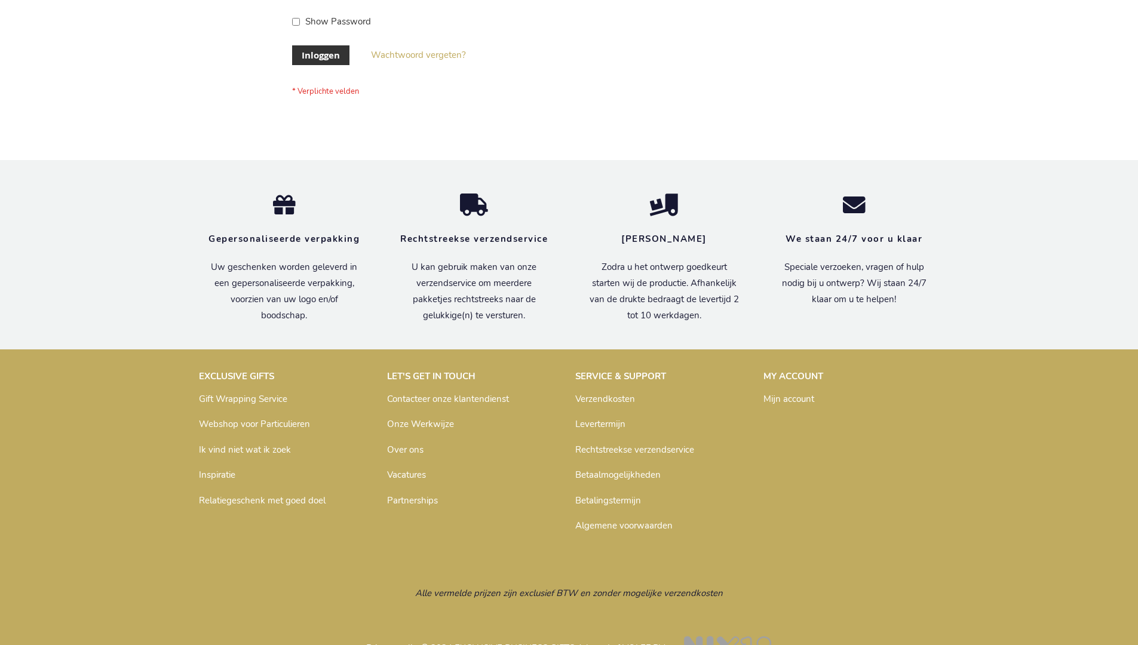
scroll to position [406, 0]
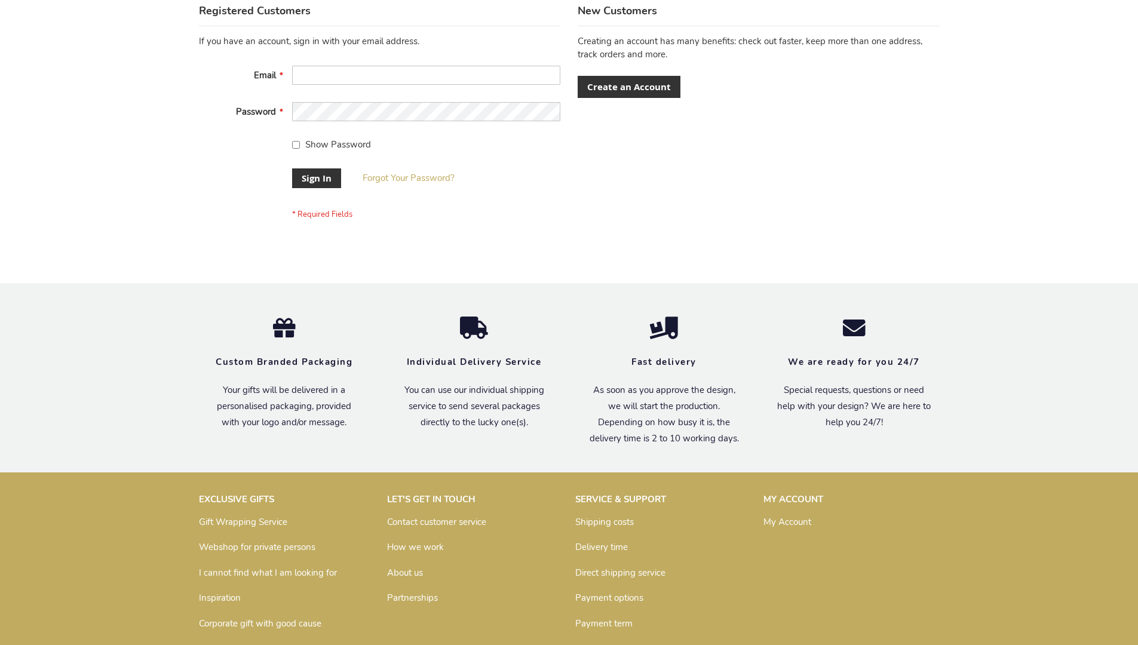
scroll to position [384, 0]
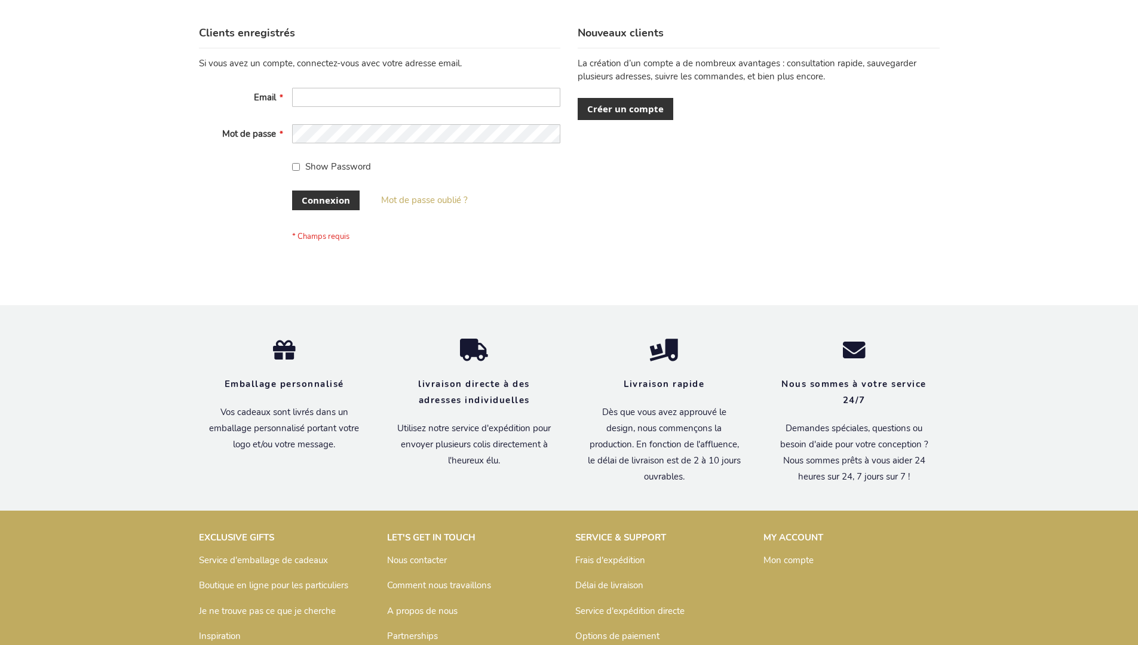
scroll to position [412, 0]
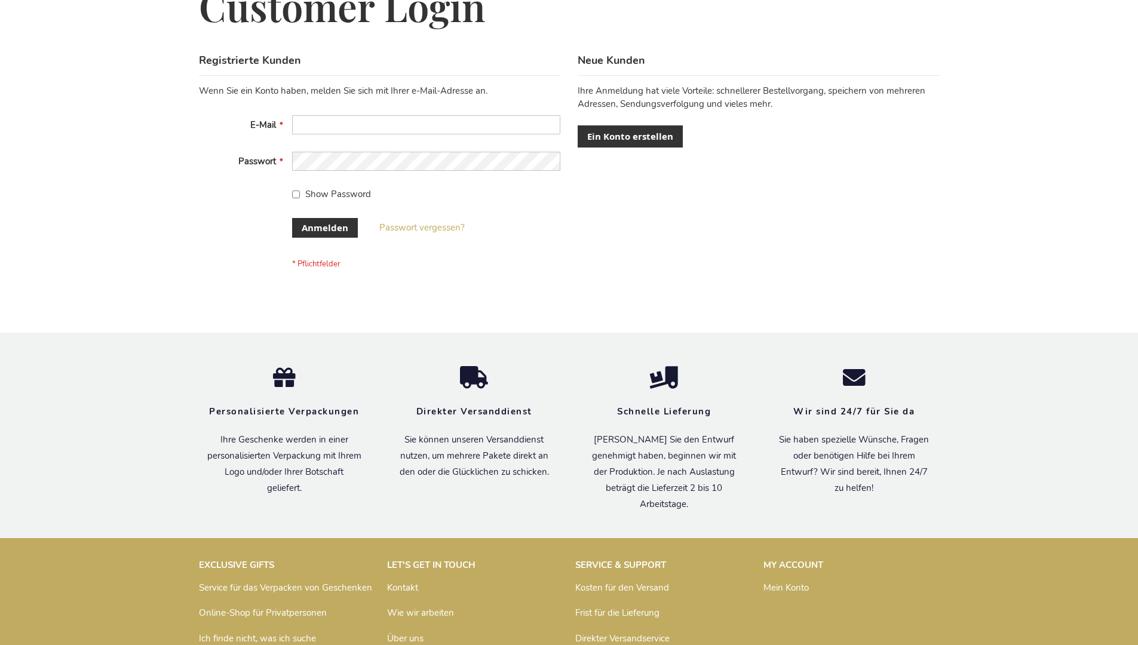
scroll to position [400, 0]
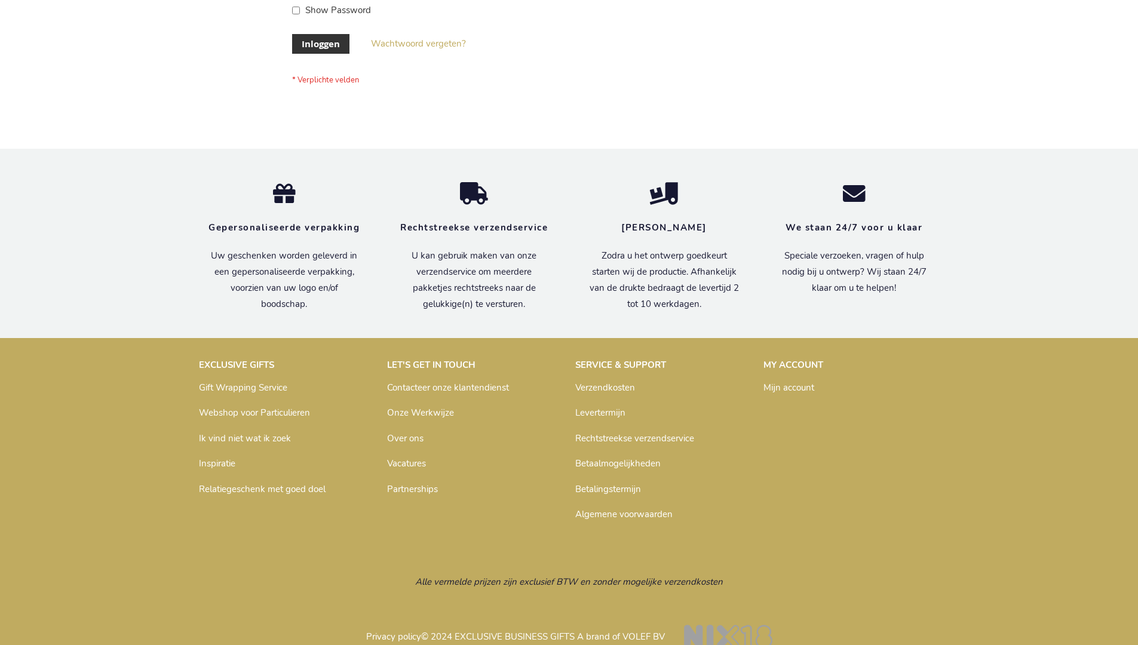
scroll to position [406, 0]
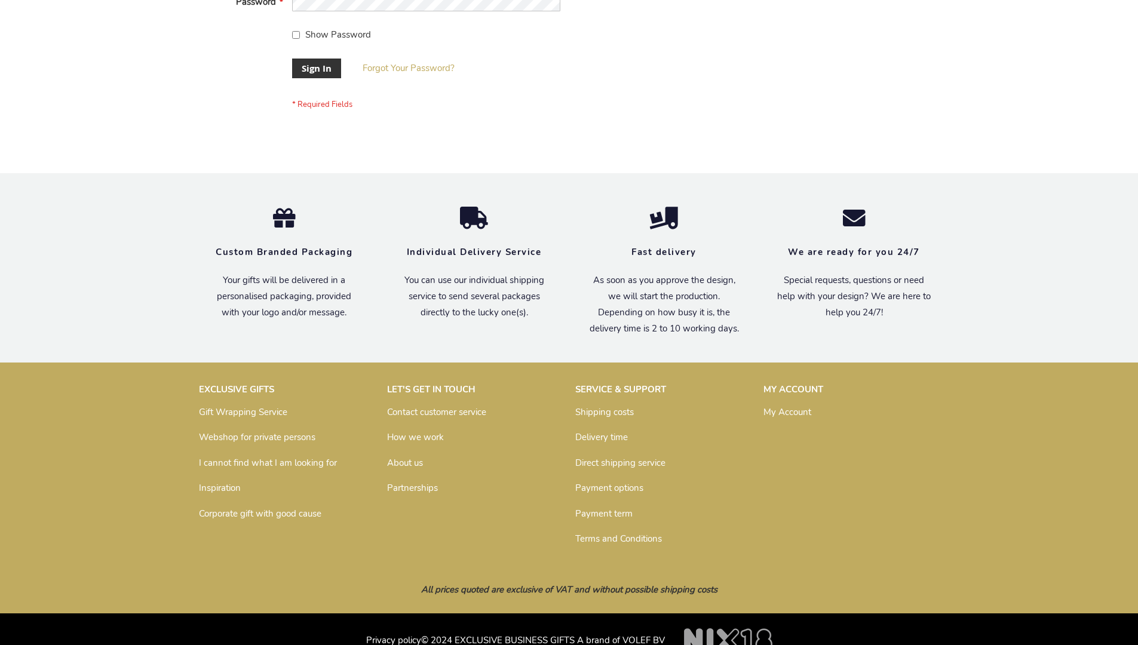
scroll to position [384, 0]
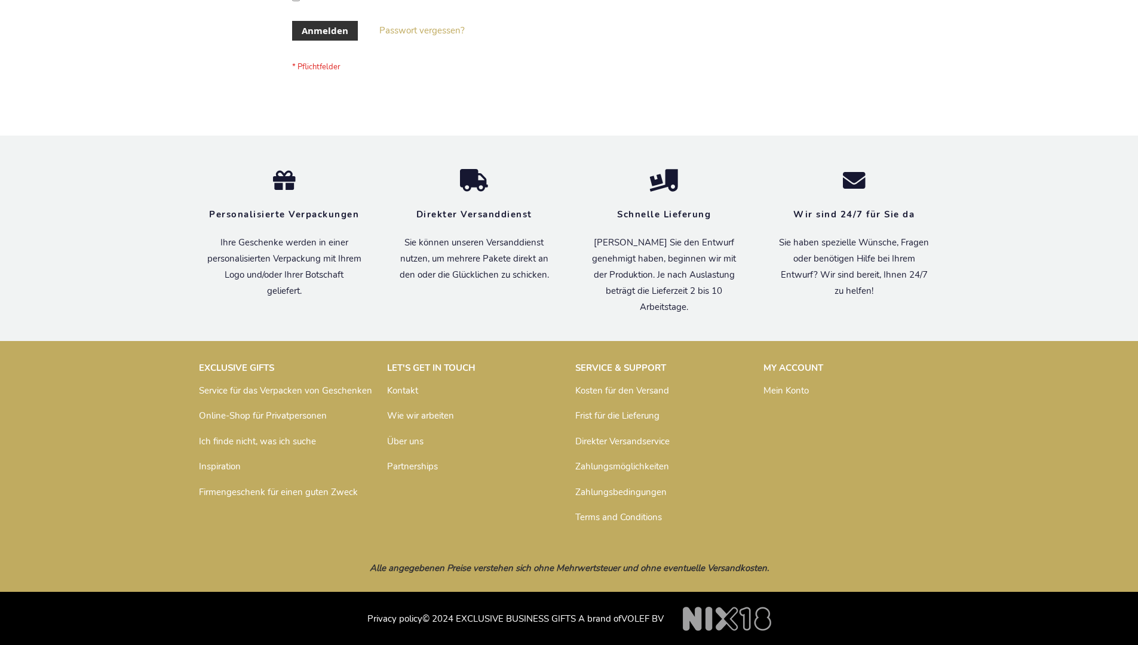
scroll to position [400, 0]
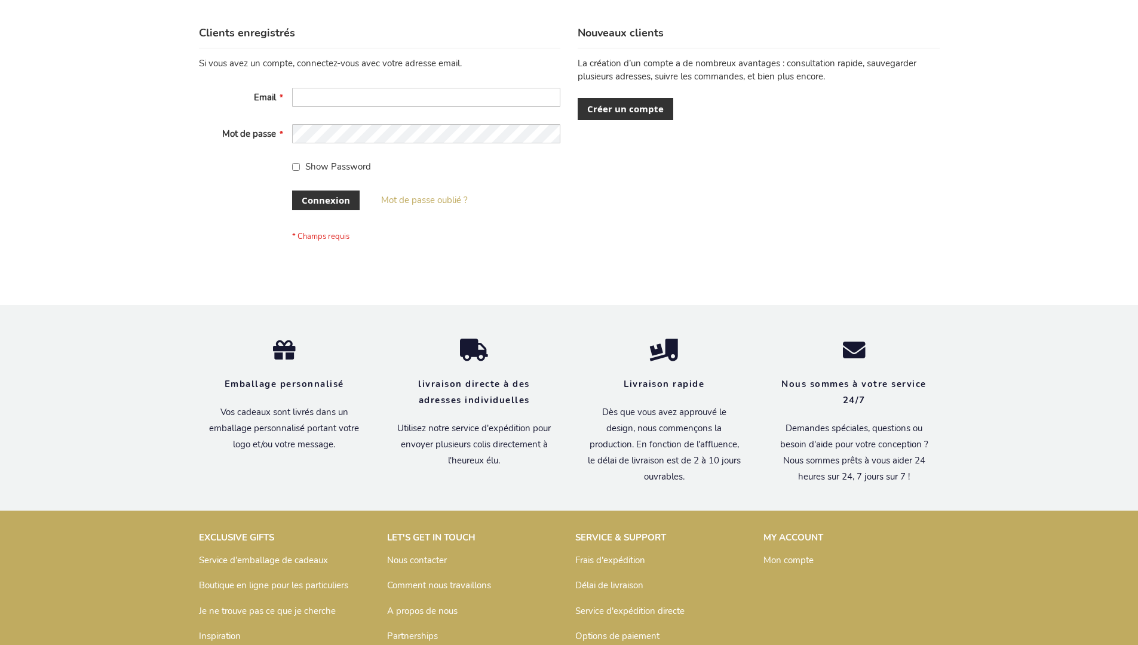
scroll to position [412, 0]
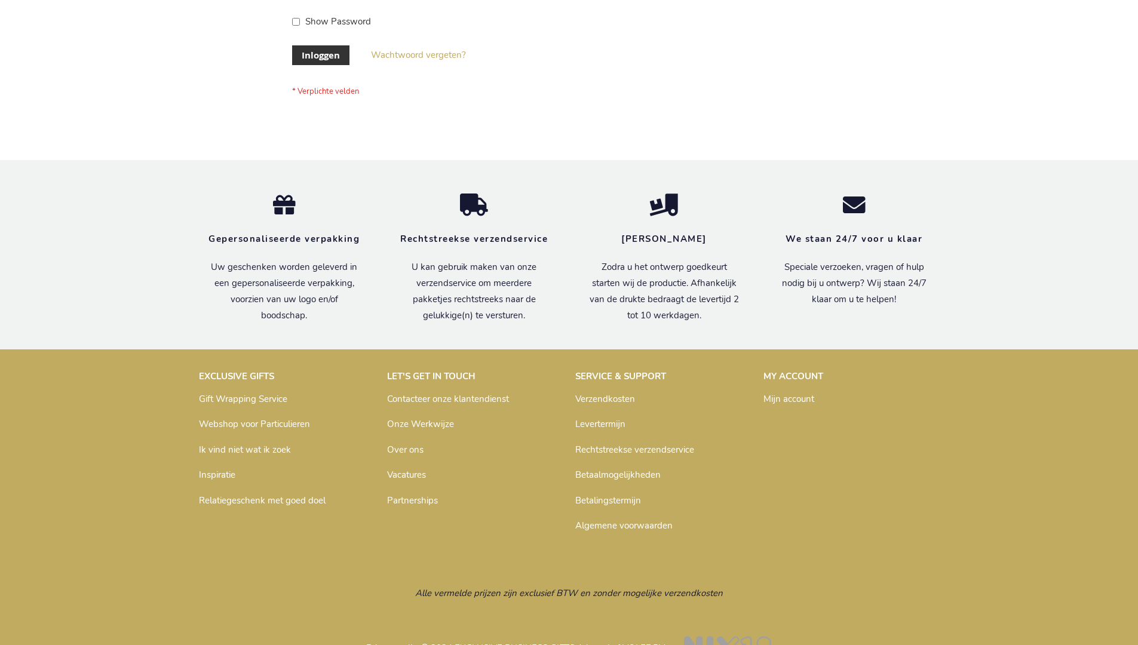
scroll to position [406, 0]
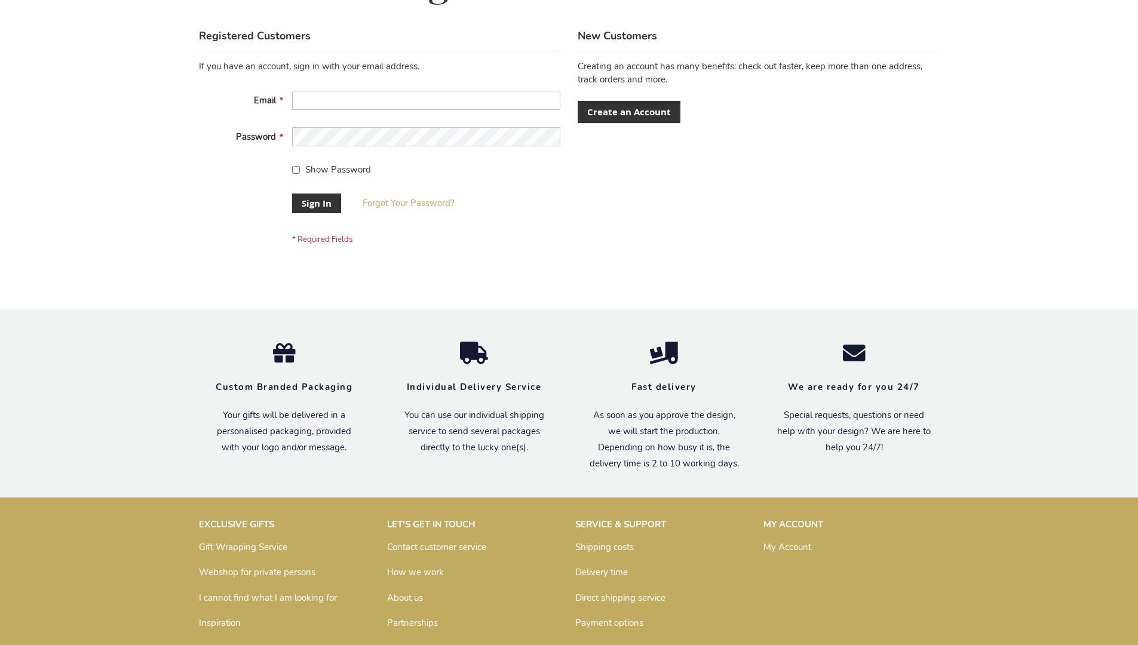
scroll to position [384, 0]
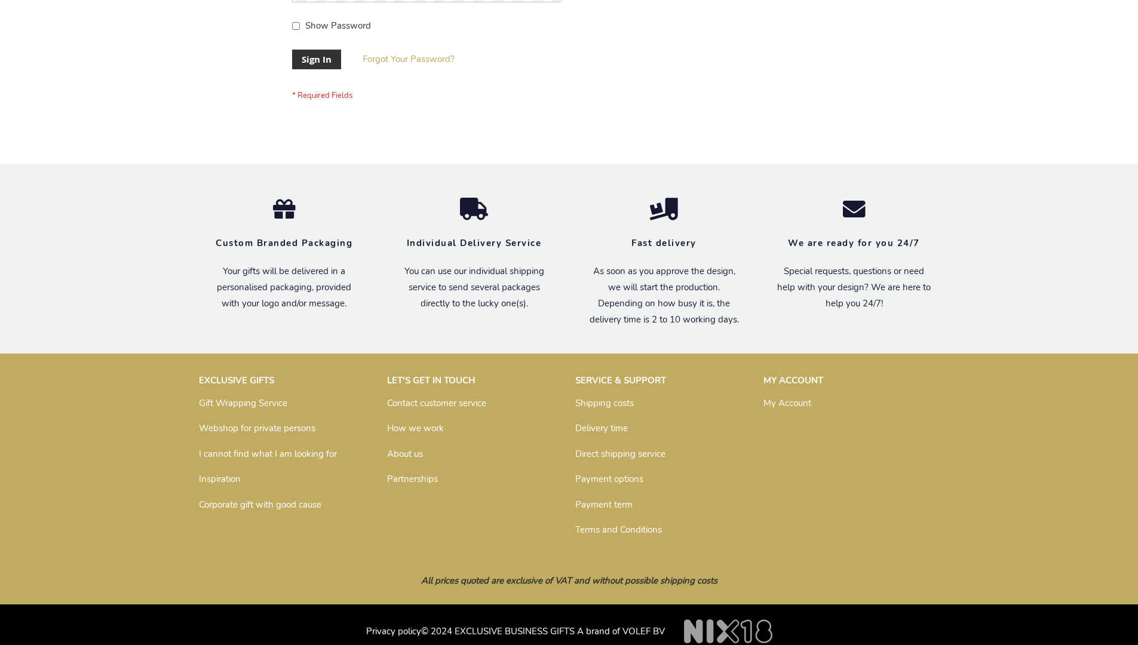
scroll to position [384, 0]
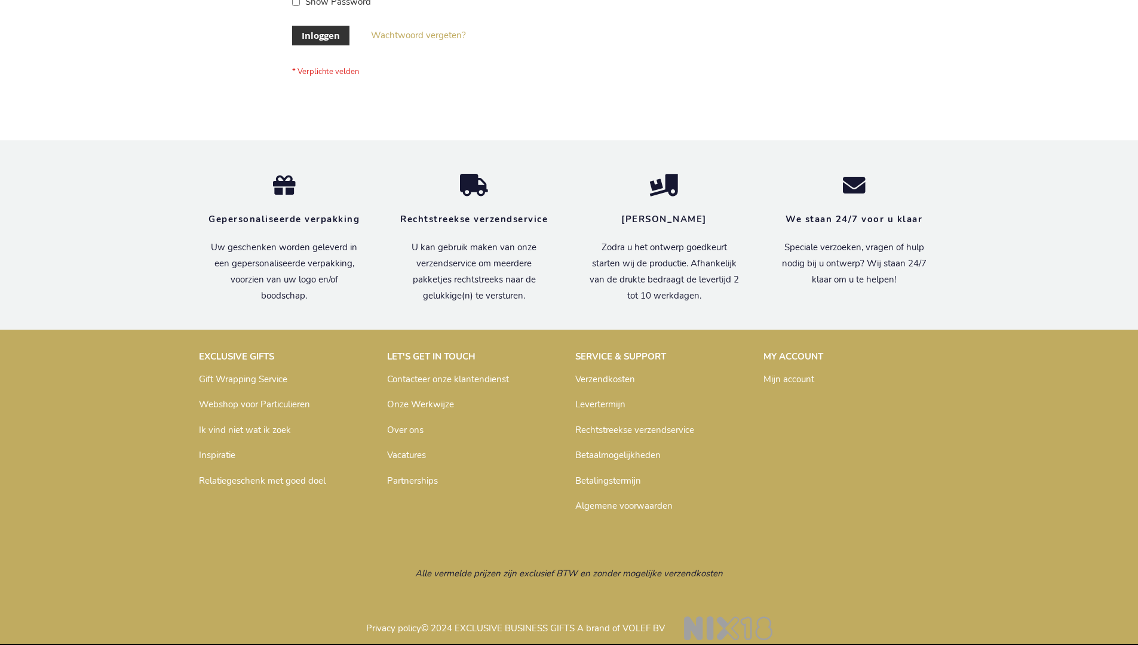
scroll to position [406, 0]
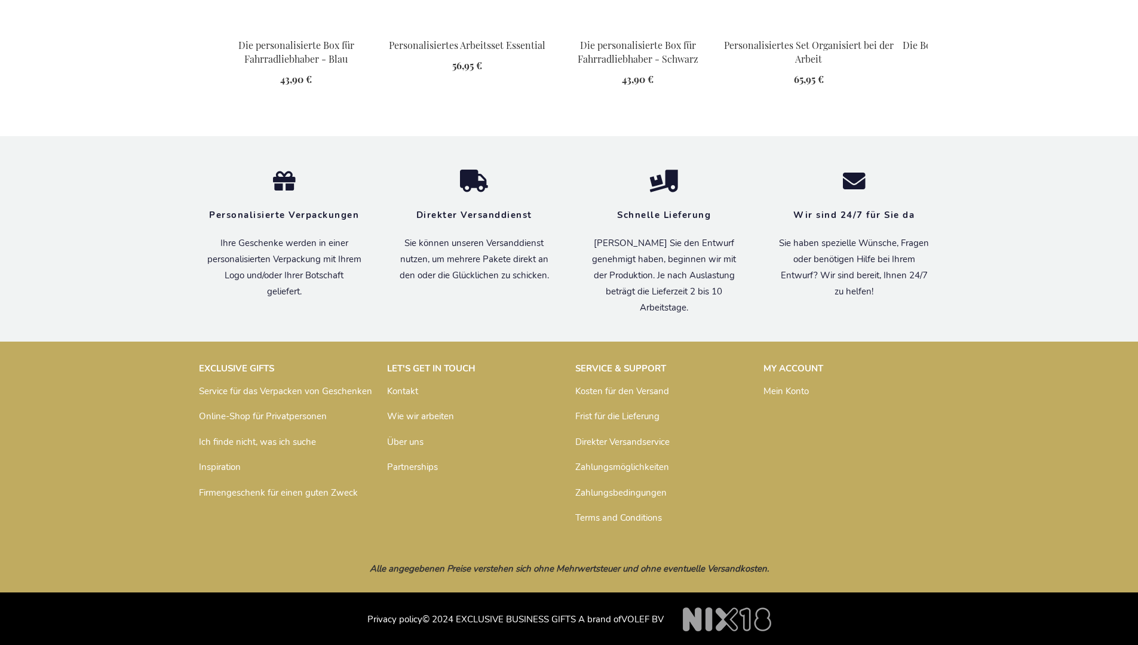
scroll to position [1559, 0]
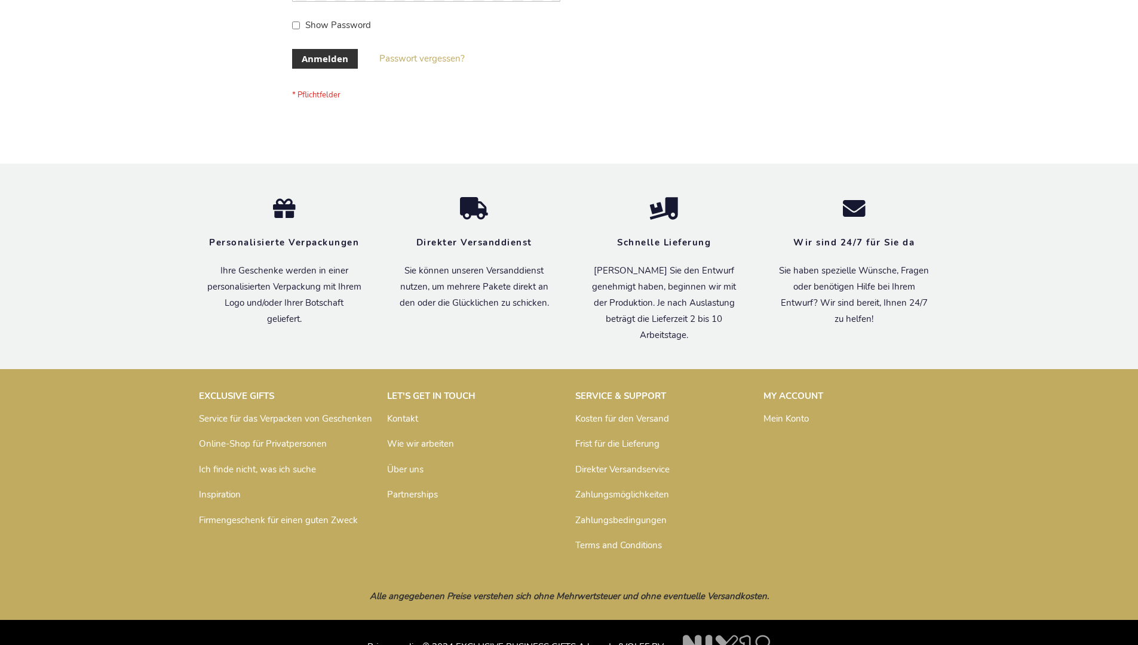
scroll to position [400, 0]
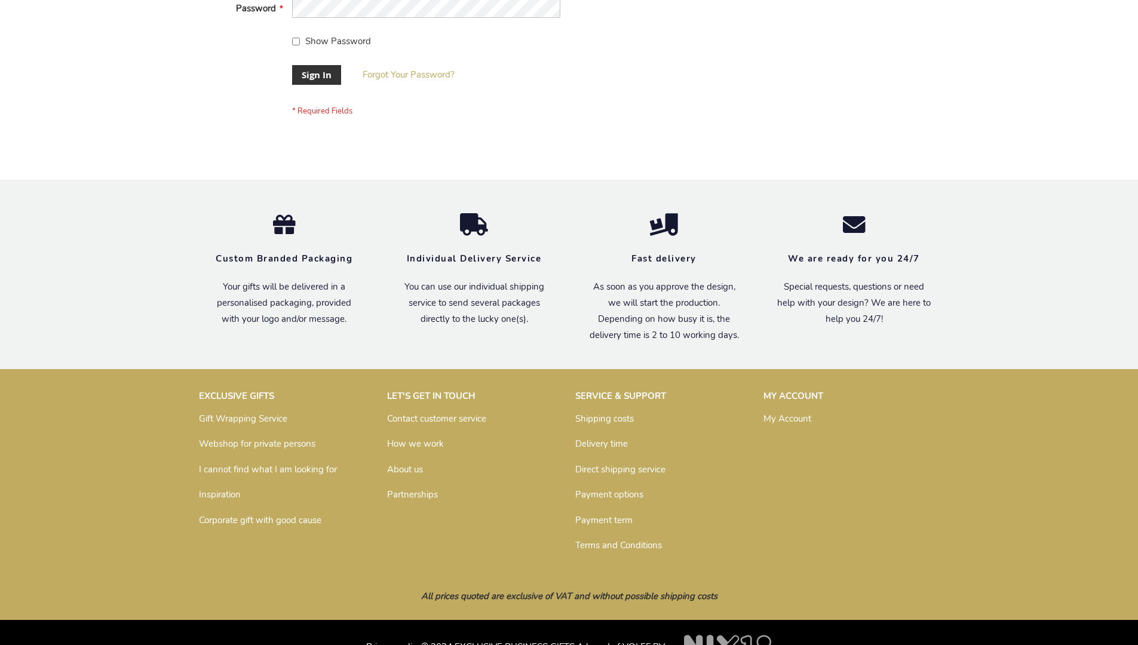
scroll to position [375, 0]
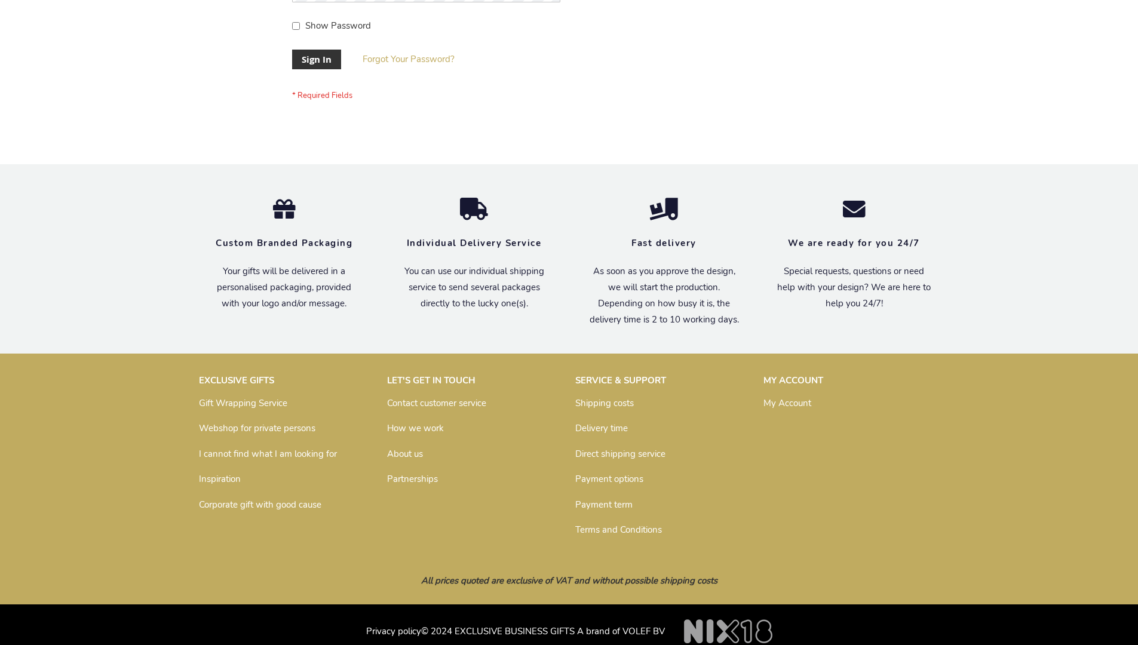
scroll to position [384, 0]
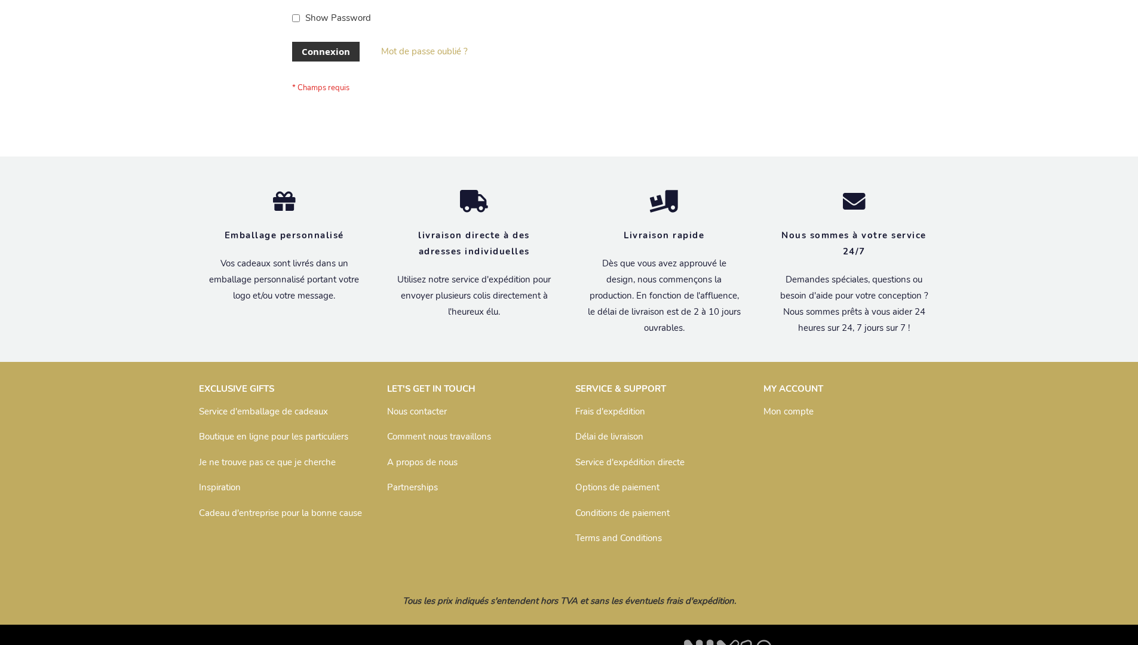
scroll to position [412, 0]
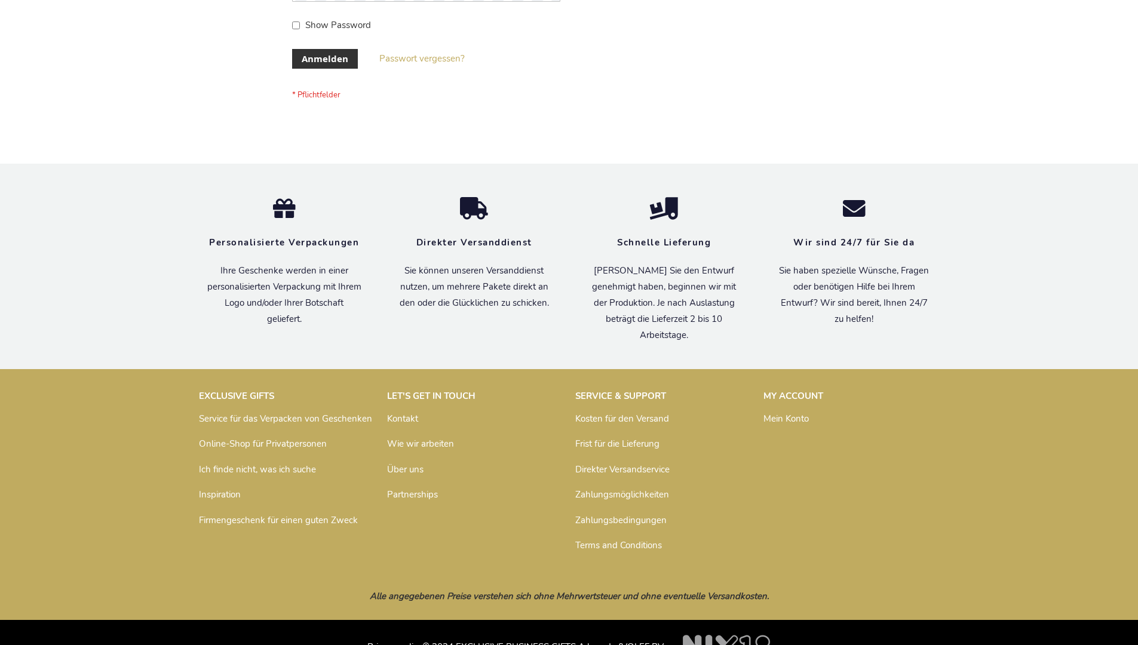
scroll to position [400, 0]
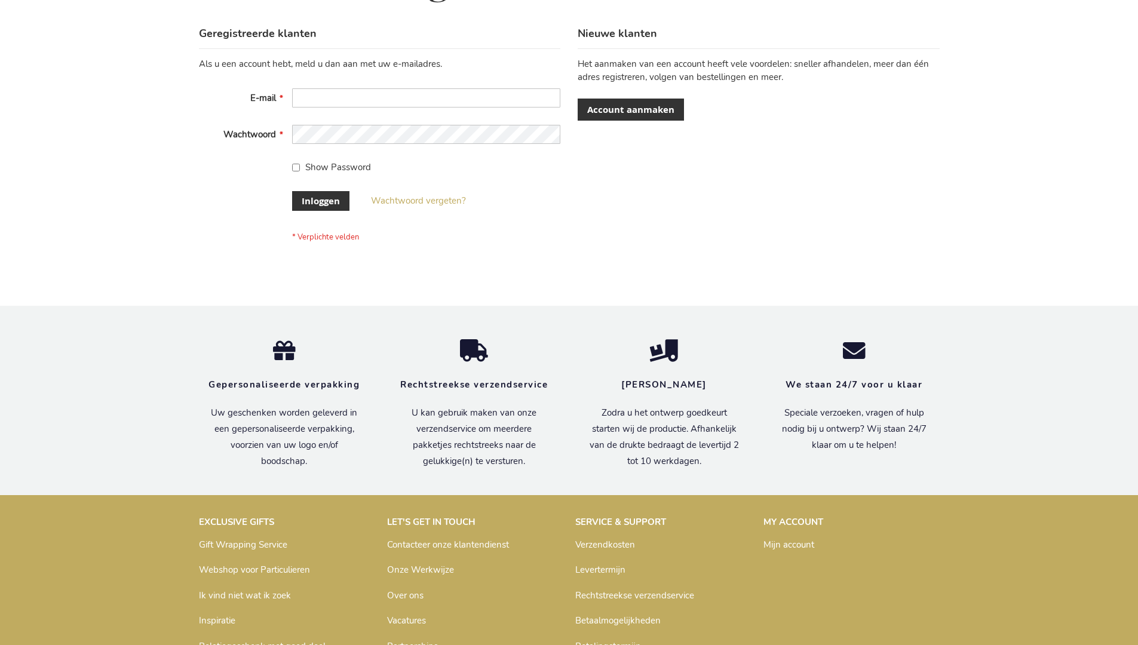
scroll to position [406, 0]
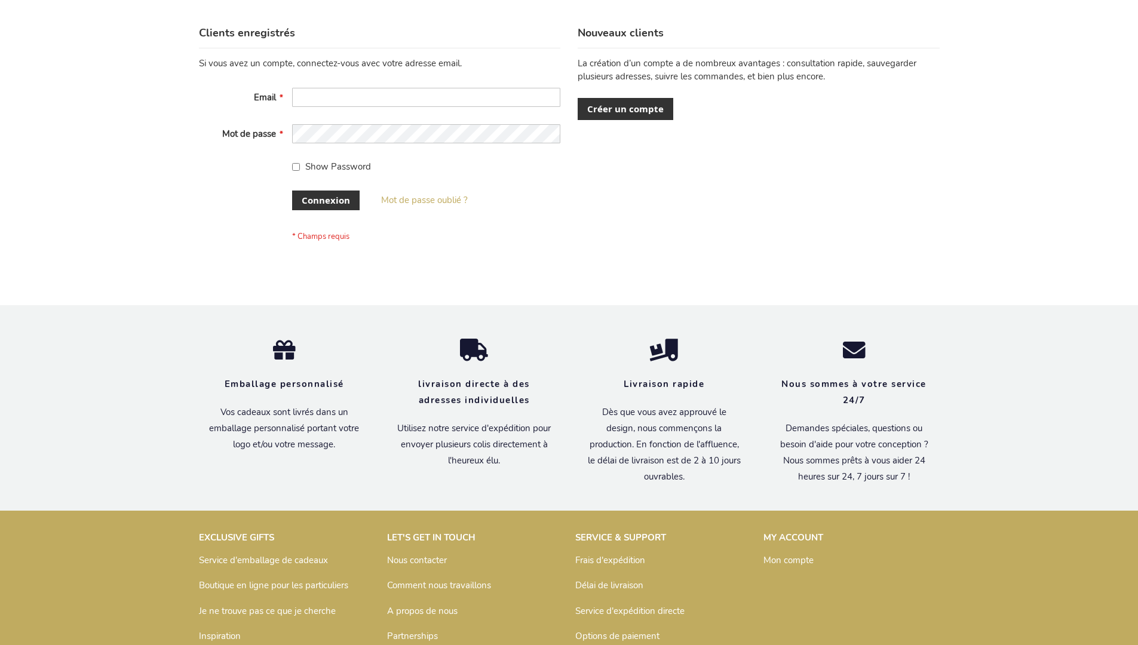
scroll to position [412, 0]
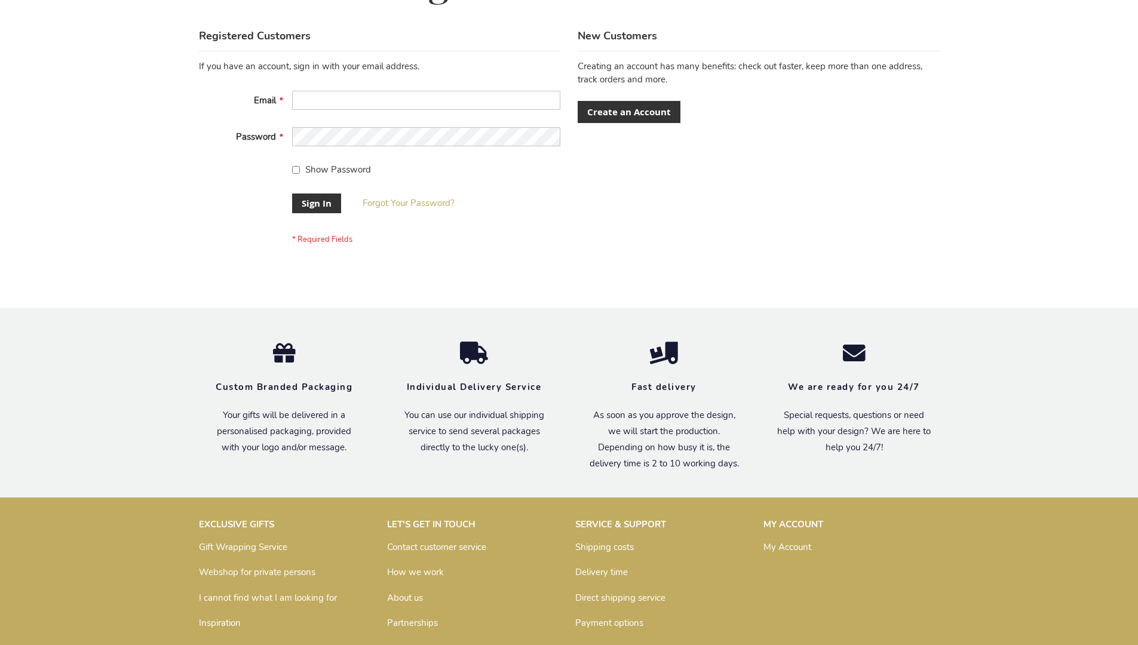
scroll to position [384, 0]
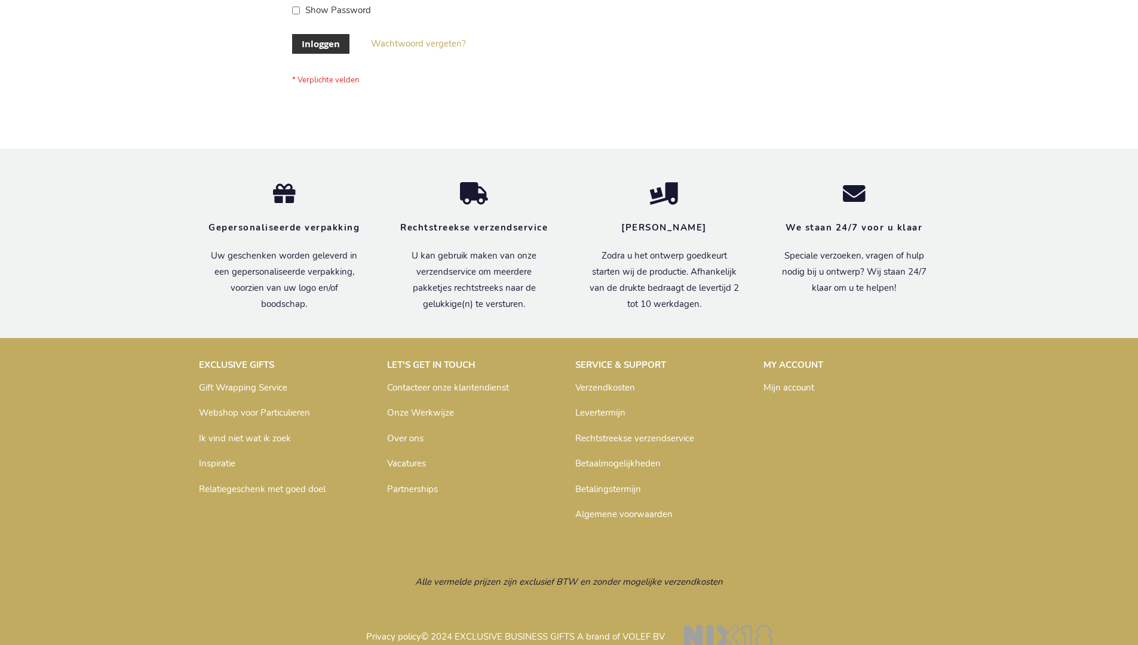
scroll to position [406, 0]
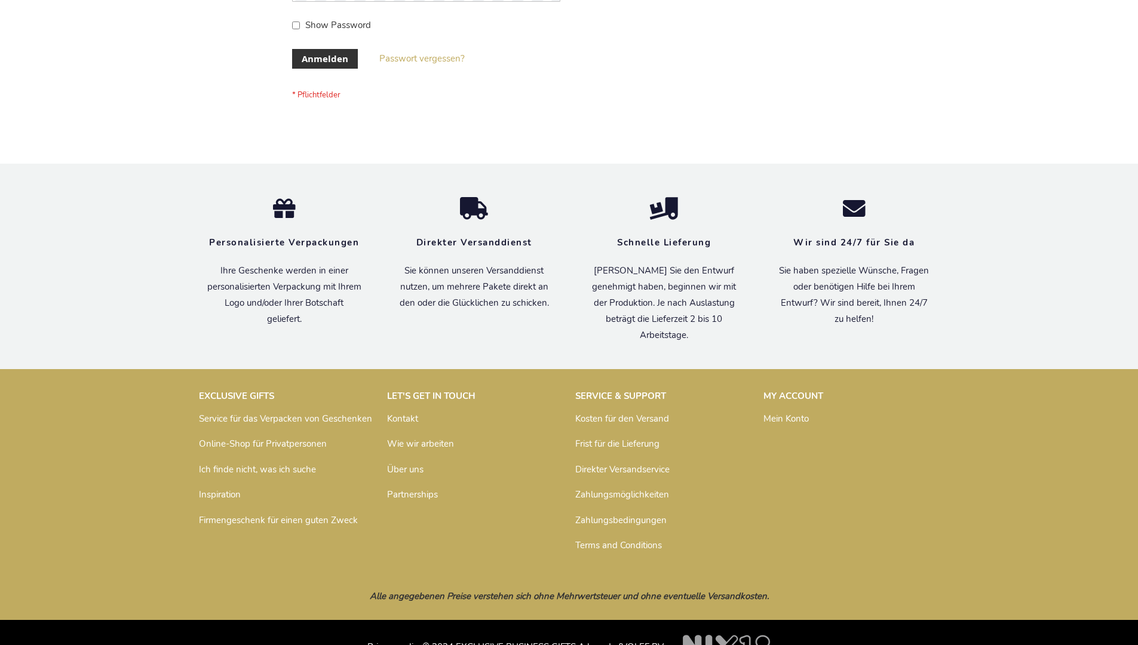
scroll to position [400, 0]
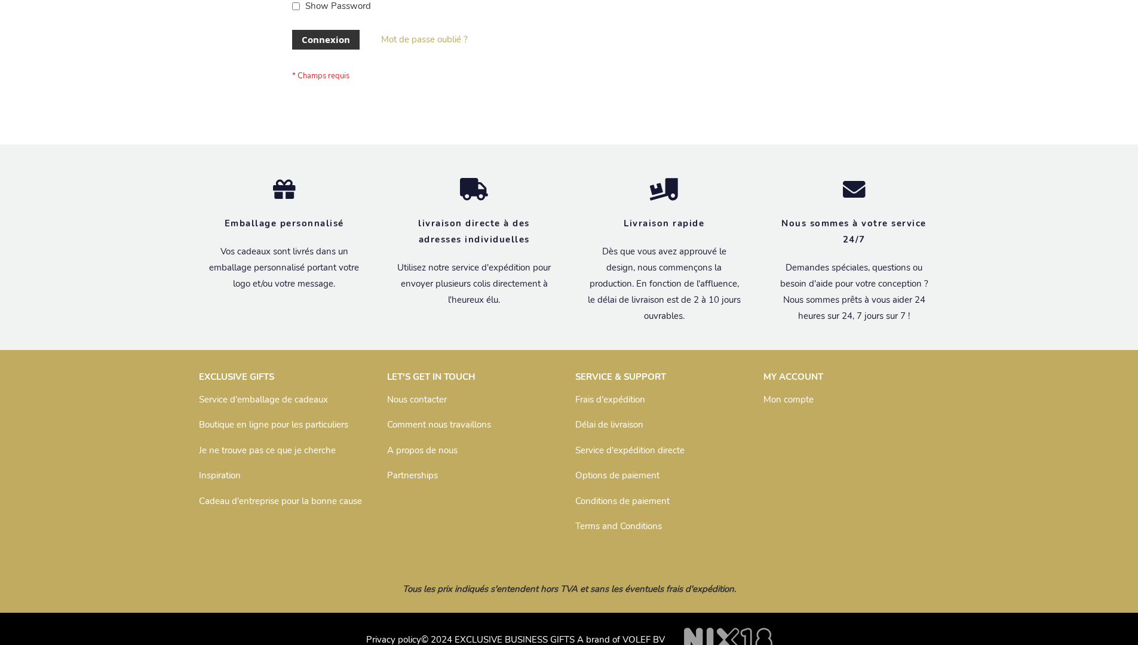
scroll to position [412, 0]
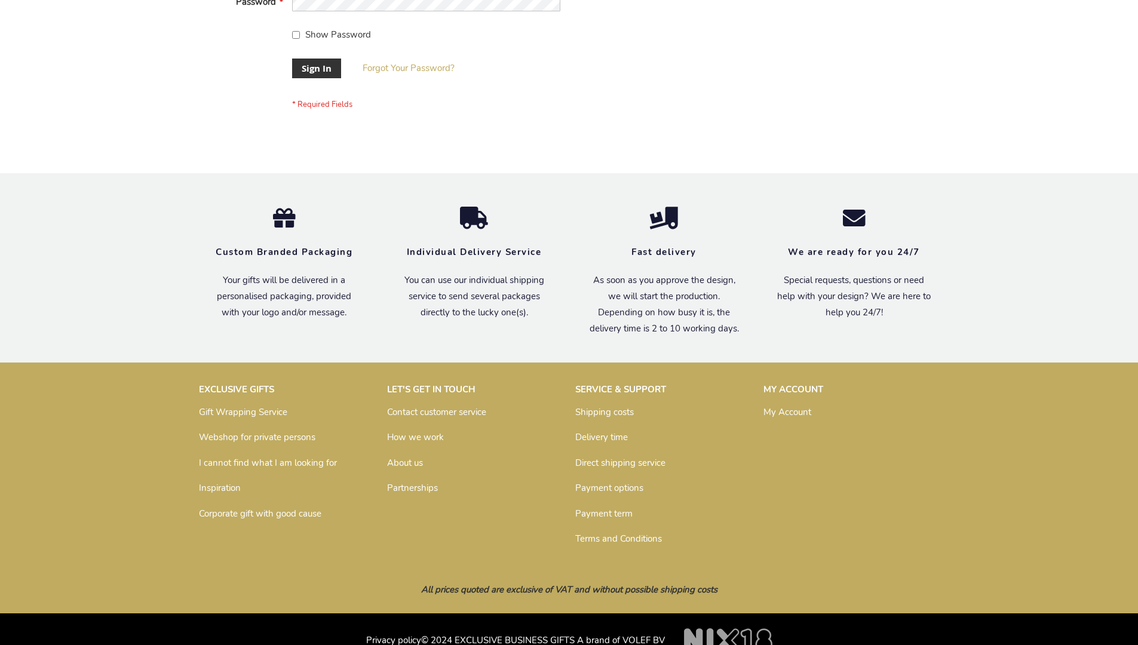
scroll to position [384, 0]
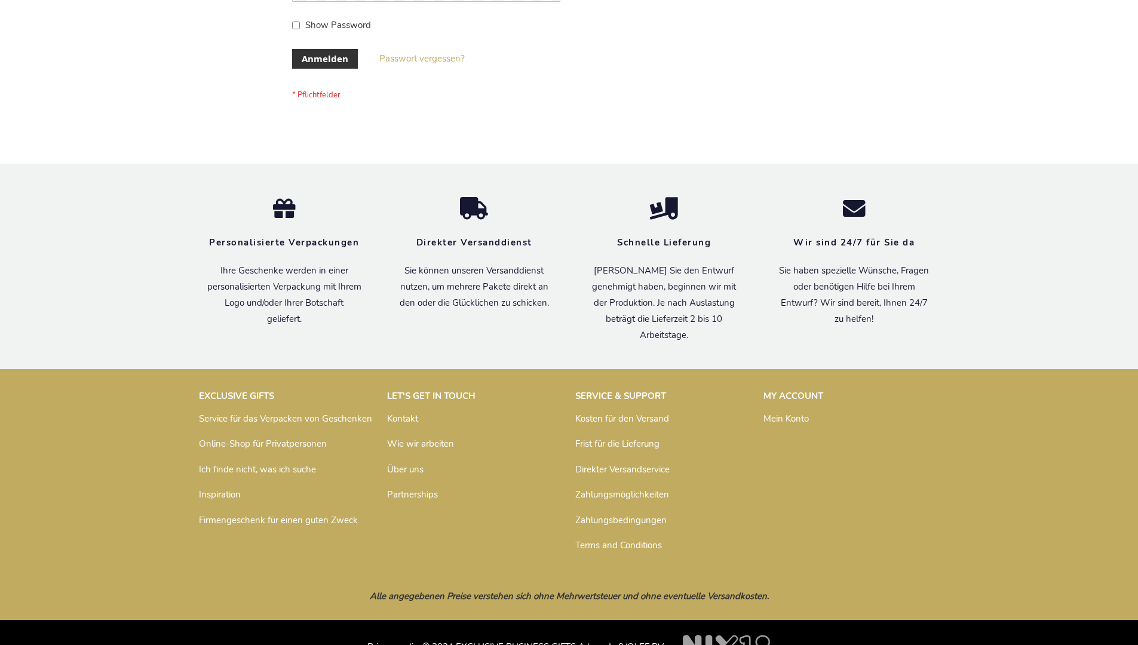
scroll to position [400, 0]
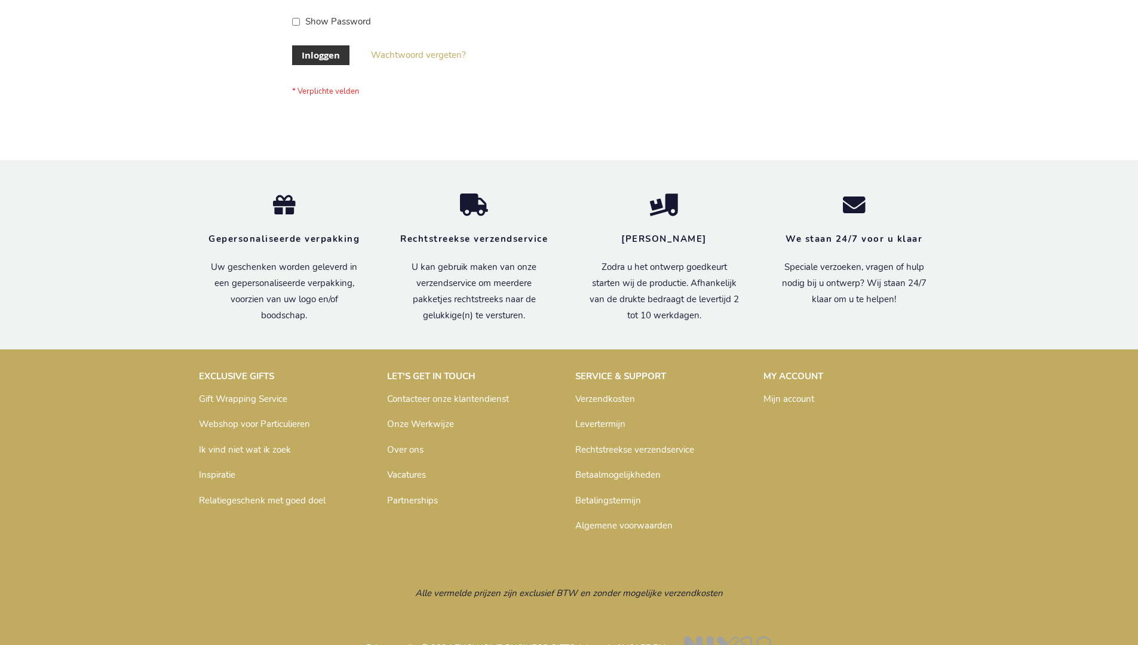
scroll to position [406, 0]
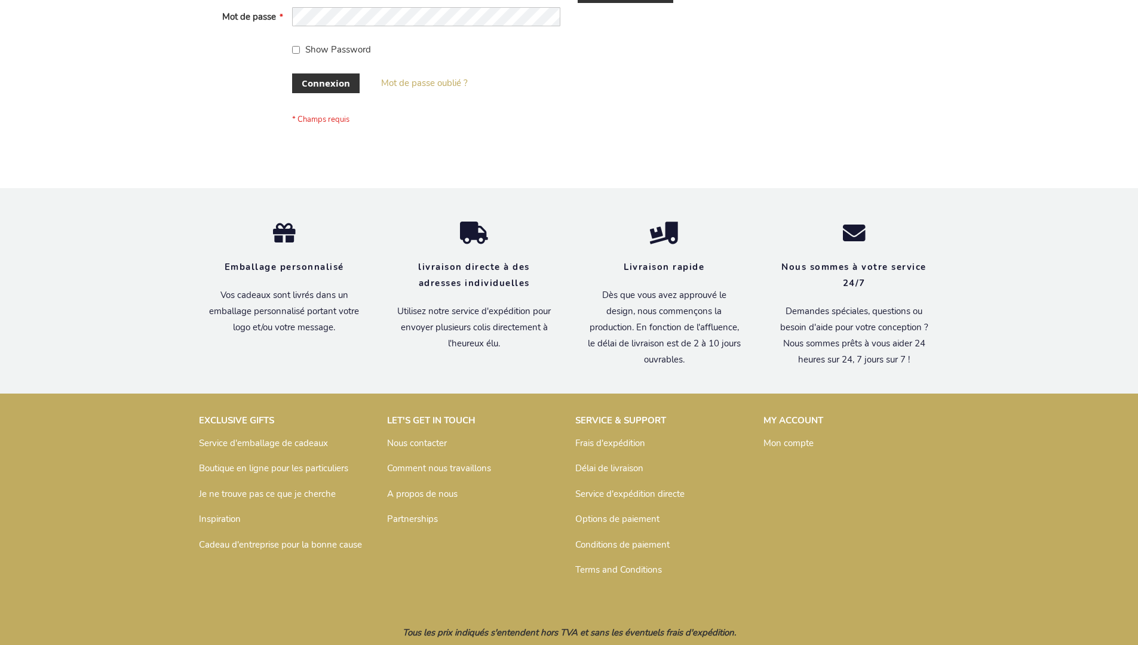
scroll to position [412, 0]
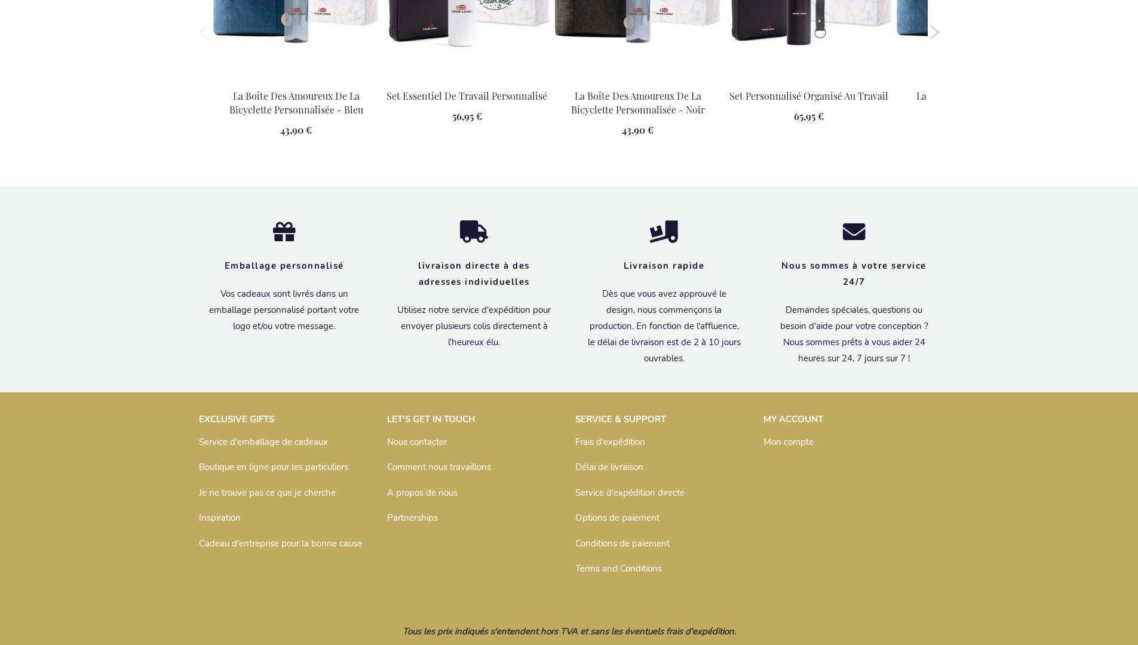
scroll to position [1571, 0]
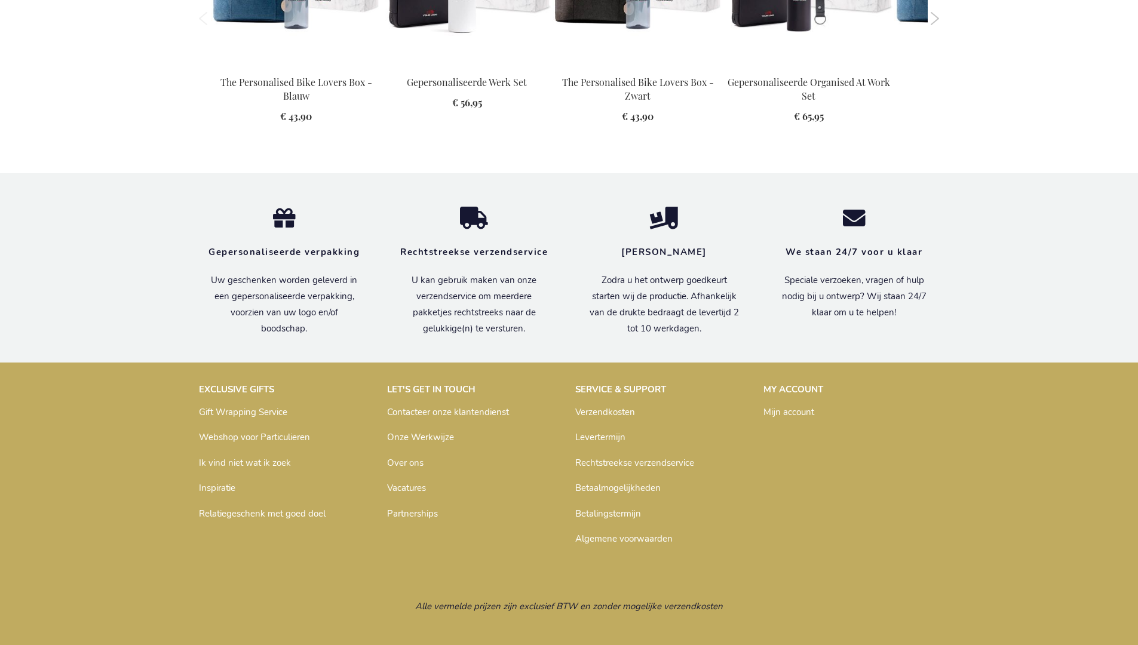
scroll to position [1564, 0]
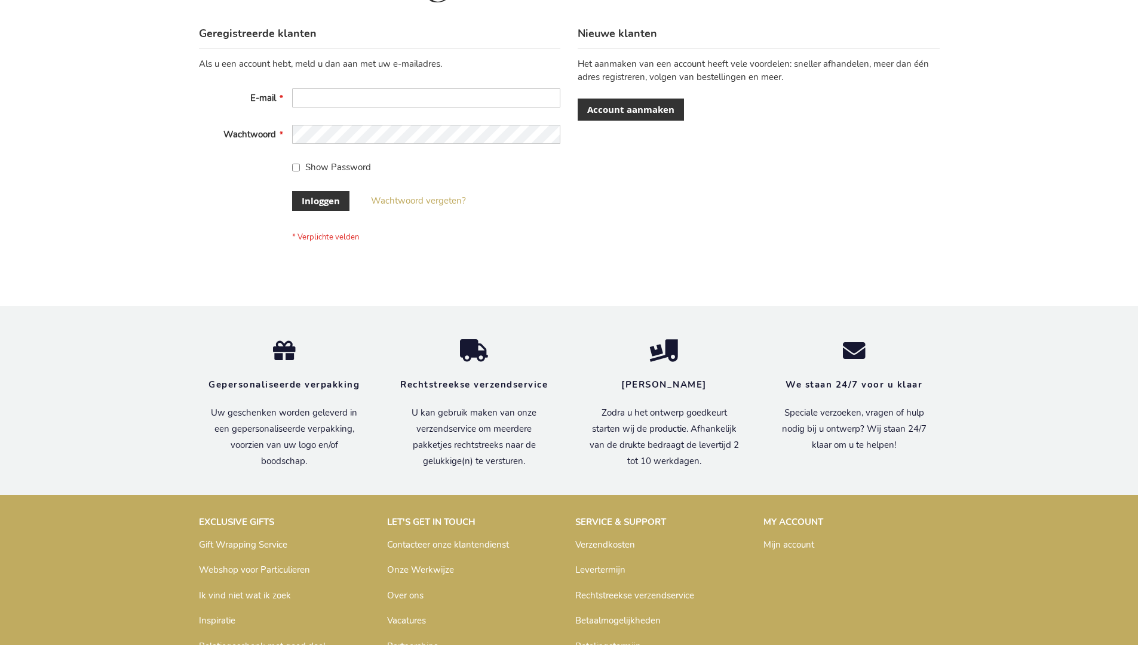
scroll to position [406, 0]
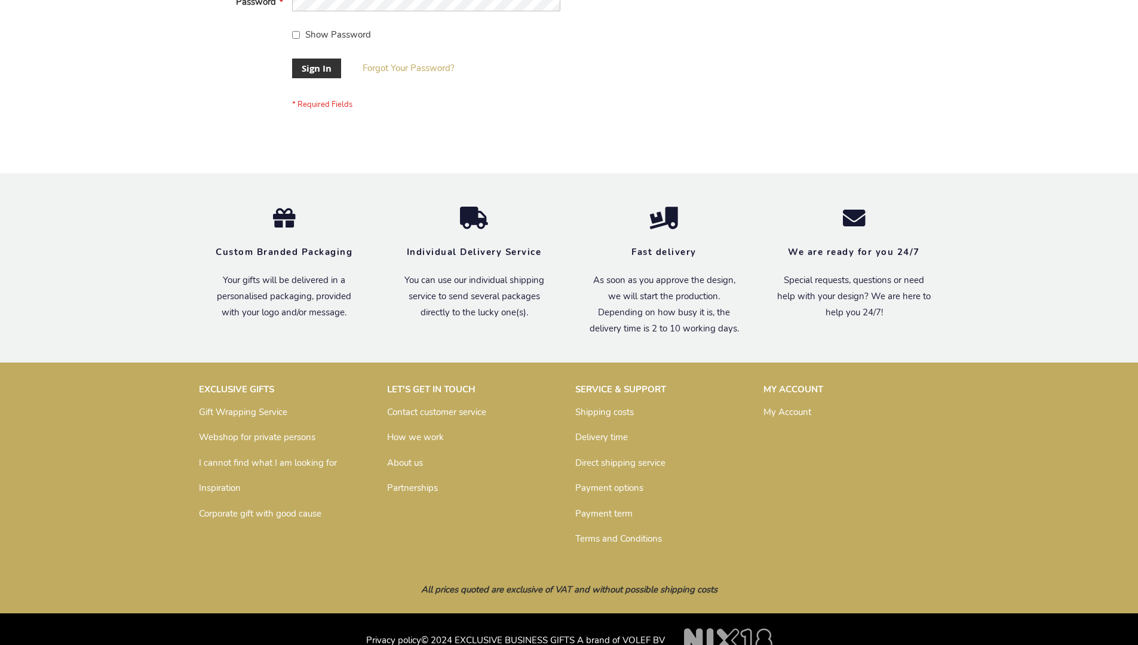
scroll to position [384, 0]
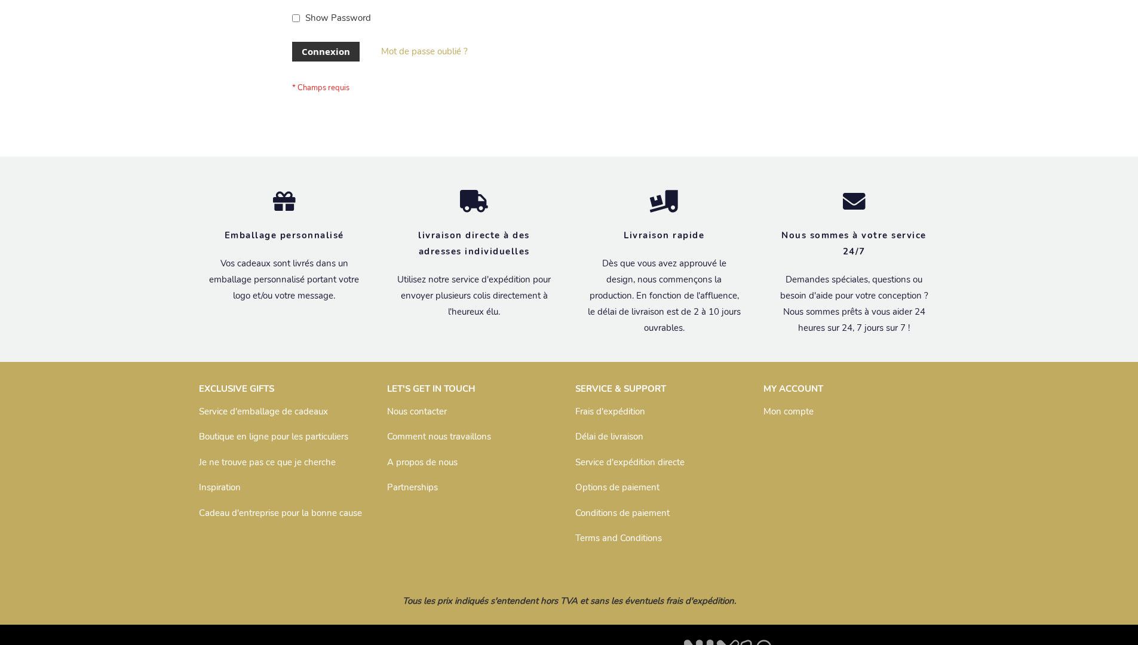
scroll to position [412, 0]
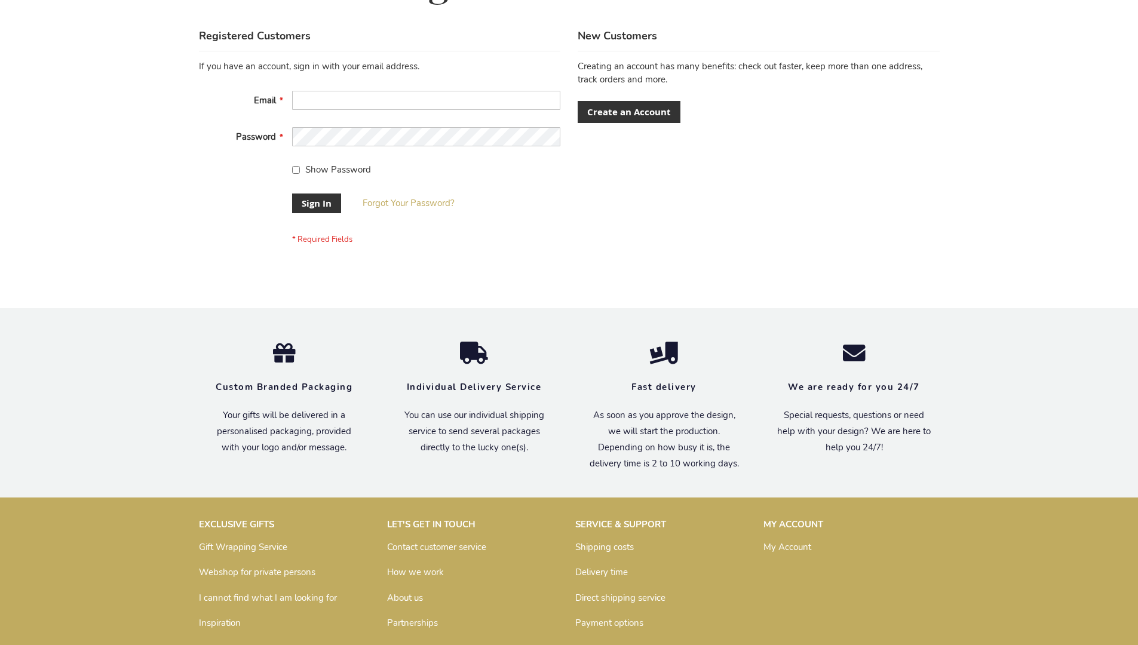
scroll to position [384, 0]
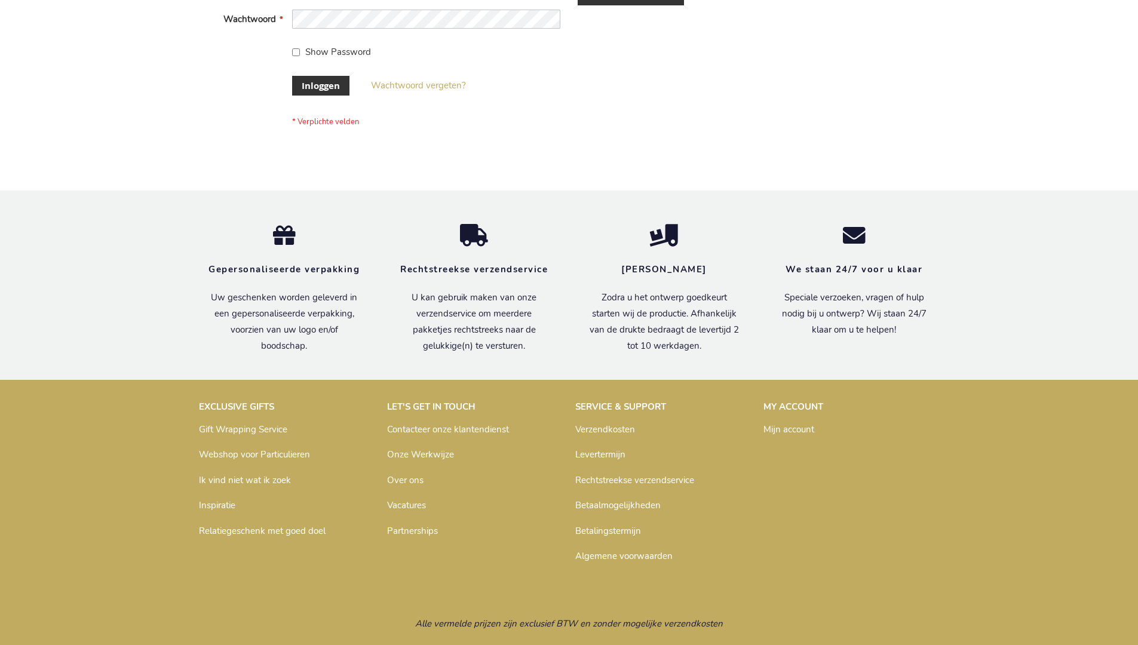
scroll to position [406, 0]
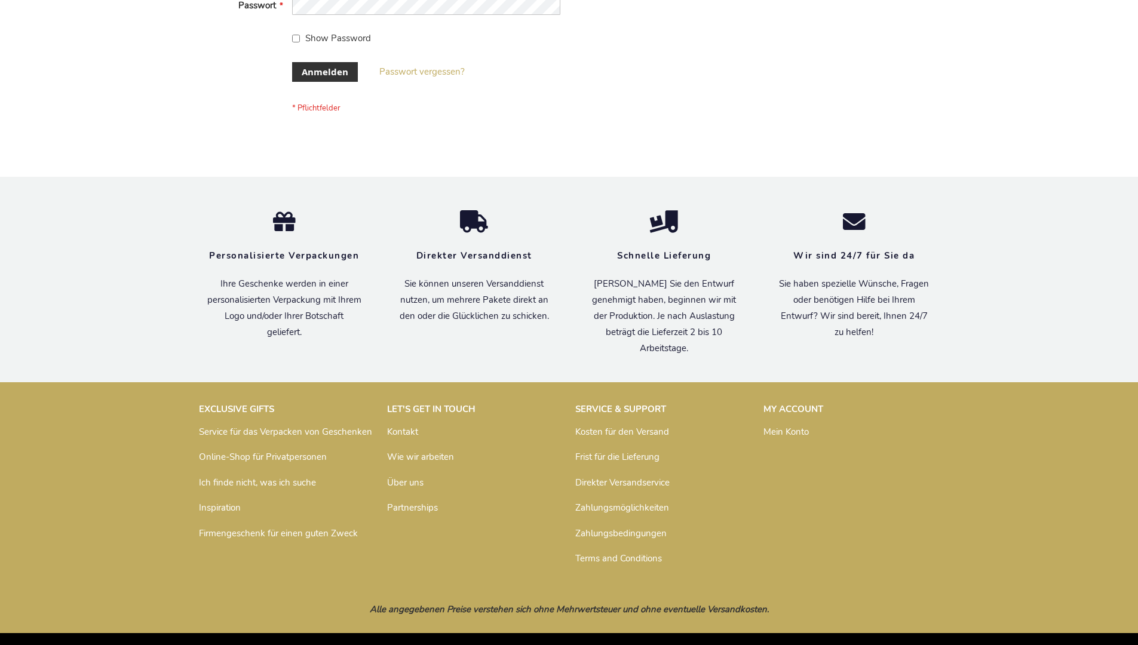
scroll to position [400, 0]
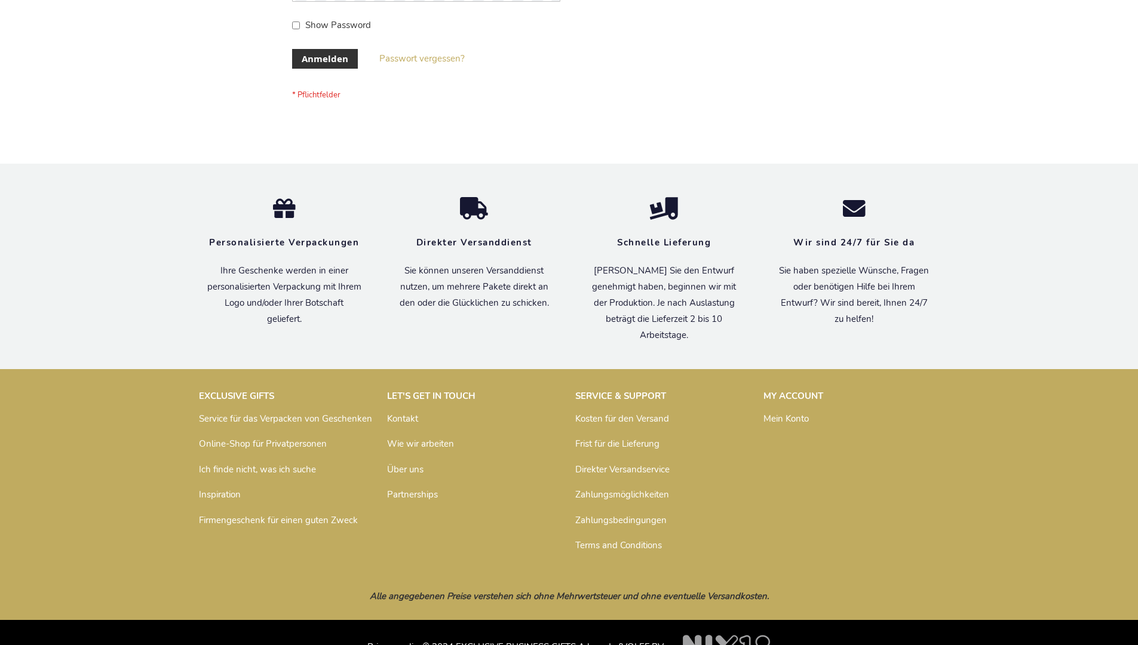
scroll to position [400, 0]
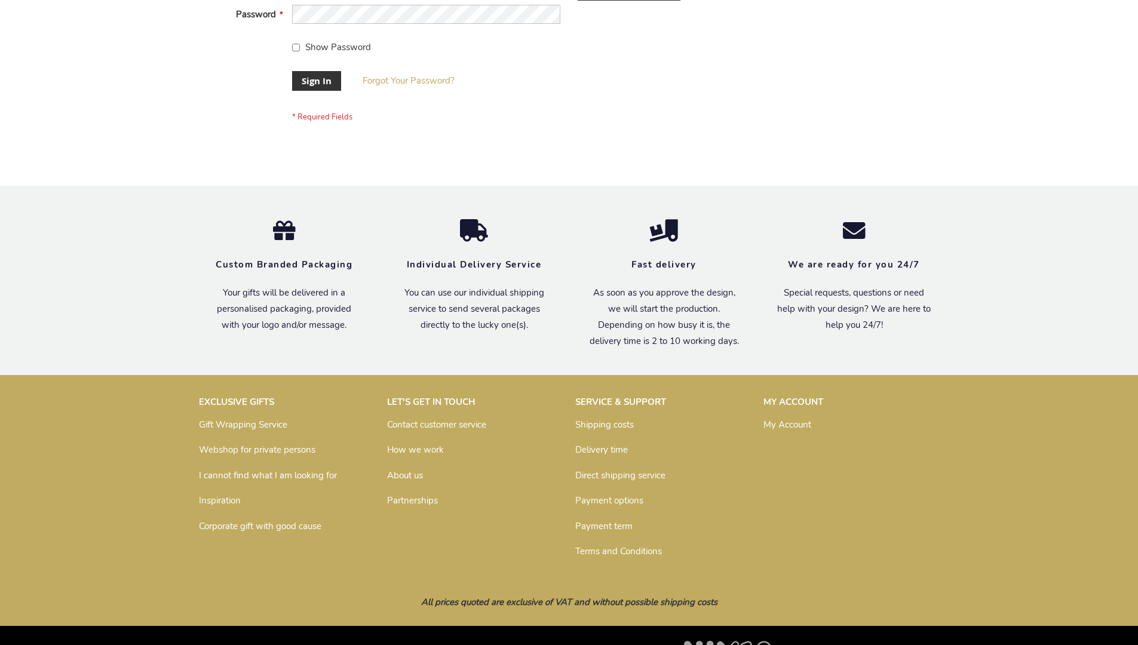
scroll to position [384, 0]
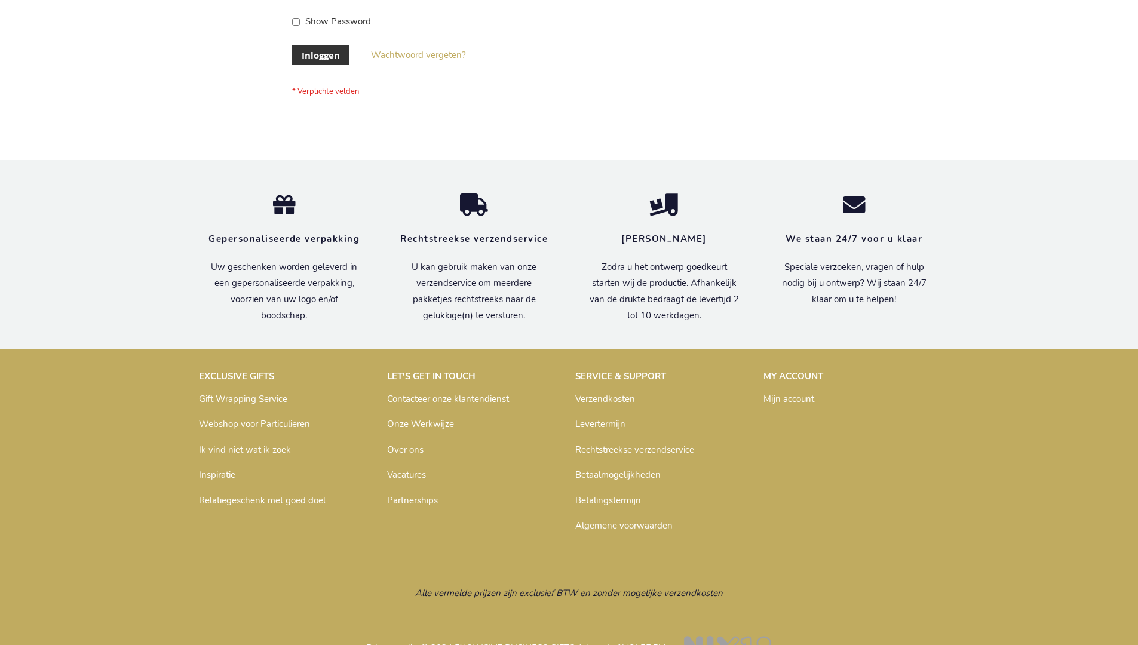
scroll to position [406, 0]
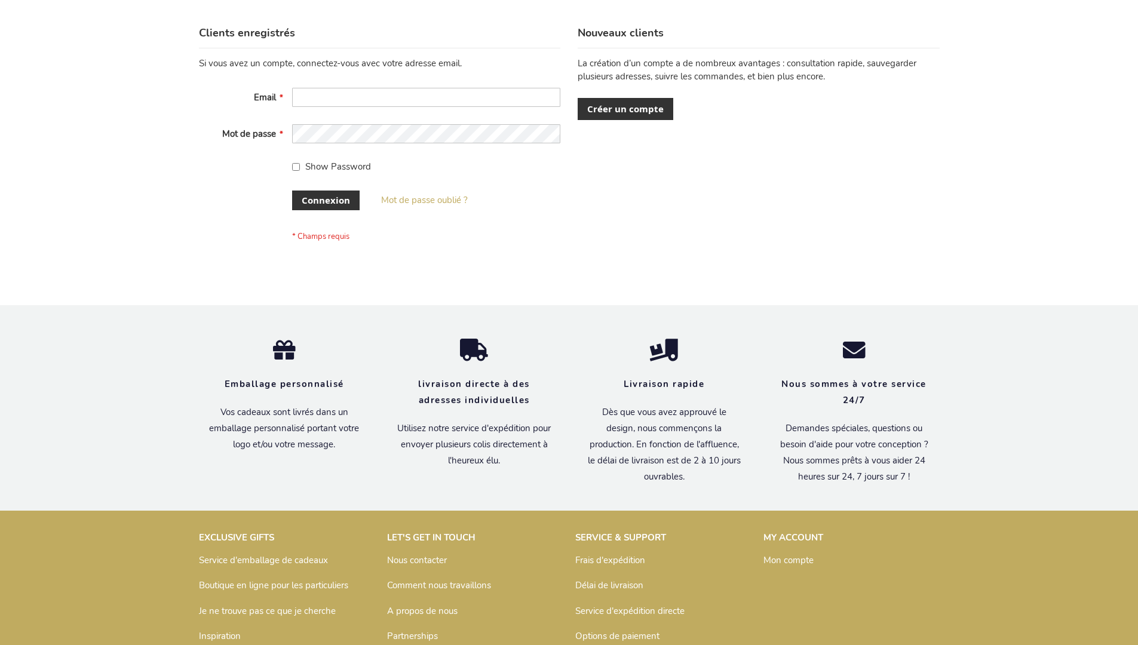
scroll to position [412, 0]
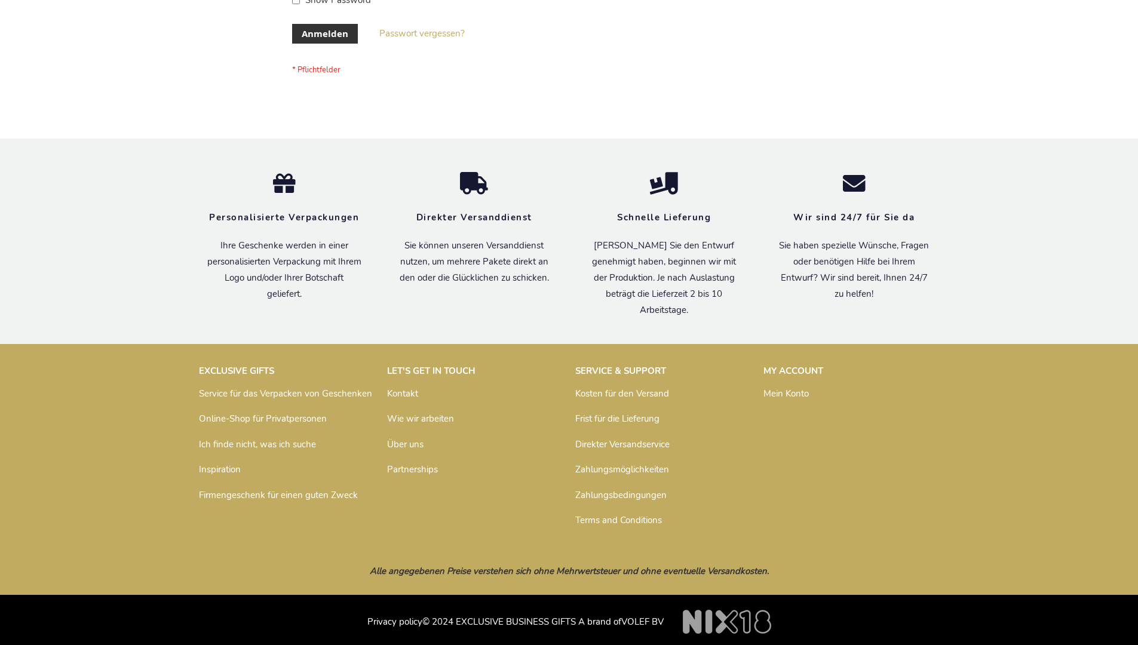
scroll to position [400, 0]
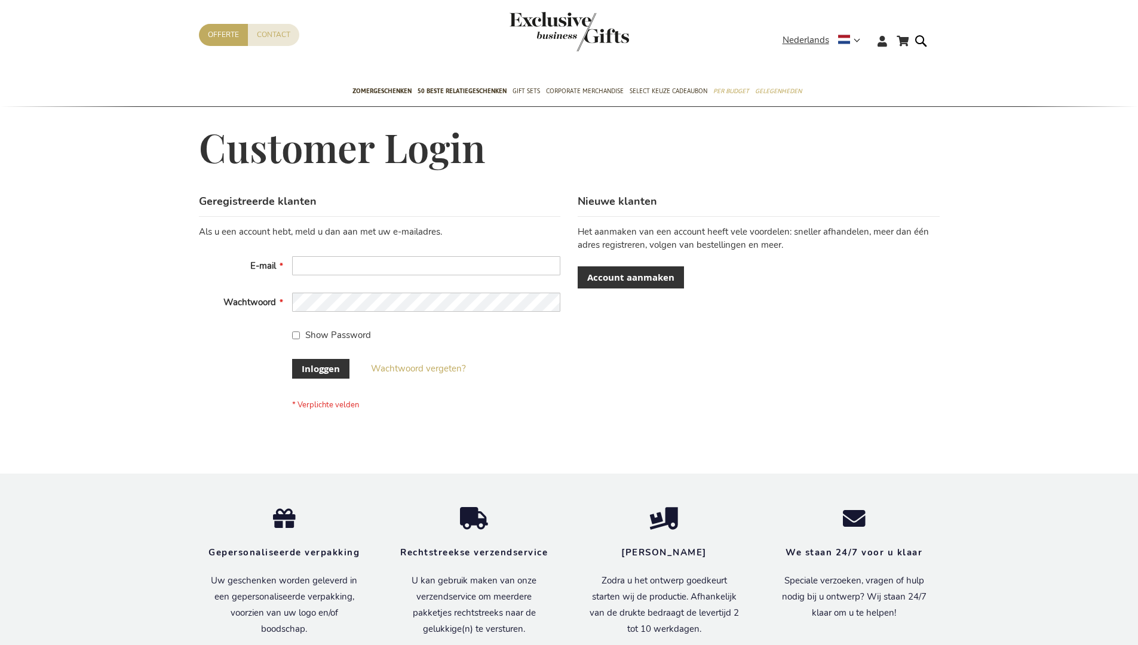
scroll to position [406, 0]
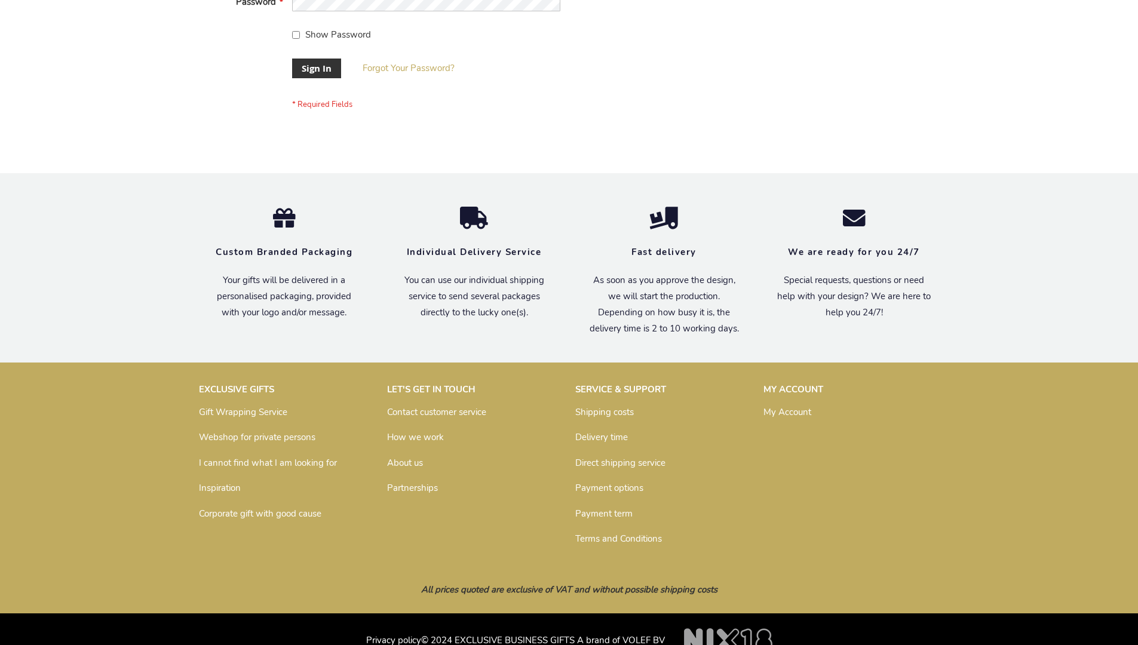
scroll to position [384, 0]
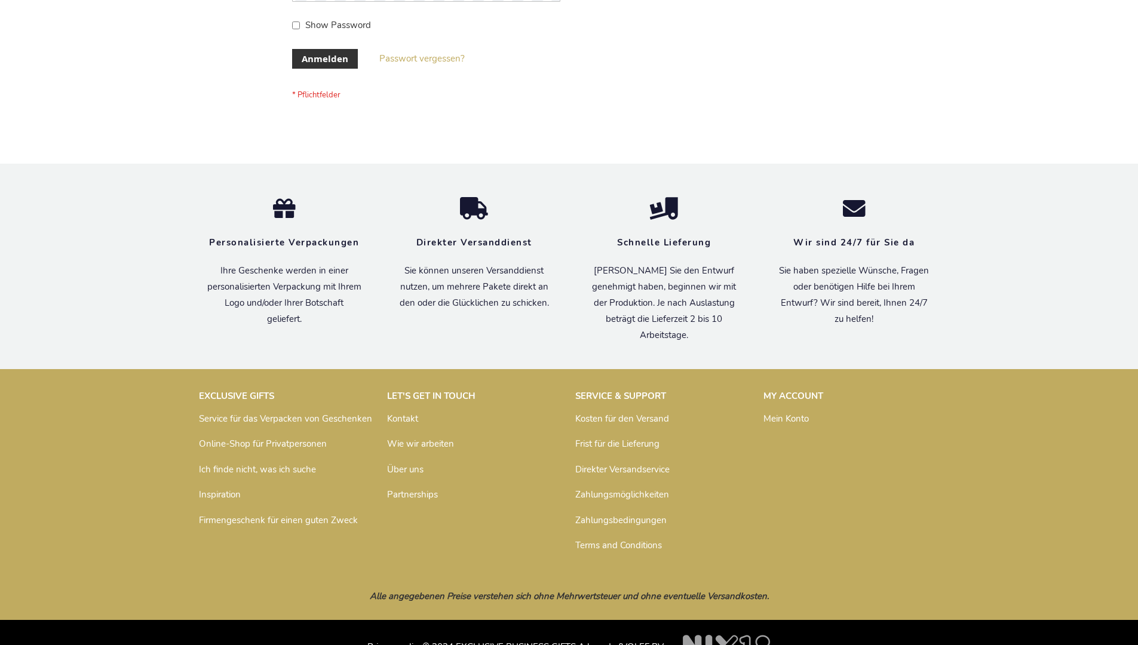
scroll to position [400, 0]
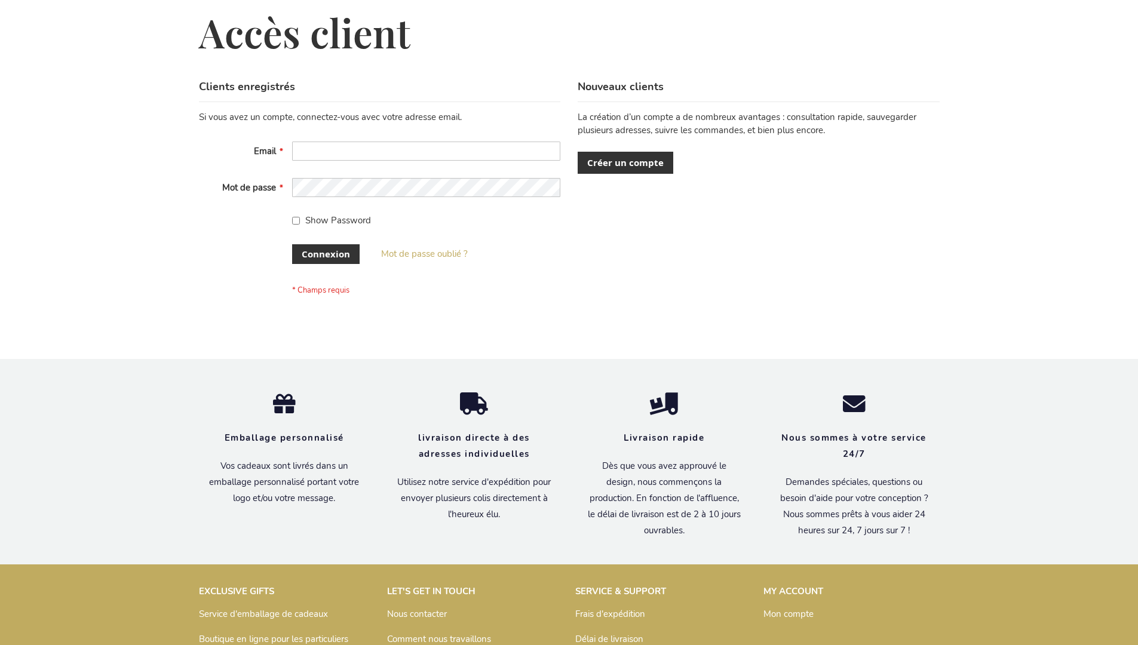
scroll to position [412, 0]
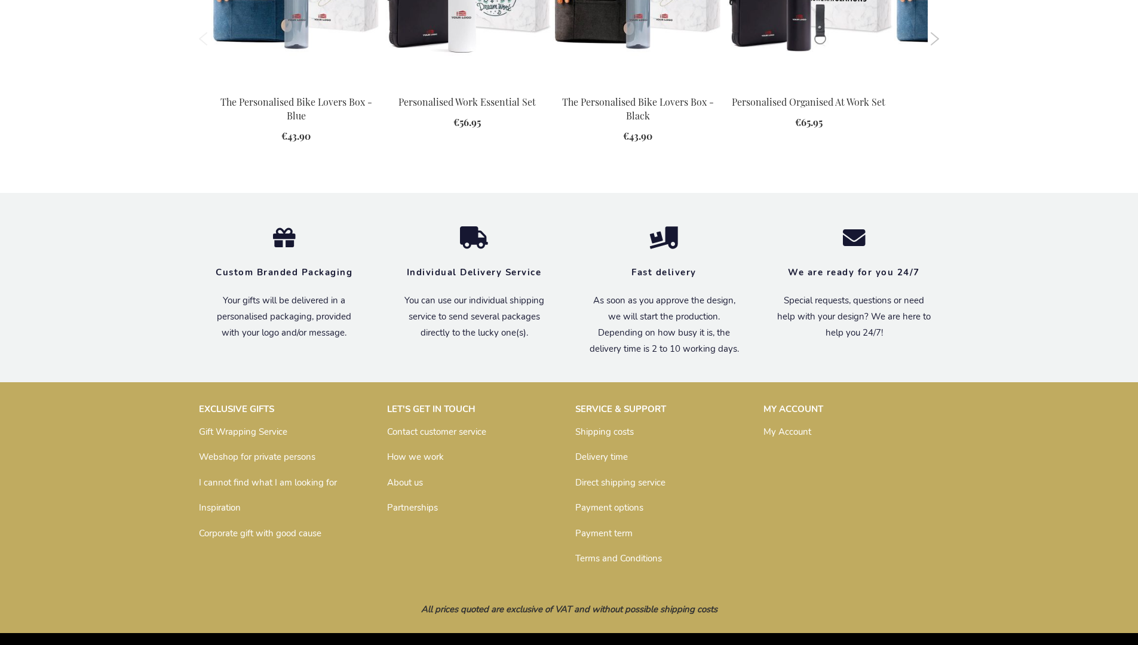
scroll to position [1502, 0]
